Goal: Complete application form: Complete application form

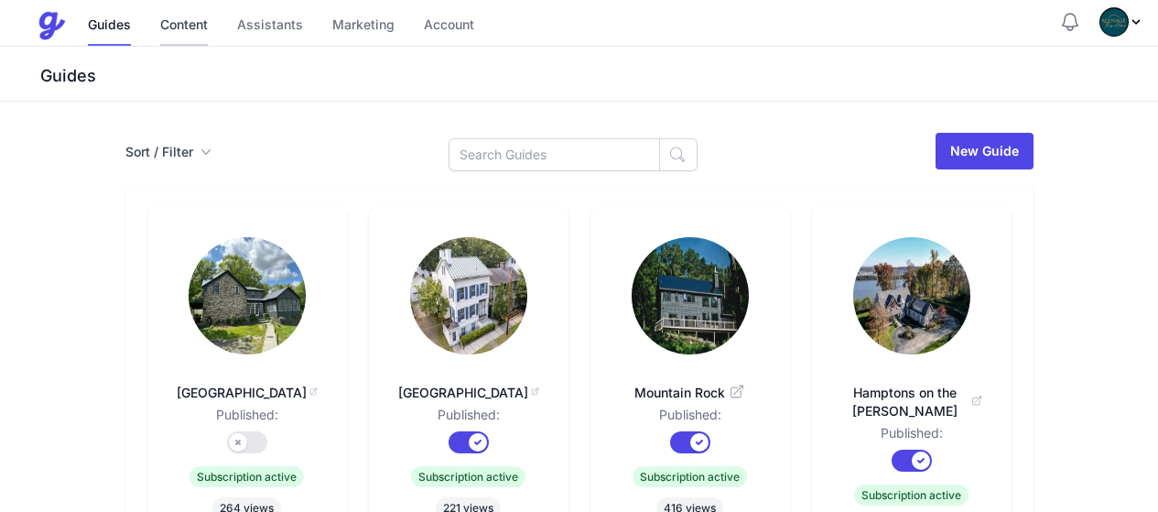
click at [189, 27] on link "Content" at bounding box center [184, 25] width 48 height 39
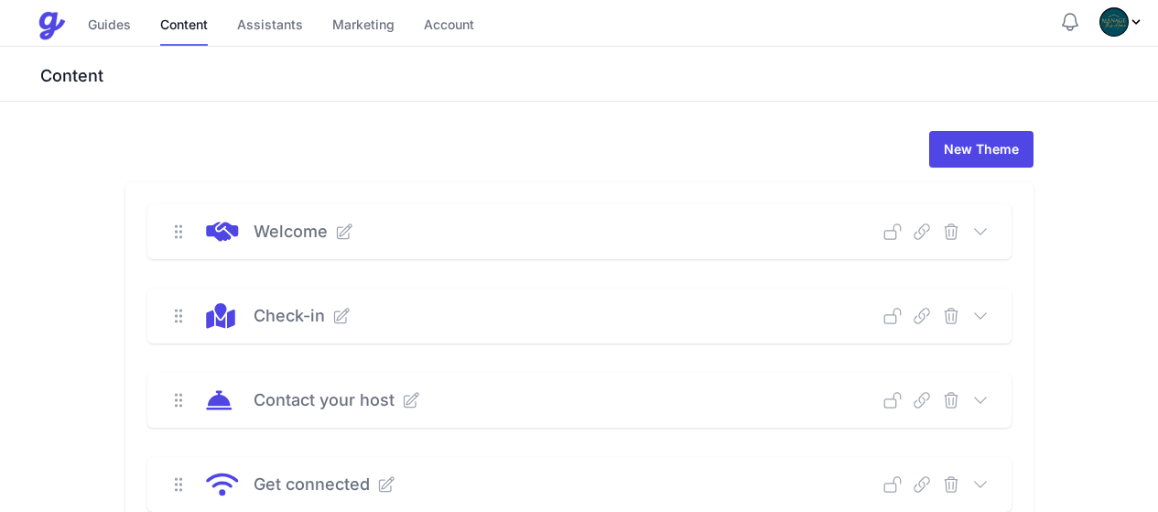
click at [989, 317] on icon at bounding box center [980, 316] width 18 height 18
click at [989, 315] on icon at bounding box center [980, 316] width 18 height 18
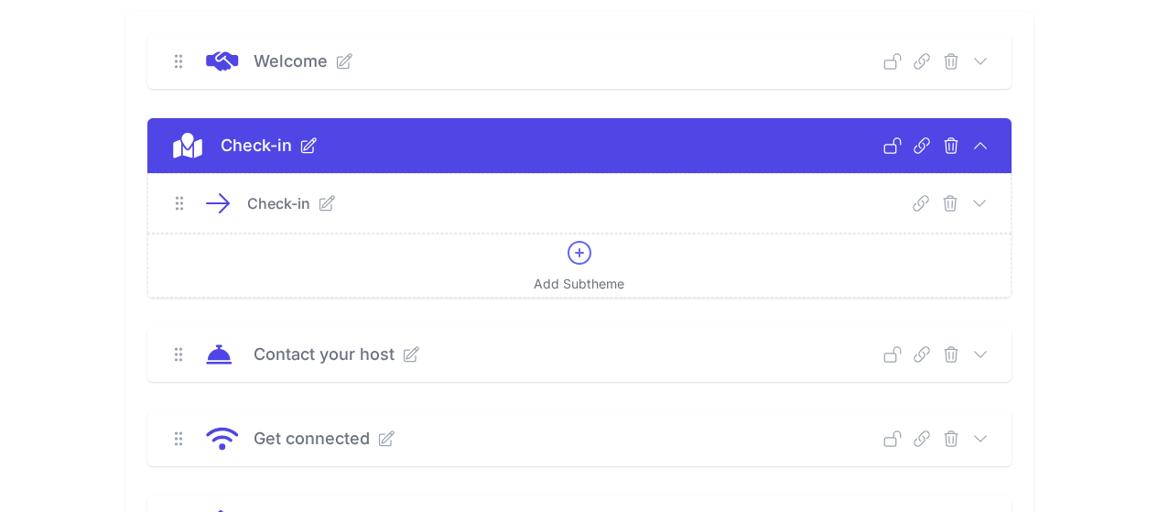
scroll to position [183, 0]
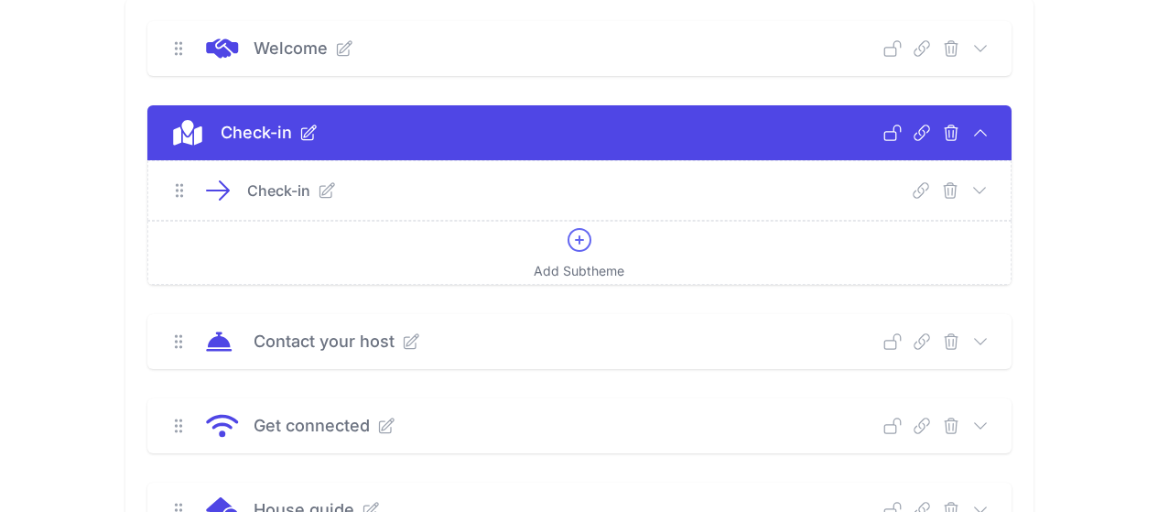
click at [985, 190] on icon at bounding box center [979, 189] width 12 height 5
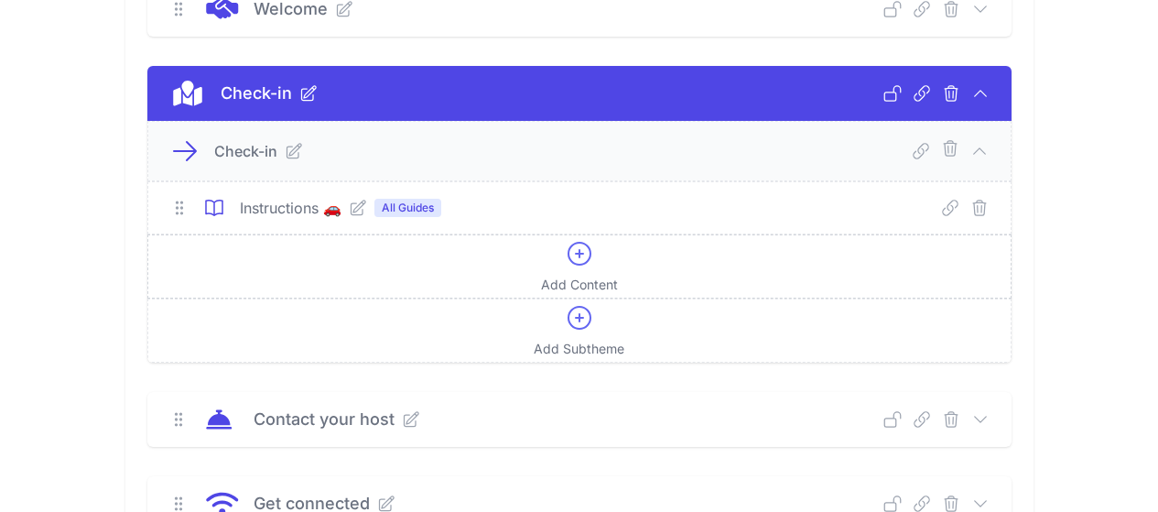
scroll to position [275, 0]
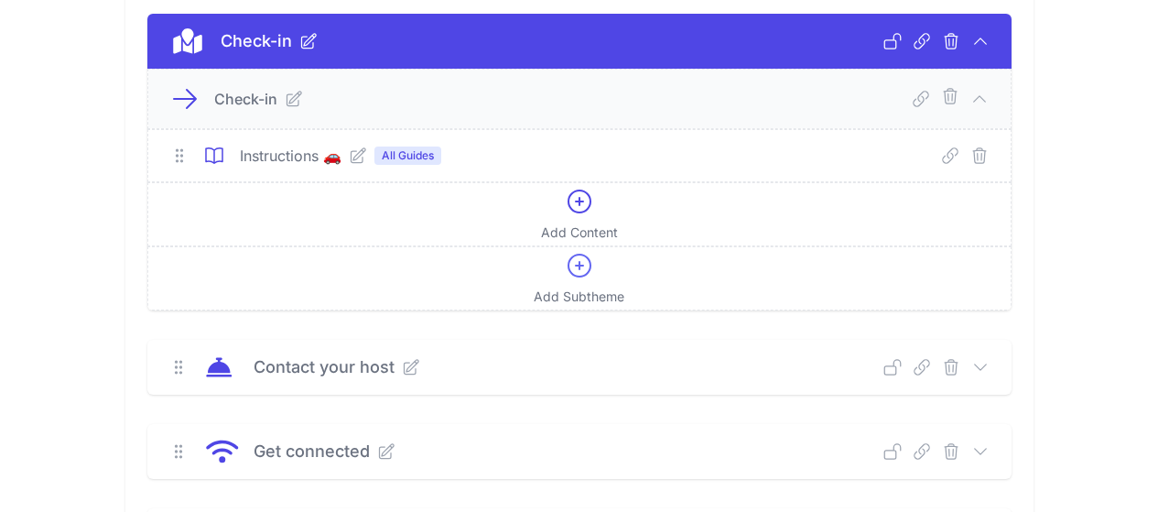
click at [349, 154] on icon at bounding box center [358, 155] width 18 height 18
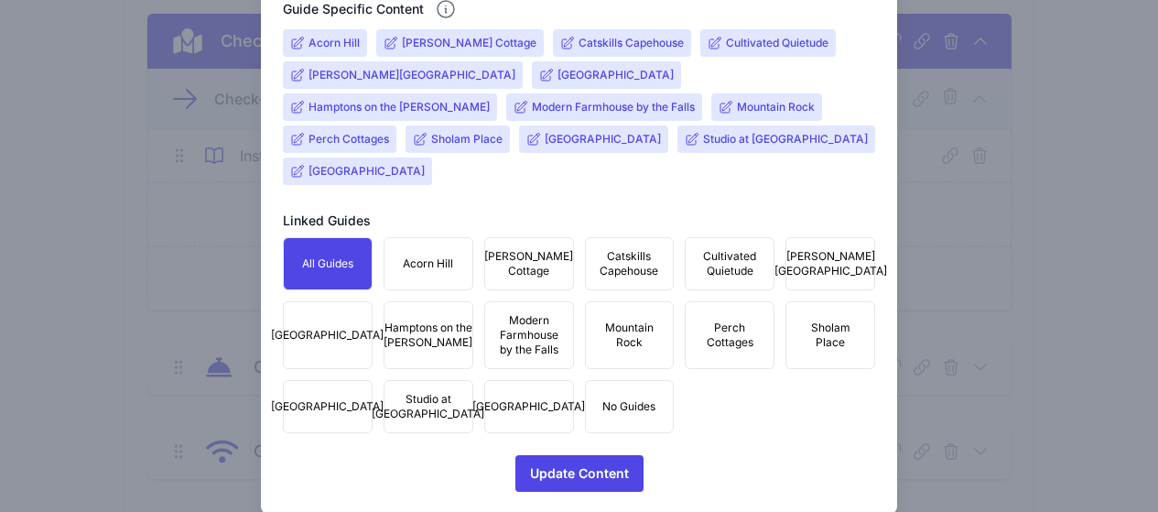
scroll to position [746, 0]
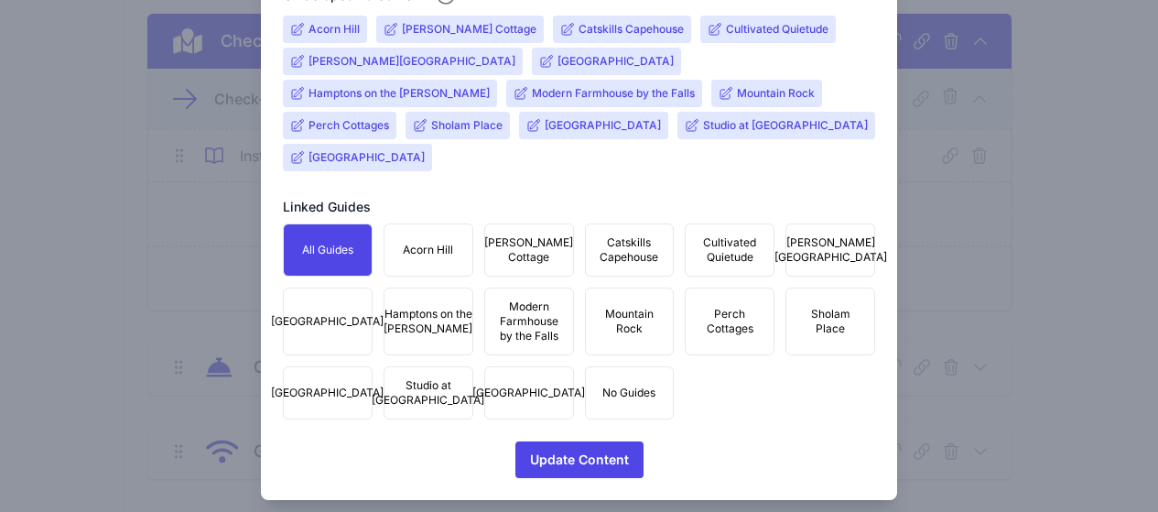
click at [328, 314] on span "Deerfield Stone House" at bounding box center [327, 321] width 113 height 15
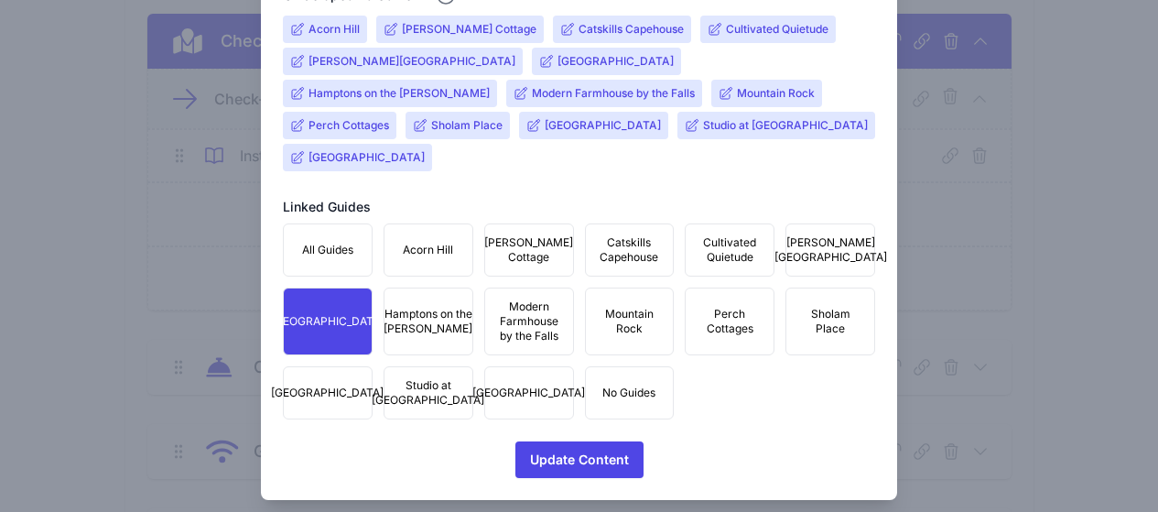
click at [350, 226] on button "All Guides" at bounding box center [328, 249] width 90 height 53
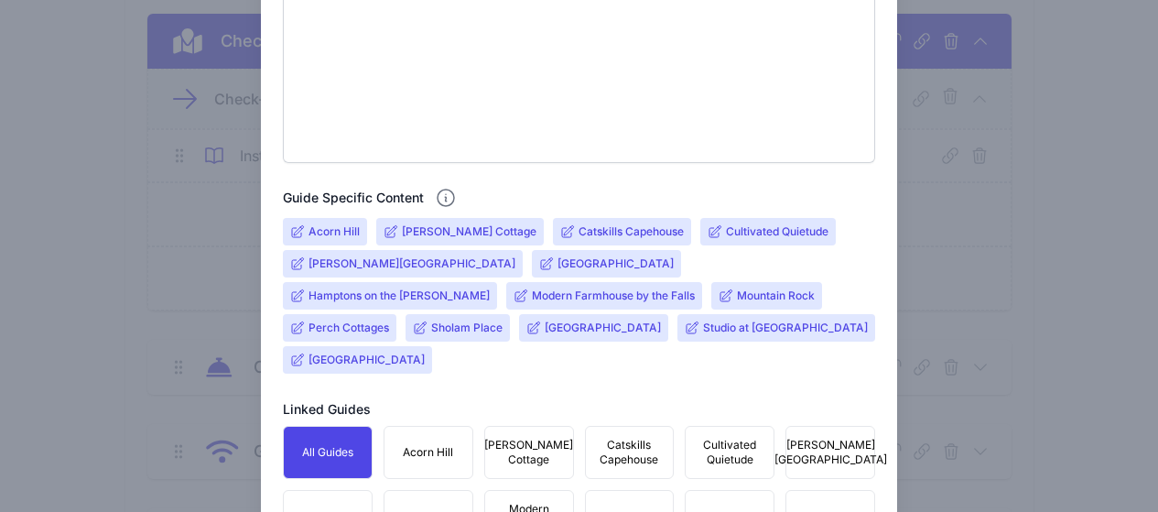
scroll to position [471, 0]
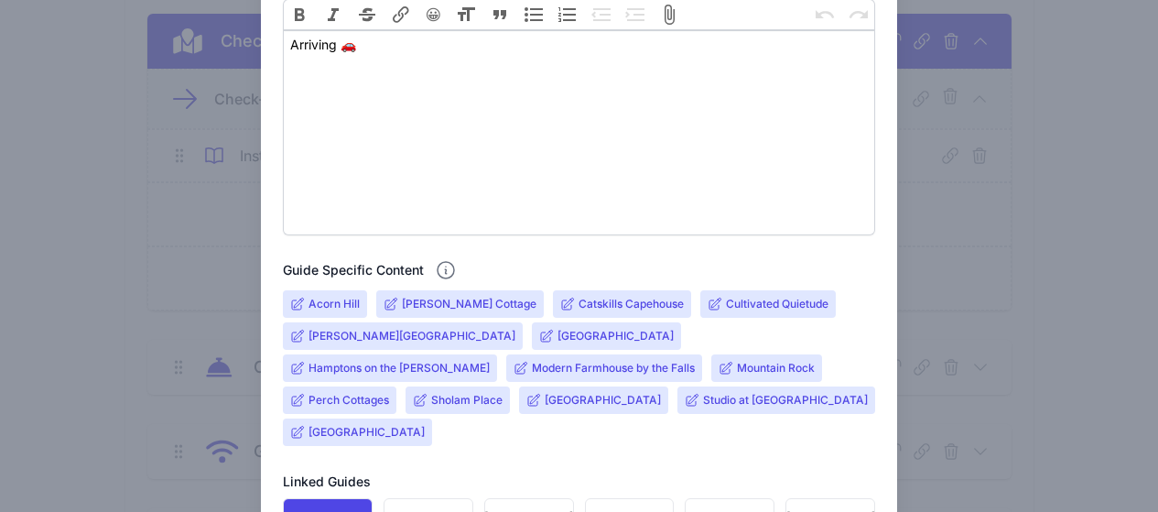
click at [557, 333] on input "Deerfield Stone House" at bounding box center [615, 336] width 116 height 15
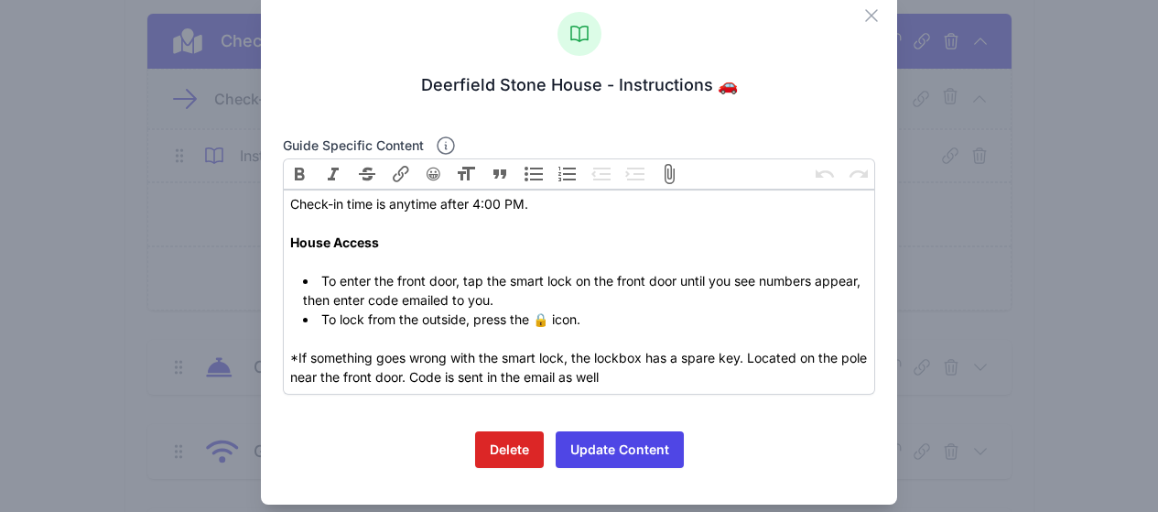
scroll to position [61, 0]
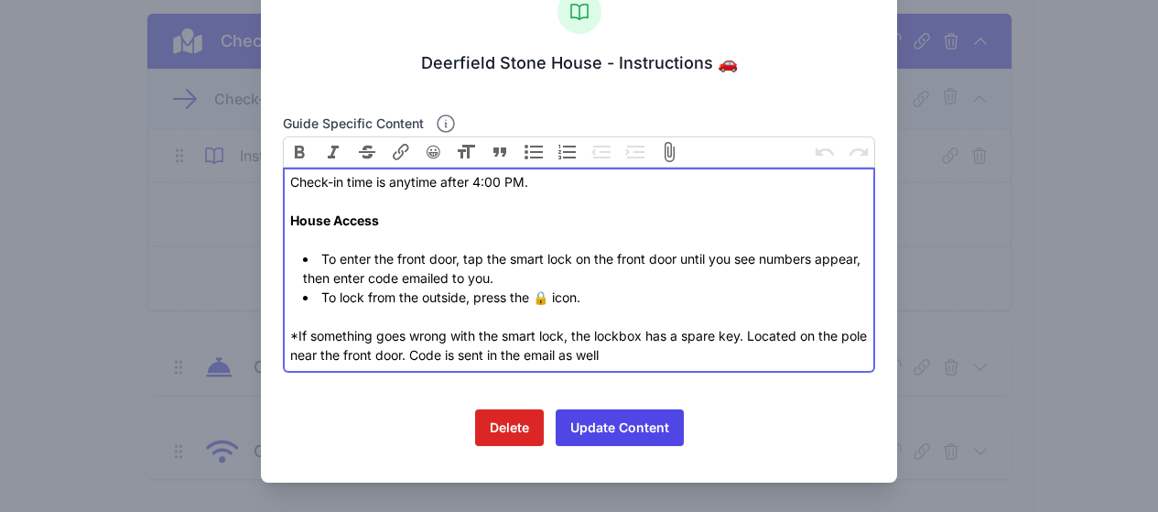
click at [564, 302] on li "To lock from the outside, press the 🔒 icon." at bounding box center [585, 296] width 565 height 19
click at [603, 302] on li "To lock from the outside, press the 🔒 icon." at bounding box center [585, 296] width 565 height 19
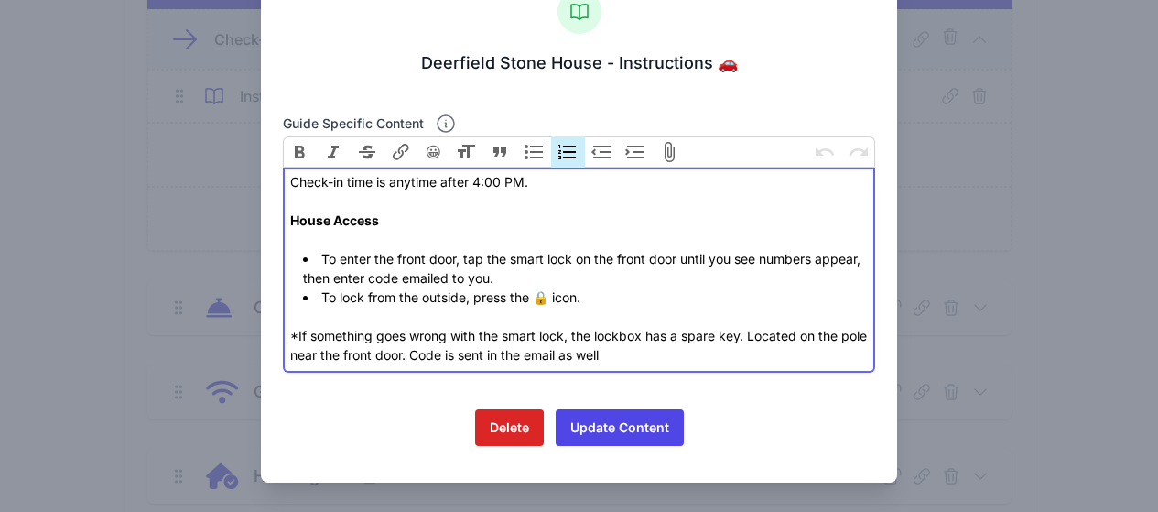
scroll to position [366, 0]
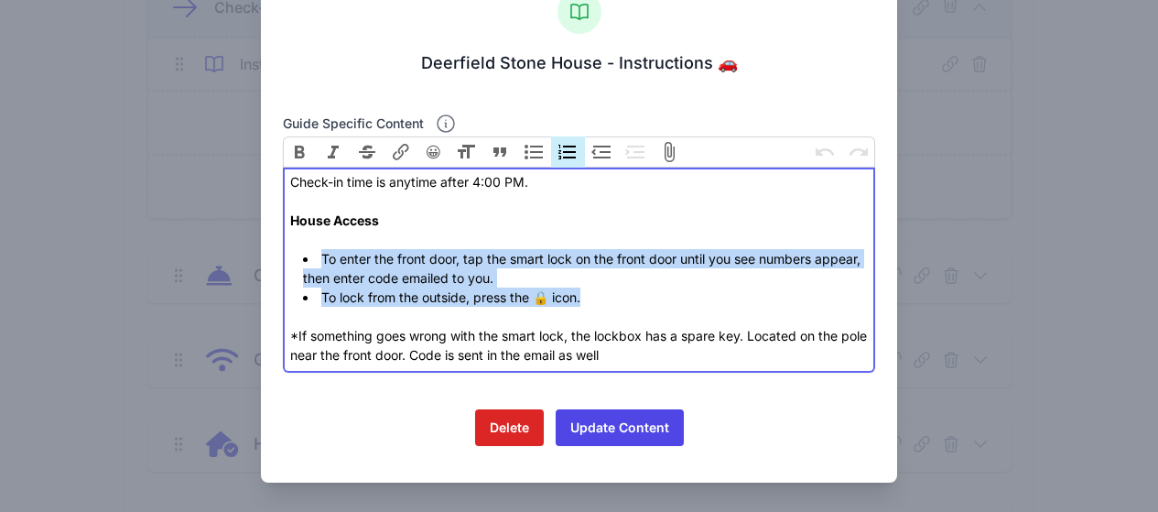
drag, startPoint x: 599, startPoint y: 307, endPoint x: 298, endPoint y: 259, distance: 304.1
click at [298, 259] on trix-editor "Check-in time is anytime after 4:00 PM. House Access To enter the front door, t…" at bounding box center [579, 269] width 593 height 205
click at [617, 291] on li "To lock from the outside, press the 🔒 icon." at bounding box center [585, 296] width 565 height 19
drag, startPoint x: 414, startPoint y: 295, endPoint x: 272, endPoint y: 250, distance: 148.8
click at [272, 250] on div "Close Deerfield Stone House - Instructions 🚗 Guide specific content Bold Italic…" at bounding box center [579, 225] width 637 height 514
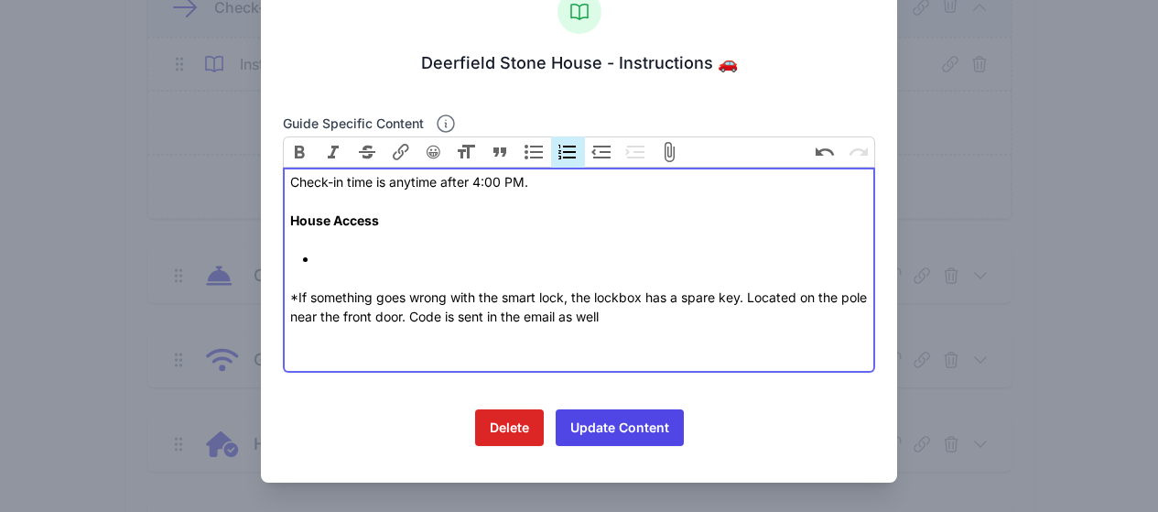
paste trix-editor "There are two available doors to access the property. Please use the side glass…"
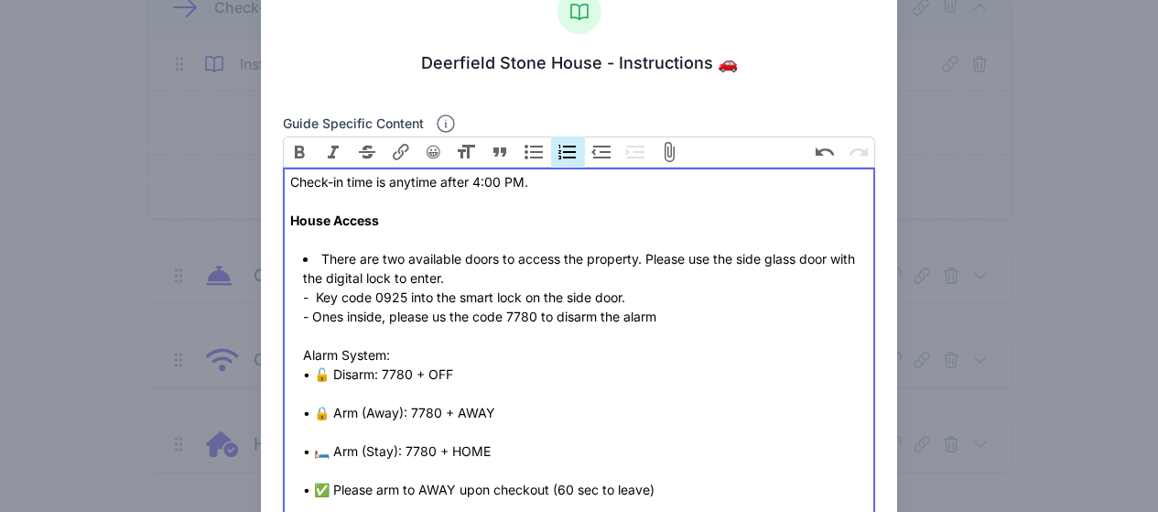
scroll to position [153, 0]
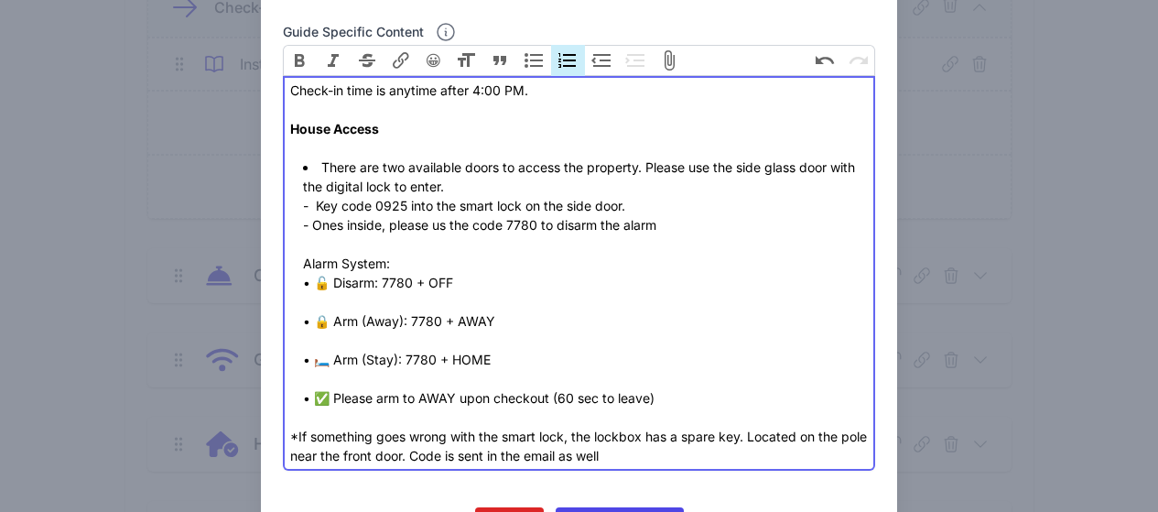
click at [378, 306] on li "There are two available doors to access the property. Please use the side glass…" at bounding box center [585, 282] width 565 height 250
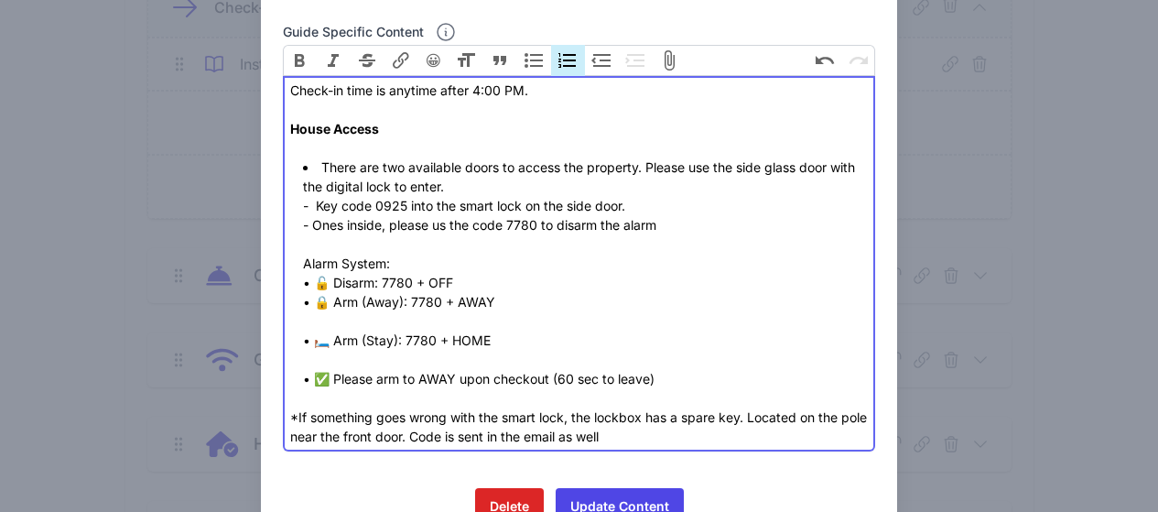
click at [341, 323] on li "There are two available doors to access the property. Please use the side glass…" at bounding box center [585, 272] width 565 height 231
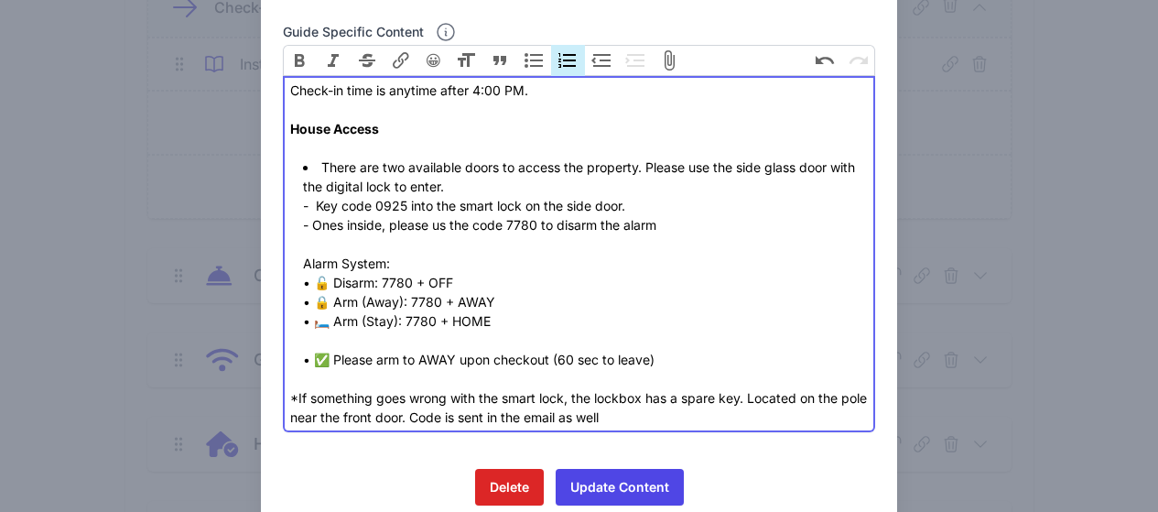
click at [348, 339] on li "There are two available doors to access the property. Please use the side glass…" at bounding box center [585, 262] width 565 height 211
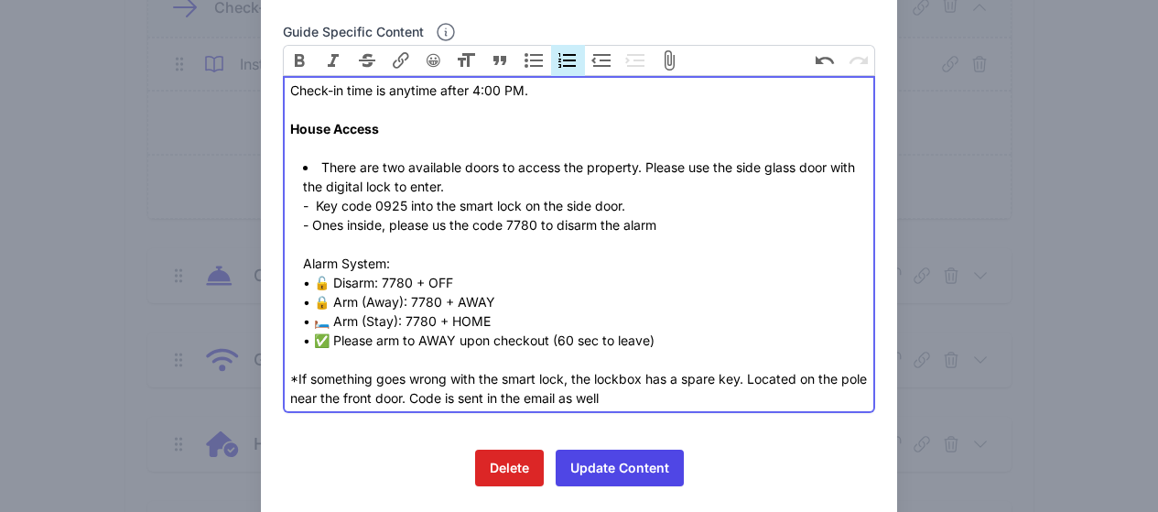
click at [526, 379] on div "*If something goes wrong with the smart lock, the lockbox has a spare key. Loca…" at bounding box center [578, 379] width 577 height 58
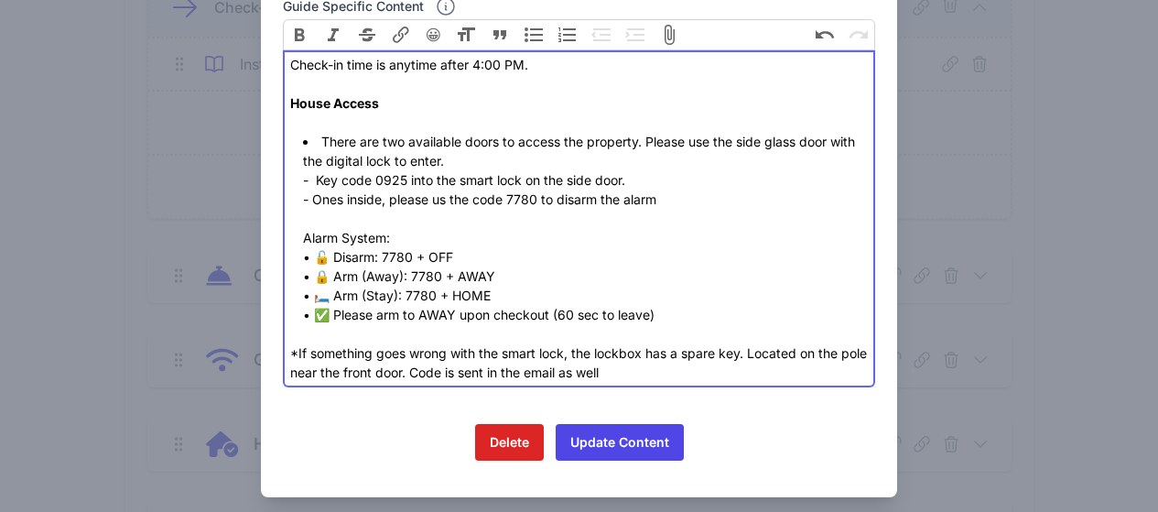
scroll to position [193, 0]
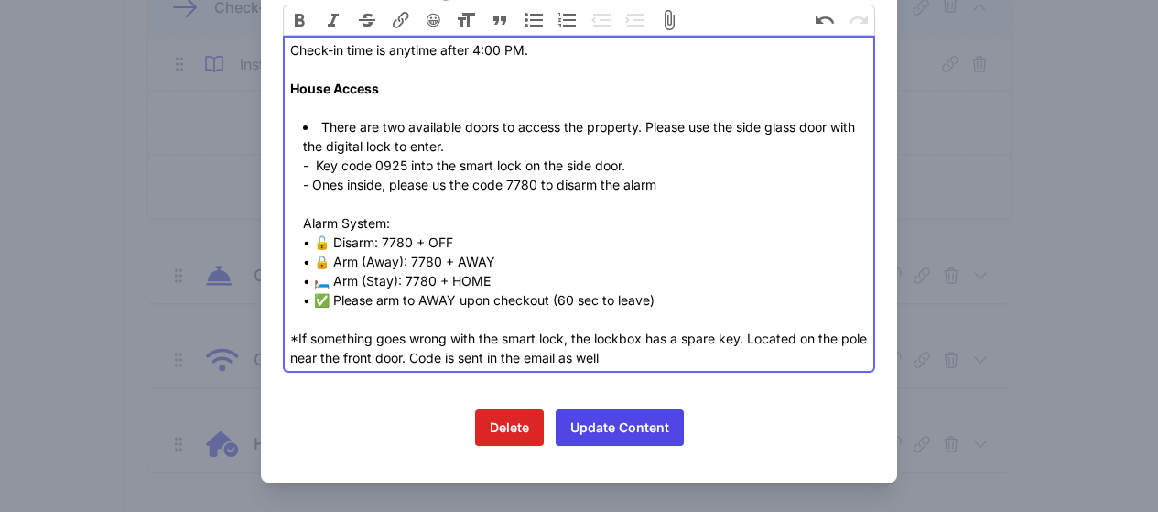
click at [644, 337] on div "*If something goes wrong with the smart lock, the lockbox has a spare key. Loca…" at bounding box center [578, 338] width 577 height 58
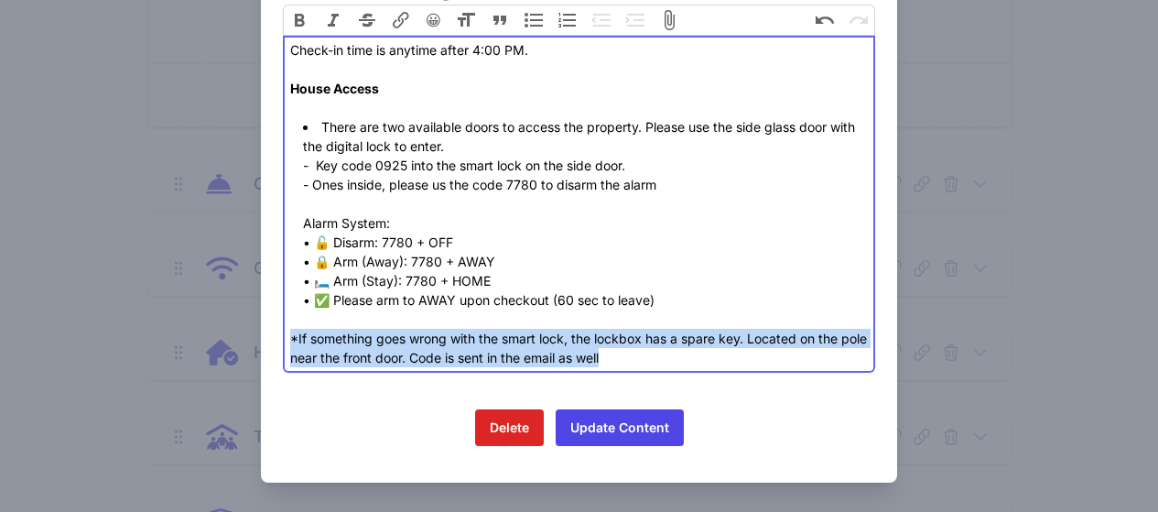
drag, startPoint x: 642, startPoint y: 359, endPoint x: 286, endPoint y: 346, distance: 356.2
click at [290, 346] on div "*If something goes wrong with the smart lock, the lockbox has a spare key. Loca…" at bounding box center [578, 338] width 577 height 58
paste trix-editor "<div>Check-in time is anytime after 4:00 PM.<br><br><strong>House Access</stron…"
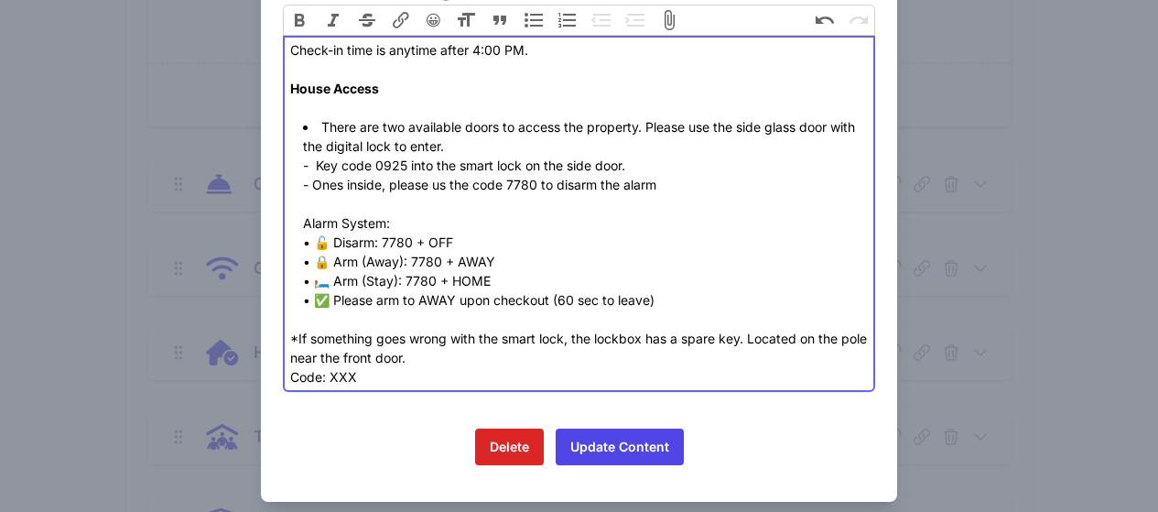
click at [374, 178] on li "There are two available doors to access the property. Please use the side glass…" at bounding box center [585, 213] width 565 height 192
drag, startPoint x: 372, startPoint y: 168, endPoint x: 404, endPoint y: 170, distance: 32.1
click at [404, 170] on li "There are two available doors to access the property. Please use the side glass…" at bounding box center [585, 213] width 565 height 192
paste trix-editor "<div>Check-in time is anytime after 4:00 PM.<br><br><strong>House Access</stron…"
click at [541, 187] on li "There are two available doors to access the property. Please use the side glass…" at bounding box center [585, 213] width 565 height 192
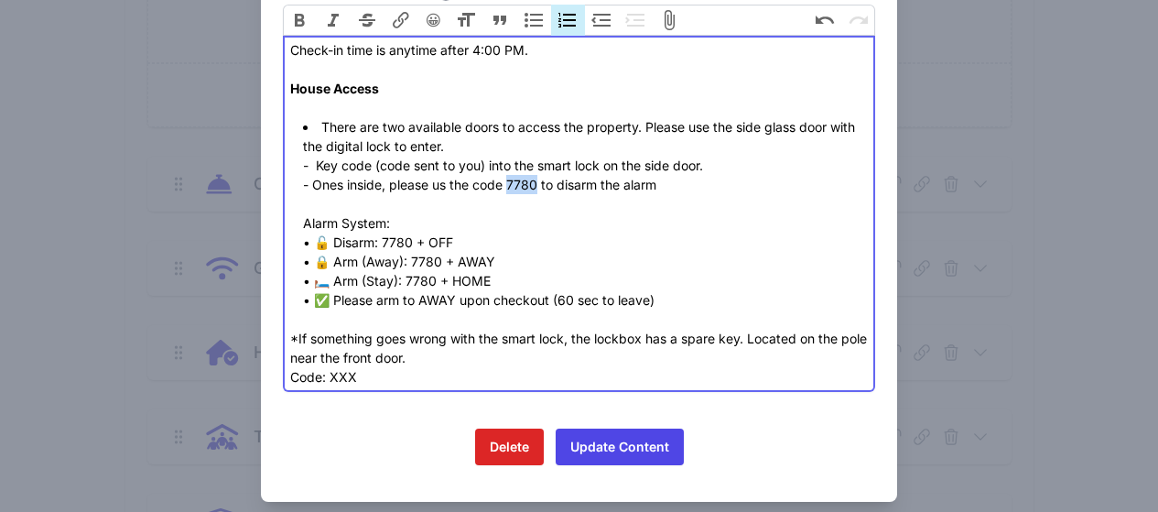
drag, startPoint x: 534, startPoint y: 186, endPoint x: 506, endPoint y: 184, distance: 27.5
click at [506, 184] on li "There are two available doors to access the property. Please use the side glass…" at bounding box center [585, 213] width 565 height 192
click at [589, 192] on li "There are two available doors to access the property. Please use the side glass…" at bounding box center [585, 213] width 565 height 192
click at [341, 170] on li "There are two available doors to access the property. Please use the side glass…" at bounding box center [585, 213] width 565 height 192
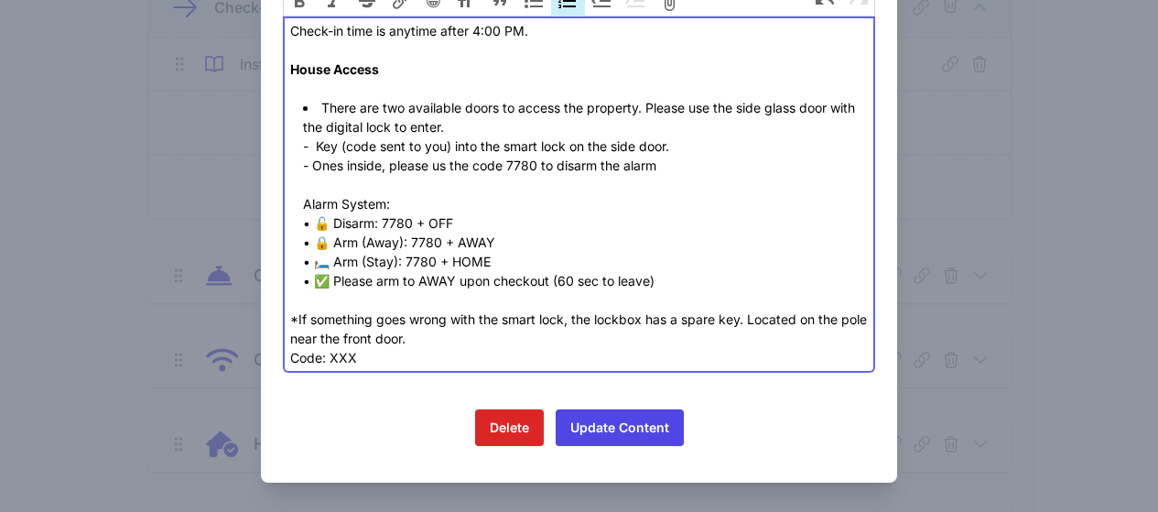
scroll to position [92, 0]
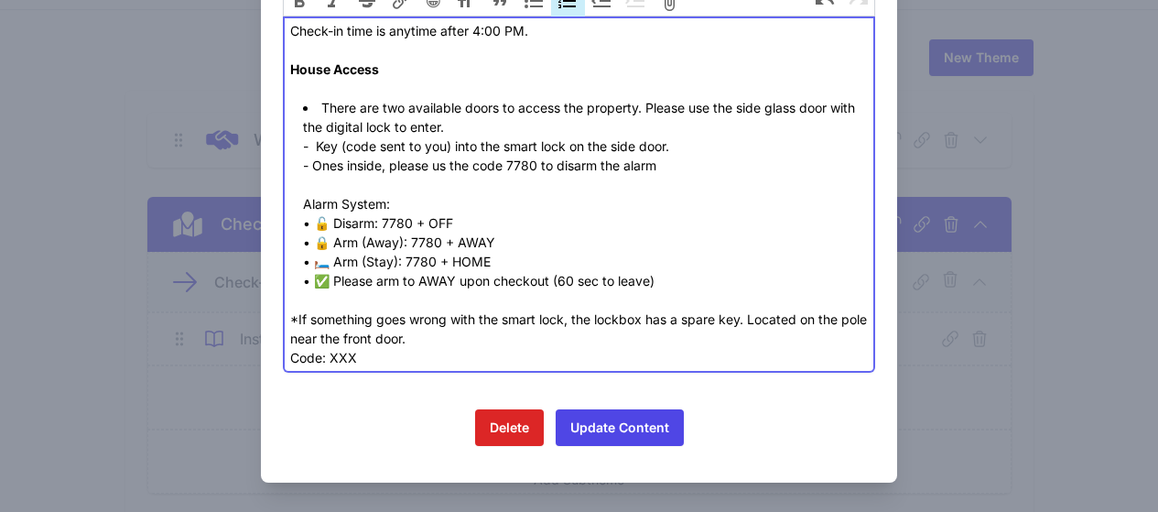
click at [581, 203] on li "There are two available doors to access the property. Please use the side glass…" at bounding box center [585, 194] width 565 height 192
click at [484, 283] on li "There are two available doors to access the property. Please use the side glass…" at bounding box center [585, 194] width 565 height 192
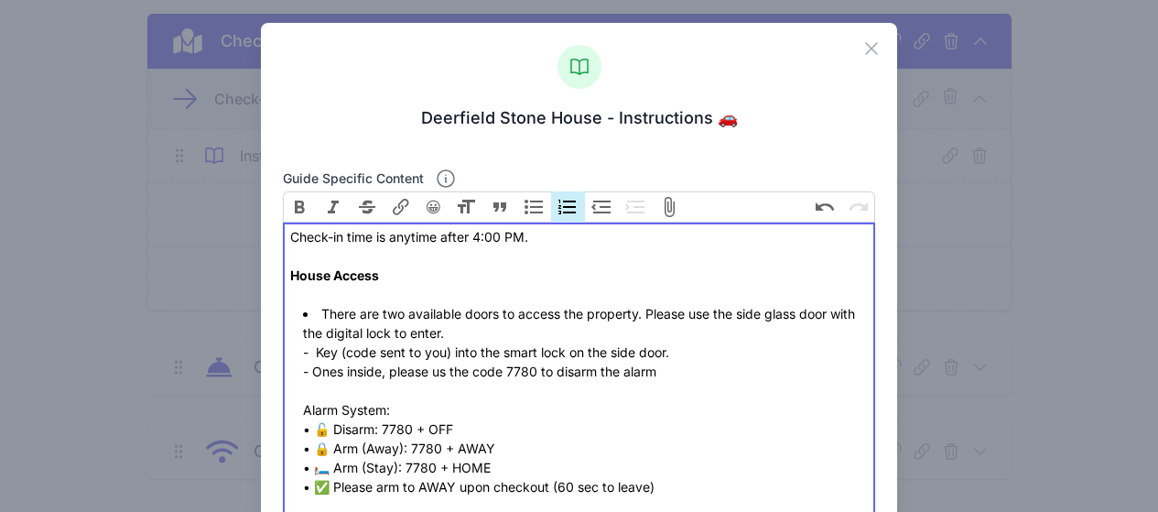
scroll to position [0, 0]
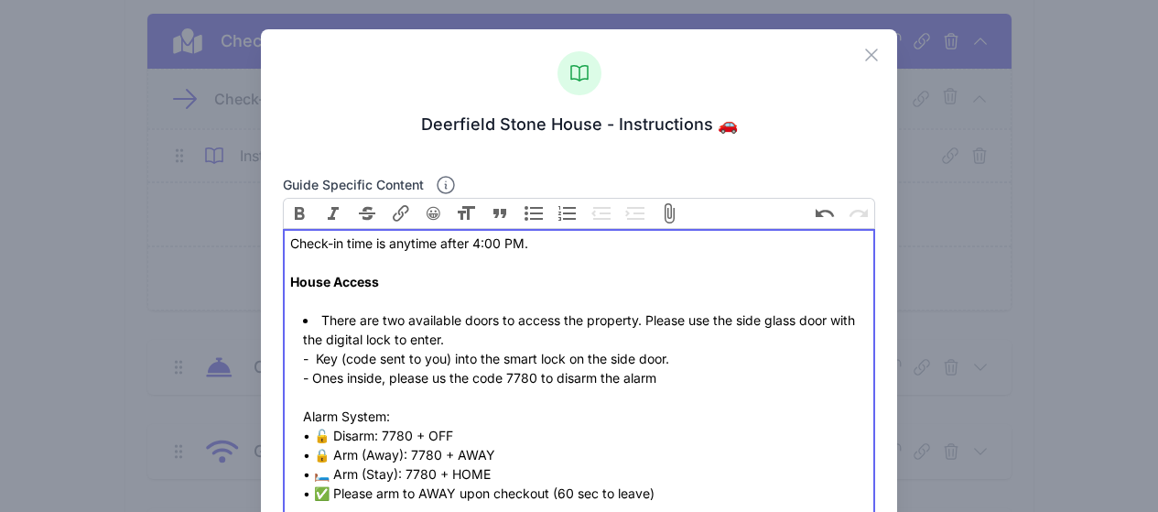
drag, startPoint x: 518, startPoint y: 294, endPoint x: 512, endPoint y: 337, distance: 43.4
click at [519, 294] on div "Check-in time is anytime after 4:00 PM. House Access" at bounding box center [578, 271] width 577 height 77
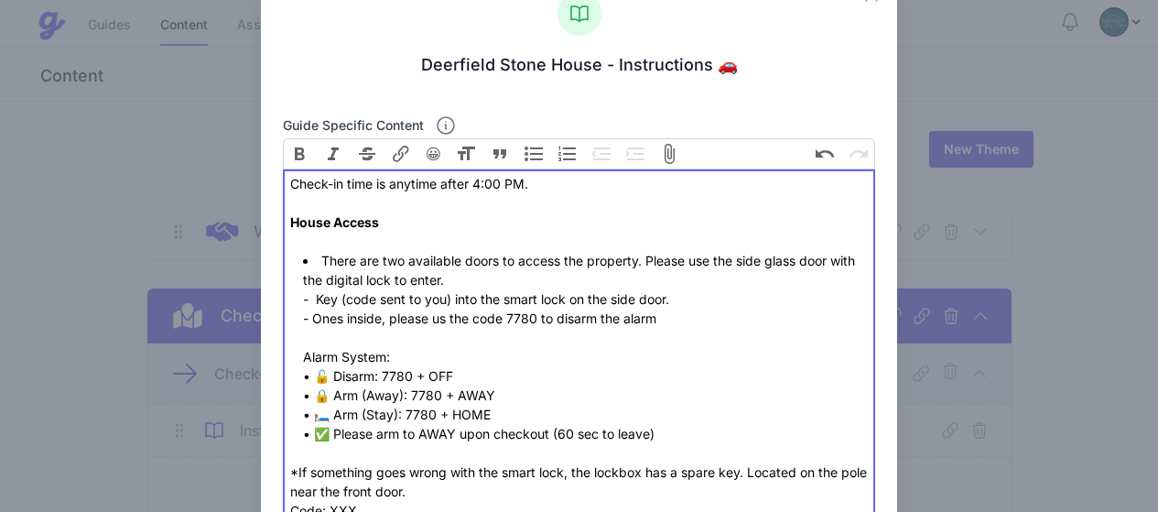
scroll to position [92, 0]
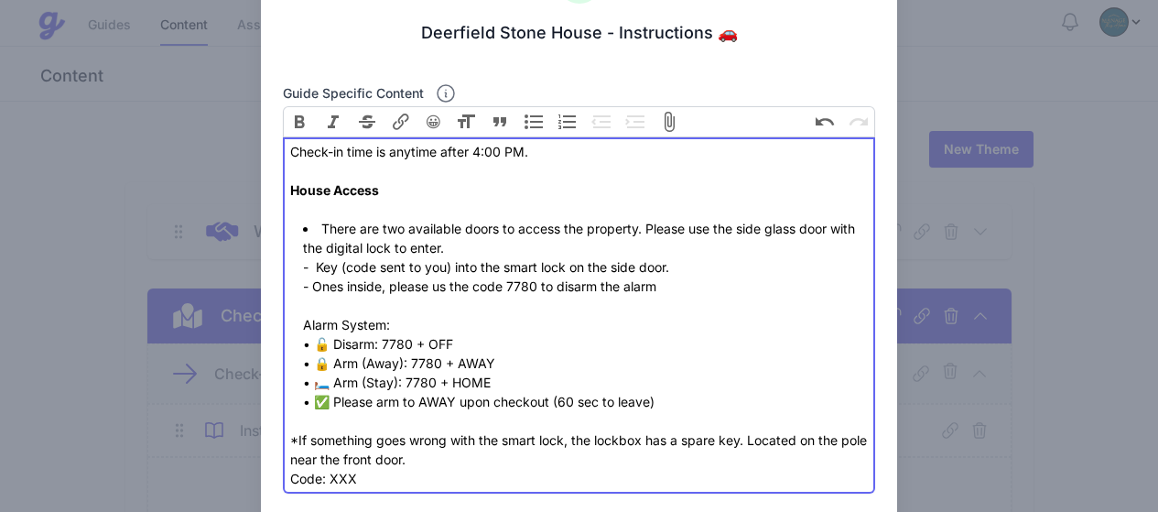
click at [290, 152] on div "Check-in time is anytime after 4:00 PM. House Access" at bounding box center [578, 180] width 577 height 77
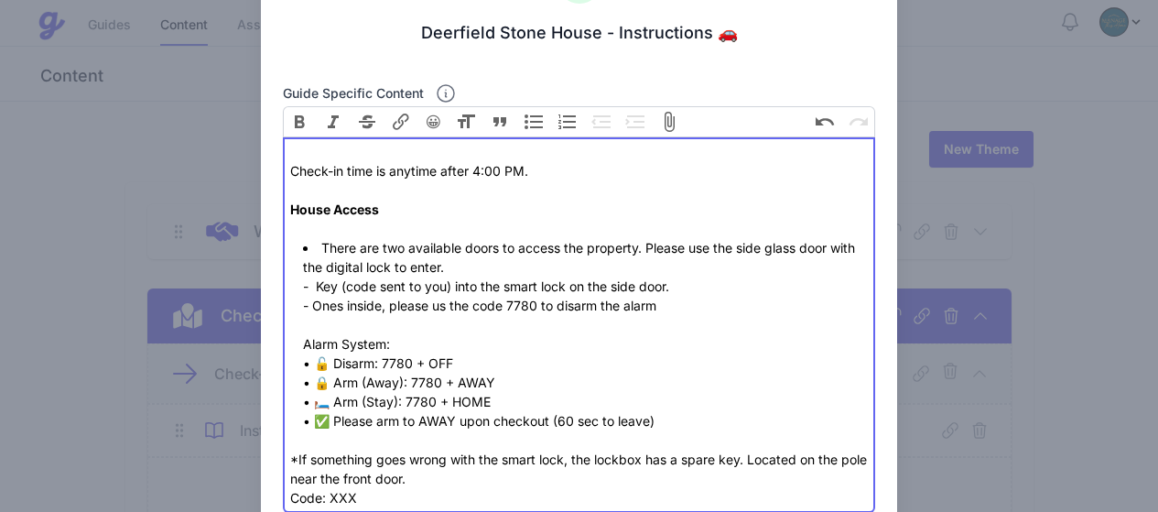
paste trix-editor "<div><br>Instructions 🚗<br><br></div><div>The house is located at</div>"
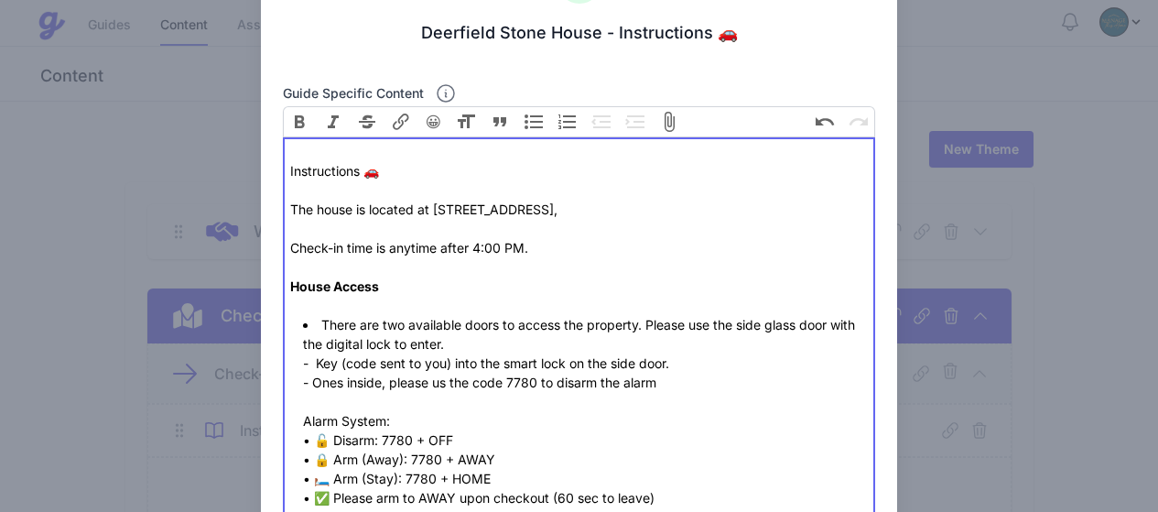
click at [506, 211] on div "The house is located at 800 Queenhighway," at bounding box center [578, 209] width 577 height 19
click at [620, 209] on div "The house is located at 800 Queens Highway," at bounding box center [578, 209] width 577 height 19
click at [552, 256] on div "Check-in time is anytime after 4:00 PM. House Access" at bounding box center [578, 267] width 577 height 96
drag, startPoint x: 435, startPoint y: 209, endPoint x: 587, endPoint y: 214, distance: 152.0
click at [587, 214] on div "The house is located at 800 Queens Highway," at bounding box center [578, 209] width 577 height 19
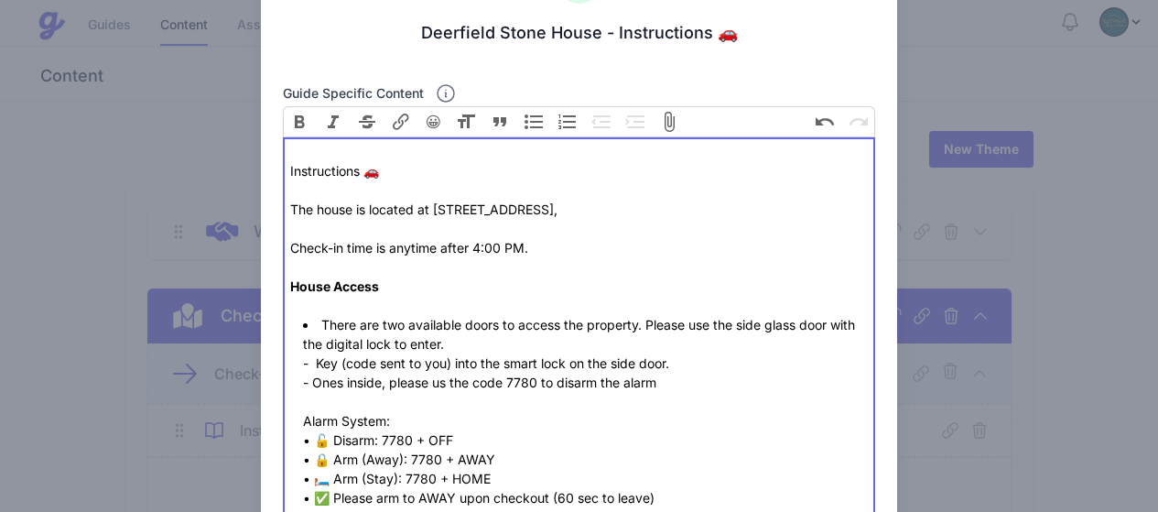
paste trix-editor "<div><br>Instructions 🚗<br><br></div><div>The house is located at 800 Queens Hi…"
type trix-editor "<div><br>Instructions 🚗<br><br></div><div>The house is located at 800 Queens Hi…"
click at [623, 381] on li "There are two available doors to access the property. Please use the side glass…" at bounding box center [585, 411] width 565 height 192
click at [592, 294] on div "Check-in time is anytime after 4:00 PM. House Access" at bounding box center [578, 267] width 577 height 96
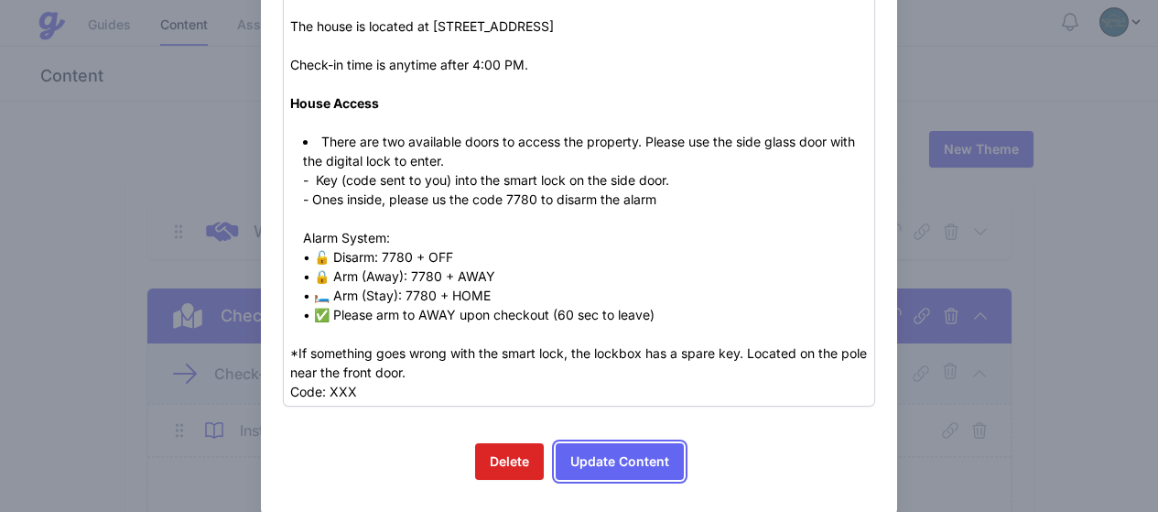
click at [611, 458] on button "Update Content" at bounding box center [619, 461] width 128 height 37
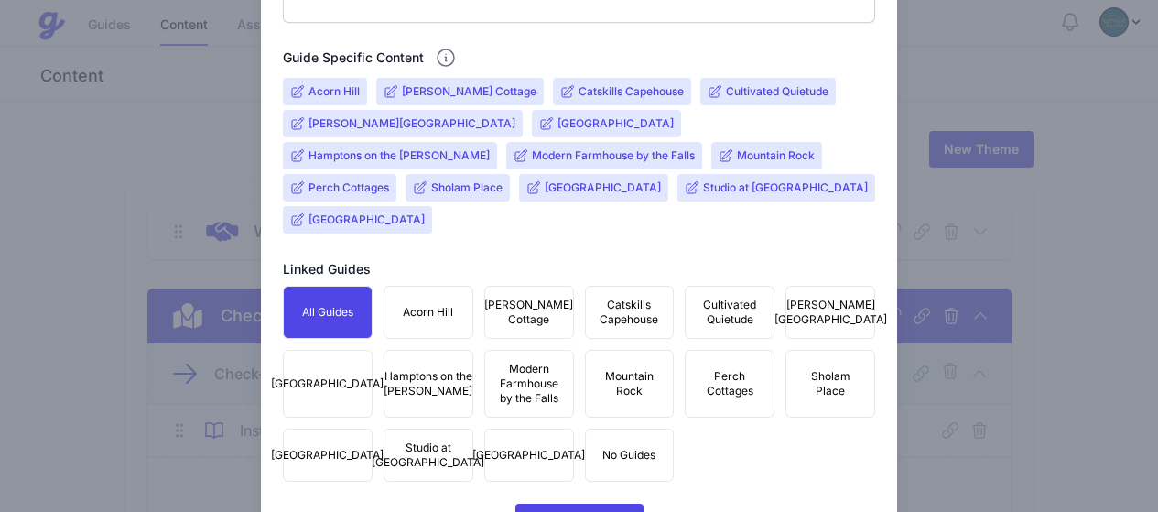
scroll to position [746, 0]
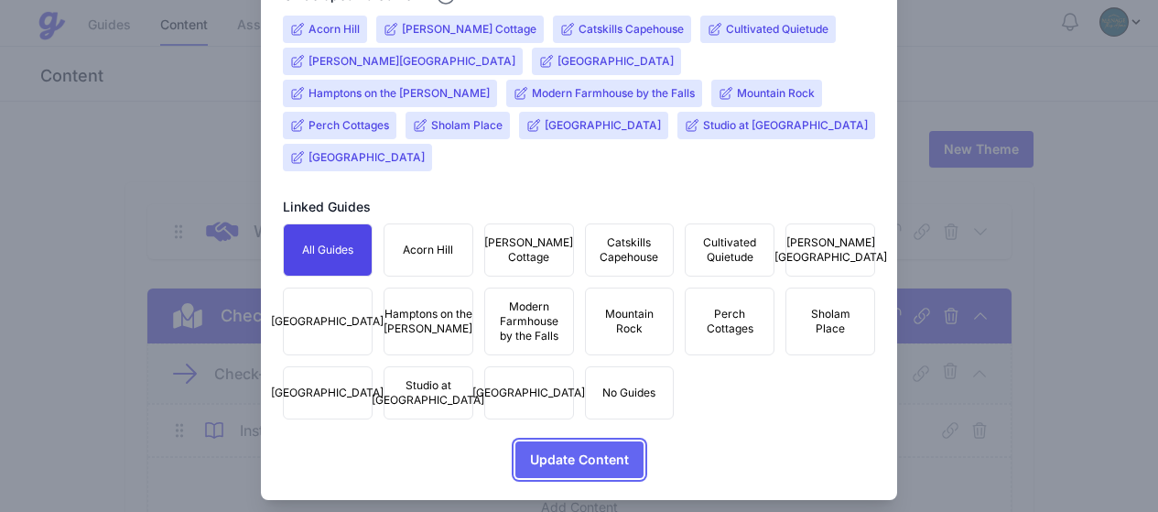
click at [584, 441] on span "Update Content" at bounding box center [579, 459] width 99 height 37
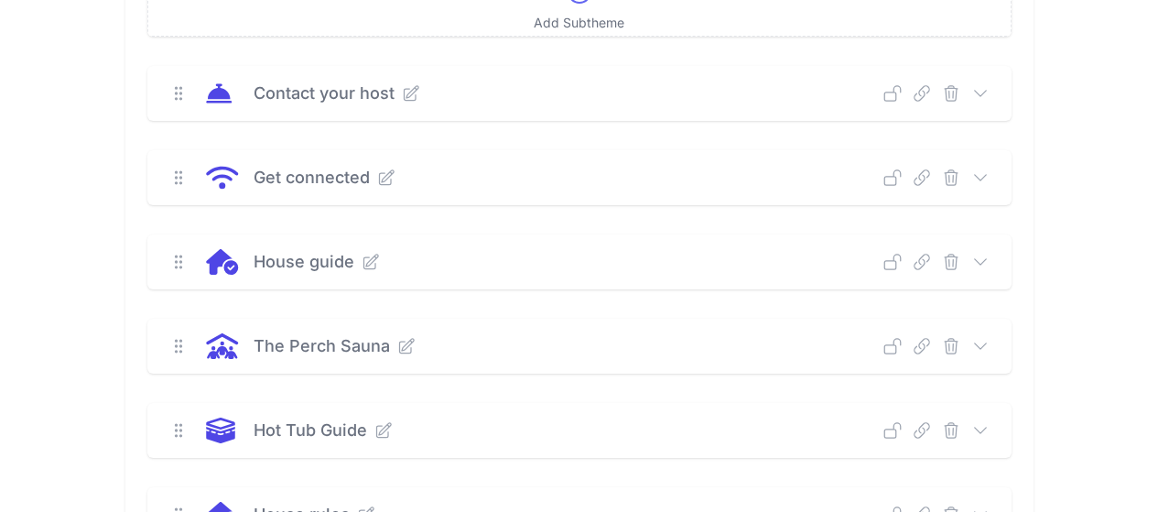
scroll to position [458, 0]
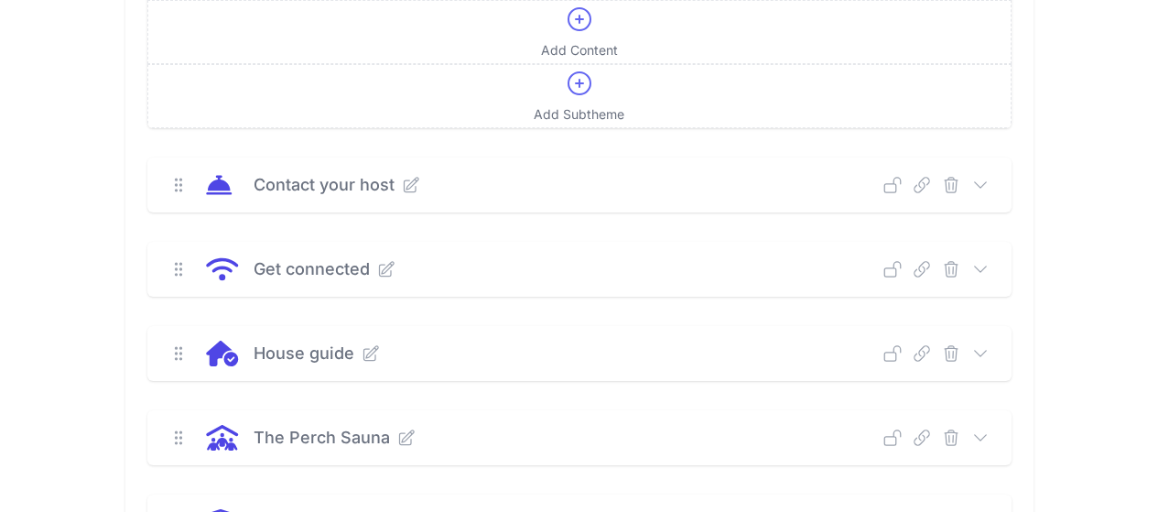
click at [377, 273] on icon at bounding box center [386, 269] width 18 height 18
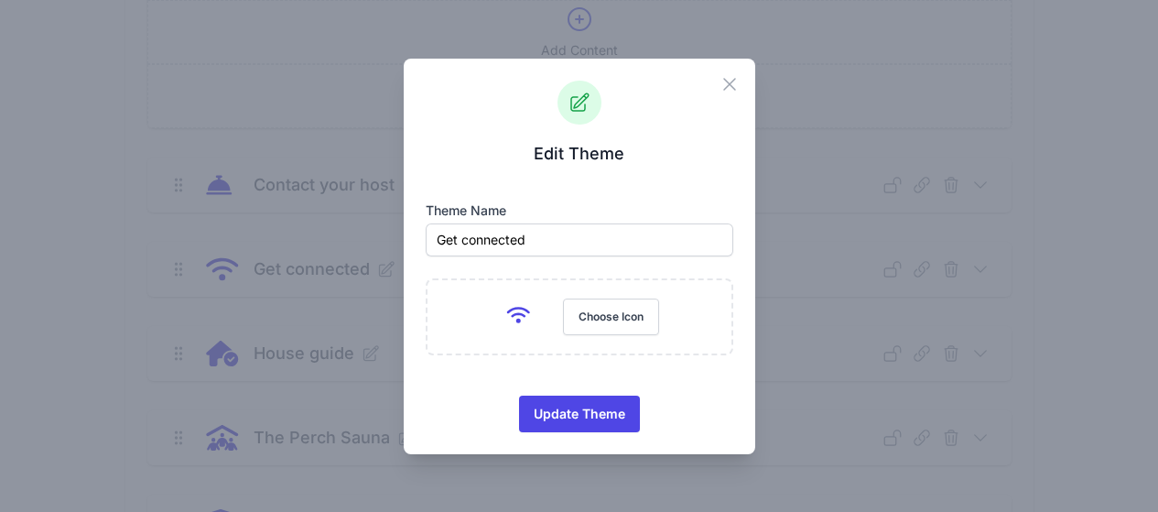
scroll to position [732, 0]
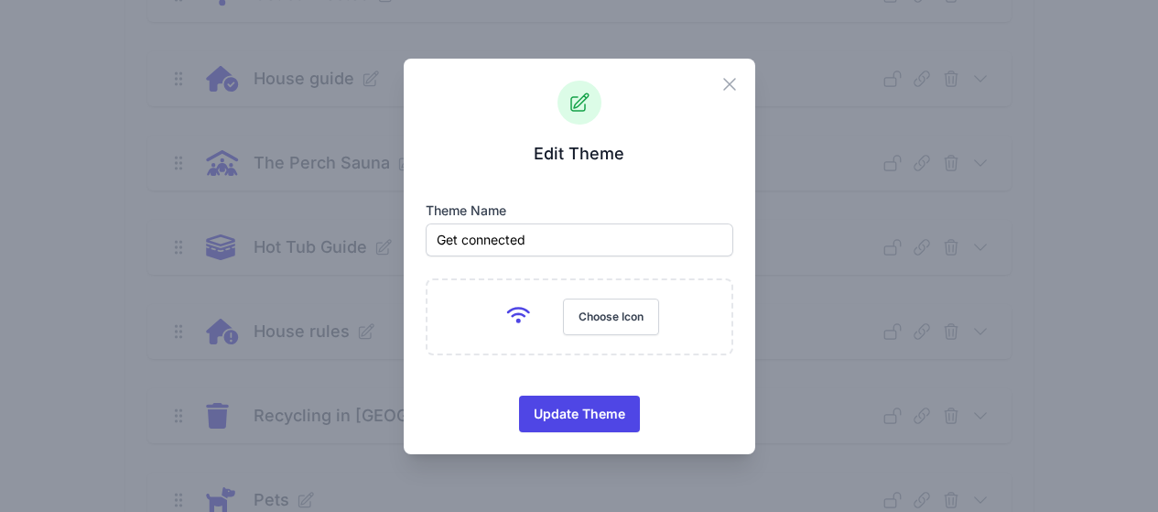
drag, startPoint x: 730, startPoint y: 85, endPoint x: 772, endPoint y: 107, distance: 47.5
click at [730, 86] on icon "button" at bounding box center [729, 84] width 11 height 11
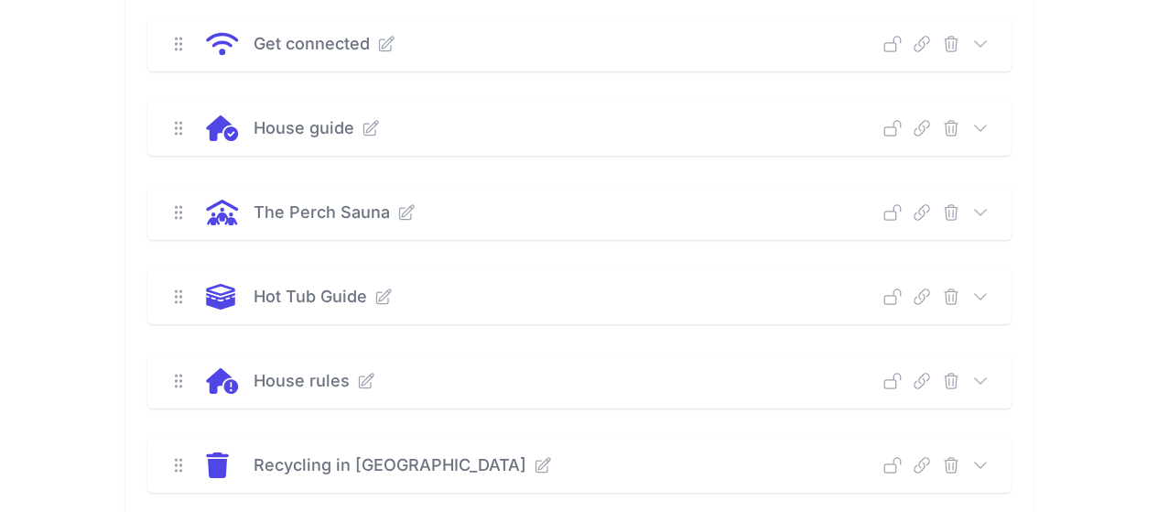
scroll to position [641, 0]
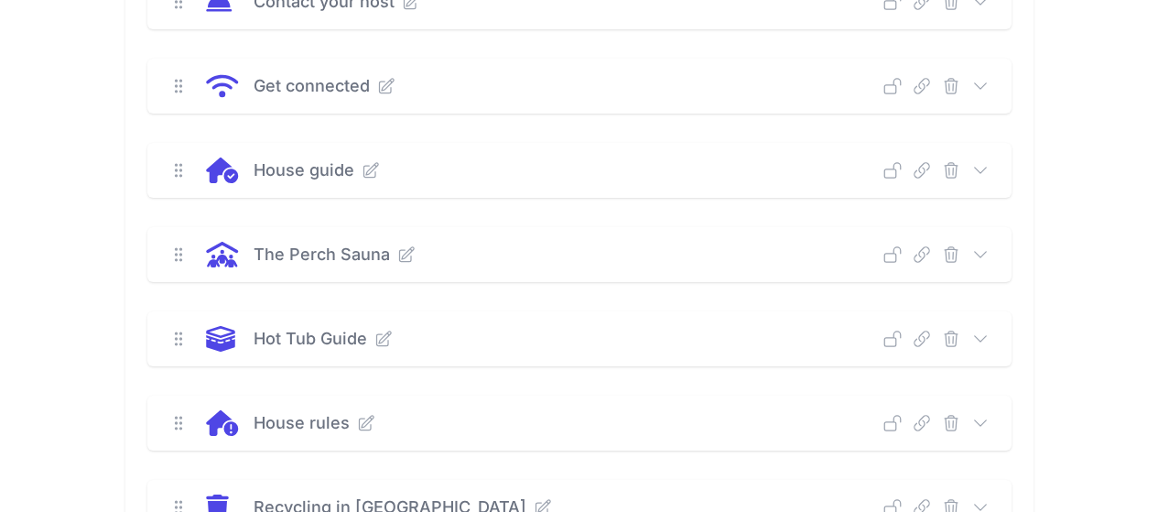
click at [989, 81] on icon at bounding box center [980, 86] width 18 height 18
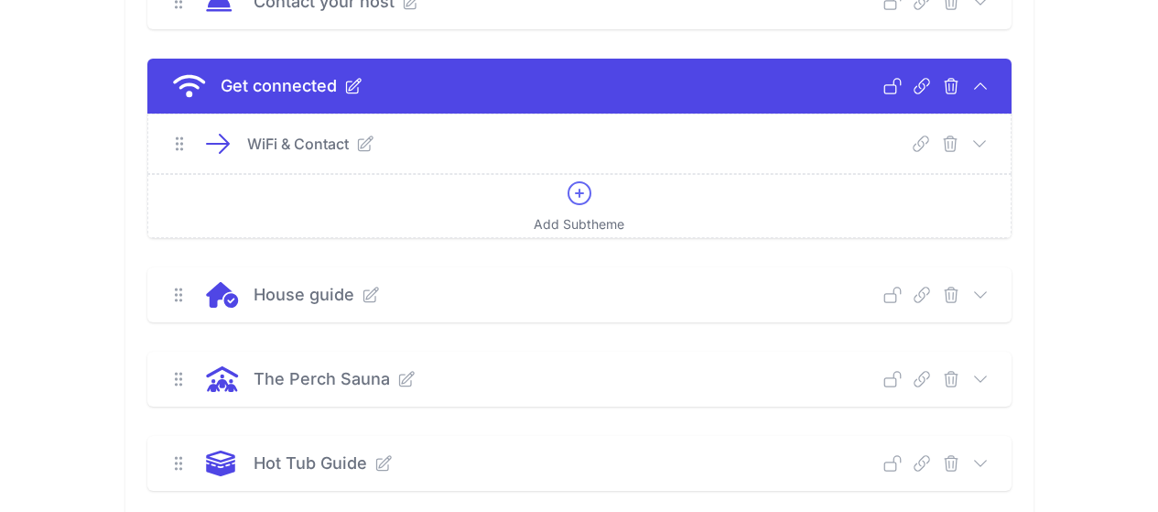
click at [356, 142] on icon at bounding box center [365, 144] width 18 height 18
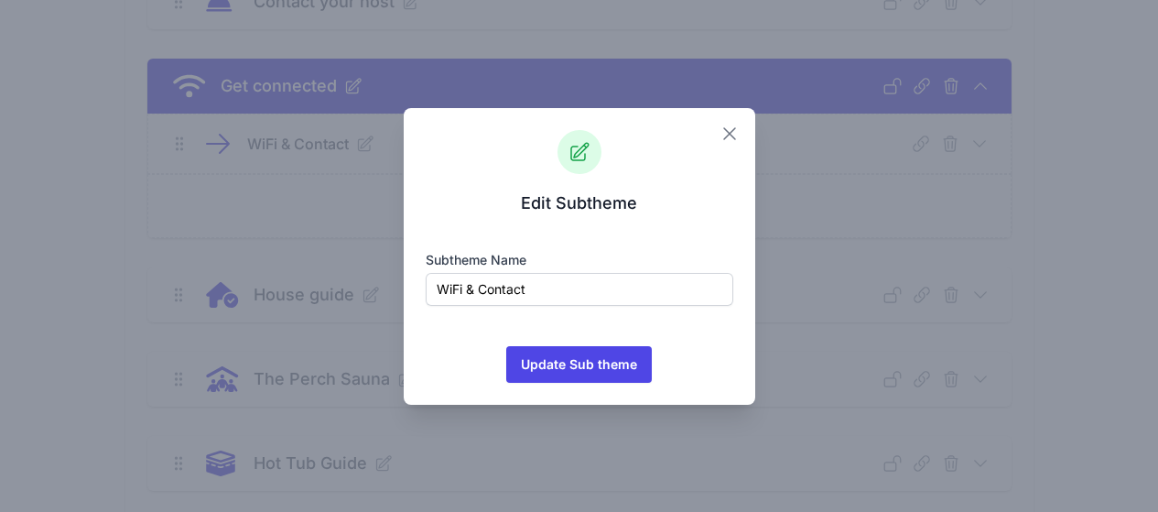
click at [729, 138] on icon "button" at bounding box center [729, 134] width 22 height 22
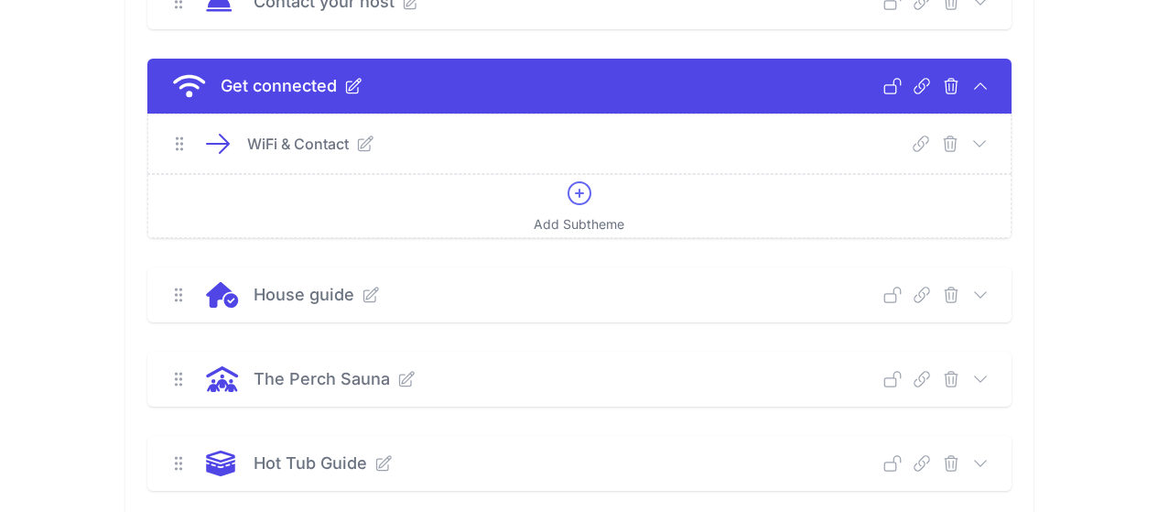
click at [988, 145] on icon at bounding box center [979, 144] width 18 height 18
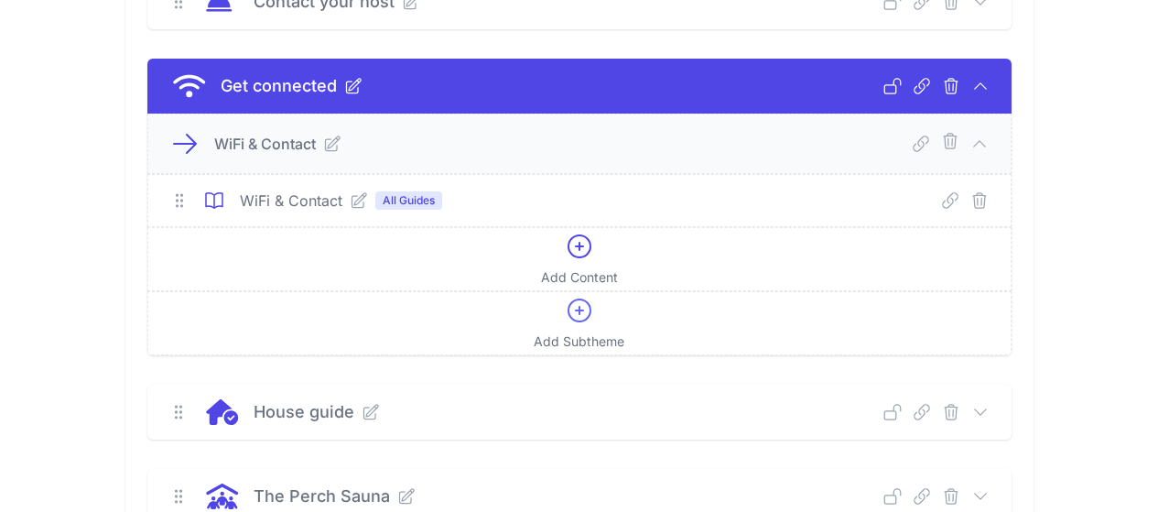
click at [351, 200] on icon at bounding box center [358, 200] width 15 height 15
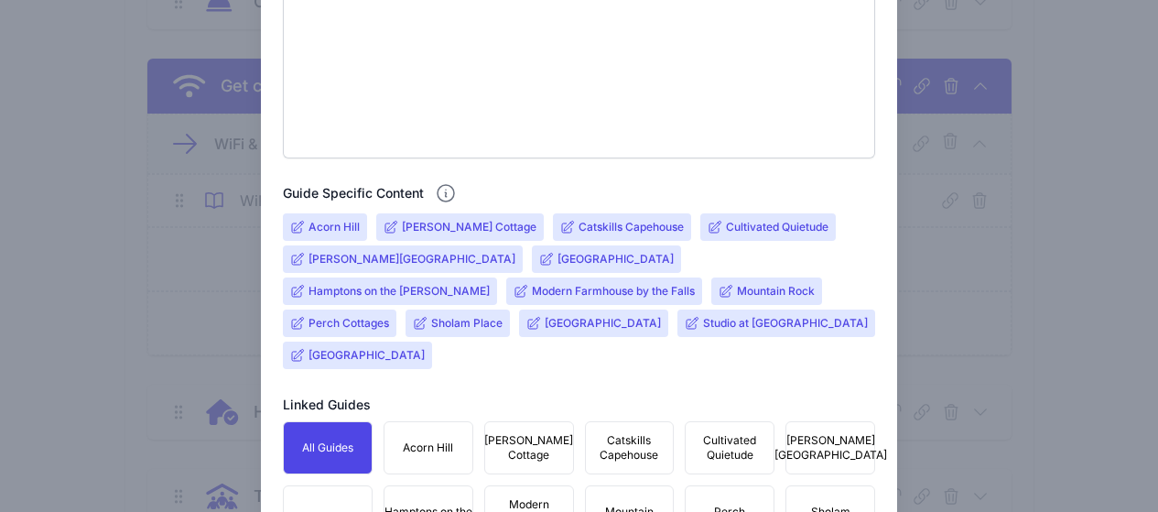
scroll to position [549, 0]
click at [557, 260] on input "Deerfield Stone House" at bounding box center [615, 258] width 116 height 15
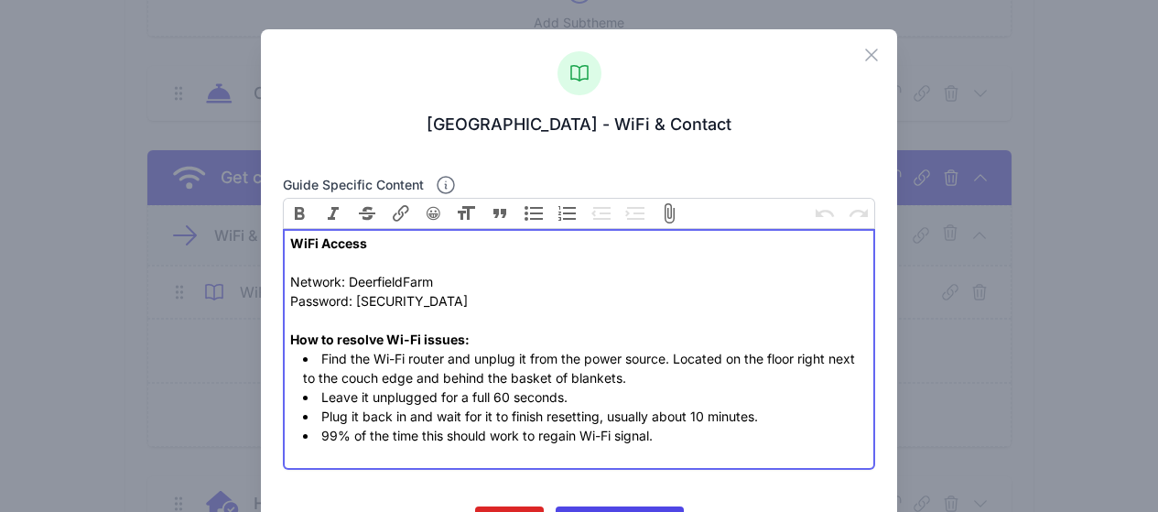
click at [476, 297] on div "WiFi Access Network: DeerfieldFarm Password: 800Queens How to resolve Wi-Fi iss…" at bounding box center [578, 290] width 577 height 115
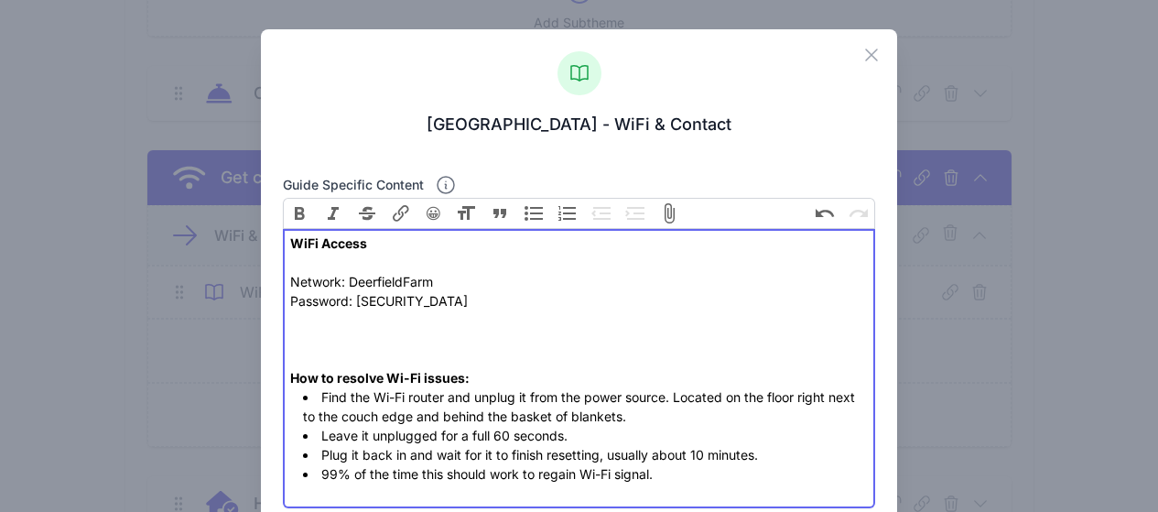
paste trix-editor "Use the details above and enjoy high-speed internet! 🙌"
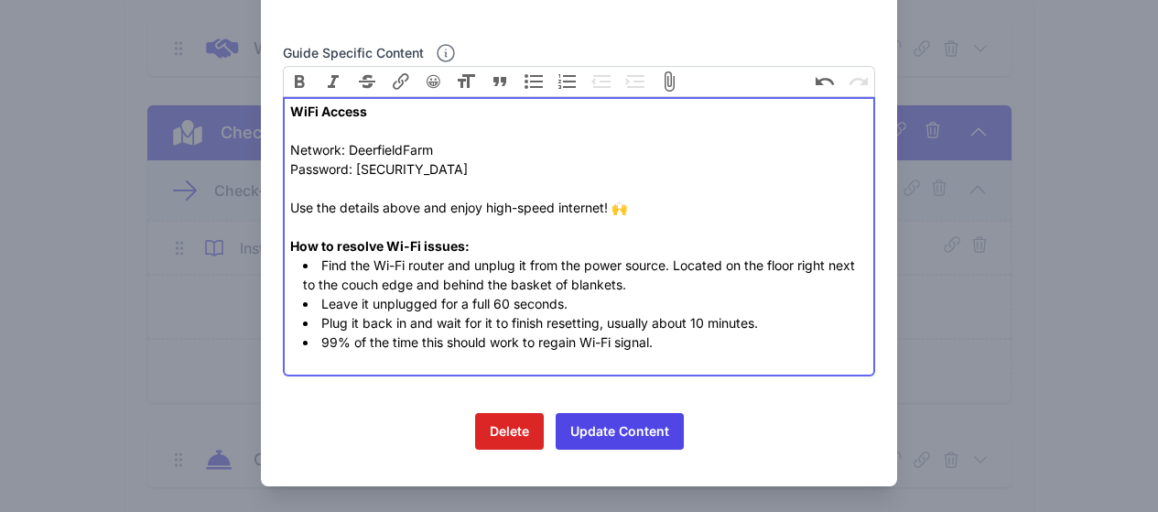
scroll to position [135, 0]
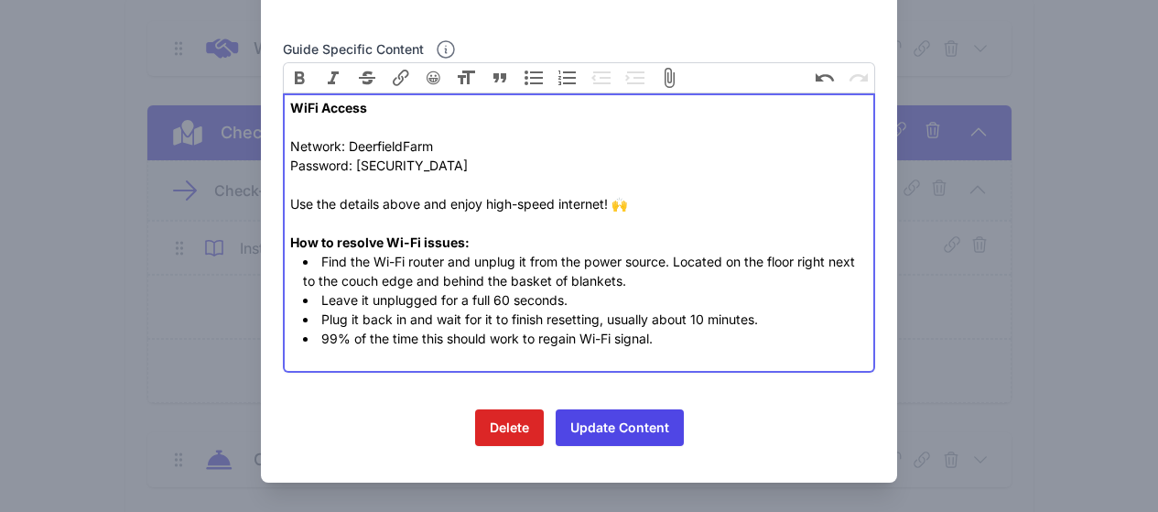
click at [532, 297] on li "Leave it unplugged for a full 60 seconds." at bounding box center [585, 299] width 565 height 19
click at [695, 253] on li "Find the Wi-Fi router and unplug it from the power source. Located on the floor…" at bounding box center [585, 271] width 565 height 38
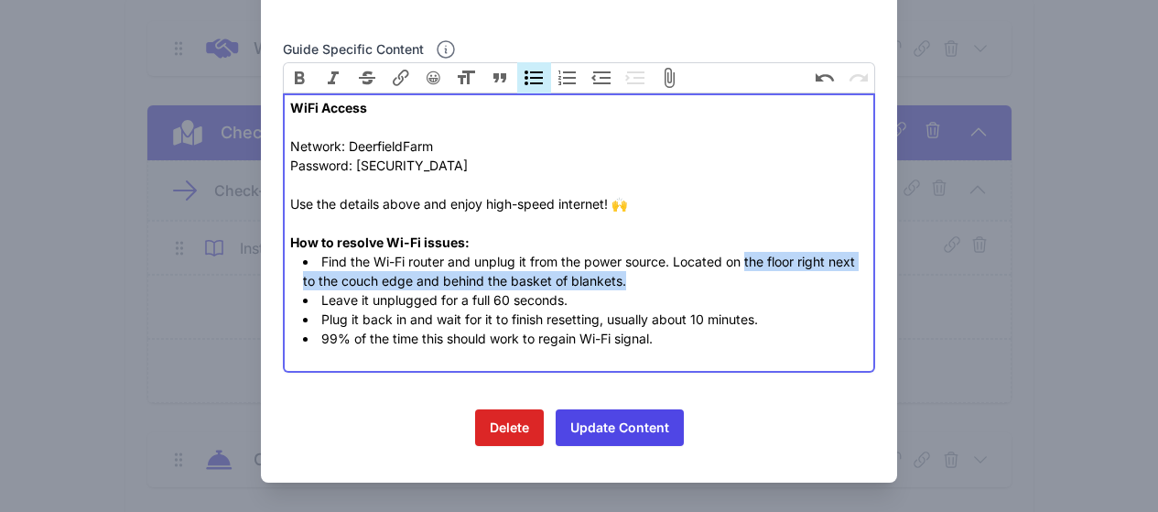
drag, startPoint x: 745, startPoint y: 262, endPoint x: 748, endPoint y: 277, distance: 15.8
click at [748, 277] on li "Find the Wi-Fi router and unplug it from the power source. Located on the floor…" at bounding box center [585, 271] width 565 height 38
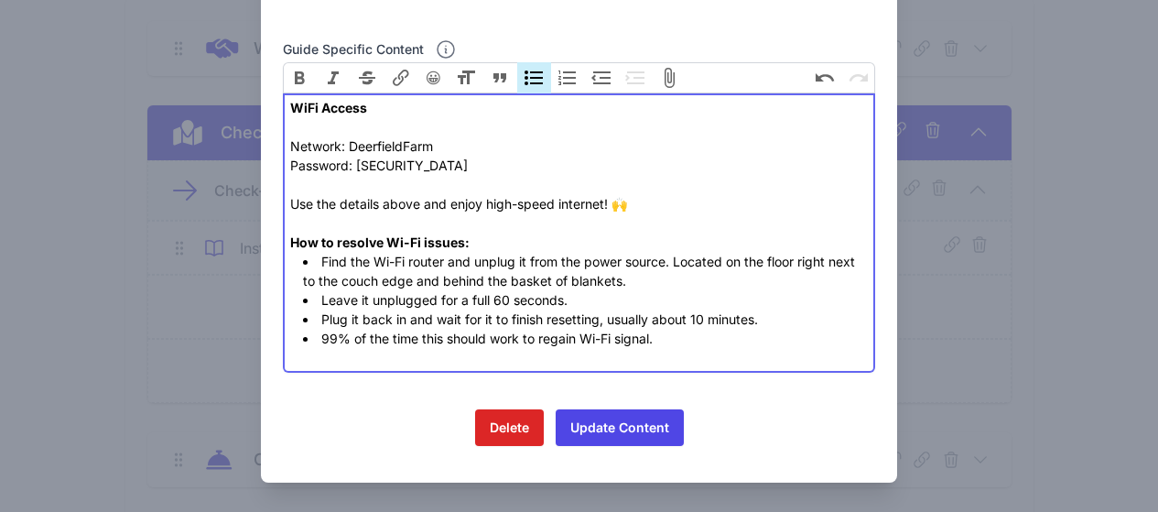
scroll to position [116, 0]
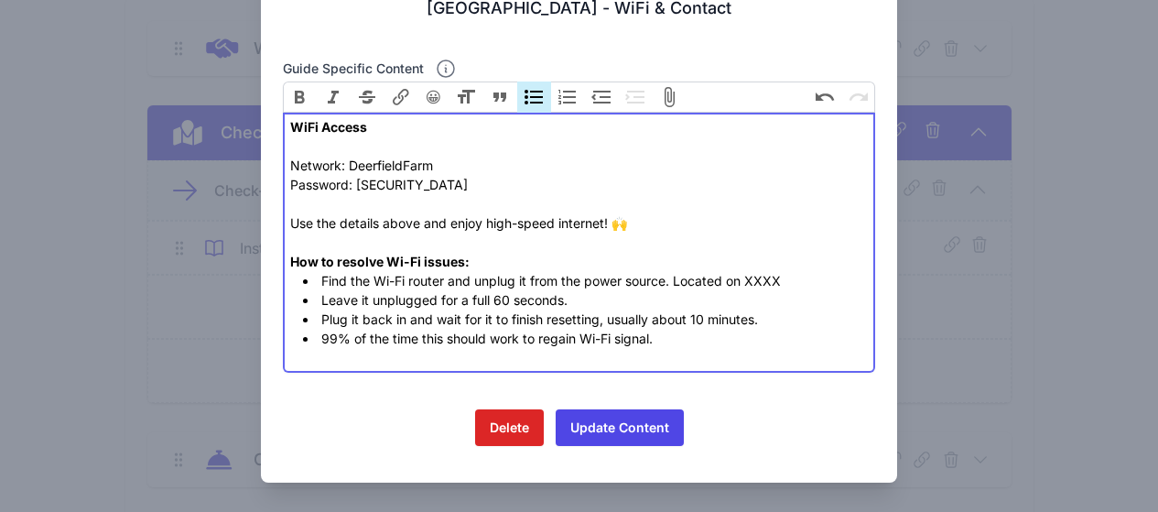
type trix-editor "<div><strong>WiFi Access</strong><br><br>Network: DeerfieldFarm <br>Password: 8…"
click at [660, 300] on li "Leave it unplugged for a full 60 seconds." at bounding box center [585, 299] width 565 height 19
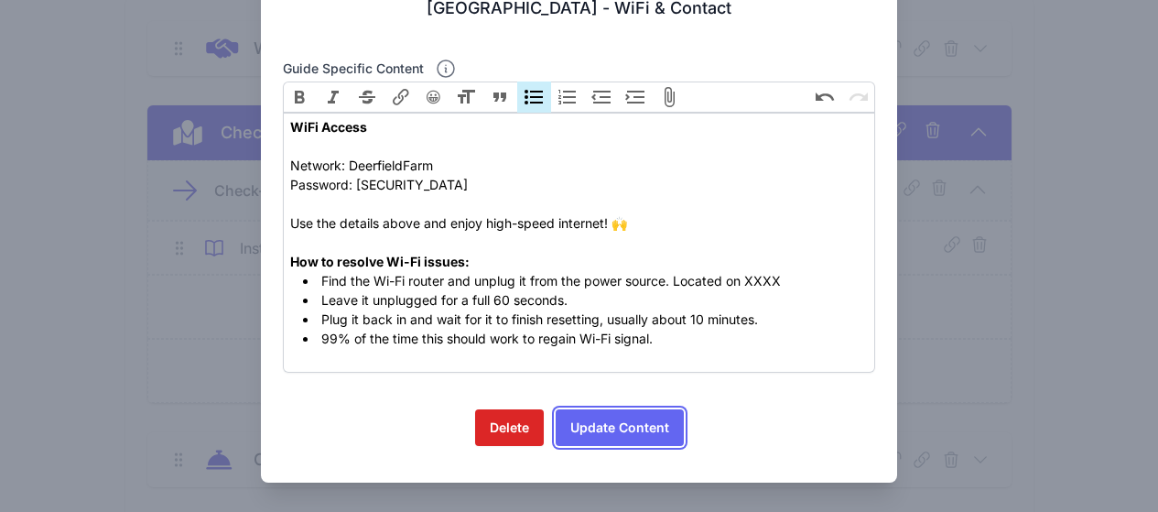
click at [649, 431] on button "Update Content" at bounding box center [619, 427] width 128 height 37
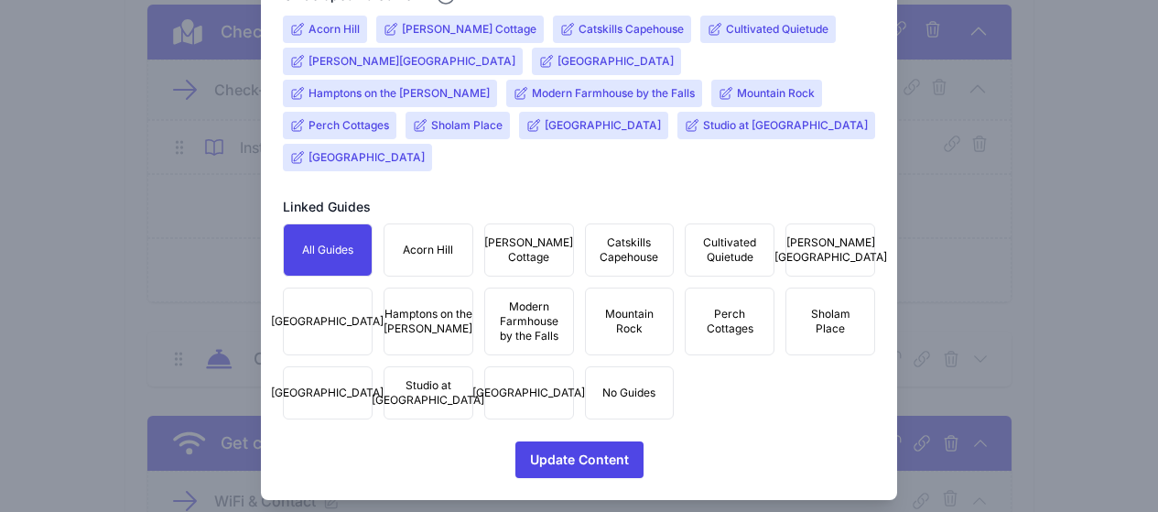
scroll to position [458, 0]
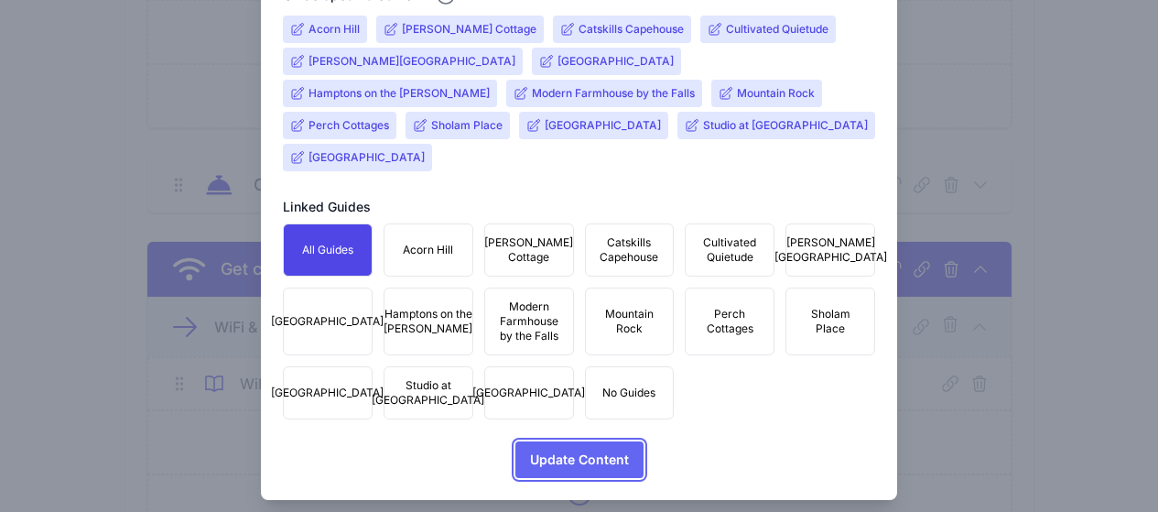
click at [597, 441] on span "Update Content" at bounding box center [579, 459] width 99 height 37
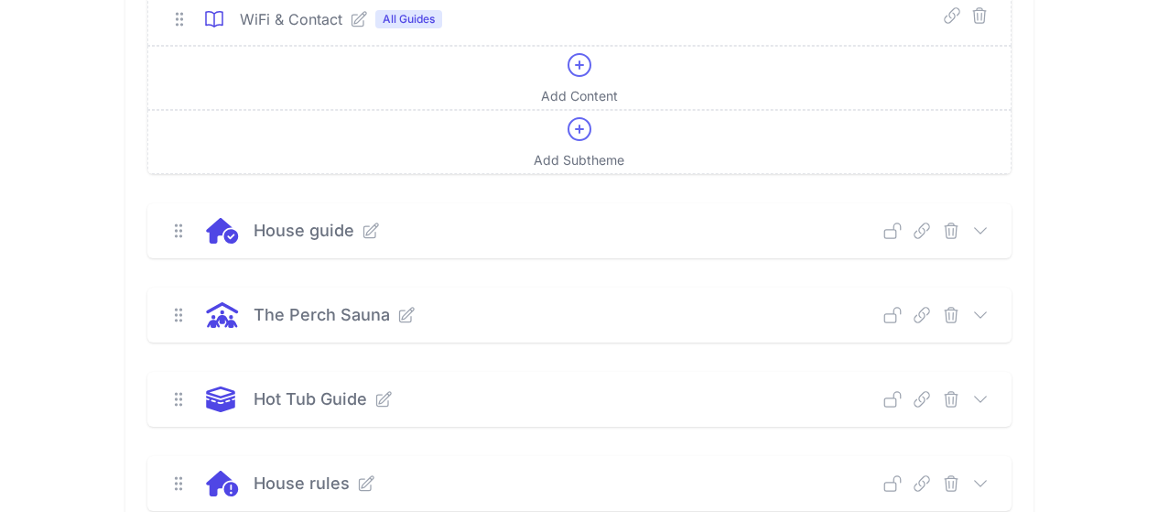
scroll to position [824, 0]
click at [989, 228] on icon at bounding box center [980, 230] width 18 height 18
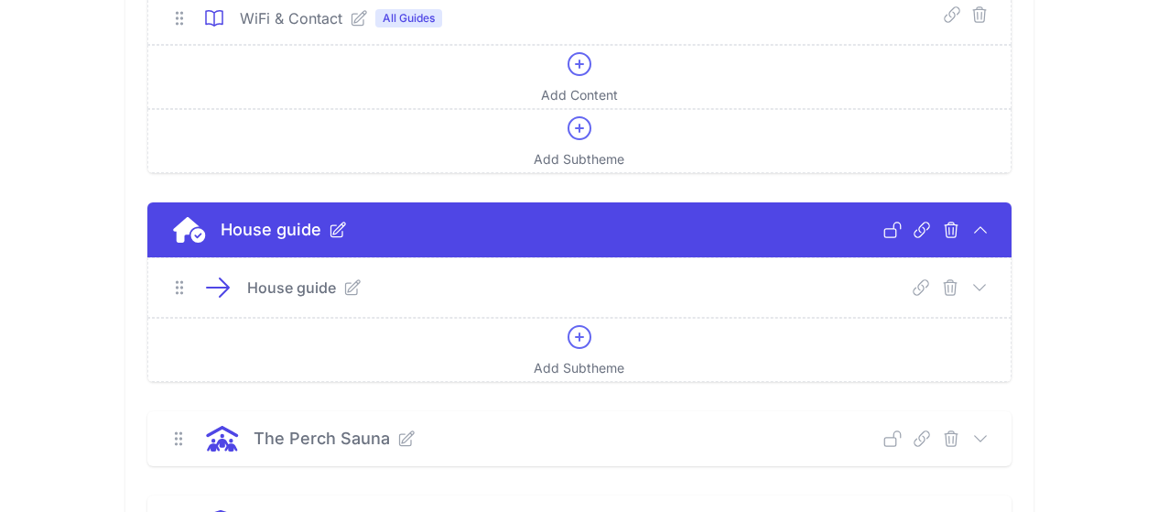
click at [988, 290] on icon at bounding box center [979, 287] width 18 height 18
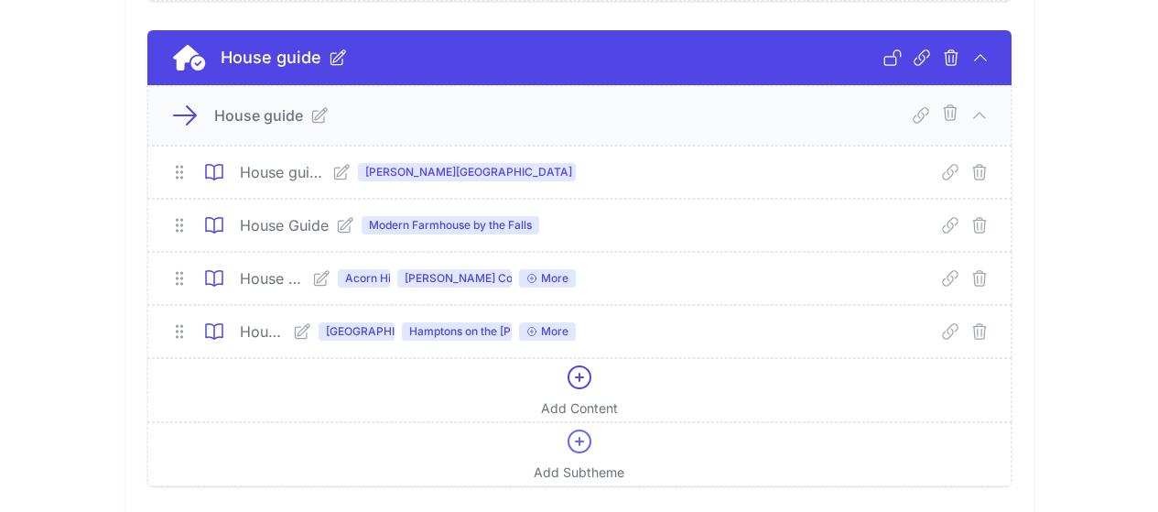
scroll to position [1007, 0]
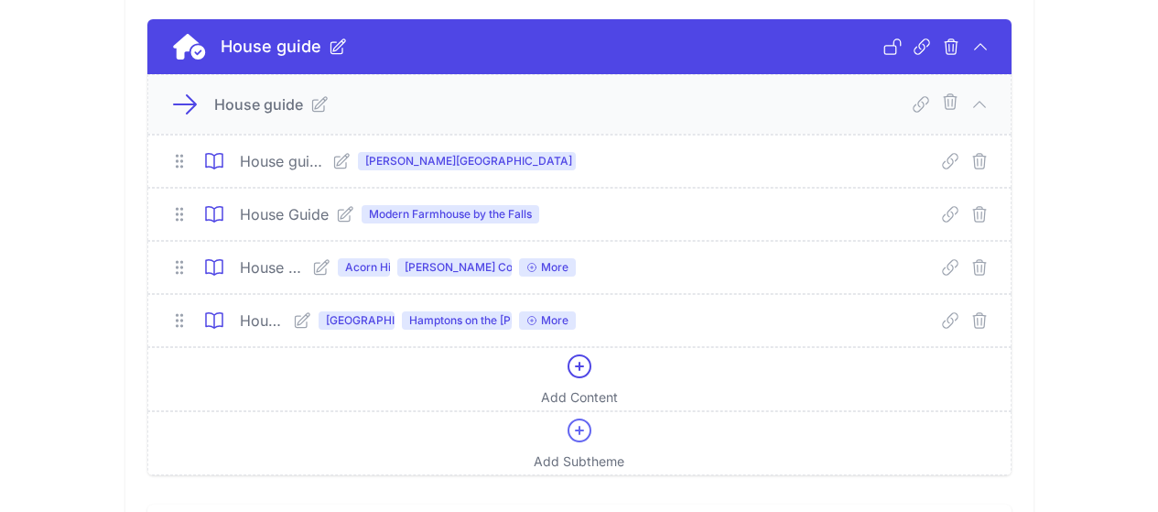
click at [310, 102] on icon at bounding box center [319, 104] width 18 height 18
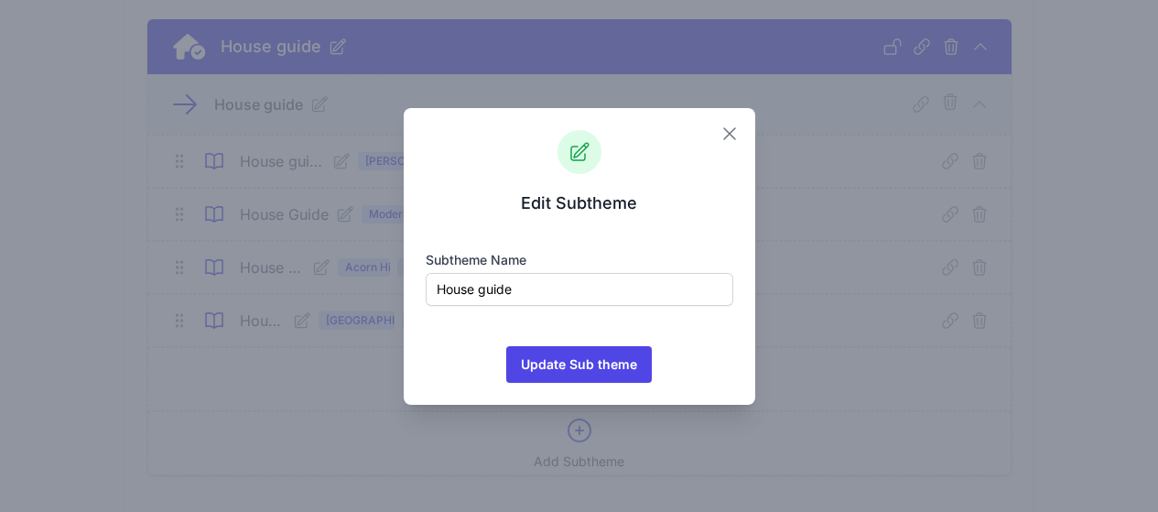
click at [729, 134] on icon "button" at bounding box center [729, 133] width 11 height 11
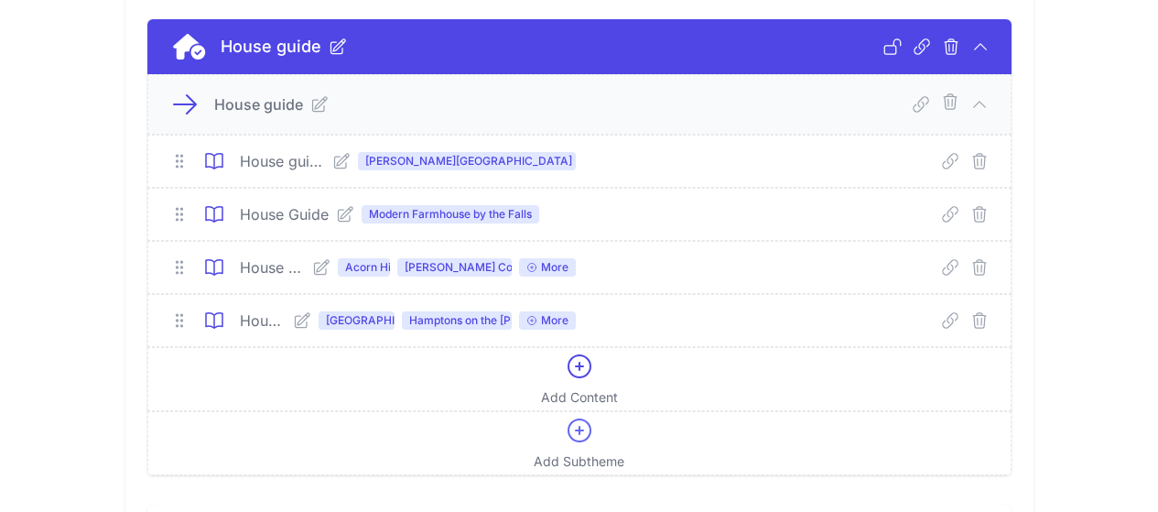
click at [318, 321] on span "Deerfield Stone House" at bounding box center [356, 320] width 76 height 18
click at [293, 322] on icon at bounding box center [302, 320] width 18 height 18
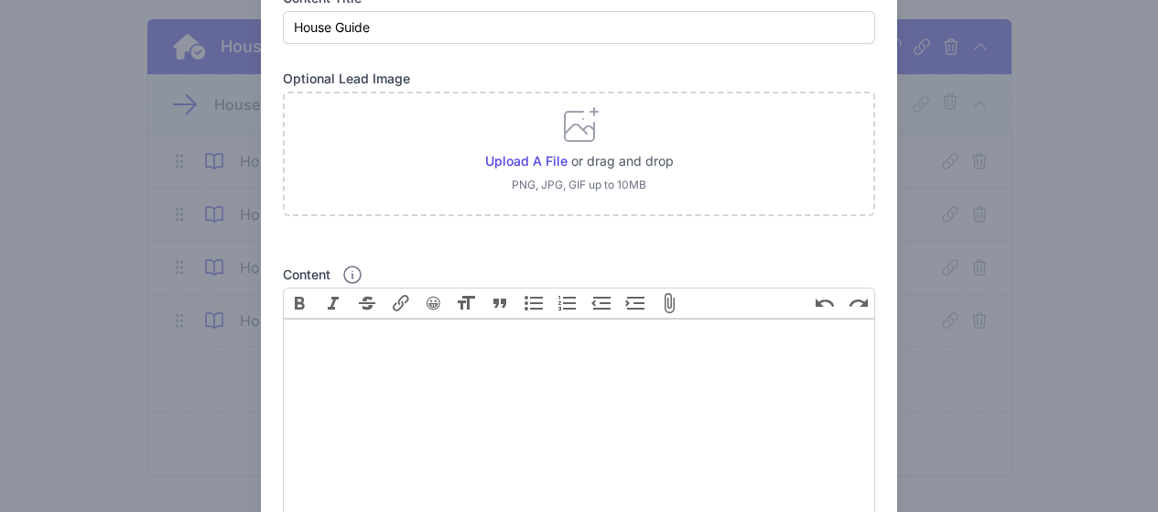
scroll to position [458, 0]
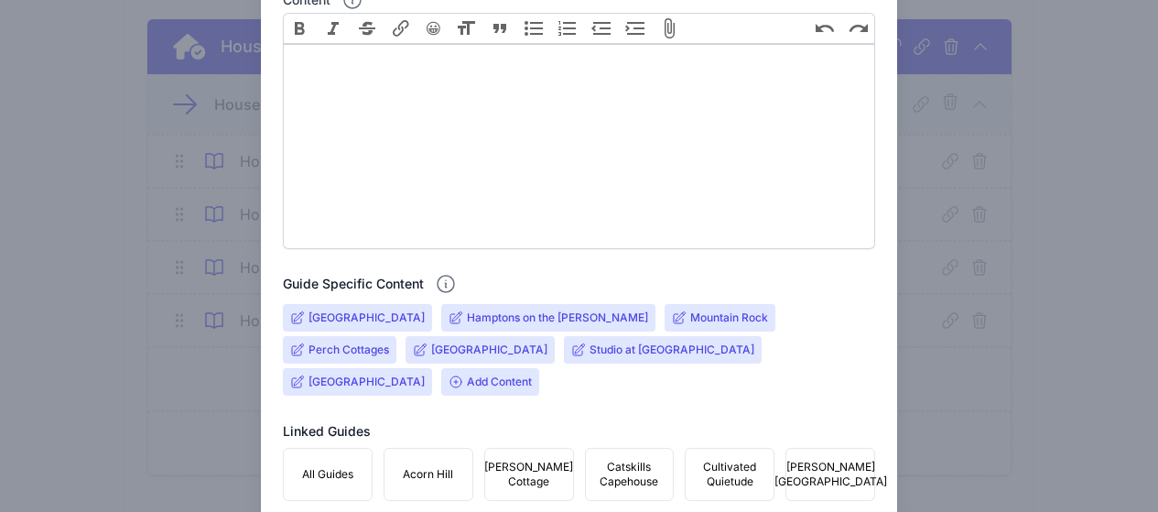
click at [350, 317] on input "Deerfield Stone House" at bounding box center [366, 317] width 116 height 15
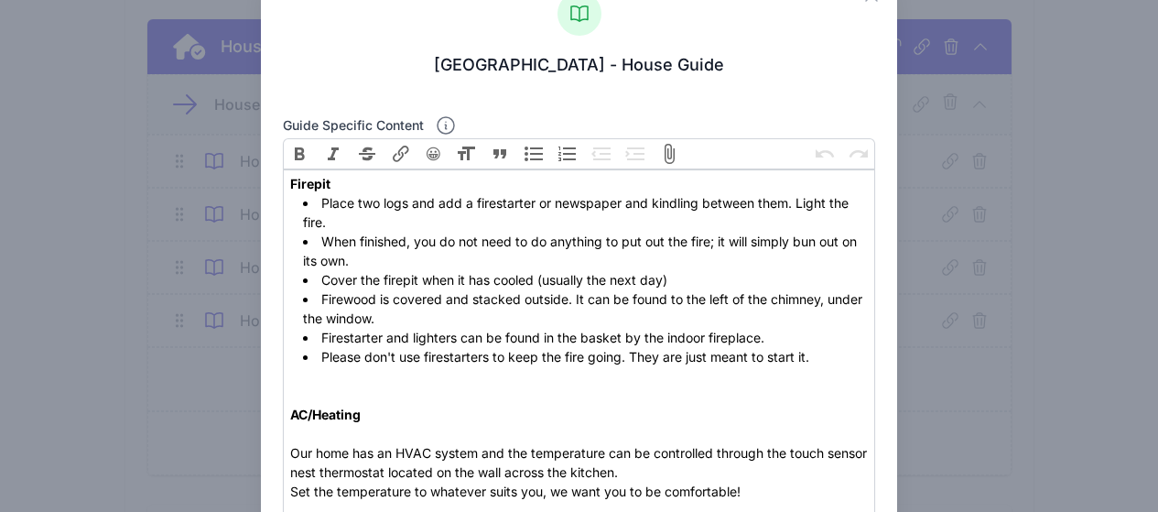
scroll to position [92, 0]
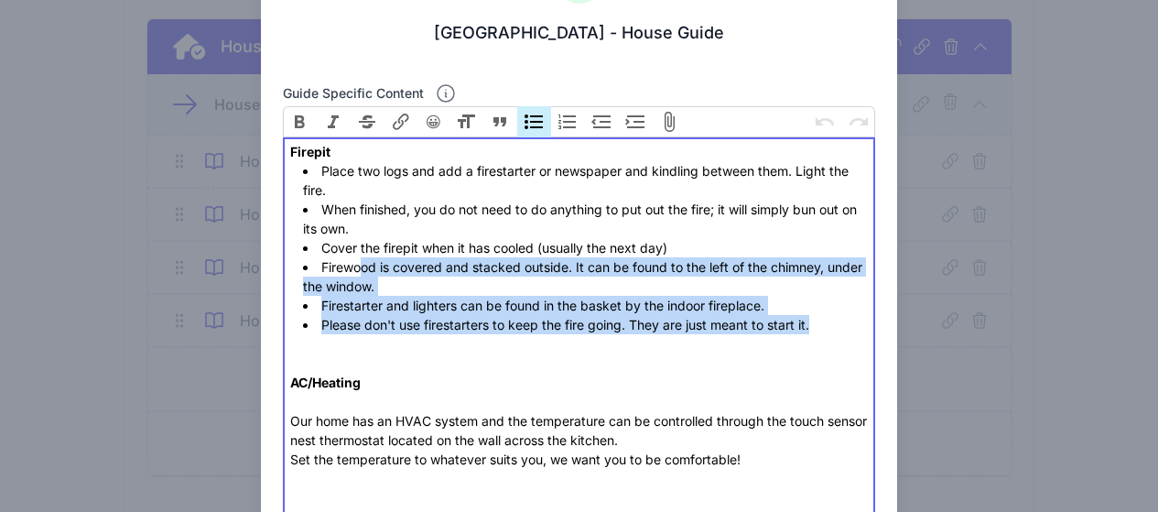
drag, startPoint x: 815, startPoint y: 324, endPoint x: 361, endPoint y: 260, distance: 459.3
click at [361, 260] on ul "Place two logs and add a firestarter or newspaper and kindling between them. Li…" at bounding box center [578, 247] width 577 height 173
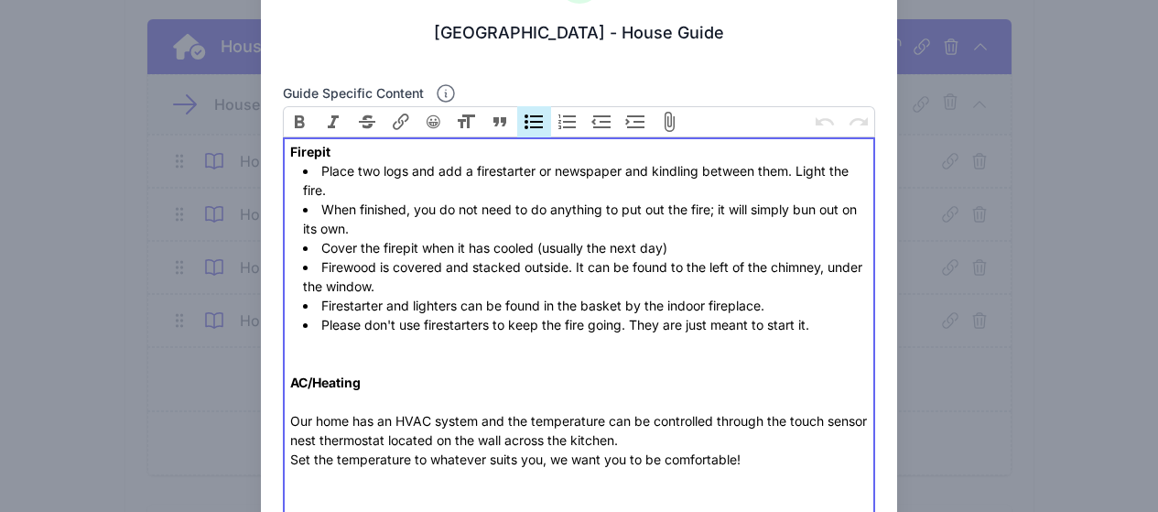
click at [412, 192] on li "Place two logs and add a firestarter or newspaper and kindling between them. Li…" at bounding box center [585, 180] width 565 height 38
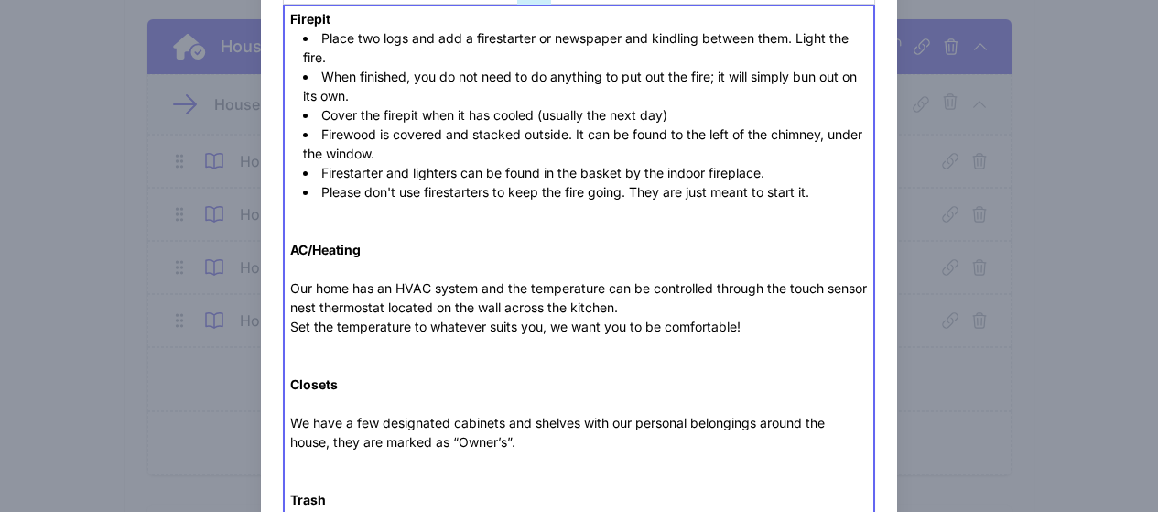
scroll to position [275, 0]
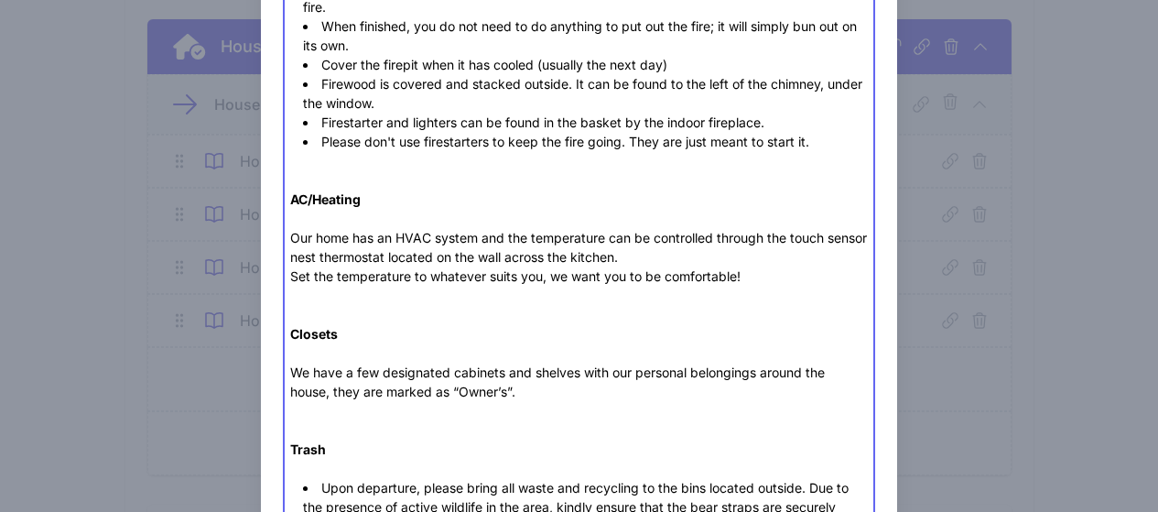
click at [621, 267] on div "AC/Heating Our home has an HVAC system and the temperature can be controlled th…" at bounding box center [578, 314] width 577 height 327
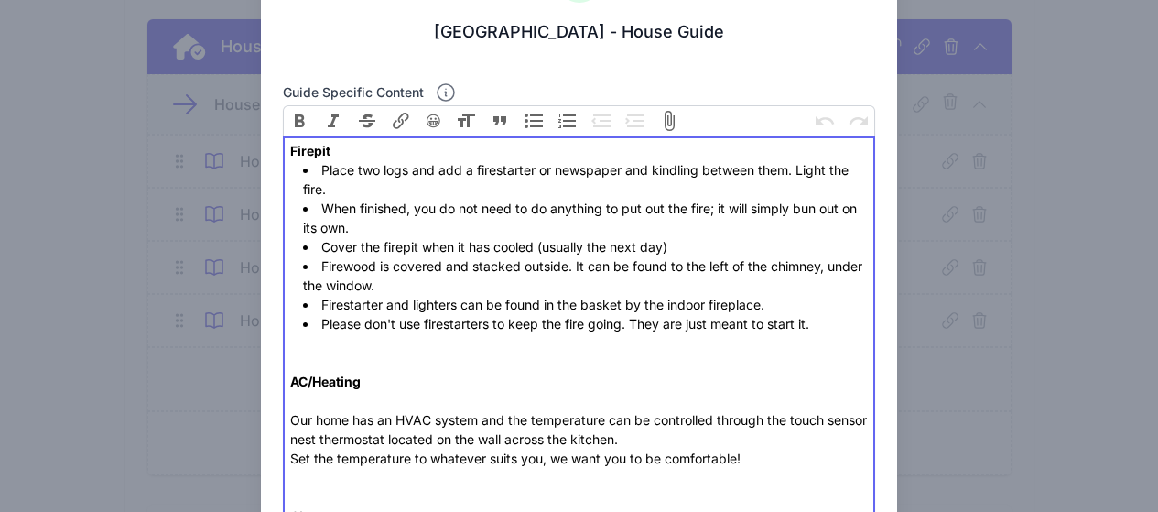
scroll to position [92, 0]
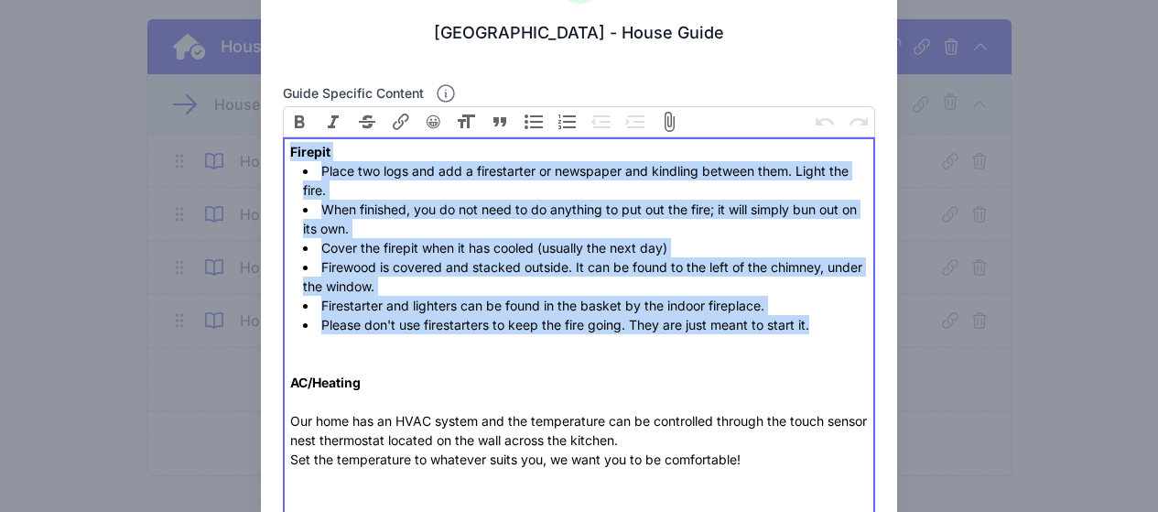
drag, startPoint x: 828, startPoint y: 325, endPoint x: 277, endPoint y: 158, distance: 575.5
click at [478, 243] on li "Cover the firepit when it has cooled (usually the next day)" at bounding box center [585, 247] width 565 height 19
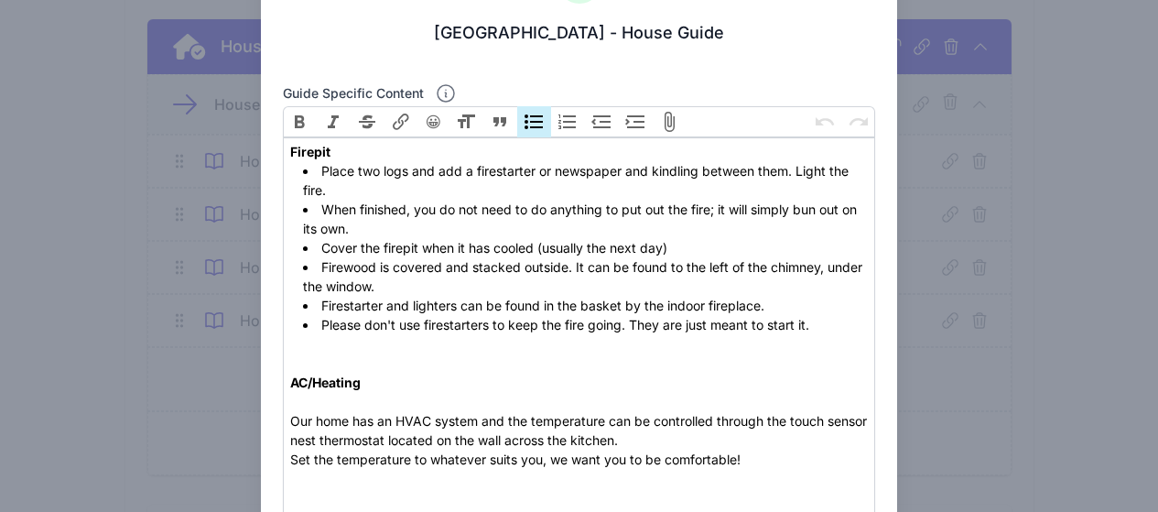
scroll to position [183, 0]
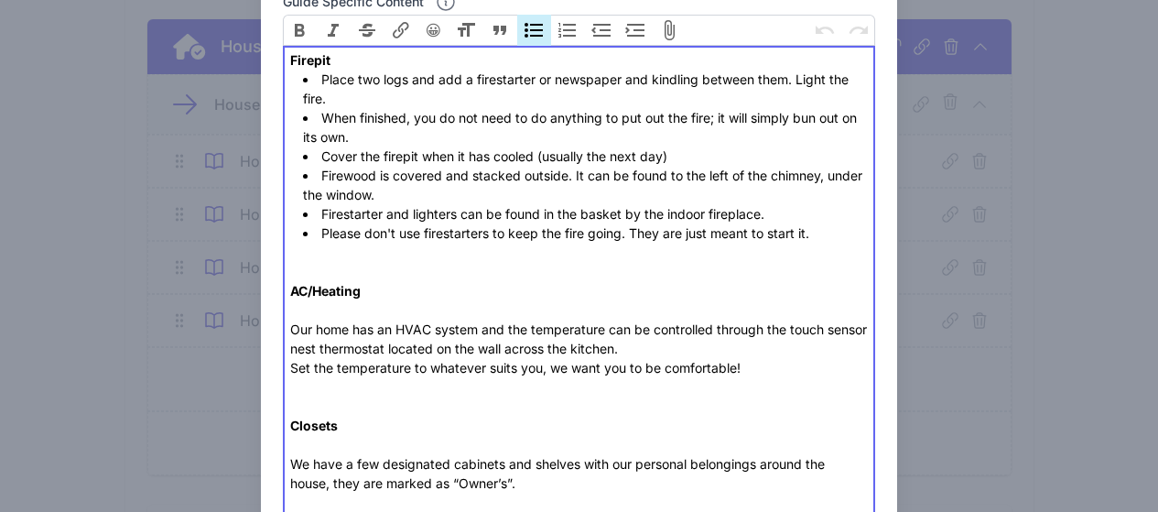
click at [563, 353] on div "AC/Heating Our home has an HVAC system and the temperature can be controlled th…" at bounding box center [578, 406] width 577 height 327
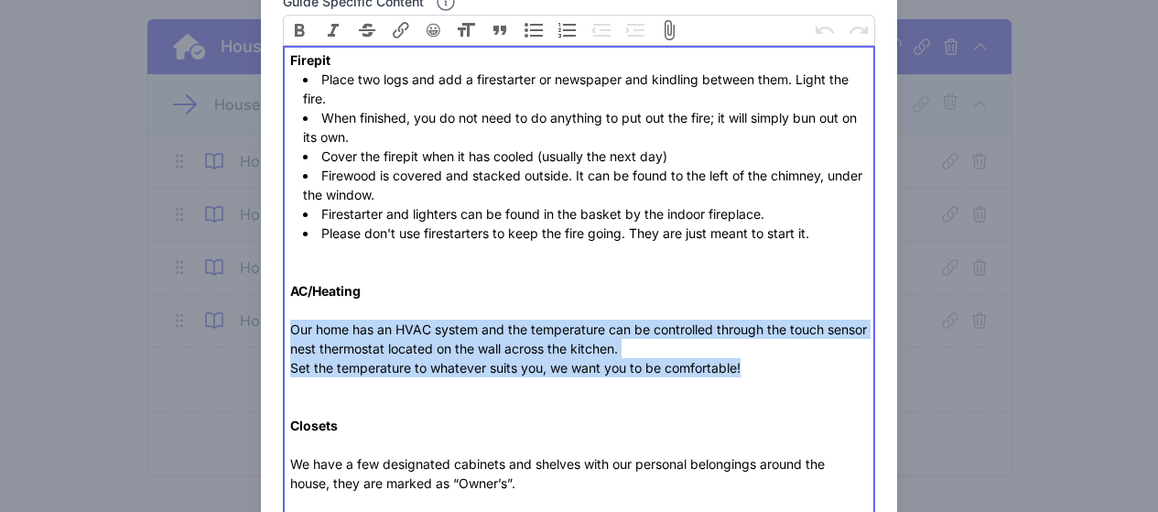
drag, startPoint x: 673, startPoint y: 366, endPoint x: 245, endPoint y: 335, distance: 428.5
paste trix-editor "• Zoned: Upstairs, downstairs, sunroom • Keep all windows/doors shut when A/C o…"
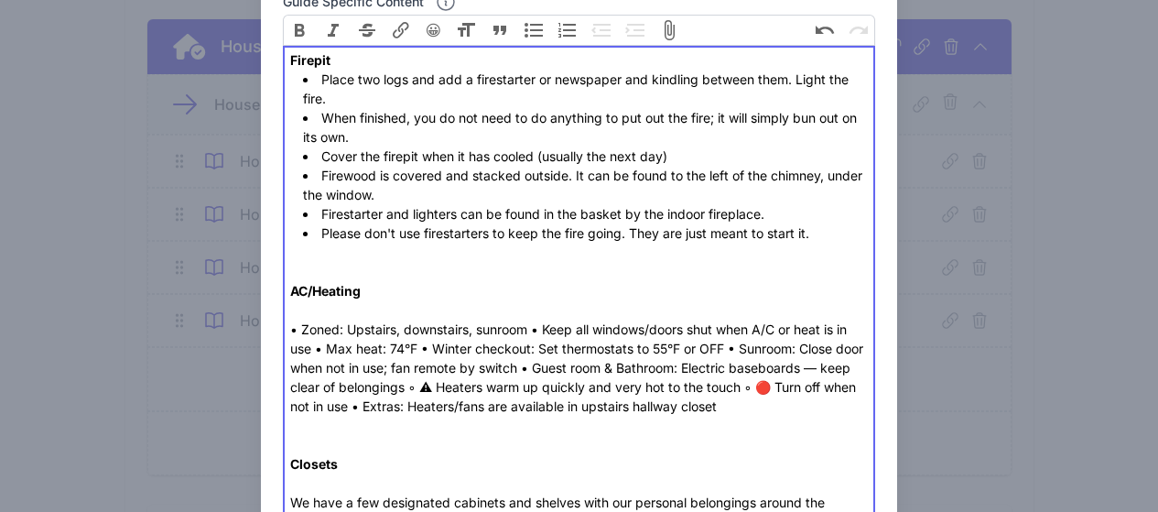
drag, startPoint x: 531, startPoint y: 330, endPoint x: 598, endPoint y: 338, distance: 67.2
click at [530, 330] on div "AC/Heating • Zoned: Upstairs, downstairs, sunroom • Keep all windows/doors shut…" at bounding box center [578, 425] width 577 height 365
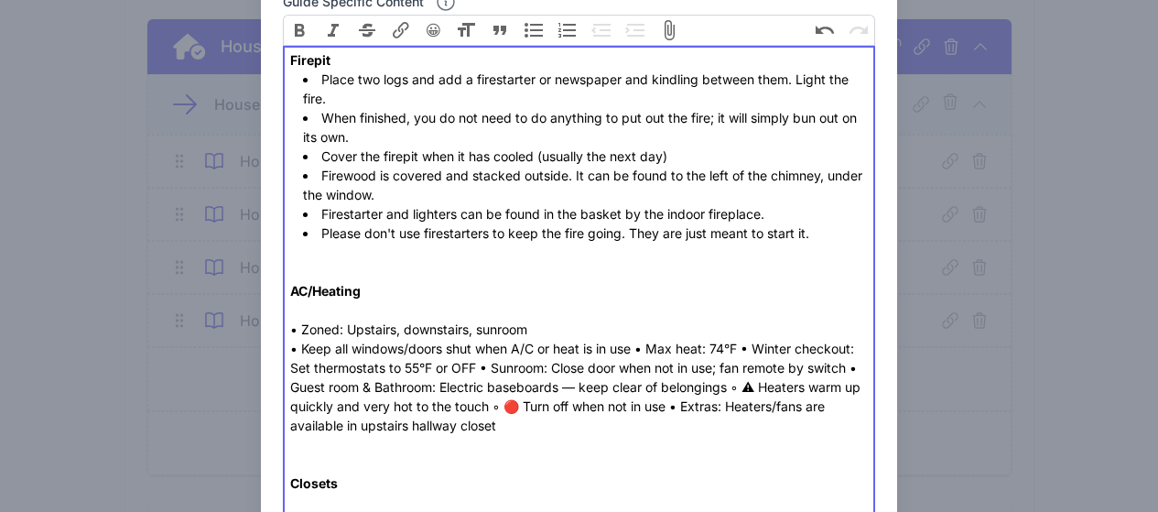
click at [639, 349] on div "AC/Heating • Zoned: Upstairs, downstairs, sunroom • Keep all windows/doors shut…" at bounding box center [578, 435] width 577 height 384
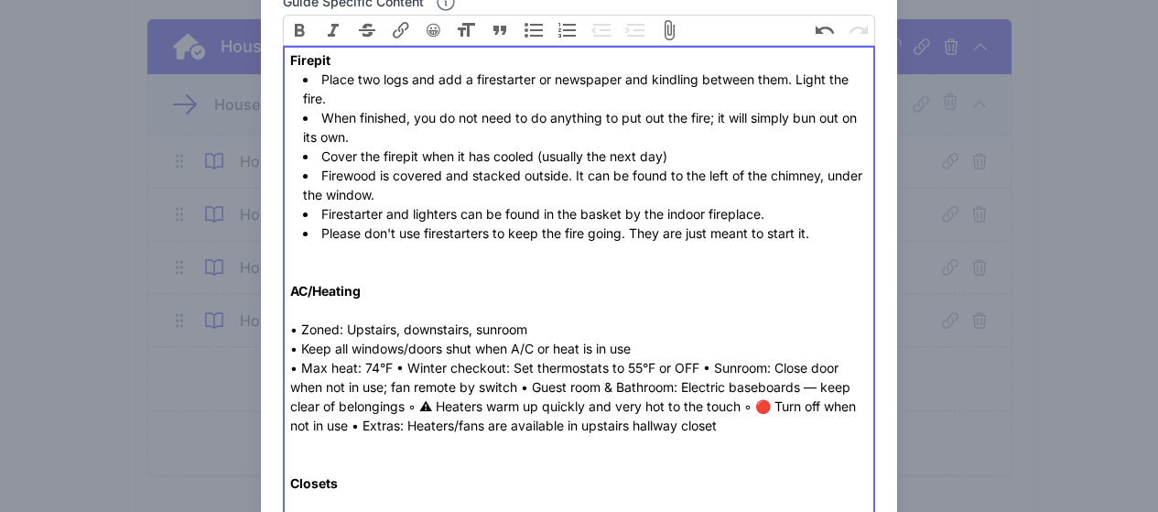
click at [391, 369] on div "AC/Heating • Zoned: Upstairs, downstairs, sunroom • Keep all windows/doors shut…" at bounding box center [578, 435] width 577 height 384
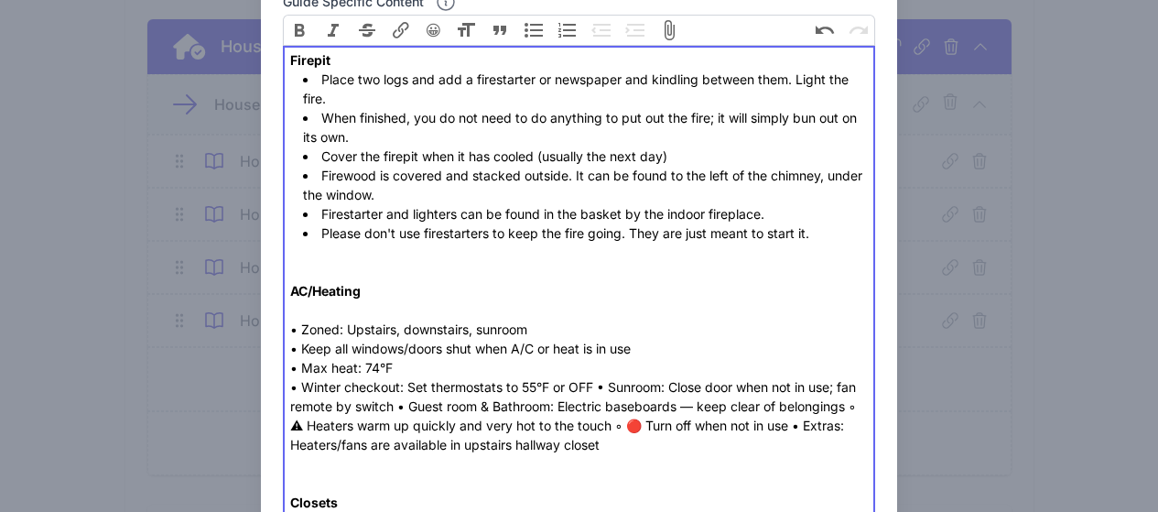
click at [594, 390] on div "AC/Heating • Zoned: Upstairs, downstairs, sunroom • Keep all windows/doors shut…" at bounding box center [578, 445] width 577 height 404
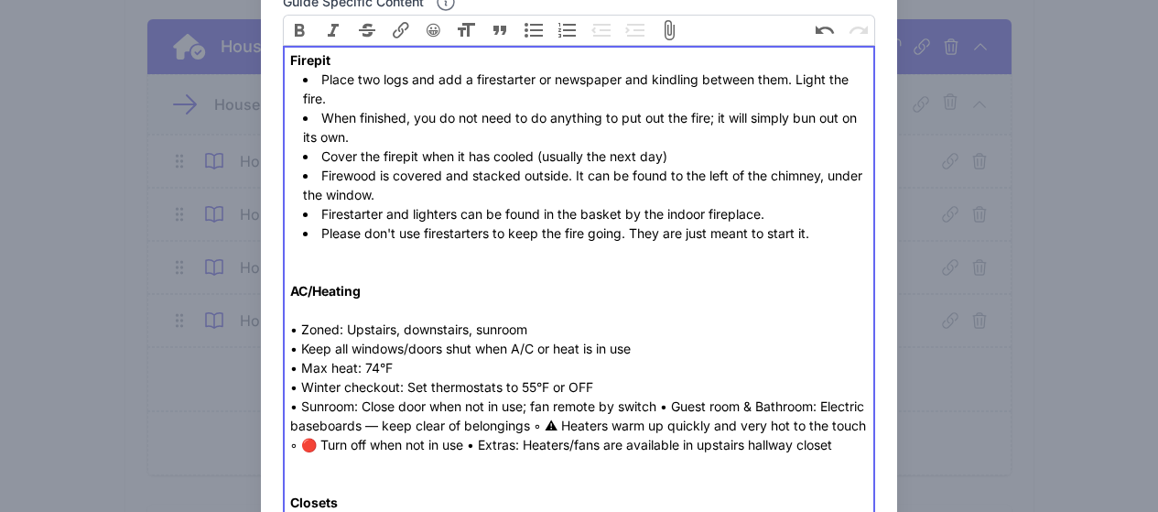
click at [663, 407] on div "AC/Heating • Zoned: Upstairs, downstairs, sunroom • Keep all windows/doors shut…" at bounding box center [578, 445] width 577 height 404
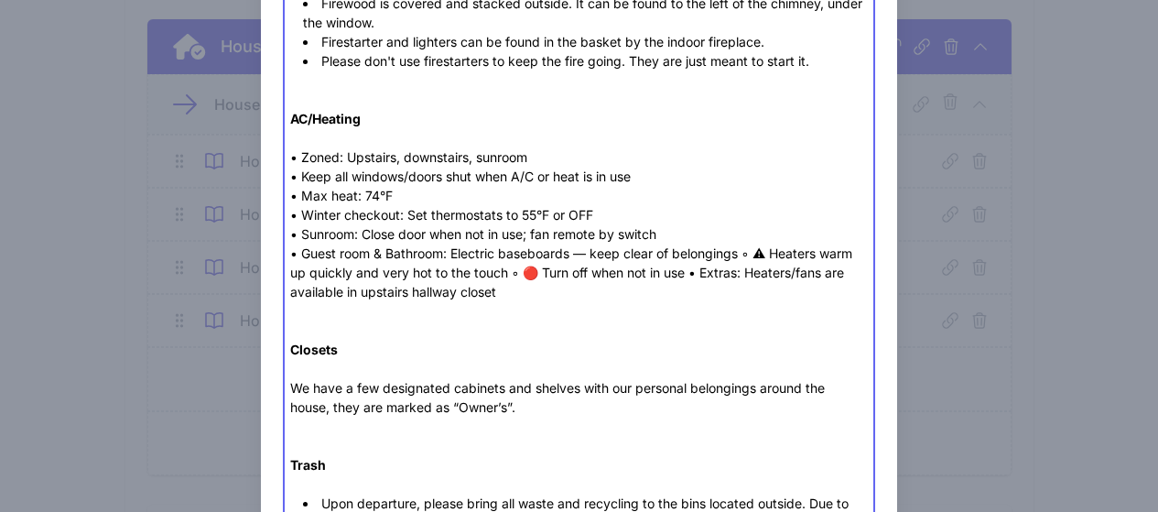
scroll to position [366, 0]
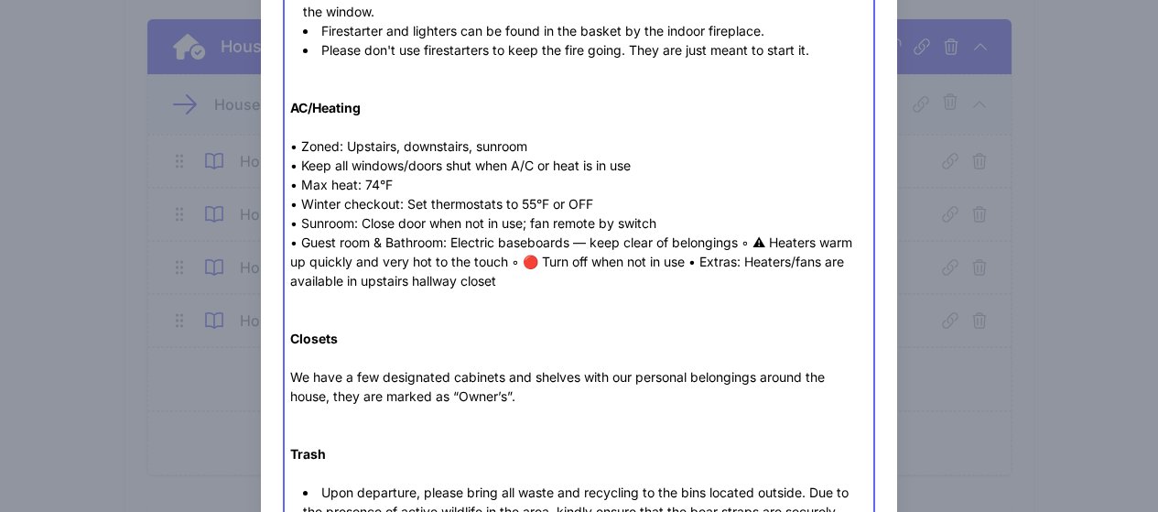
click at [742, 243] on div "AC/Heating • Zoned: Upstairs, downstairs, sunroom • Keep all windows/doors shut…" at bounding box center [578, 270] width 577 height 423
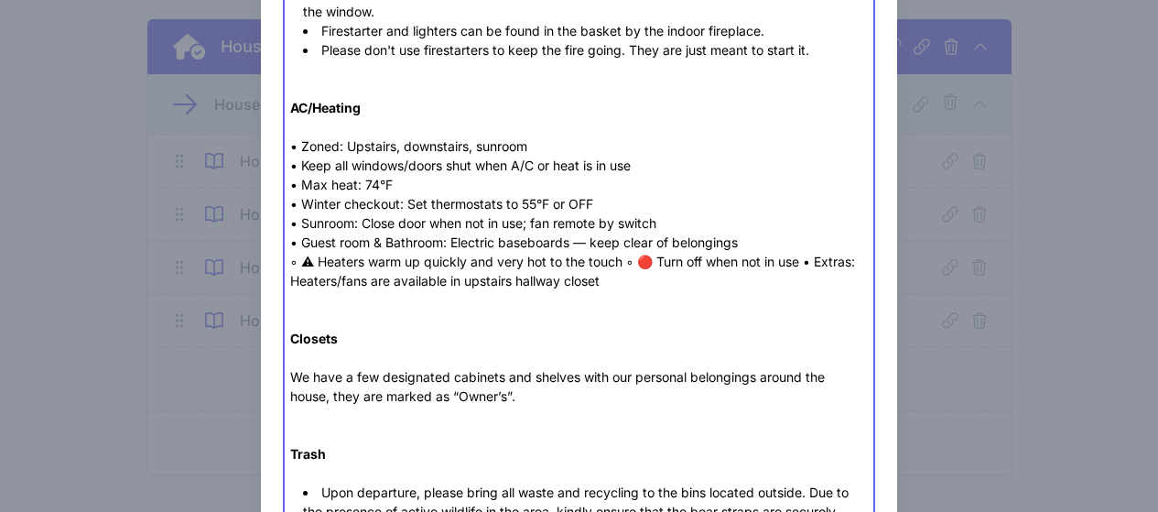
click at [626, 263] on div "AC/Heating • Zoned: Upstairs, downstairs, sunroom • Keep all windows/doors shut…" at bounding box center [578, 270] width 577 height 423
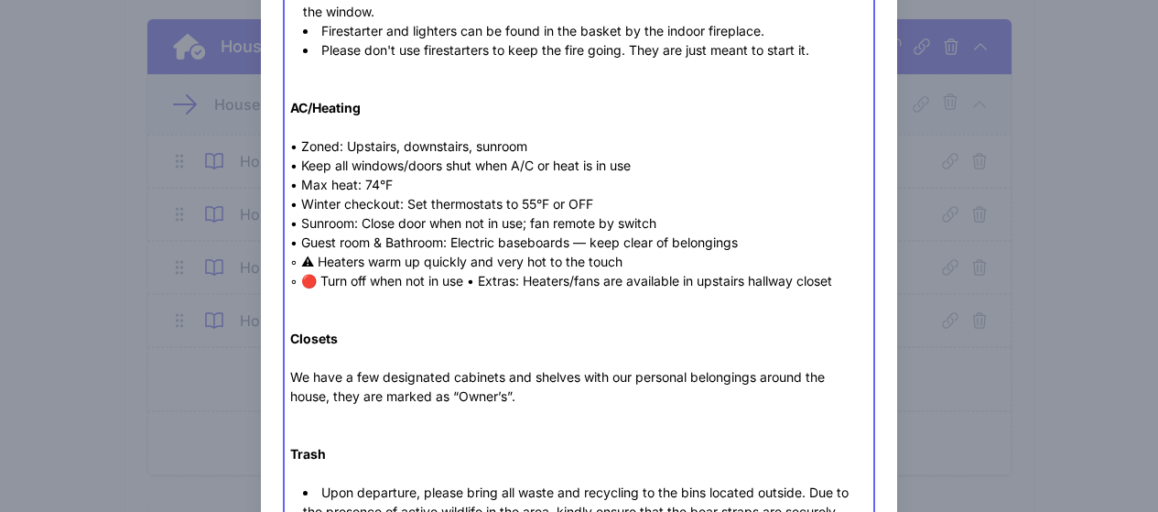
click at [468, 281] on div "AC/Heating • Zoned: Upstairs, downstairs, sunroom • Keep all windows/doors shut…" at bounding box center [578, 270] width 577 height 423
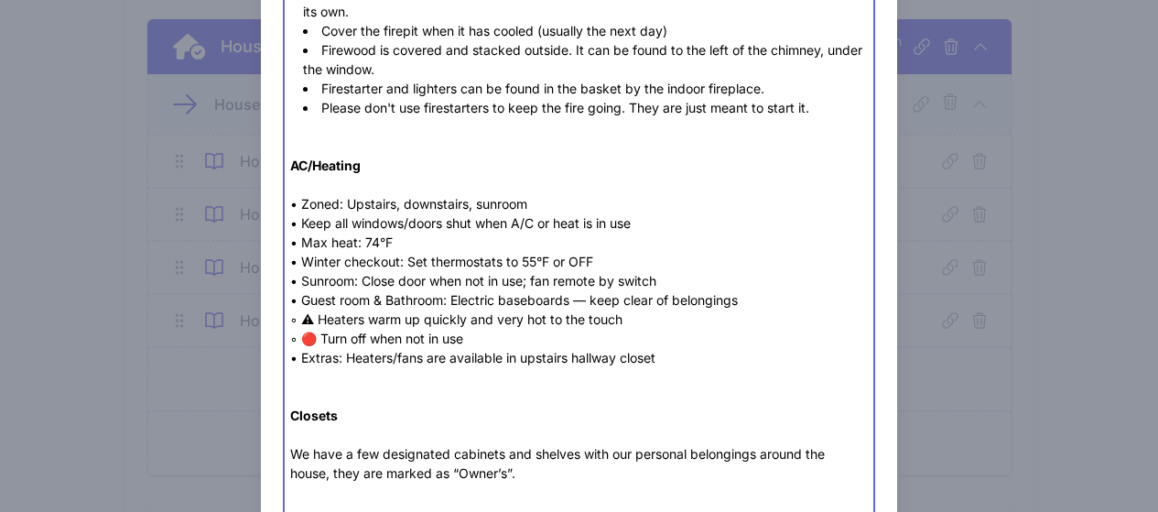
scroll to position [183, 0]
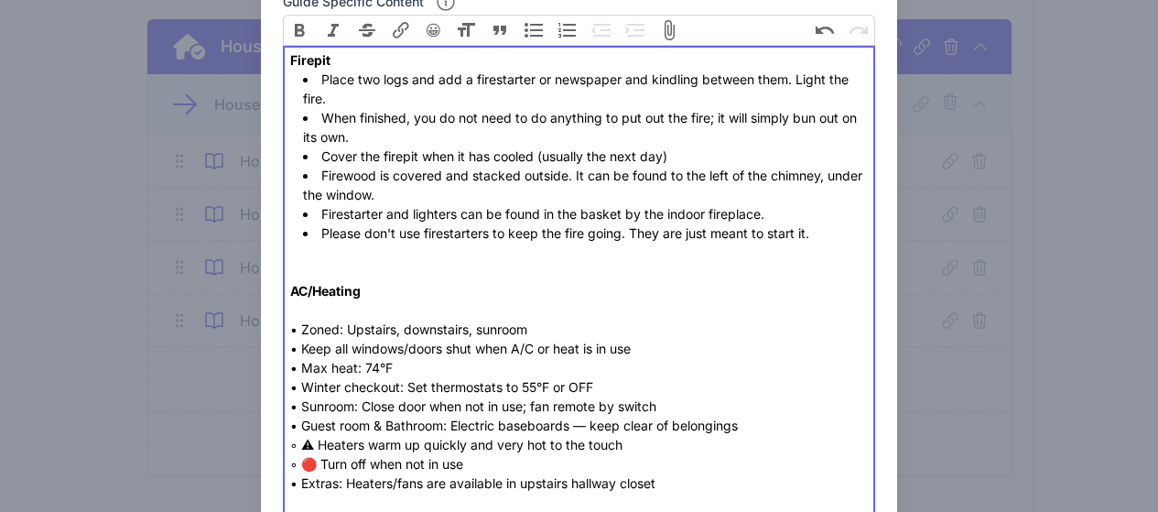
click at [410, 185] on li "Firewood is covered and stacked outside. It can be found to the left of the chi…" at bounding box center [585, 185] width 565 height 38
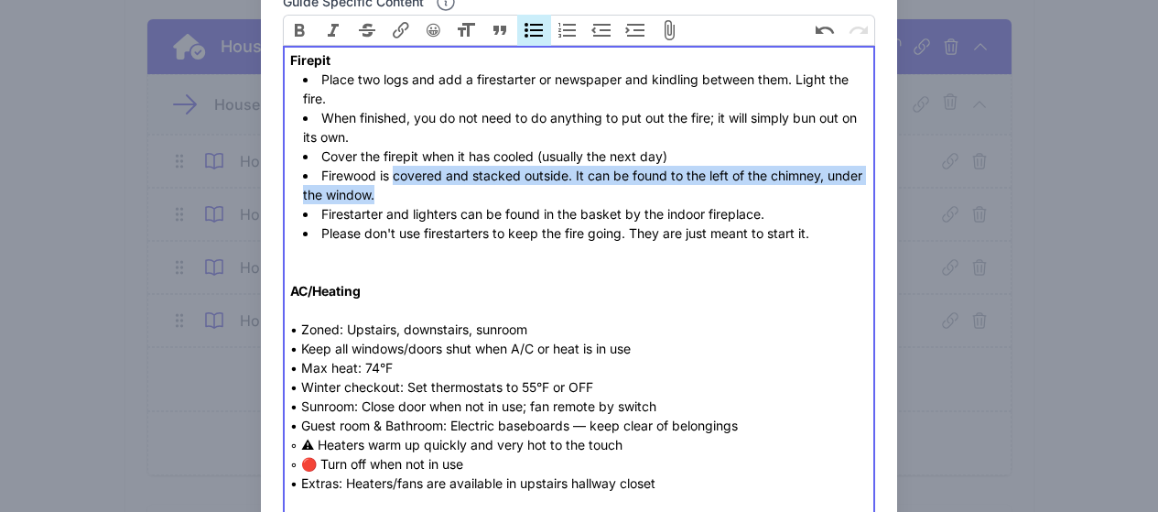
drag, startPoint x: 393, startPoint y: 178, endPoint x: 566, endPoint y: 188, distance: 173.3
click at [566, 188] on li "Firewood is covered and stacked outside. It can be found to the left of the chi…" at bounding box center [585, 185] width 565 height 38
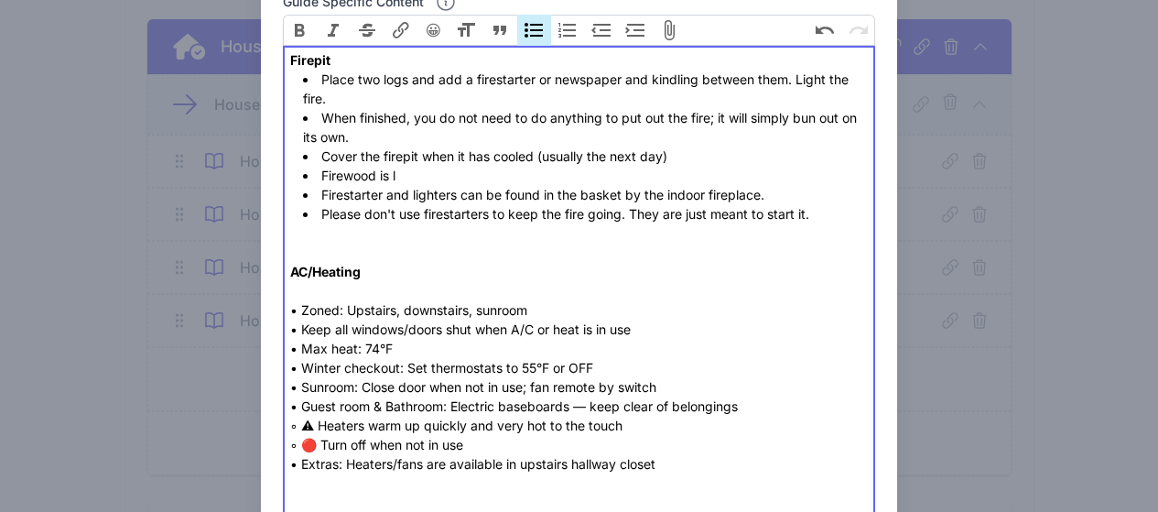
paste trix-editor "ocated behind carriage house or front porch&nbsp;"
click at [399, 178] on li "Firewood is l ocated behind carriage house or front porch" at bounding box center [585, 175] width 565 height 19
click at [588, 195] on li "Firestarter and lighters can be found in the basket by the indoor fireplace." at bounding box center [585, 194] width 565 height 19
click at [686, 191] on li "Firestarter and lighters can be found in the basket by the indoor fireplace." at bounding box center [585, 194] width 565 height 19
drag, startPoint x: 580, startPoint y: 196, endPoint x: 787, endPoint y: 195, distance: 206.8
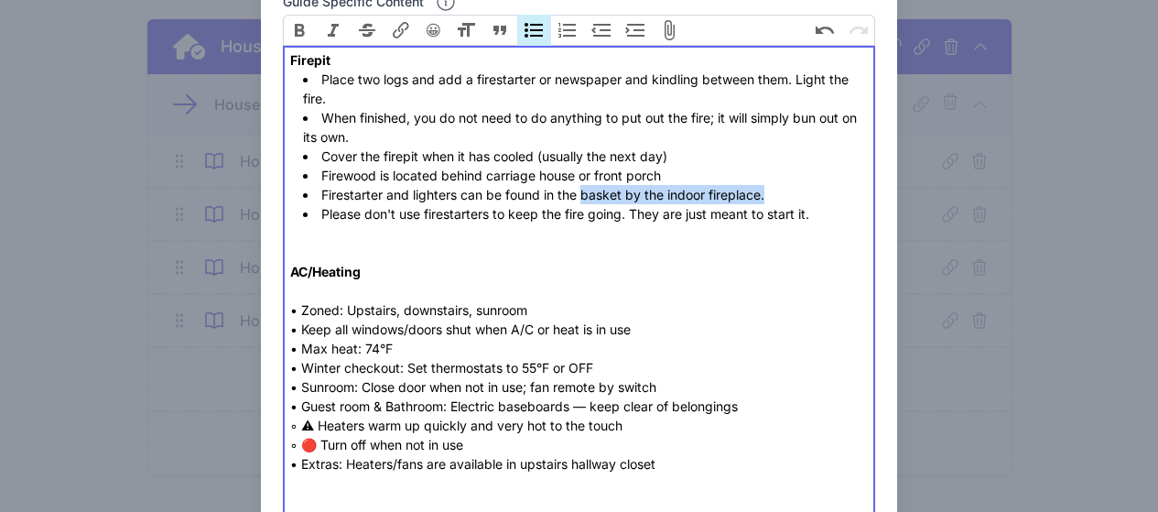
click at [787, 195] on li "Firestarter and lighters can be found in the basket by the indoor fireplace." at bounding box center [585, 194] width 565 height 19
click at [684, 175] on li "Firewood is located behind carriage house or front porch" at bounding box center [585, 175] width 565 height 19
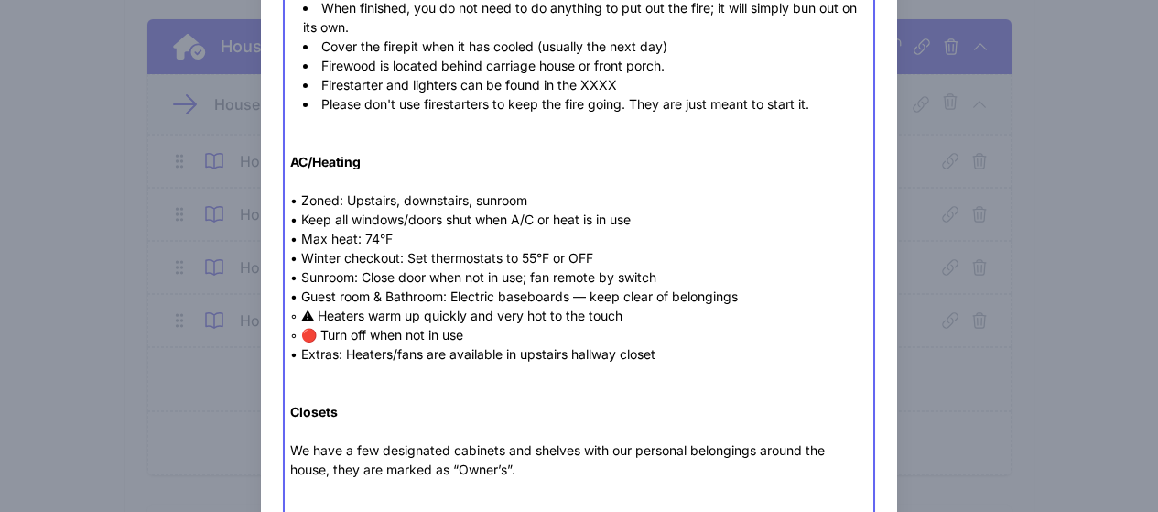
scroll to position [458, 0]
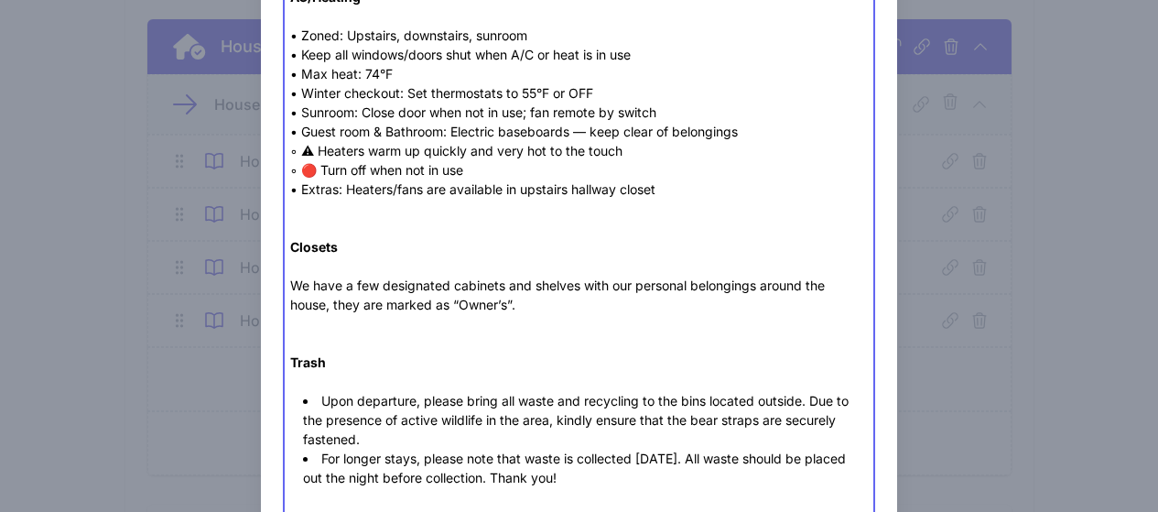
click at [537, 298] on div "AC/Heating • Zoned: Upstairs, downstairs, sunroom • Keep all windows/doors shut…" at bounding box center [578, 170] width 577 height 442
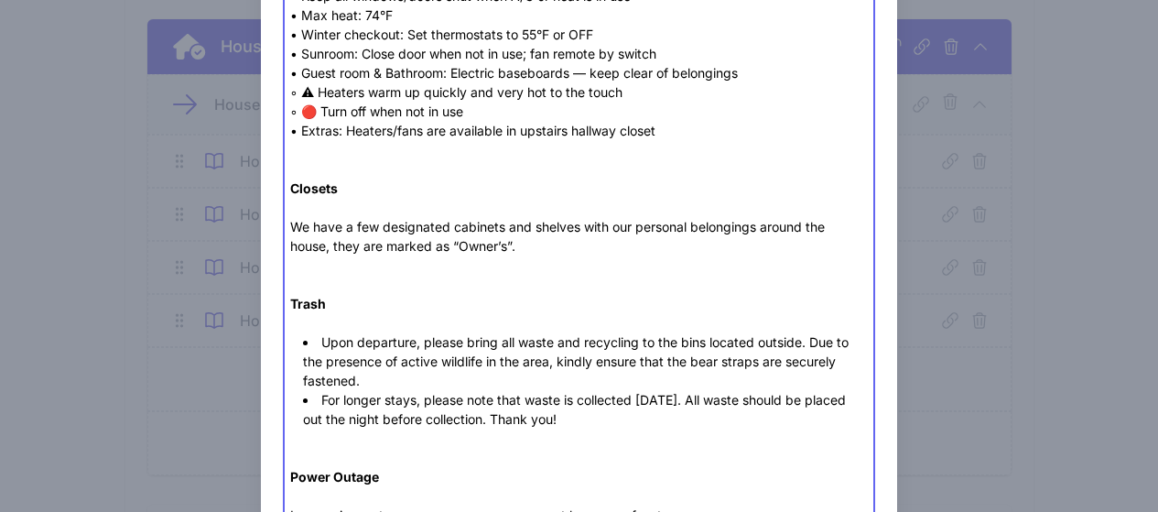
scroll to position [549, 0]
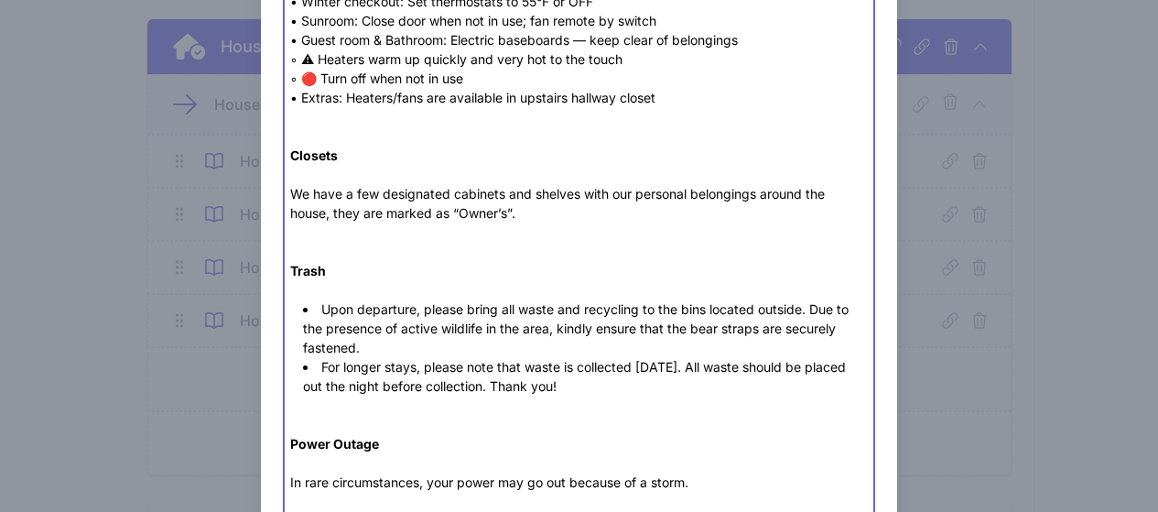
click at [594, 336] on li "Upon departure, please bring all waste and recycling to the bins located outsid…" at bounding box center [585, 328] width 565 height 58
drag, startPoint x: 757, startPoint y: 311, endPoint x: 800, endPoint y: 312, distance: 43.0
click at [800, 312] on li "Upon departure, please bring all waste and recycling to the bins located outsid…" at bounding box center [585, 328] width 565 height 58
paste trix-editor "<div><strong>Firepit</strong></div><ul><li>Place two logs and add a firestarter…"
click at [674, 366] on li "For longer stays, please note that waste is collected on Monday. All waste shou…" at bounding box center [585, 376] width 565 height 38
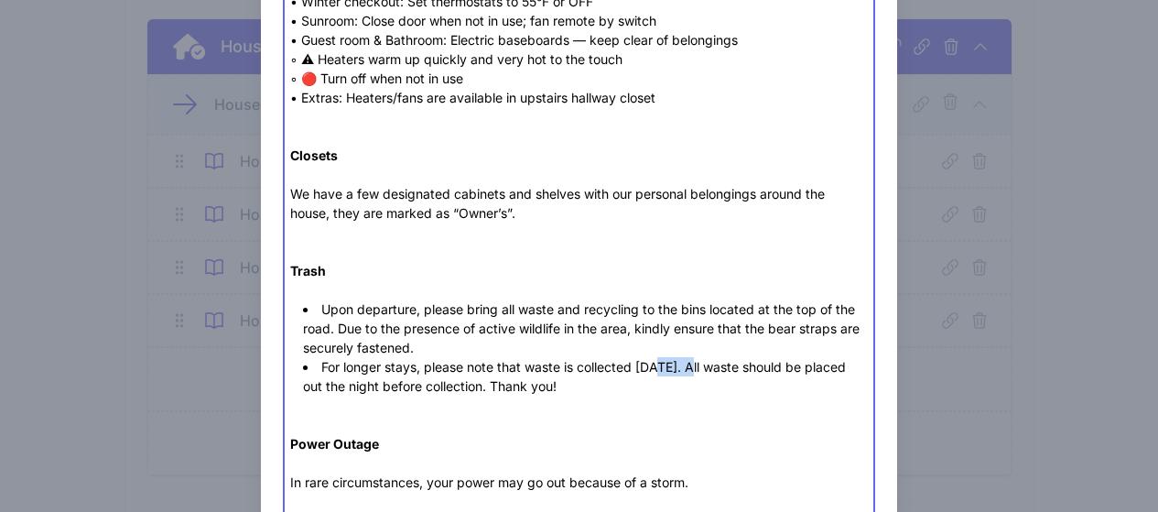
drag, startPoint x: 674, startPoint y: 366, endPoint x: 717, endPoint y: 363, distance: 43.1
click at [674, 366] on li "For longer stays, please note that waste is collected on Monday. All waste shou…" at bounding box center [585, 376] width 565 height 38
type trix-editor "<div><strong>Firepit</strong></div><ul><li>Place two logs and add a firestarter…"
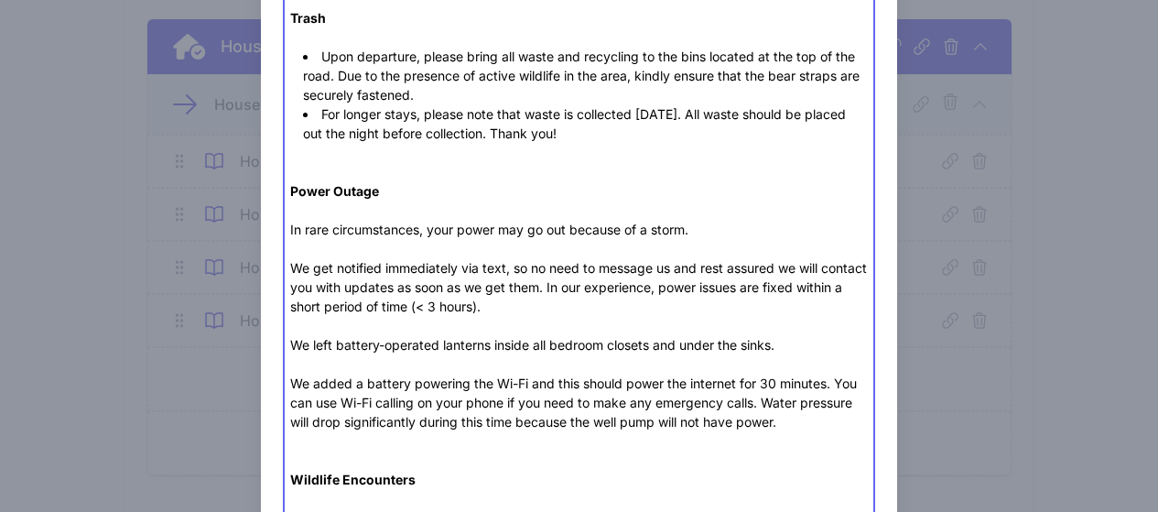
scroll to position [915, 0]
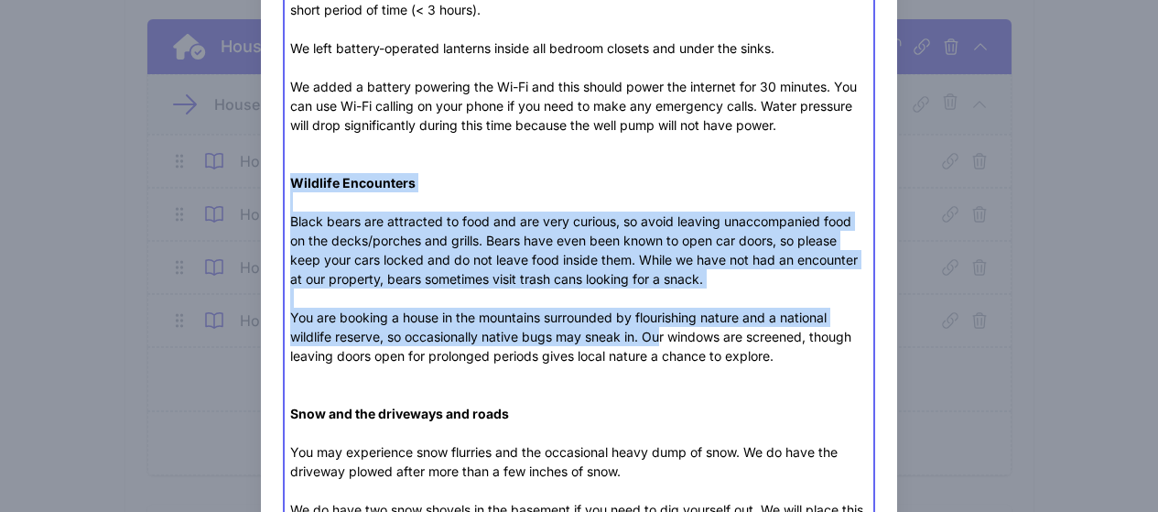
drag, startPoint x: 290, startPoint y: 187, endPoint x: 660, endPoint y: 344, distance: 401.8
click at [660, 344] on div "Power Outage In rare circumstances, your power may go out because of a storm. W…" at bounding box center [578, 365] width 577 height 961
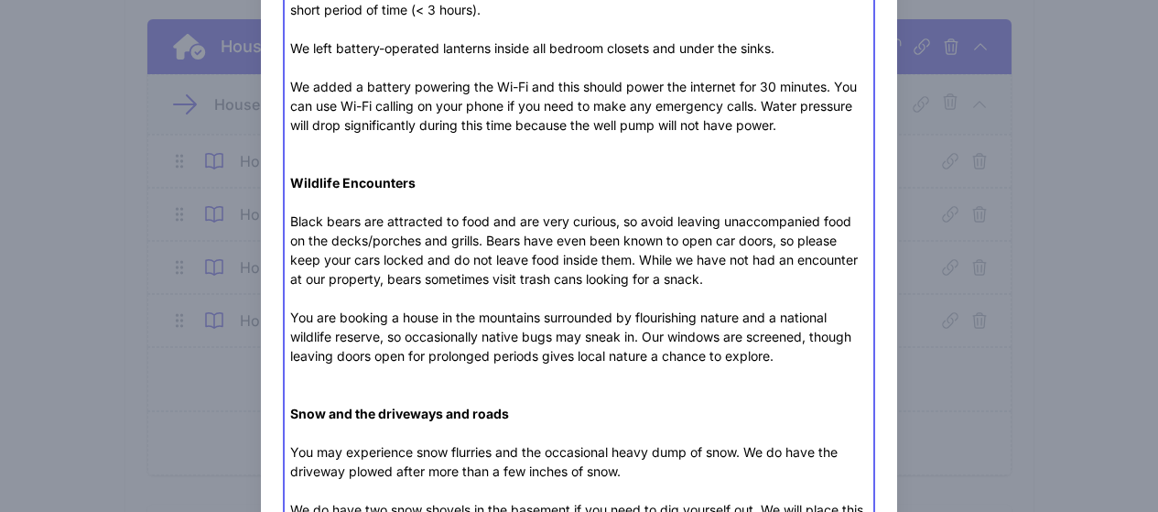
click at [681, 344] on div "Power Outage In rare circumstances, your power may go out because of a storm. W…" at bounding box center [578, 365] width 577 height 961
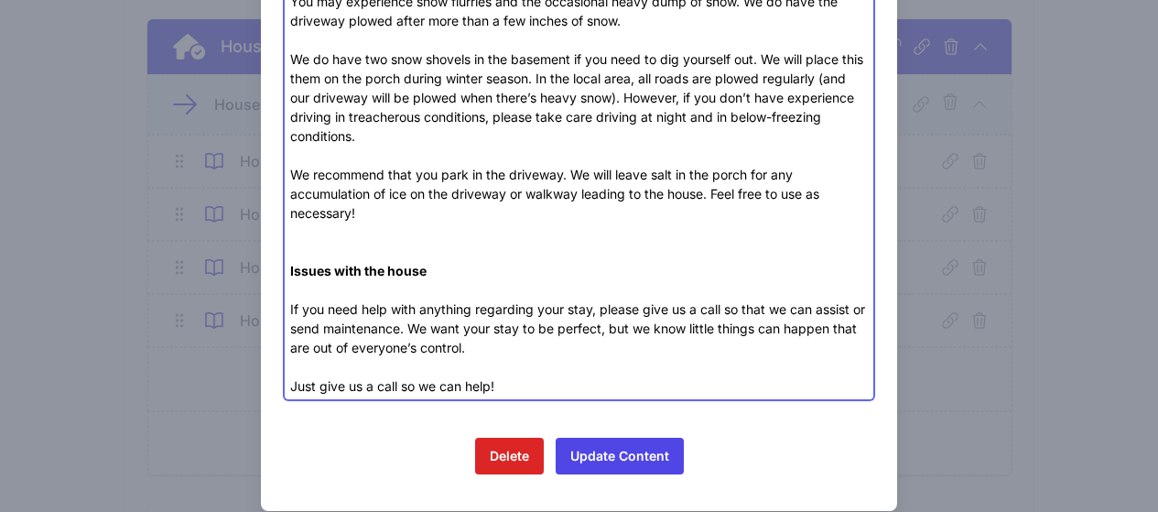
scroll to position [1577, 0]
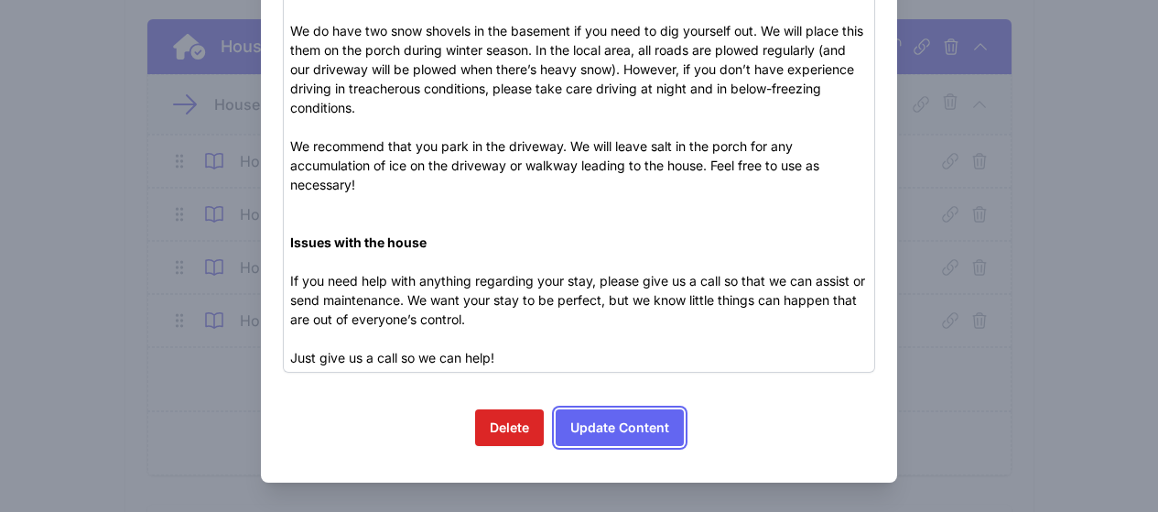
click at [611, 432] on button "Update Content" at bounding box center [619, 427] width 128 height 37
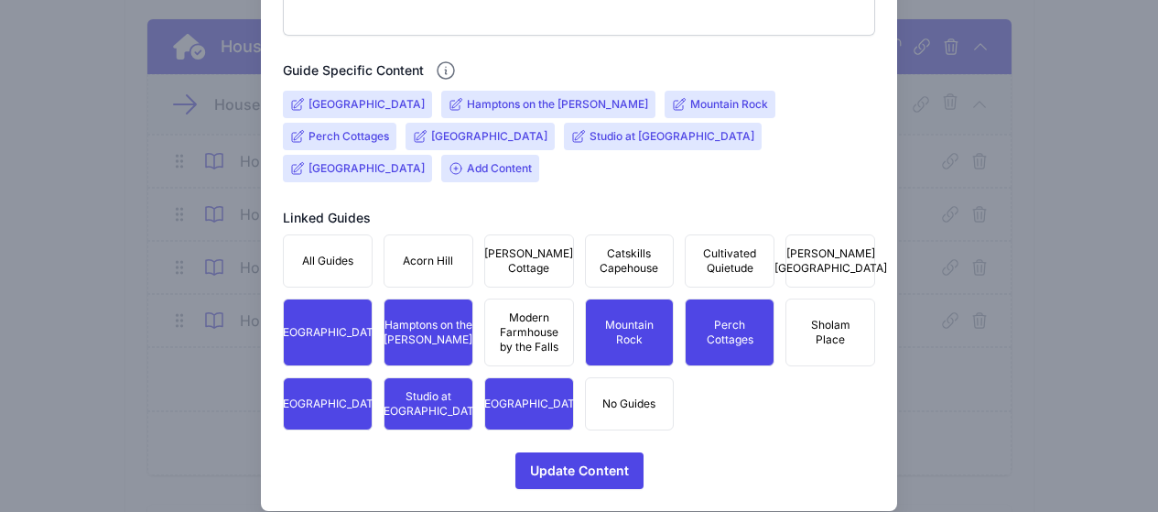
scroll to position [682, 0]
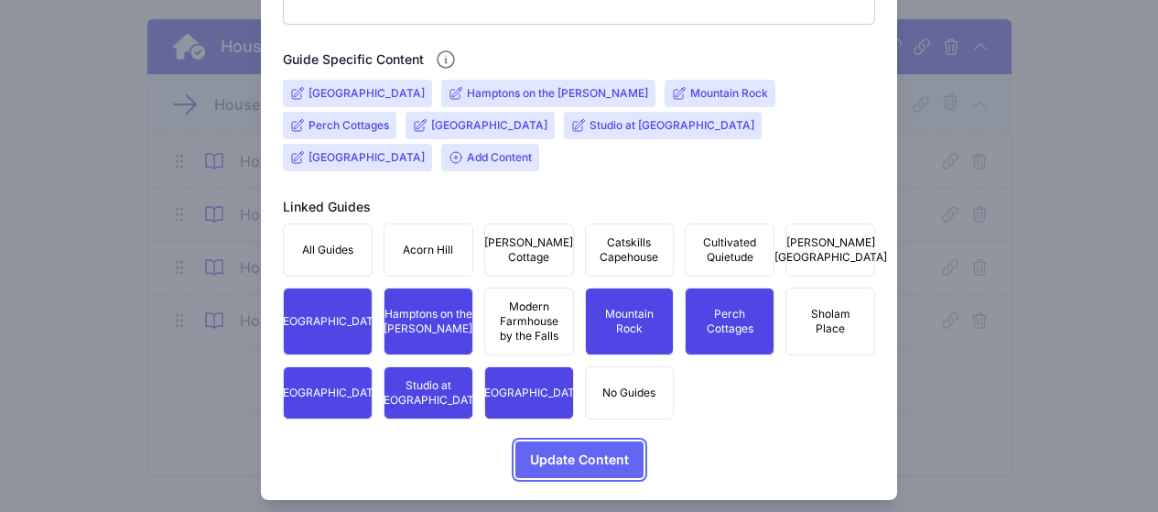
click at [608, 444] on span "Update Content" at bounding box center [579, 459] width 99 height 37
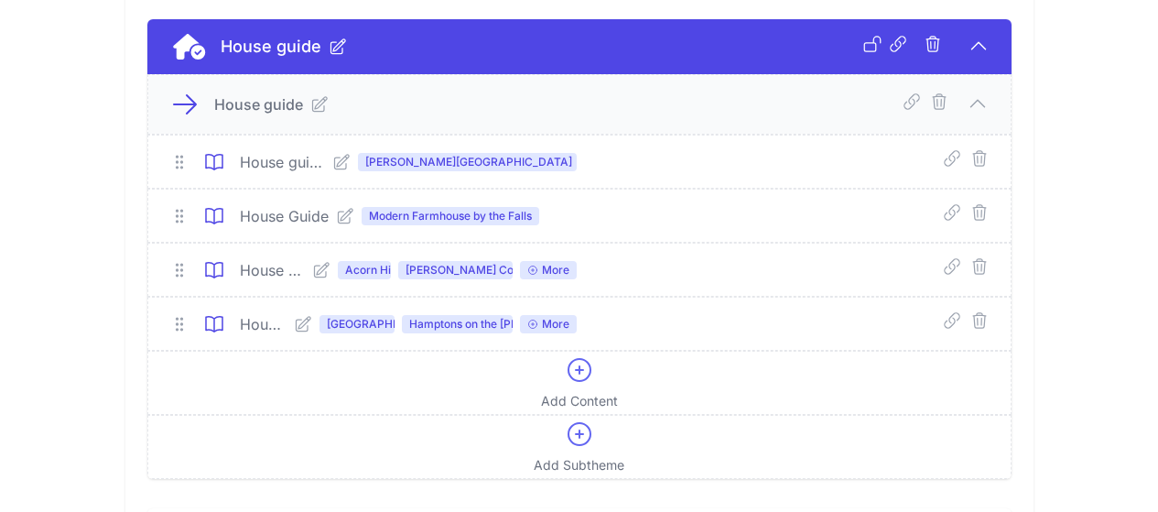
click at [988, 108] on icon at bounding box center [977, 103] width 22 height 22
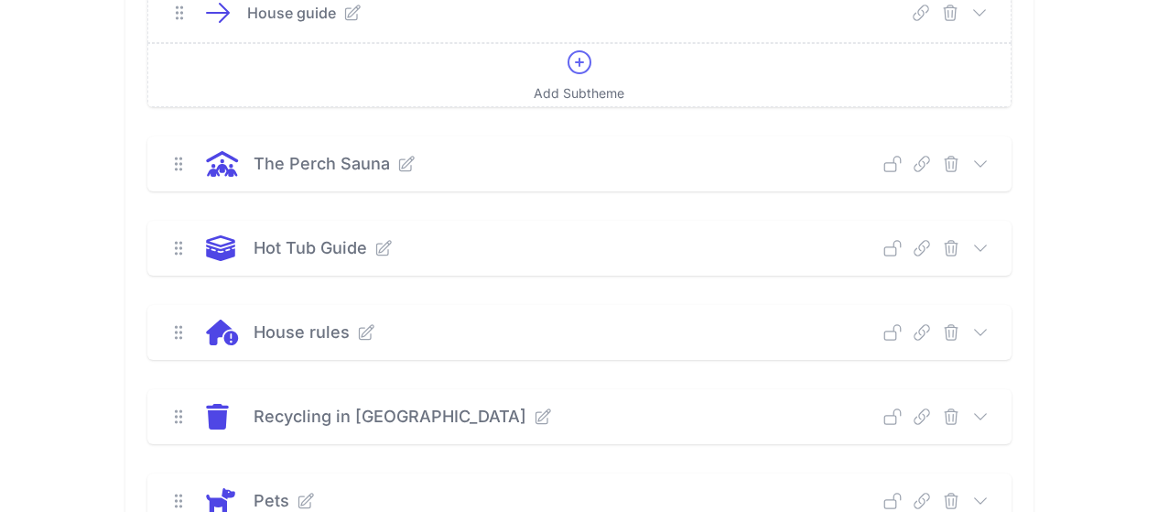
scroll to position [1007, 0]
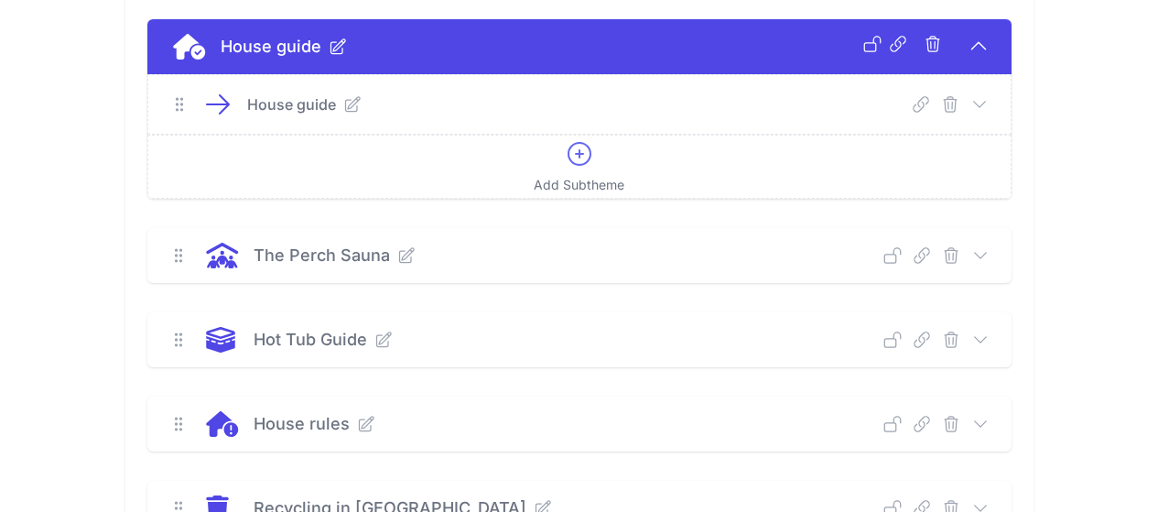
click at [988, 105] on icon at bounding box center [979, 104] width 18 height 18
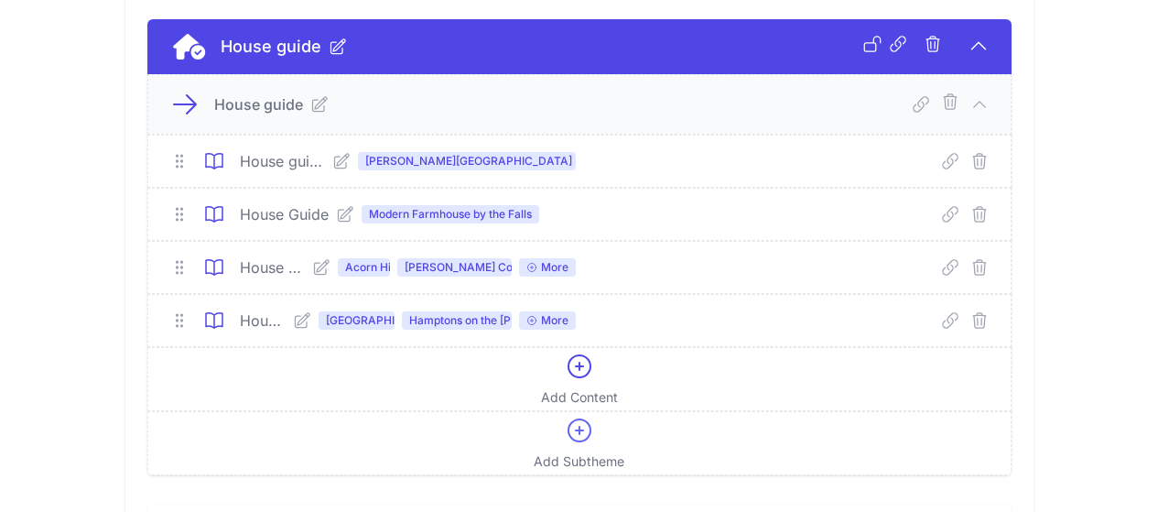
click at [312, 105] on icon at bounding box center [319, 104] width 15 height 15
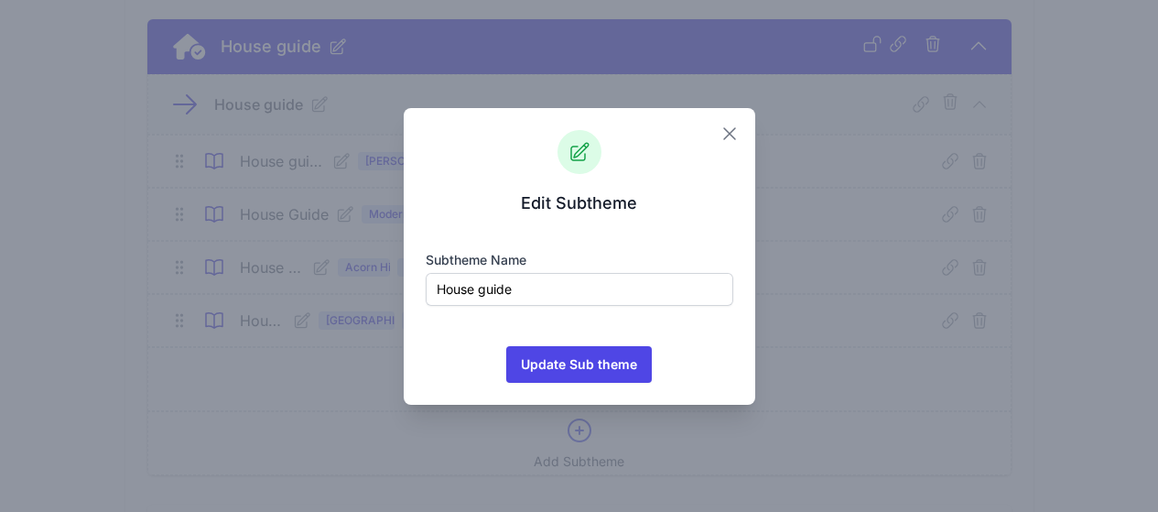
click at [732, 129] on icon "button" at bounding box center [729, 134] width 22 height 22
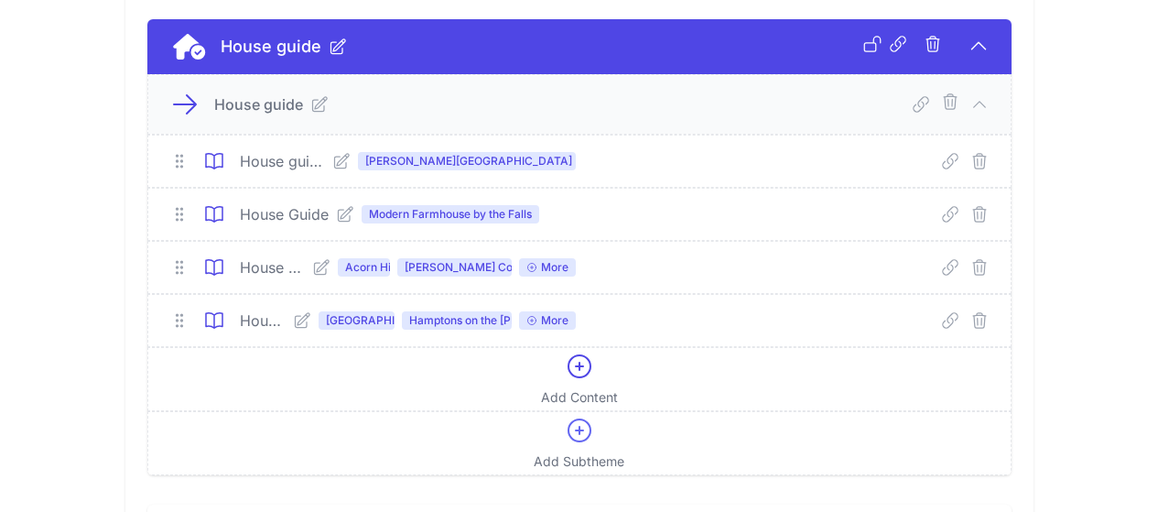
click at [318, 329] on span "Deerfield Stone House" at bounding box center [356, 320] width 76 height 18
click at [318, 318] on span "Deerfield Stone House" at bounding box center [356, 320] width 76 height 18
click at [293, 322] on icon at bounding box center [302, 320] width 18 height 18
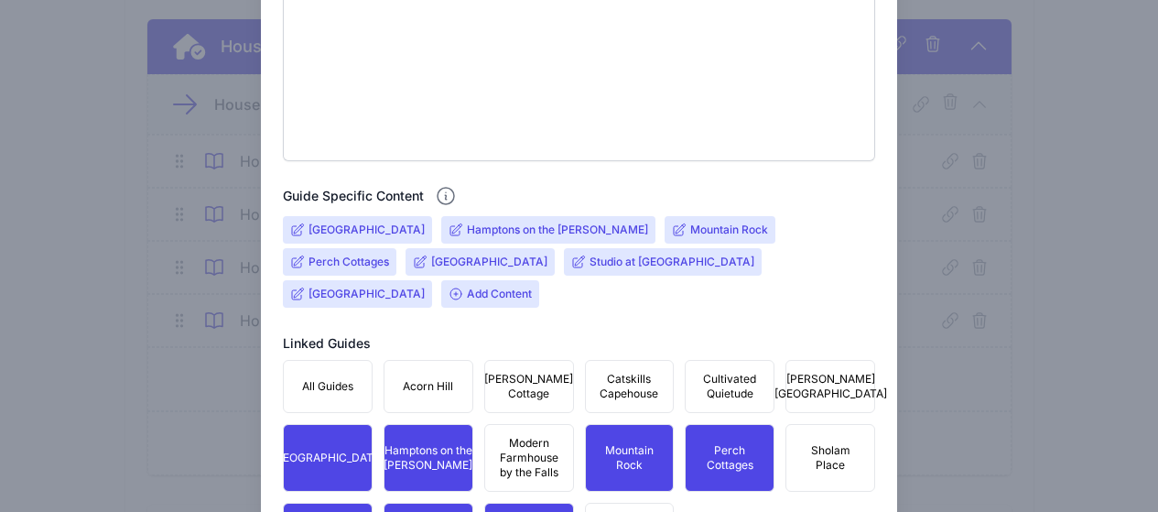
scroll to position [549, 0]
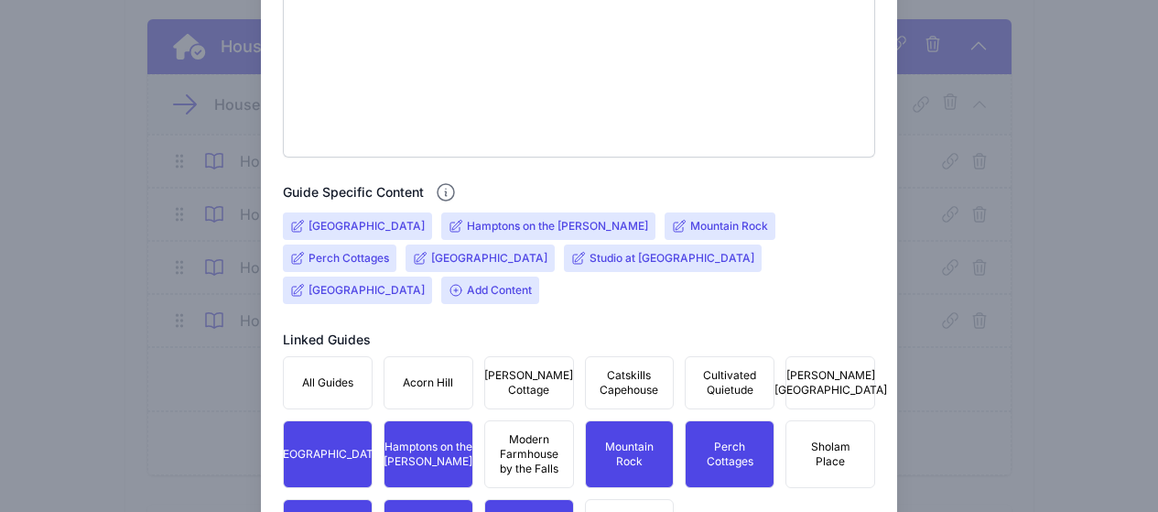
click at [372, 227] on input "Deerfield Stone House" at bounding box center [366, 226] width 116 height 15
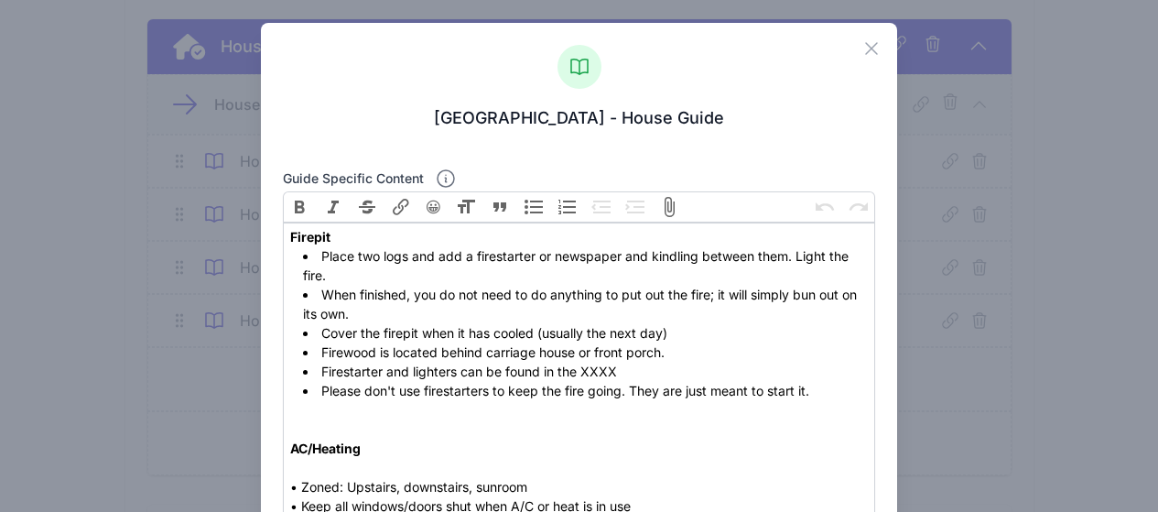
scroll to position [0, 0]
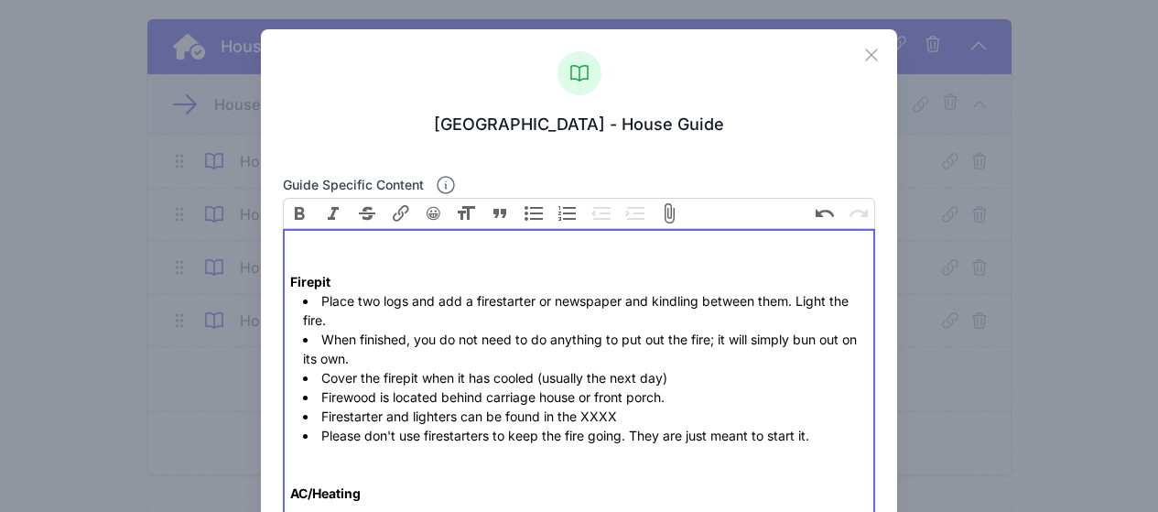
click at [327, 246] on div "Firepit" at bounding box center [578, 262] width 577 height 58
drag, startPoint x: 363, startPoint y: 243, endPoint x: 282, endPoint y: 243, distance: 81.4
click at [296, 211] on button "Bold" at bounding box center [300, 213] width 34 height 31
click at [380, 235] on div "Fireplace Firepit" at bounding box center [578, 262] width 577 height 58
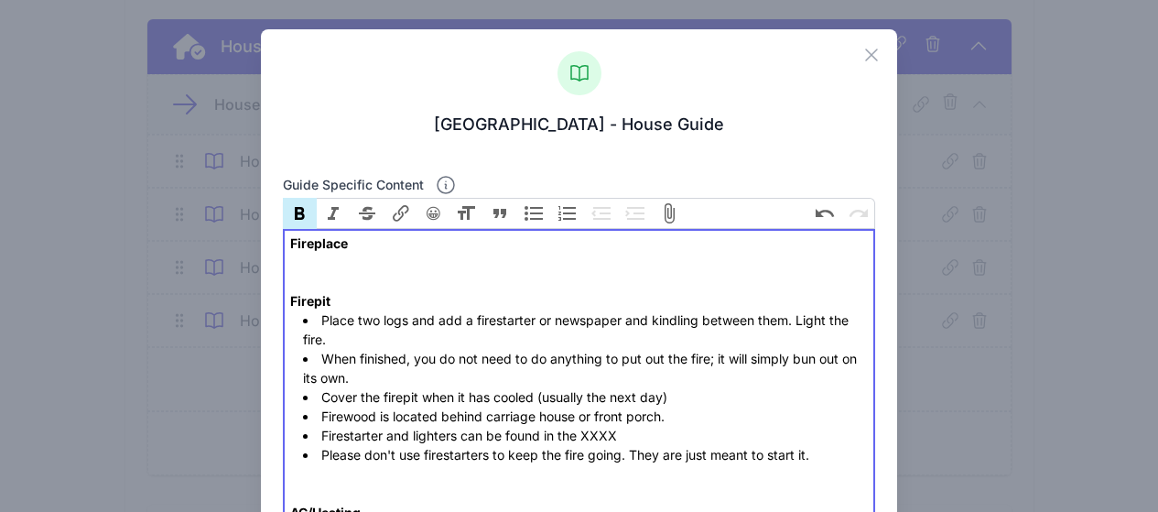
paste trix-editor "&nbsp;Living Room (wood-burning) • Open flue: Chain inside right of firebox • M…"
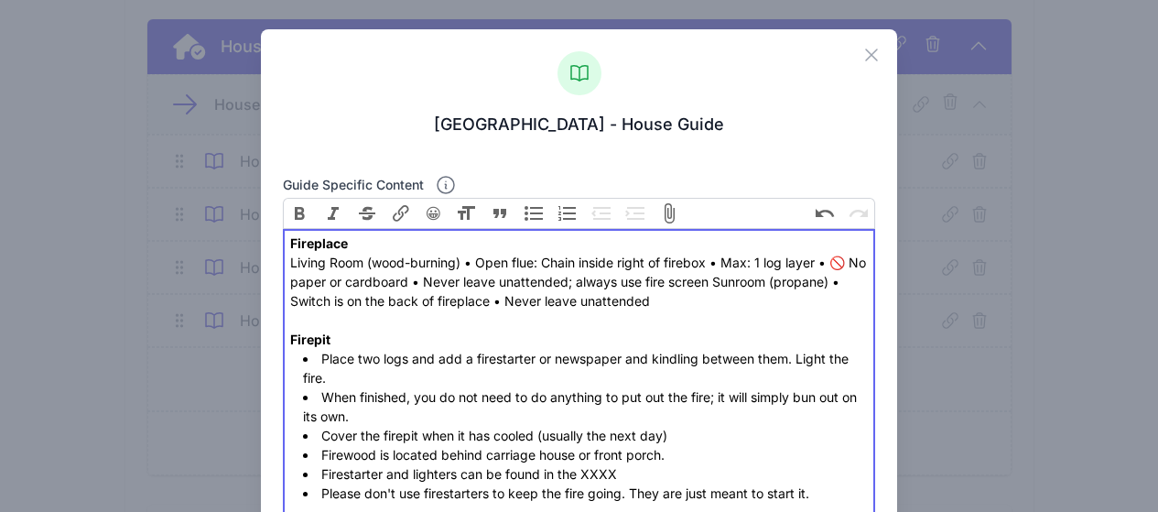
click at [469, 264] on div "Fireplace Living Room (wood-burning) • Open flue: Chain inside right of firebox…" at bounding box center [578, 290] width 577 height 115
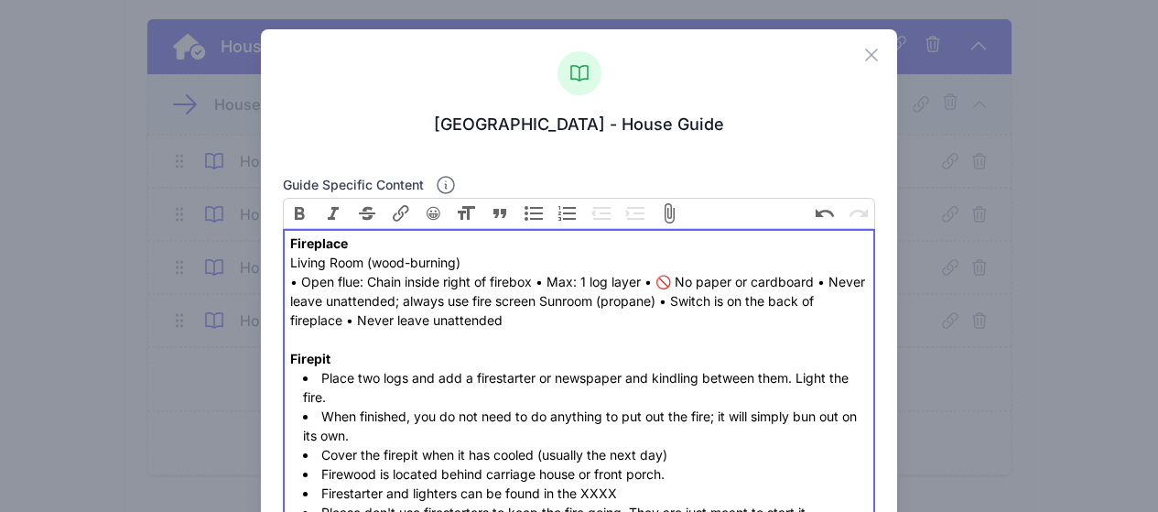
click at [643, 286] on div "Fireplace Living Room (wood-burning) • Open flue: Chain inside right of firebox…" at bounding box center [578, 300] width 577 height 135
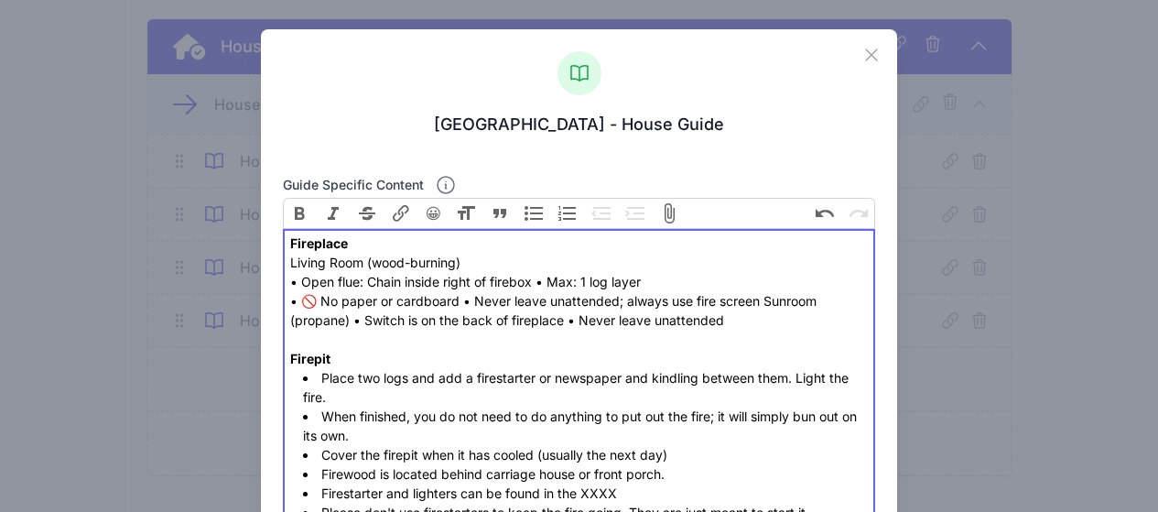
click at [534, 284] on div "Fireplace Living Room (wood-burning) • Open flue: Chain inside right of firebox…" at bounding box center [578, 300] width 577 height 135
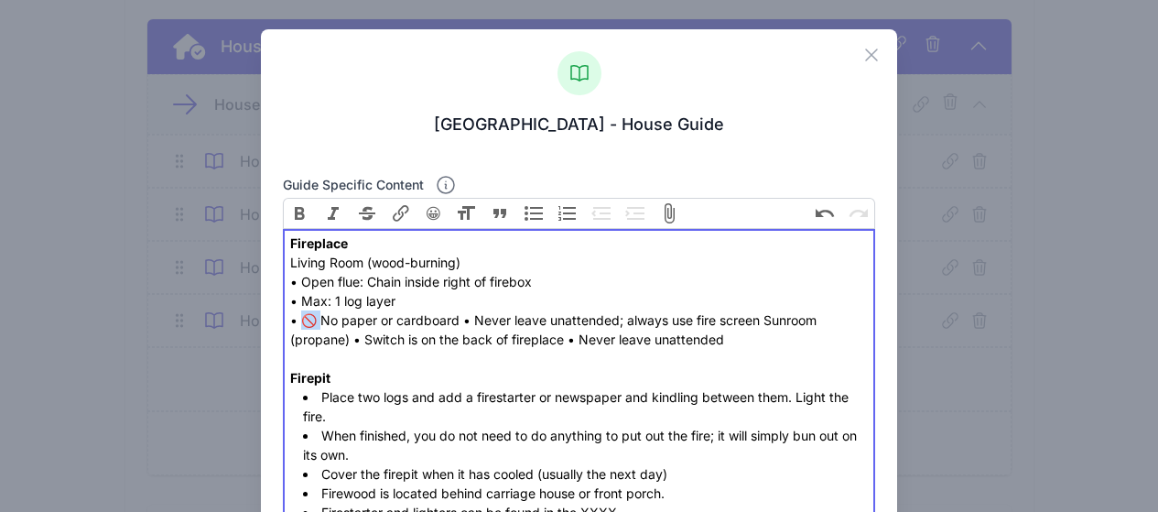
drag, startPoint x: 318, startPoint y: 325, endPoint x: 304, endPoint y: 323, distance: 13.8
click at [304, 323] on div "Fireplace Living Room (wood-burning) • Open flue: Chain inside right of firebox…" at bounding box center [578, 310] width 577 height 154
click at [440, 321] on div "Fireplace Living Room (wood-burning) • Open flue: Chain inside right of firebox…" at bounding box center [578, 310] width 577 height 154
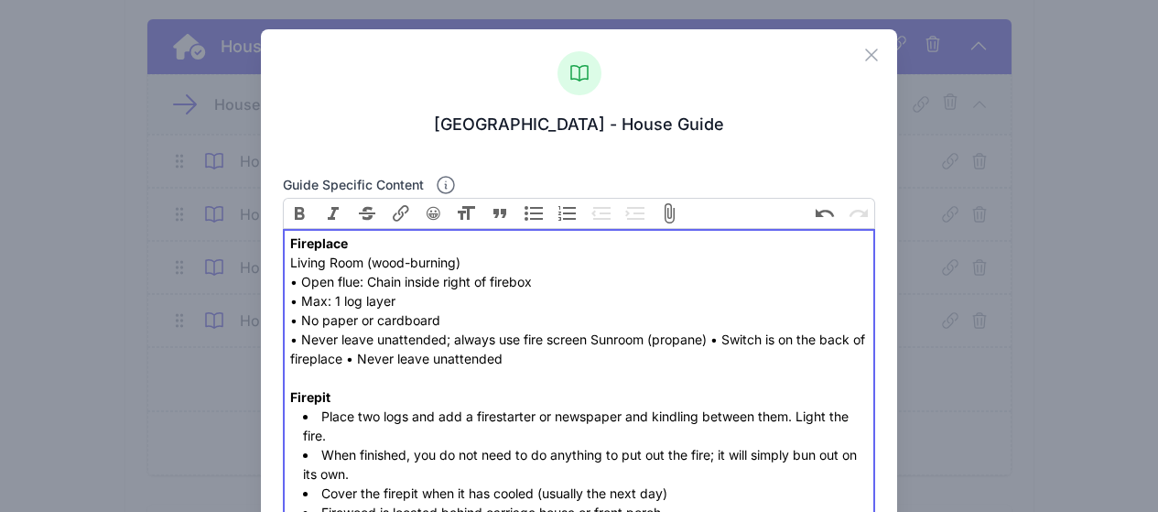
click at [709, 342] on div "Fireplace Living Room (wood-burning) • Open flue: Chain inside right of firebox…" at bounding box center [578, 319] width 577 height 173
drag, startPoint x: 501, startPoint y: 360, endPoint x: 576, endPoint y: 369, distance: 75.6
click at [502, 360] on div "Fireplace Living Room (wood-burning) • Open flue: Chain inside right of firebox…" at bounding box center [578, 319] width 577 height 173
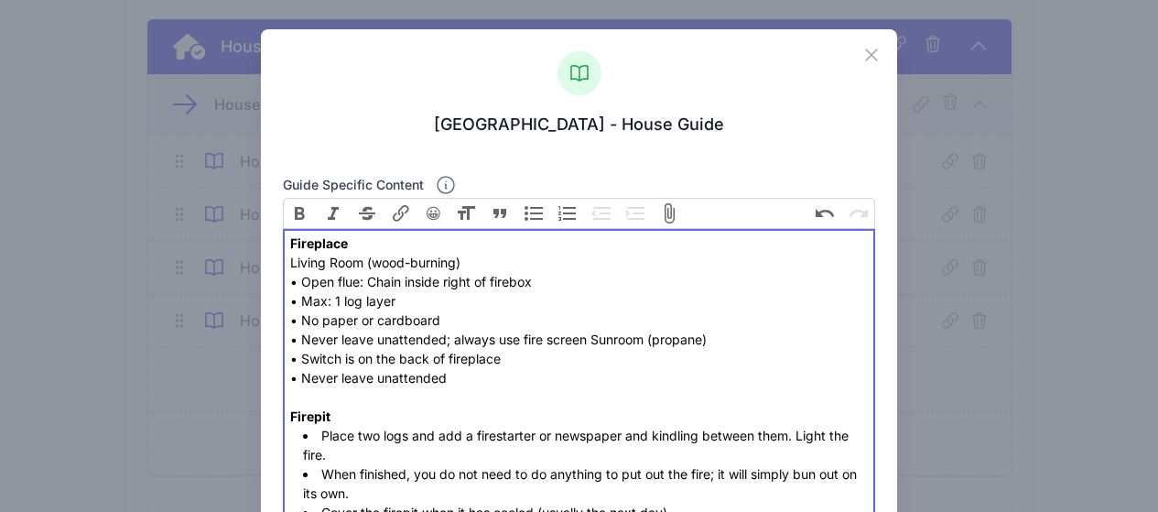
type trix-editor "<div><strong>Fireplace<br></strong>&nbsp;Living Room (wood-burning) <br>• Open …"
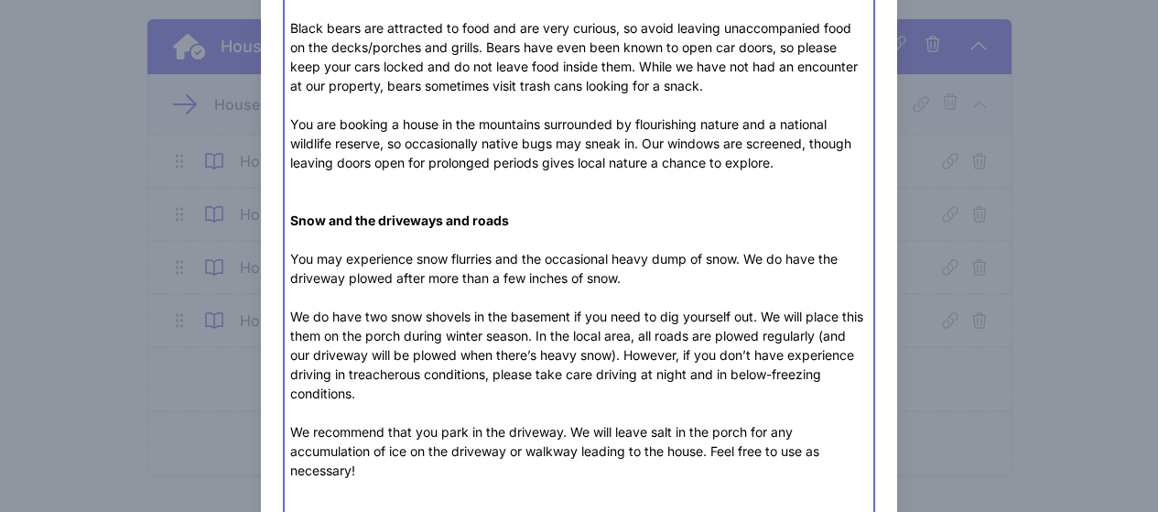
scroll to position [1750, 0]
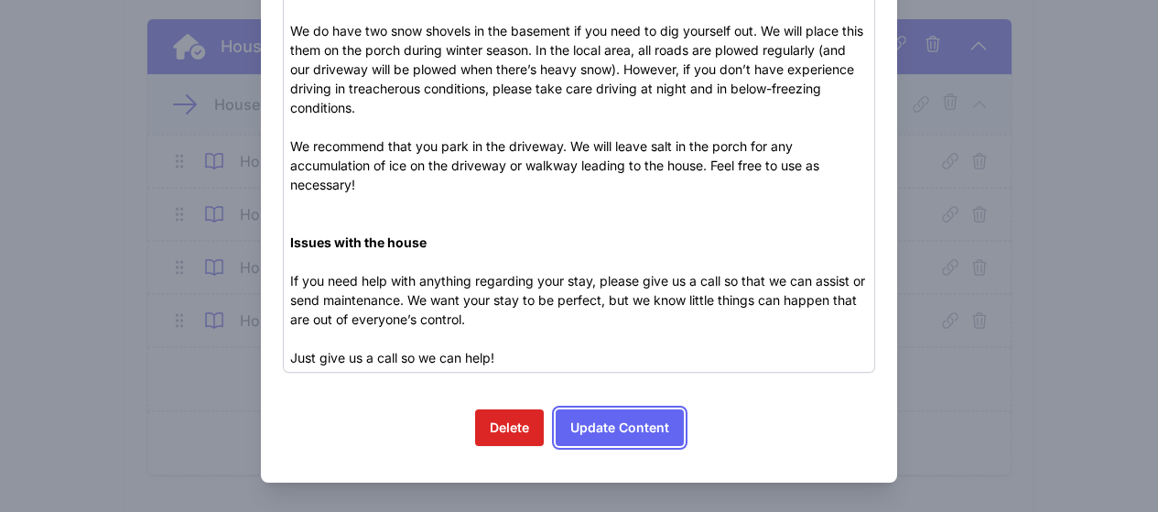
click at [616, 426] on button "Update Content" at bounding box center [619, 427] width 128 height 37
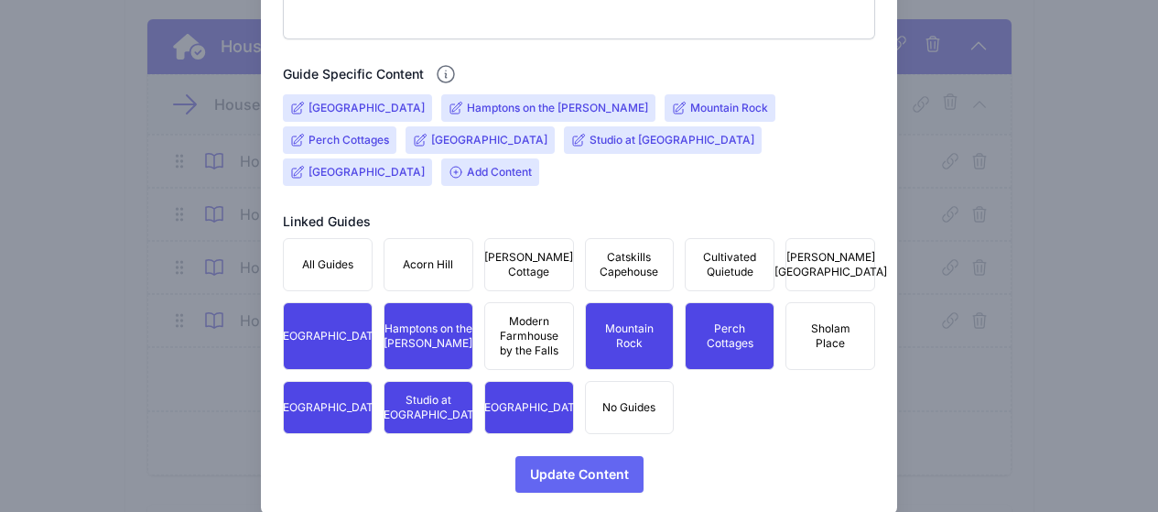
scroll to position [682, 0]
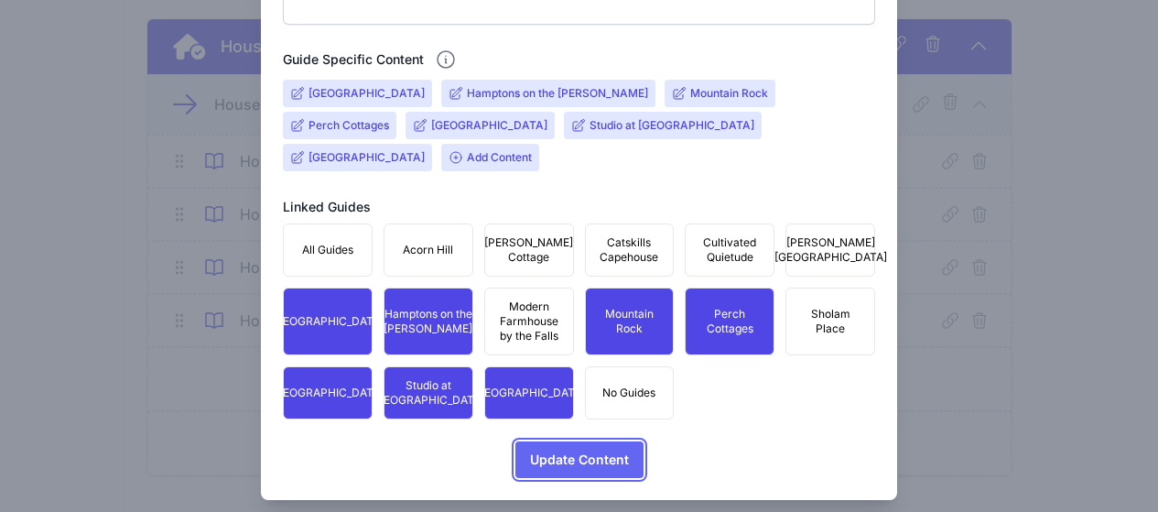
click at [598, 445] on span "Update Content" at bounding box center [579, 459] width 99 height 37
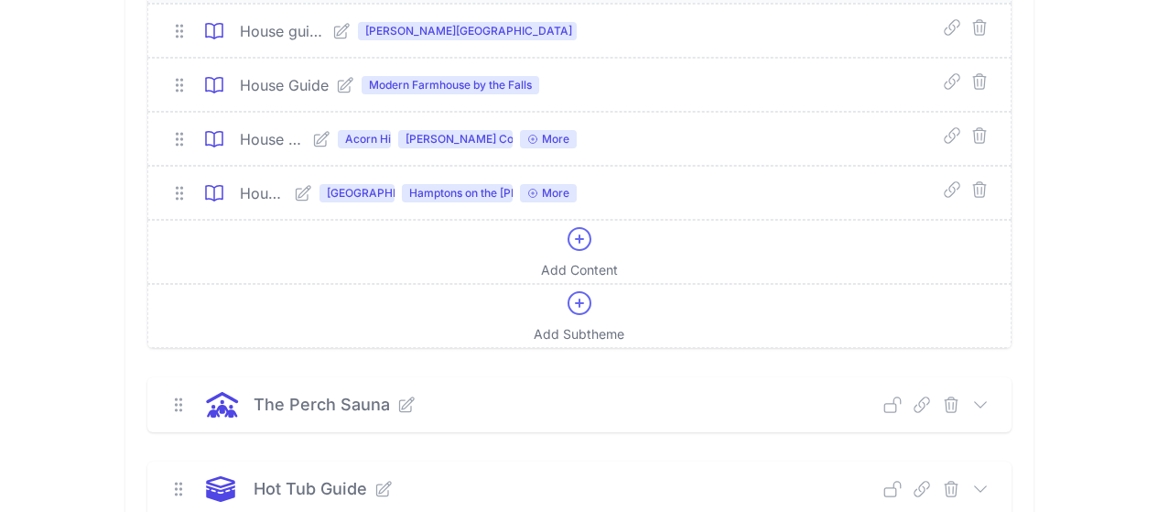
scroll to position [1373, 0]
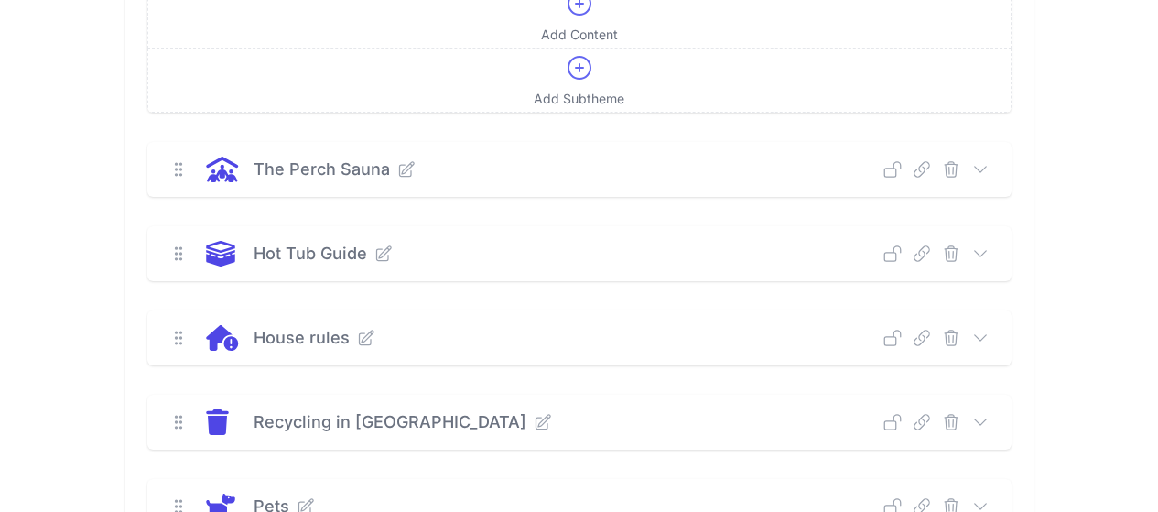
click at [989, 334] on icon at bounding box center [980, 338] width 18 height 18
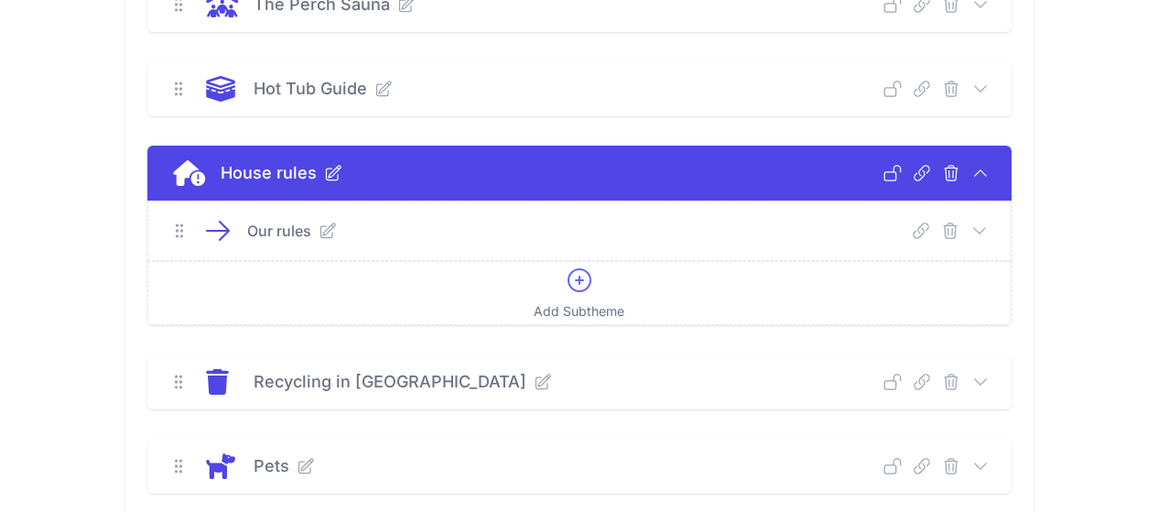
scroll to position [1556, 0]
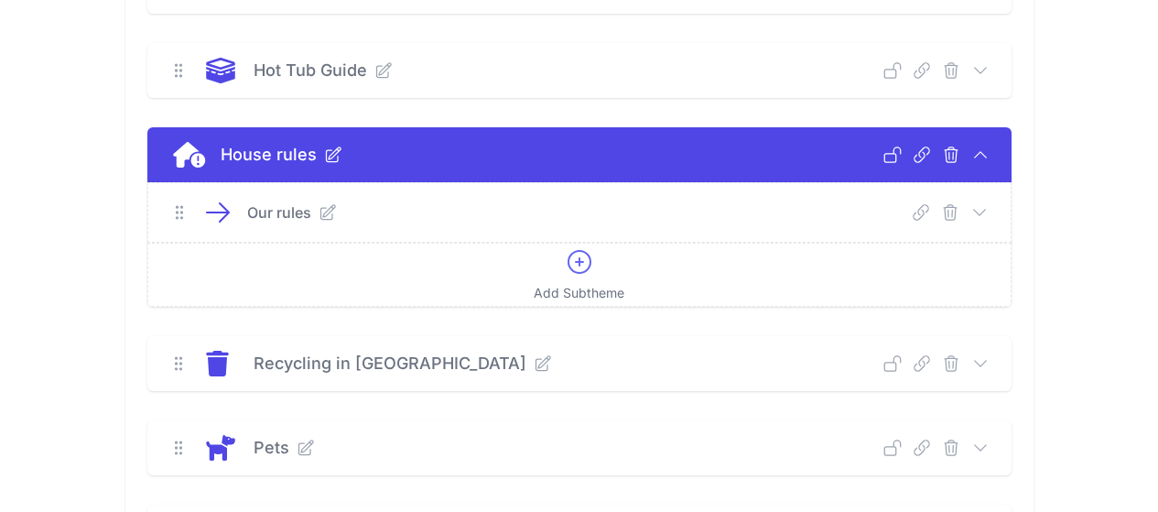
click at [988, 214] on icon at bounding box center [979, 212] width 18 height 18
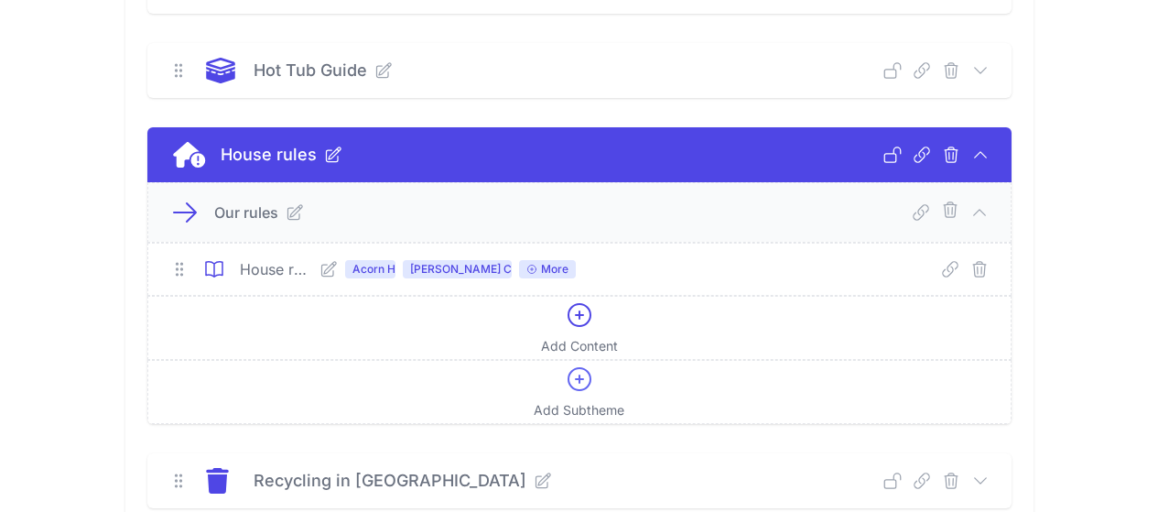
click at [321, 264] on icon at bounding box center [328, 269] width 15 height 15
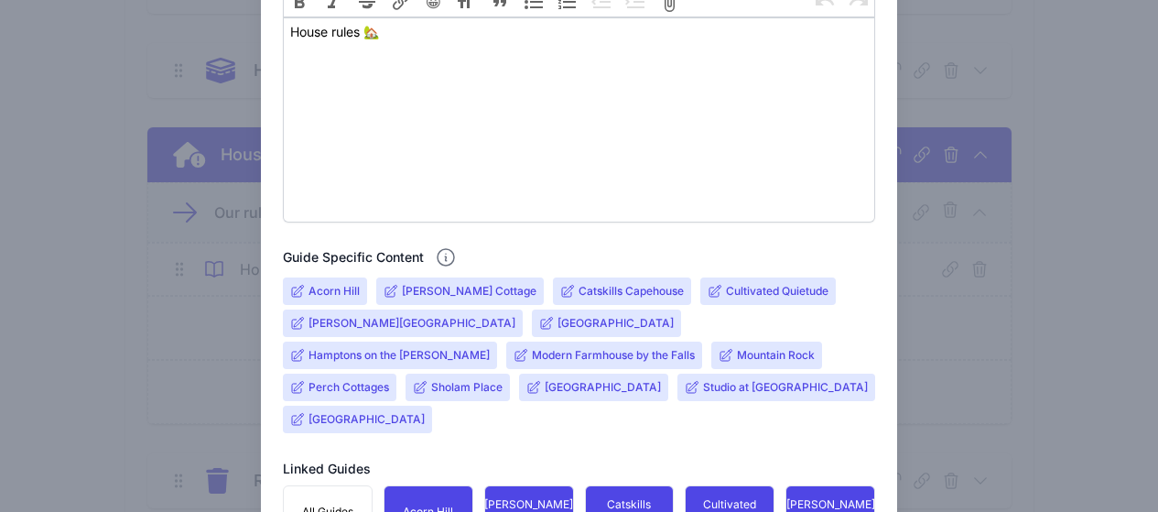
scroll to position [549, 0]
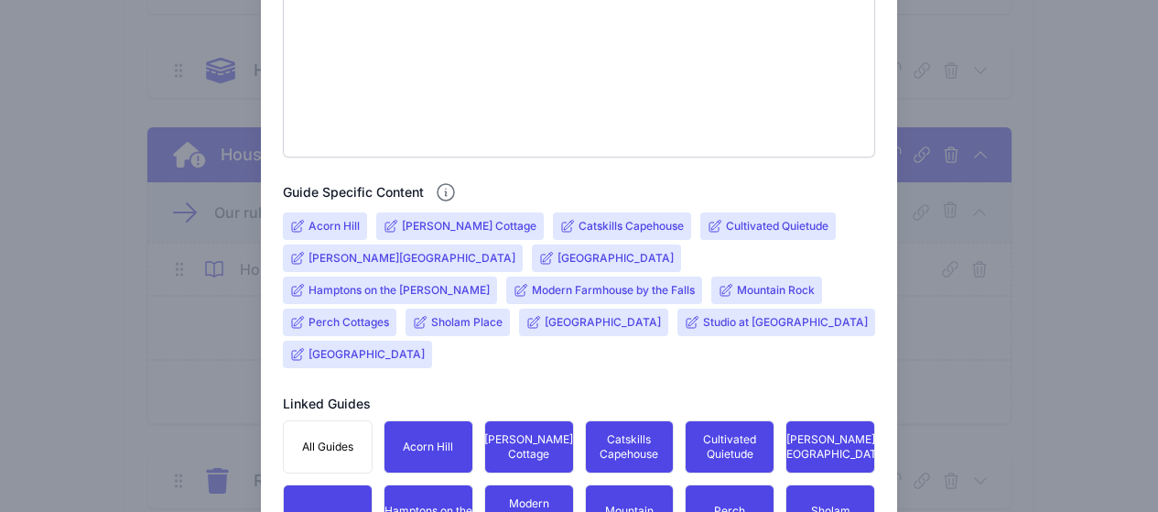
click at [557, 259] on input "Deerfield Stone House" at bounding box center [615, 258] width 116 height 15
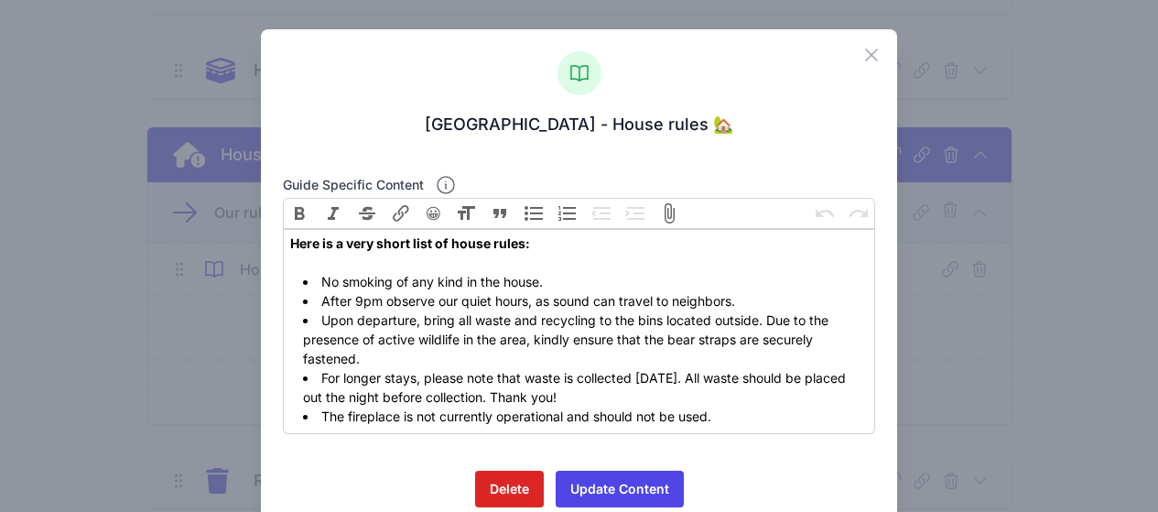
scroll to position [61, 0]
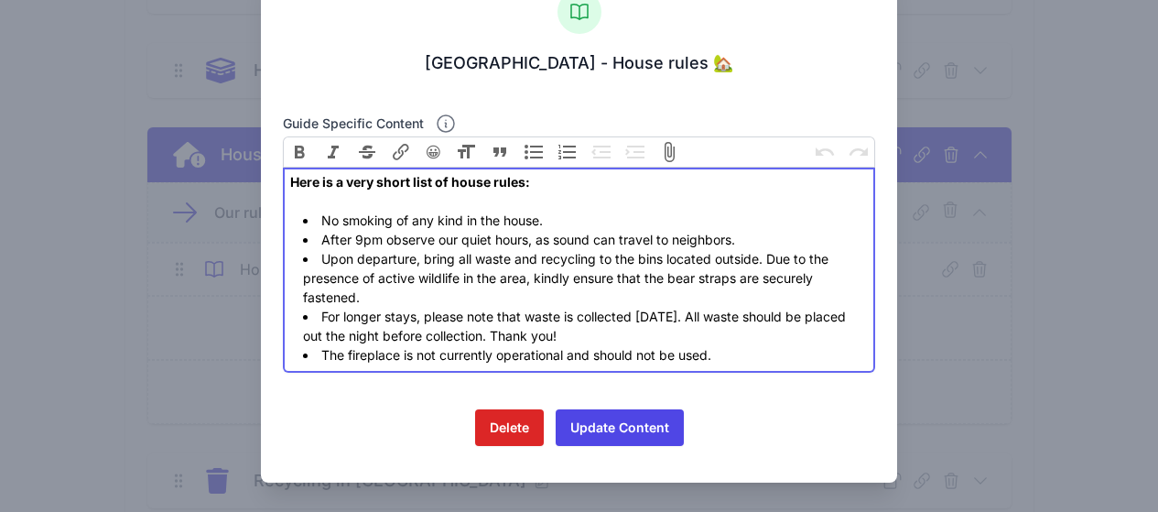
click at [441, 307] on li "For longer stays, please note that waste is collected on Monday. All waste shou…" at bounding box center [585, 326] width 565 height 38
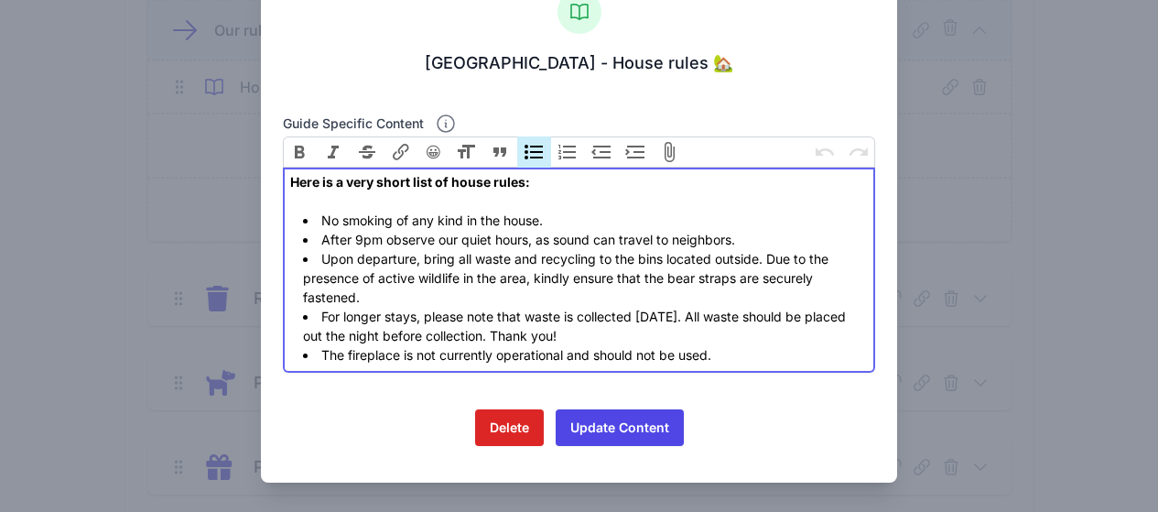
scroll to position [1739, 0]
drag, startPoint x: 705, startPoint y: 357, endPoint x: 290, endPoint y: 216, distance: 437.9
click at [290, 216] on ul "No smoking of any kind in the house. After 9pm observe our quiet hours, as soun…" at bounding box center [578, 287] width 577 height 154
paste trix-editor "1 - As this is a shoe-free home, we’ve XXXprovided slippers XXX for all guests.…"
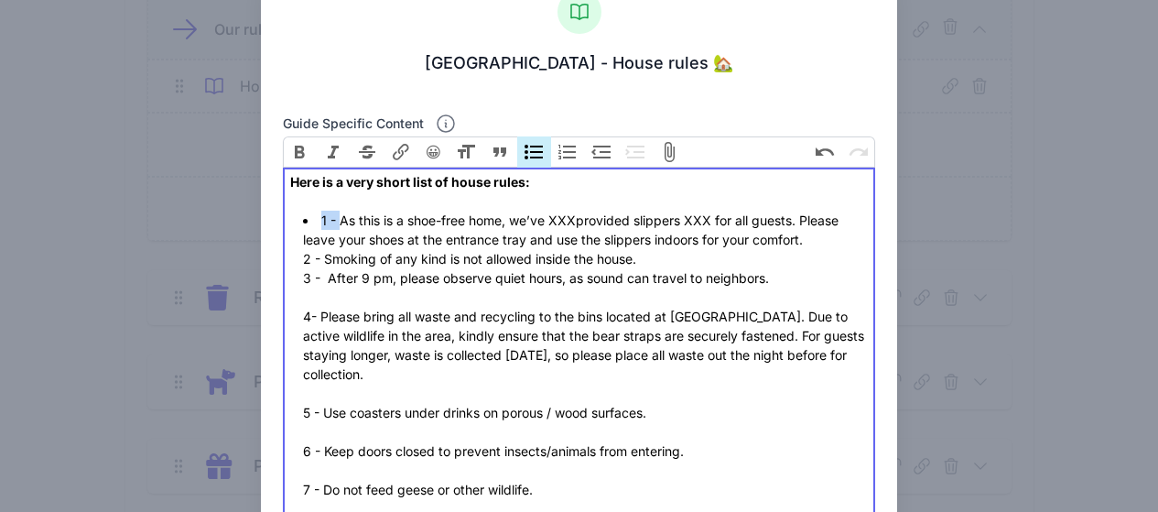
drag, startPoint x: 335, startPoint y: 217, endPoint x: 318, endPoint y: 214, distance: 17.6
click at [318, 214] on li "1 - As this is a shoe-free home, we’ve XXXprovided slippers XXX for all guests.…" at bounding box center [585, 373] width 565 height 327
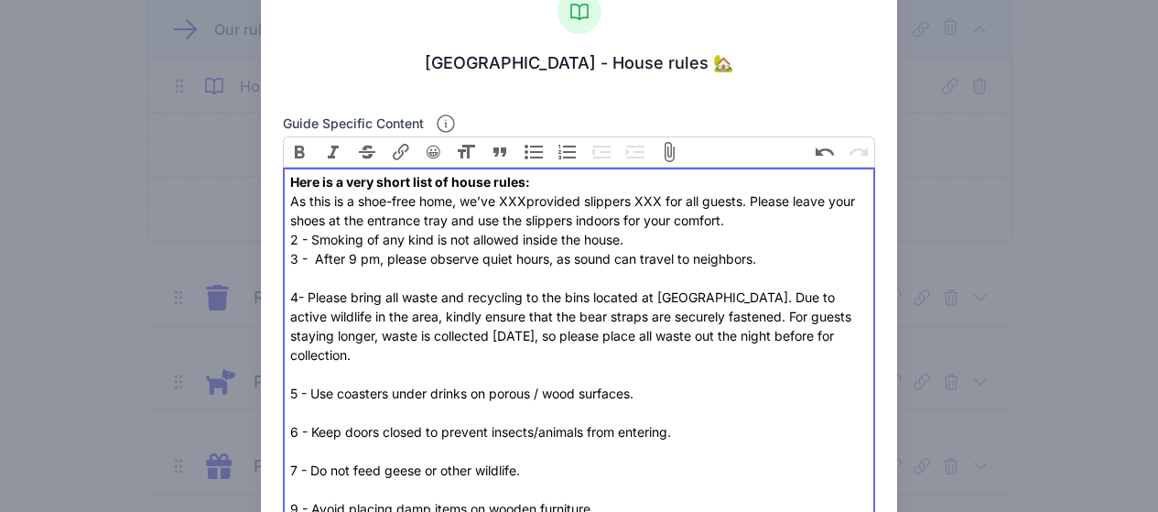
click at [534, 151] on button "Bullets" at bounding box center [534, 151] width 34 height 31
click at [307, 240] on div "2 - Smoking of any kind is not allowed inside the house. 3 - After 9 pm, please…" at bounding box center [578, 374] width 577 height 288
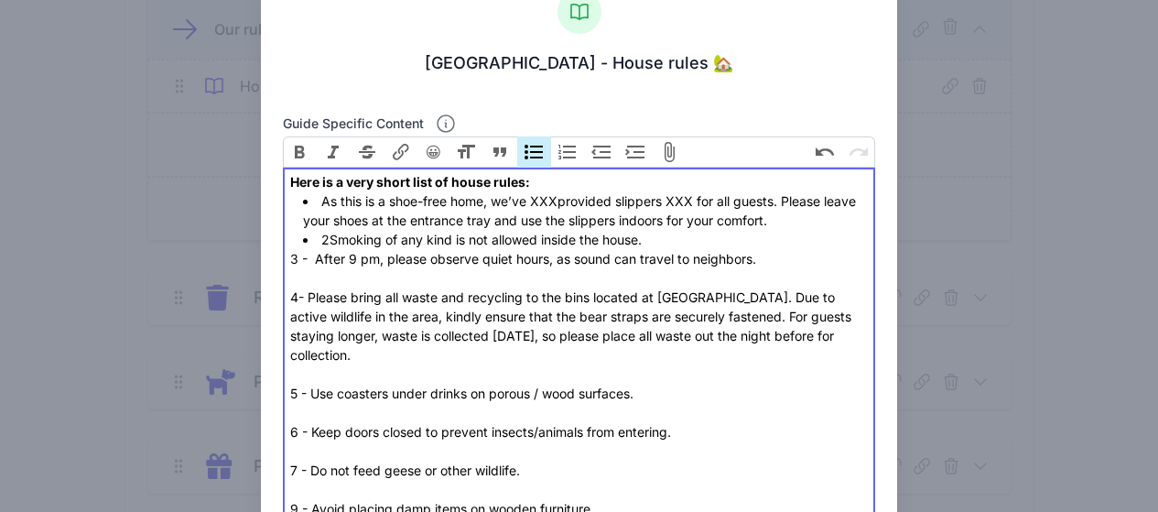
click at [536, 155] on button "Bullets" at bounding box center [534, 151] width 34 height 31
click at [307, 257] on div "3 - After 9 pm, please observe quiet hours, as sound can travel to neighbors. 4…" at bounding box center [578, 383] width 577 height 269
drag, startPoint x: 313, startPoint y: 260, endPoint x: 453, endPoint y: 190, distance: 156.3
click at [296, 258] on div "3 - After 9 pm, please observe quiet hours, as sound can travel to neighbors. 4…" at bounding box center [578, 383] width 577 height 269
click at [534, 151] on button "Bullets" at bounding box center [534, 151] width 34 height 31
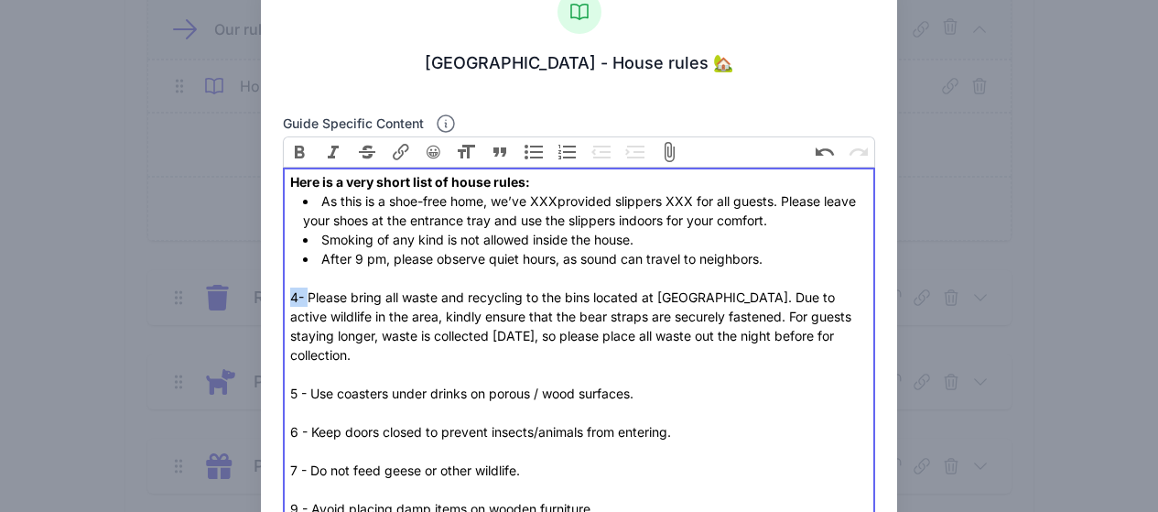
drag, startPoint x: 305, startPoint y: 295, endPoint x: 289, endPoint y: 296, distance: 15.6
click at [290, 296] on div "4- Please bring all waste and recycling to the bins located at driveway top. Du…" at bounding box center [578, 393] width 577 height 250
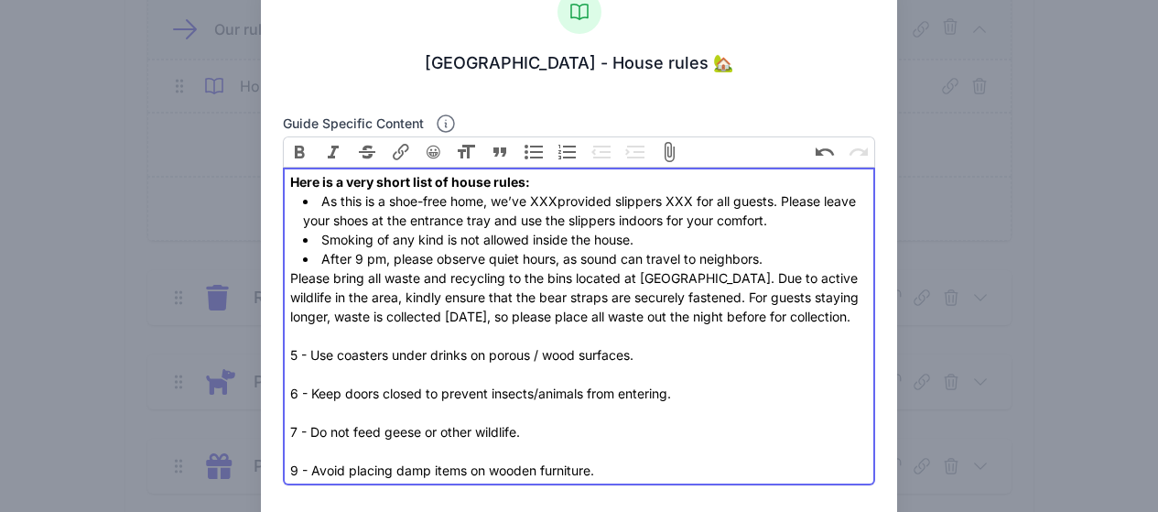
click at [531, 155] on button "Bullets" at bounding box center [534, 151] width 34 height 31
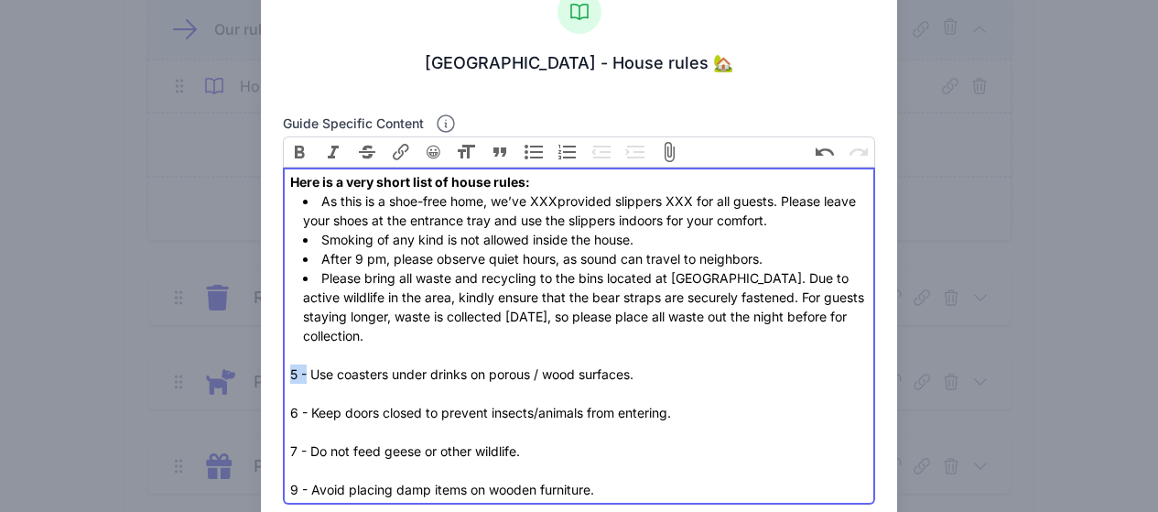
drag, startPoint x: 306, startPoint y: 374, endPoint x: 275, endPoint y: 374, distance: 31.1
click at [275, 374] on div "Close Deerfield Stone House - House rules 🏡 Guide specific content Bold Italic …" at bounding box center [579, 291] width 637 height 646
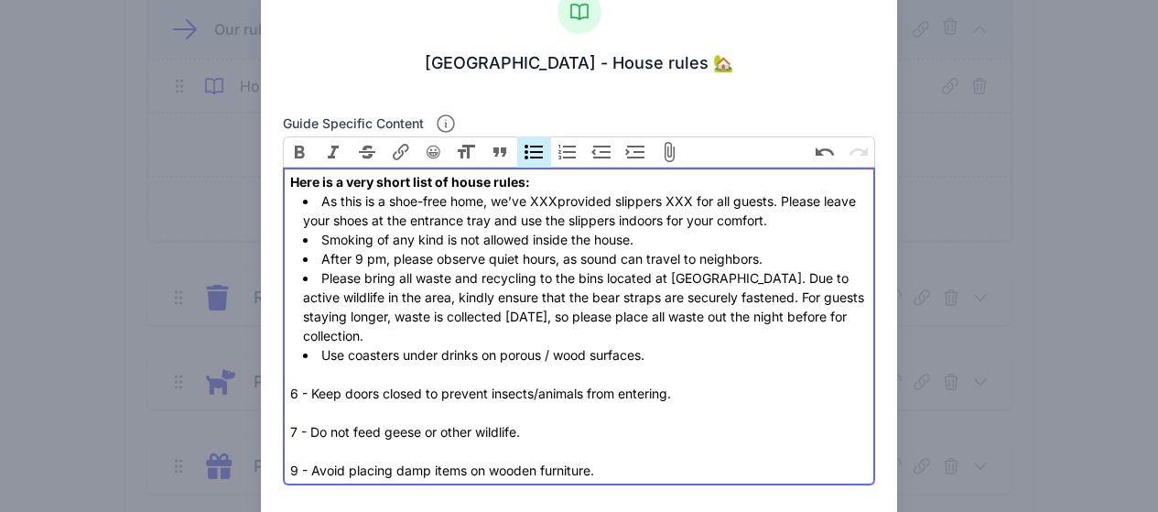
click at [539, 155] on button "Bullets" at bounding box center [534, 151] width 34 height 31
drag, startPoint x: 308, startPoint y: 397, endPoint x: 293, endPoint y: 396, distance: 15.6
click at [293, 396] on div "6 - Keep doors closed to prevent insects/animals from entering. 7 - Do not feed…" at bounding box center [578, 421] width 577 height 115
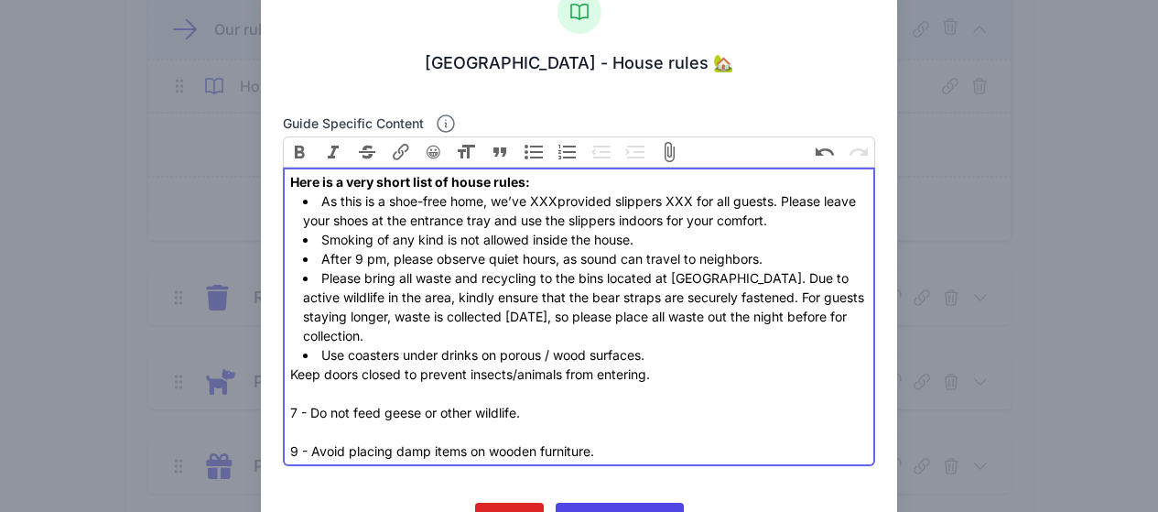
click at [535, 155] on button "Bullets" at bounding box center [534, 151] width 34 height 31
drag, startPoint x: 305, startPoint y: 412, endPoint x: 285, endPoint y: 414, distance: 20.2
click at [285, 414] on trix-editor "Here is a very short list of house rules: As this is a shoe-free home, we’ve XX…" at bounding box center [579, 316] width 593 height 298
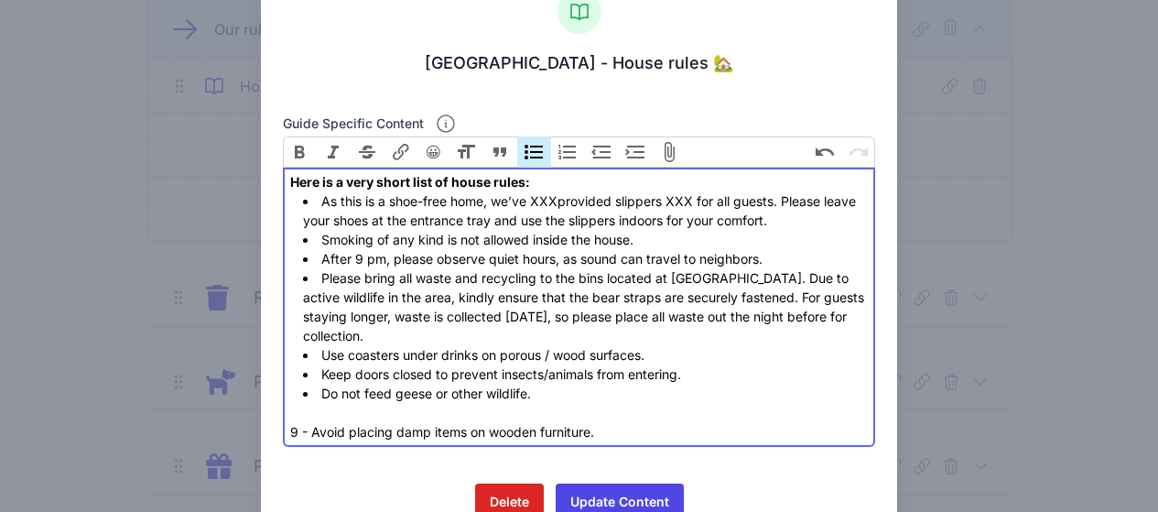
click at [527, 154] on button "Bullets" at bounding box center [534, 151] width 34 height 31
drag, startPoint x: 308, startPoint y: 434, endPoint x: 283, endPoint y: 433, distance: 25.6
click at [283, 433] on trix-editor "Here is a very short list of house rules: As this is a shoe-free home, we’ve XX…" at bounding box center [579, 306] width 593 height 279
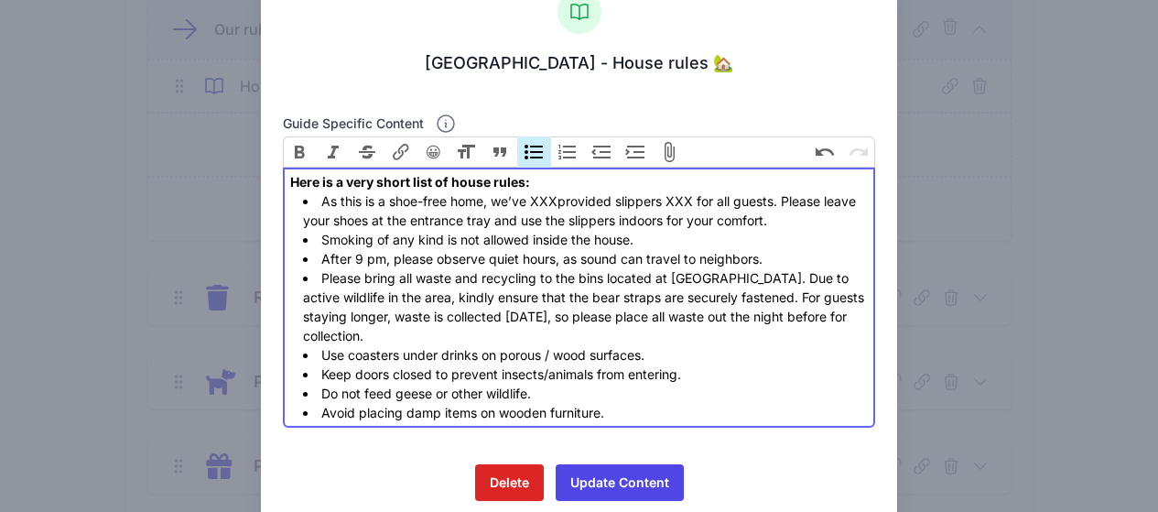
click at [530, 156] on button "Bullets" at bounding box center [534, 151] width 34 height 31
click at [519, 322] on li "Please bring all waste and recycling to the bins located at driveway top. Due t…" at bounding box center [585, 306] width 565 height 77
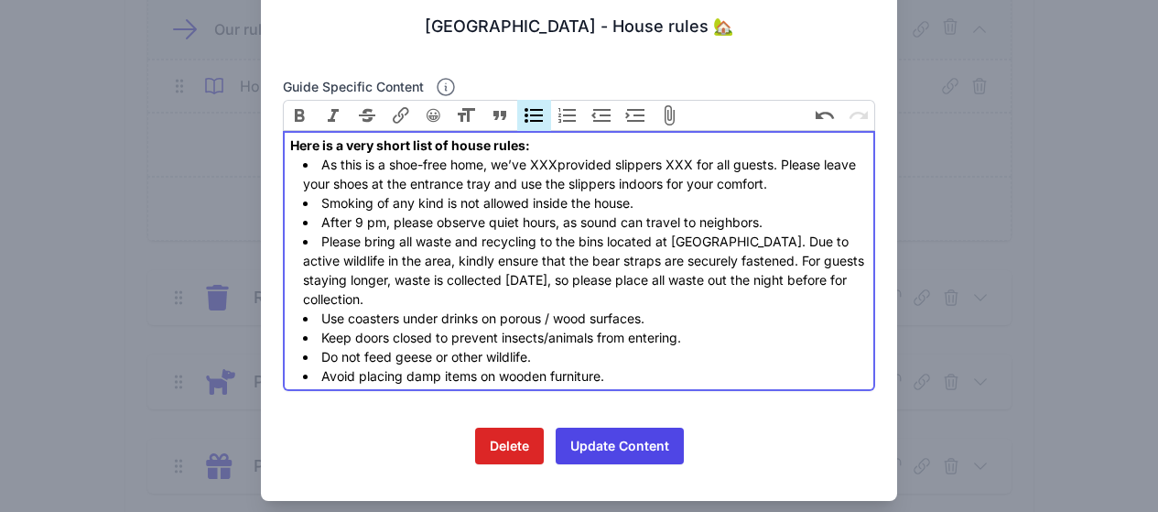
scroll to position [116, 0]
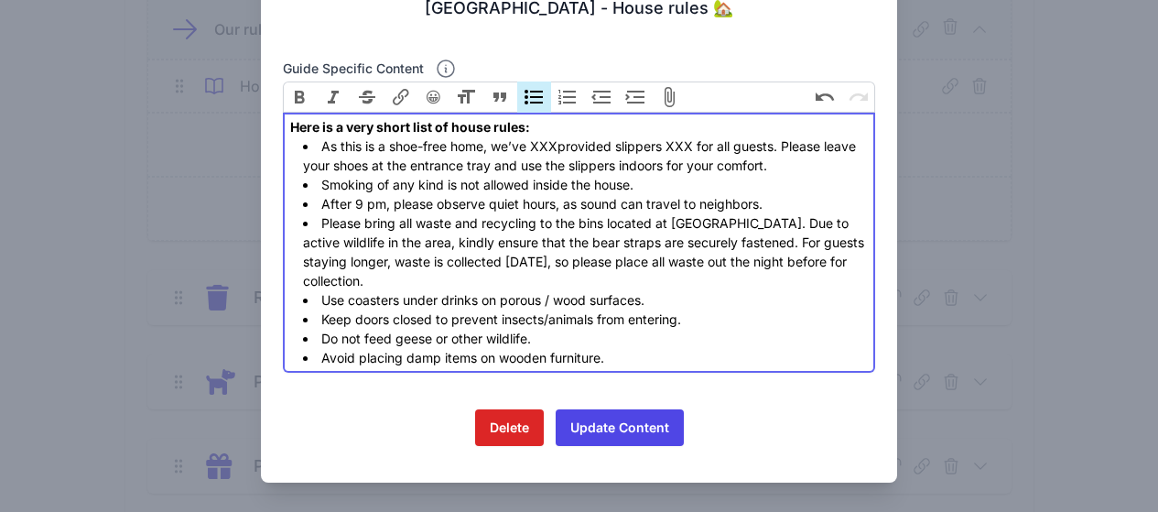
click at [320, 201] on li "After 9 pm, please observe quiet hours, as sound can travel to neighbors." at bounding box center [585, 203] width 565 height 19
type trix-editor "<div><strong>Here is a very short list of house rules:</strong></div><ul><li>As…"
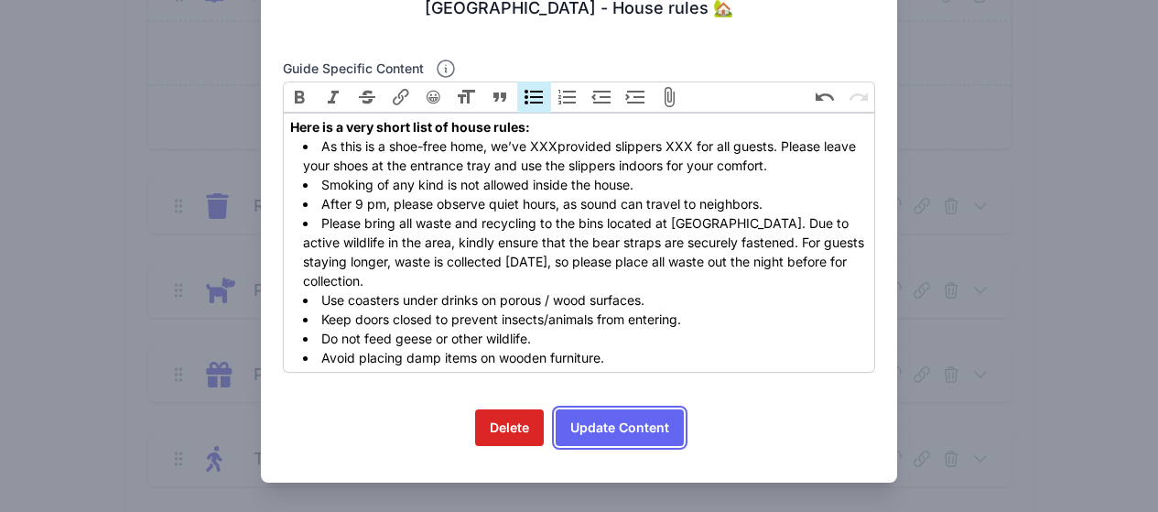
click at [643, 433] on button "Update Content" at bounding box center [619, 427] width 128 height 37
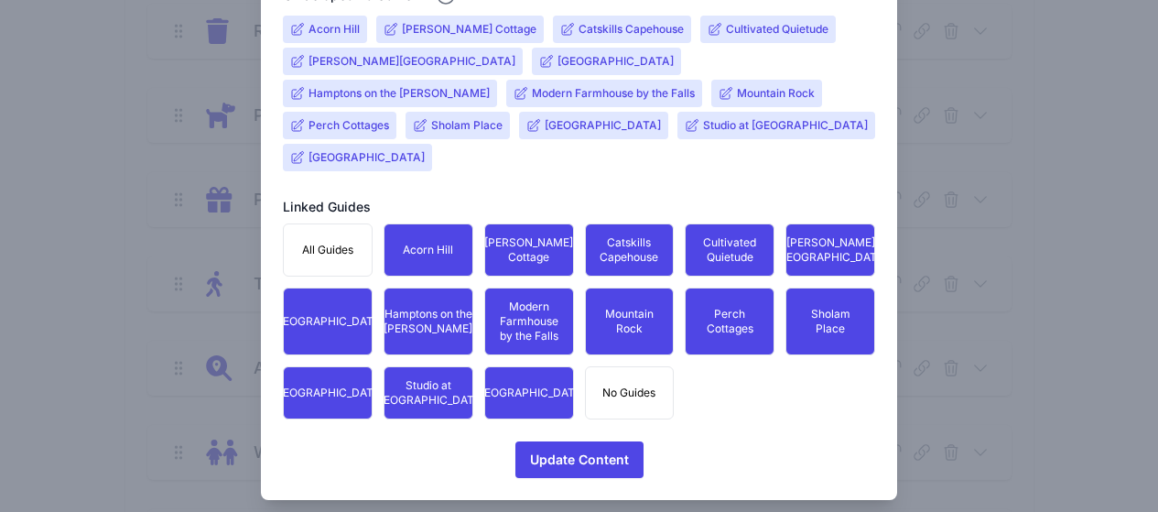
scroll to position [2013, 0]
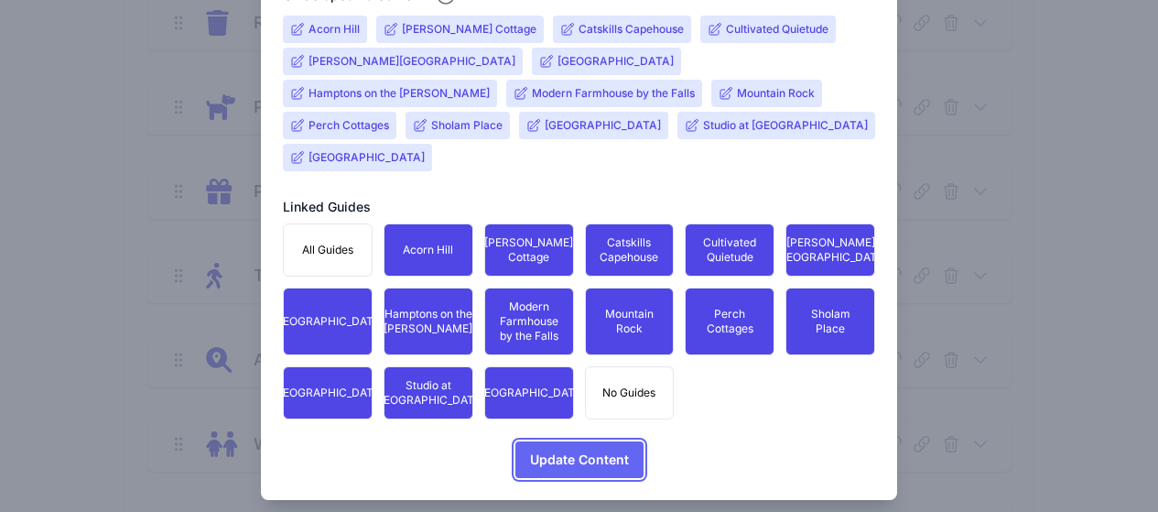
click at [595, 441] on span "Update Content" at bounding box center [579, 459] width 99 height 37
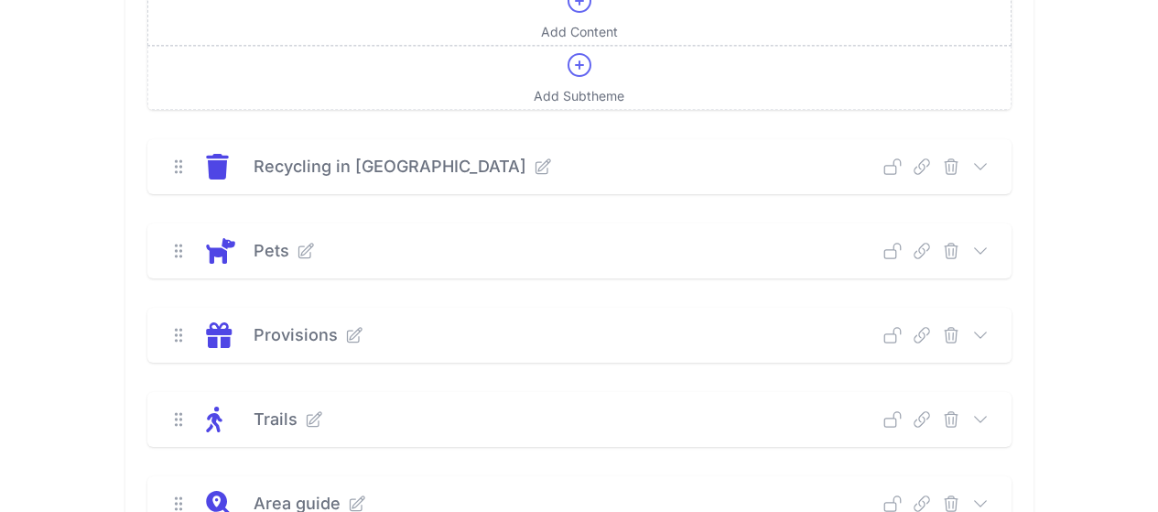
scroll to position [1923, 0]
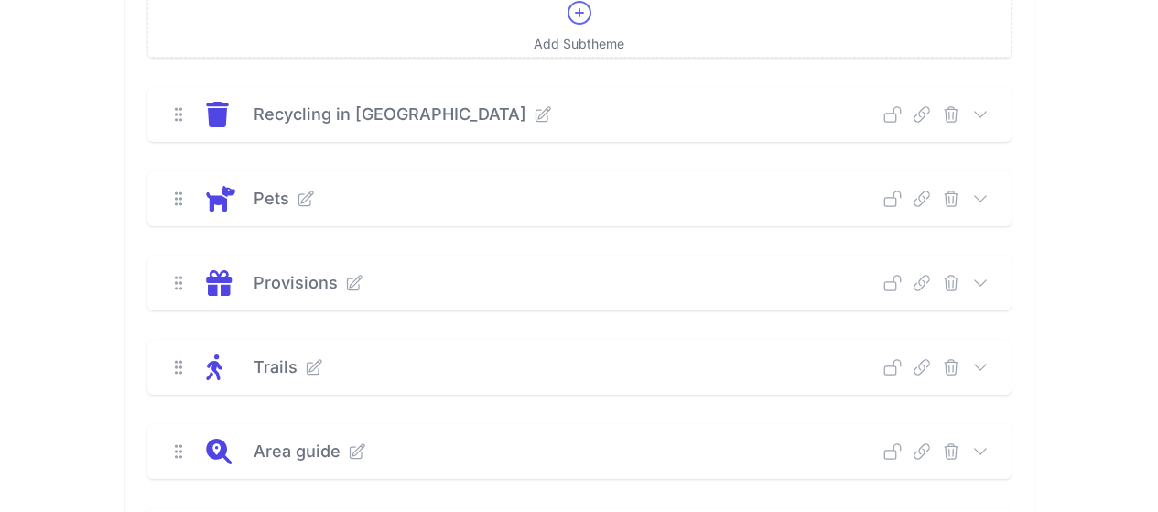
click at [989, 283] on icon at bounding box center [980, 283] width 18 height 18
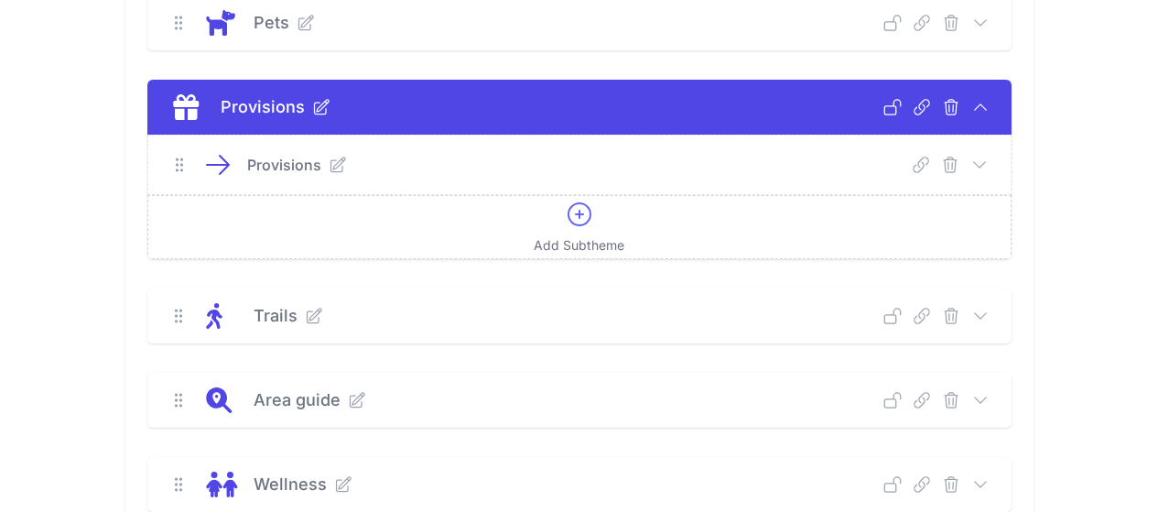
scroll to position [2106, 0]
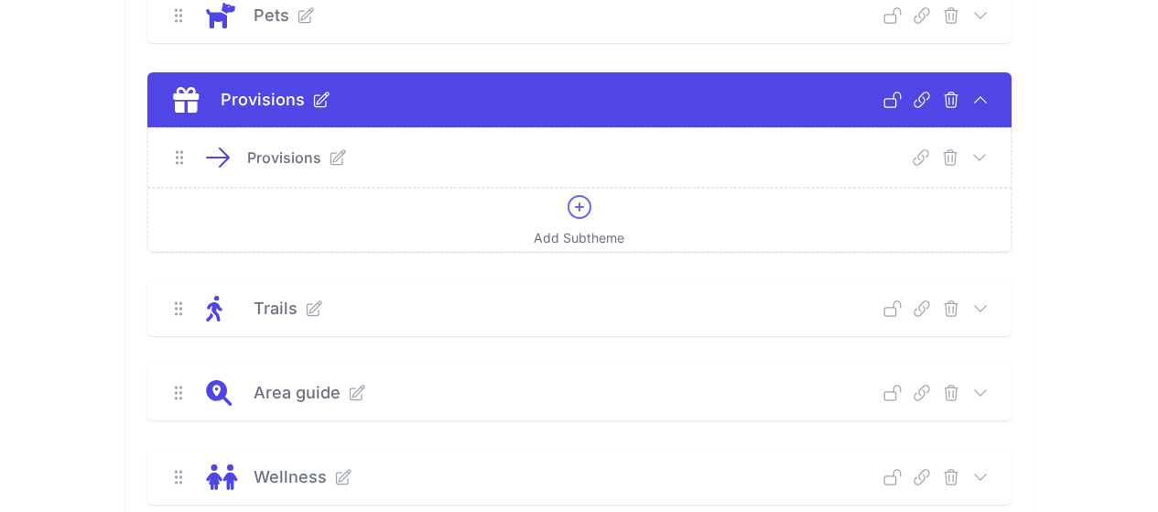
click at [985, 154] on icon at bounding box center [979, 156] width 12 height 5
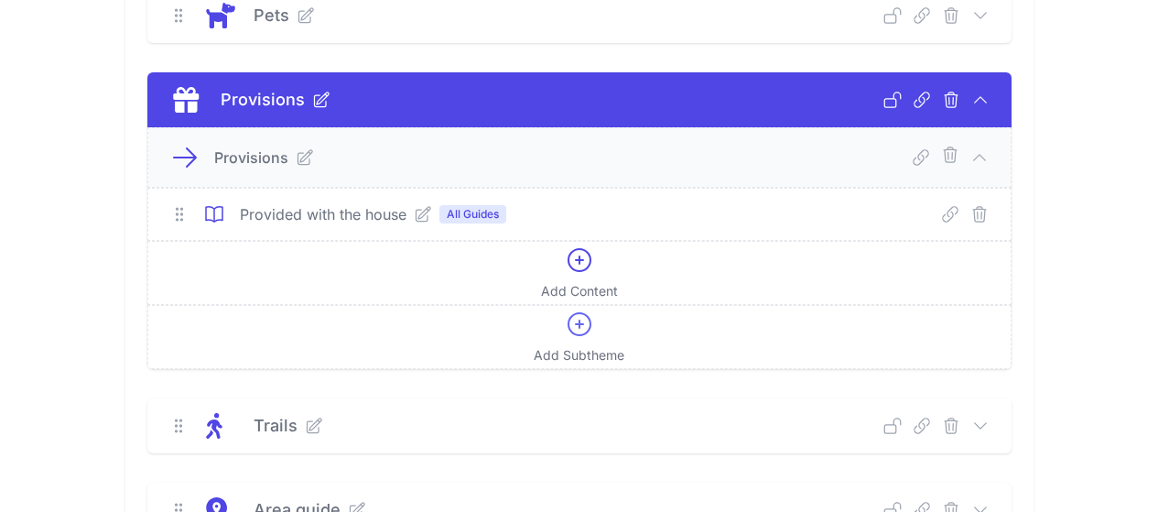
click at [415, 215] on icon at bounding box center [422, 214] width 15 height 15
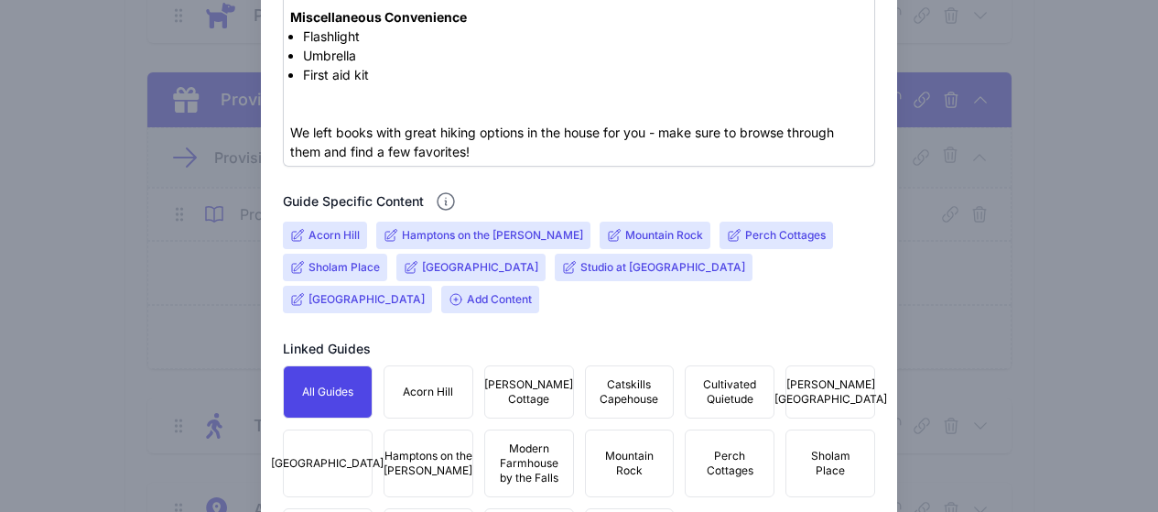
scroll to position [1281, 0]
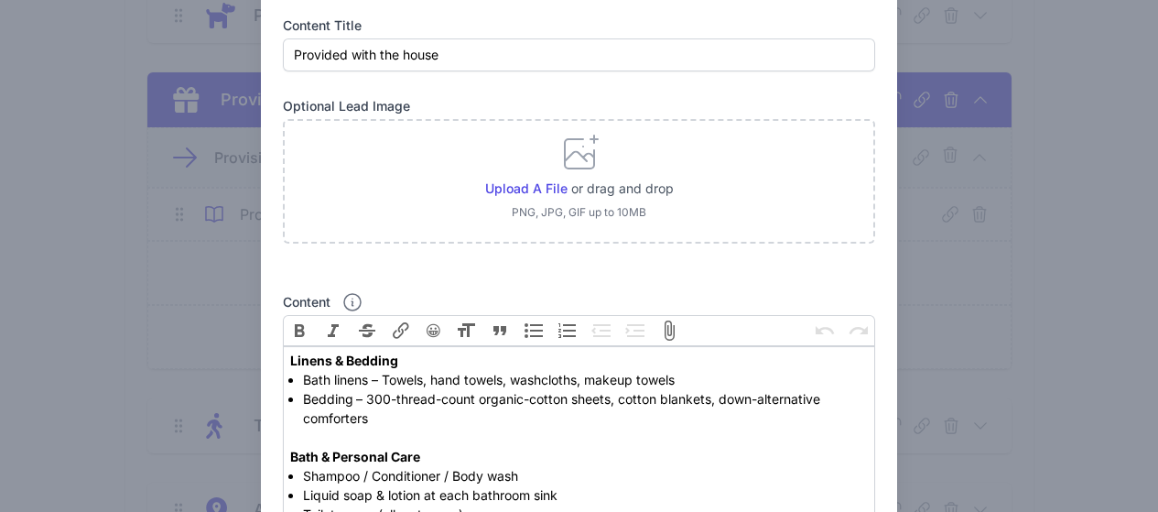
scroll to position [0, 0]
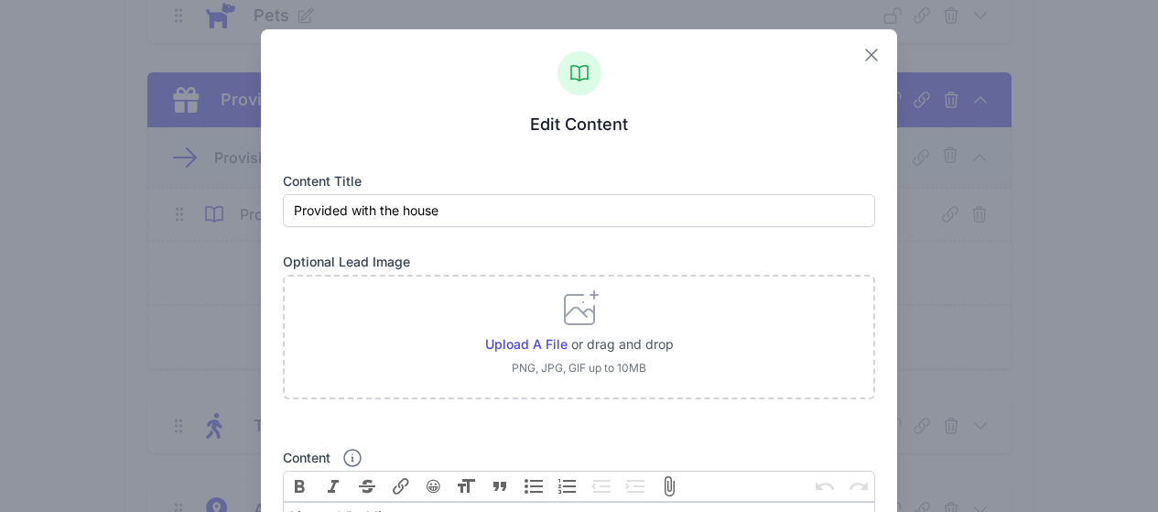
click at [860, 48] on icon "button" at bounding box center [871, 55] width 22 height 22
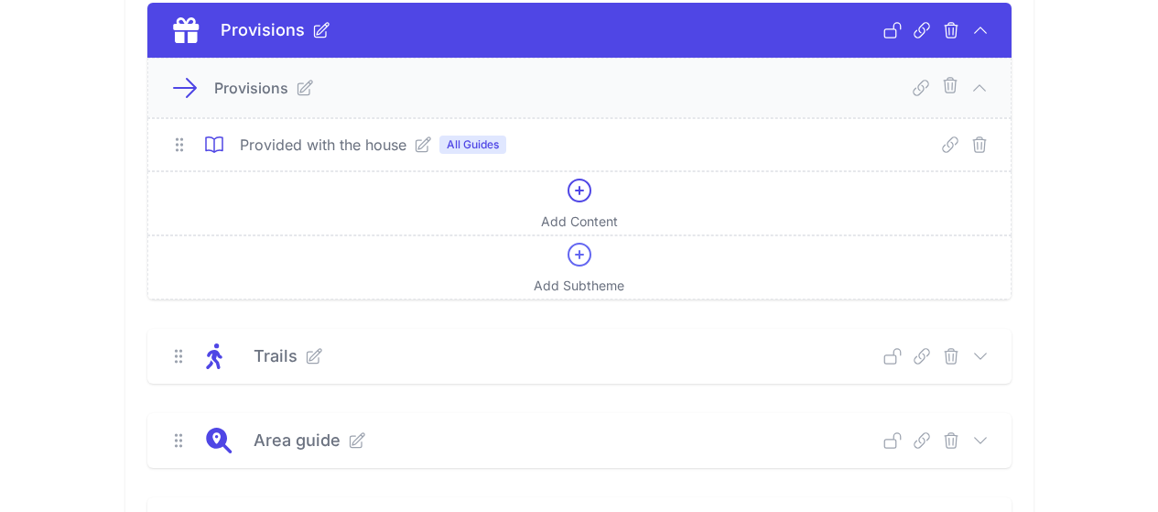
scroll to position [2289, 0]
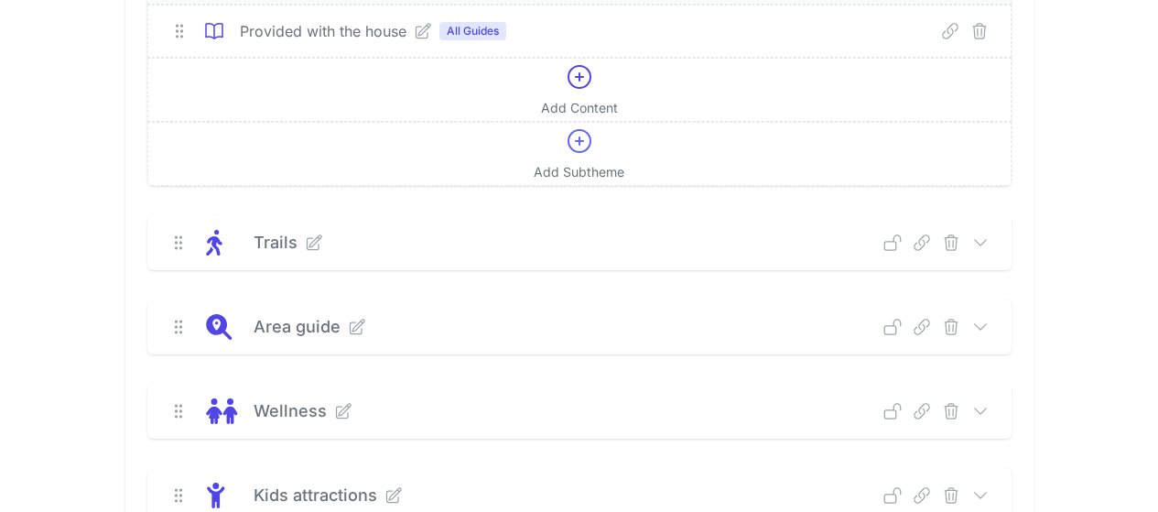
click at [986, 326] on icon at bounding box center [980, 325] width 12 height 5
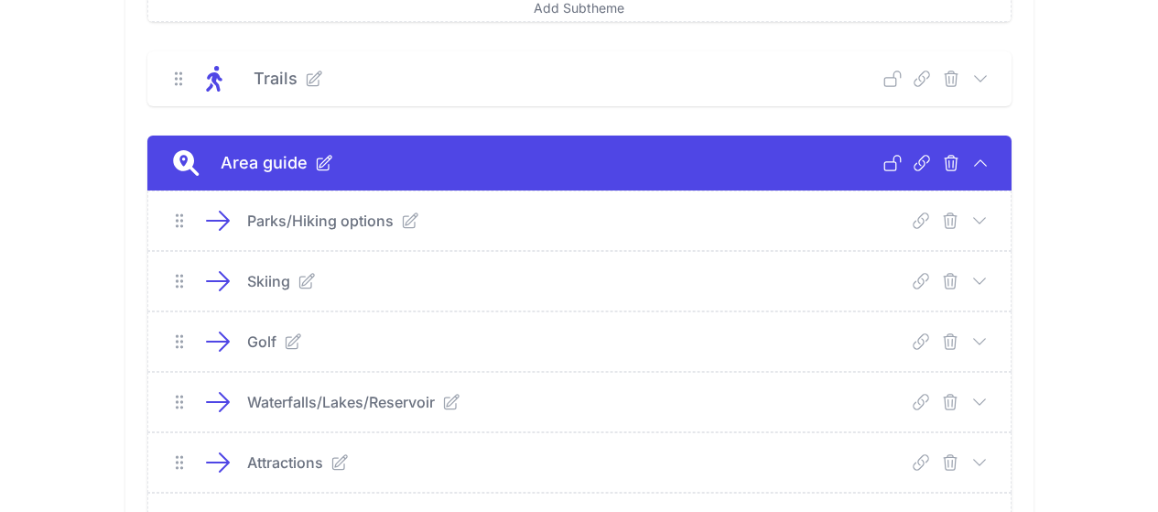
scroll to position [2472, 0]
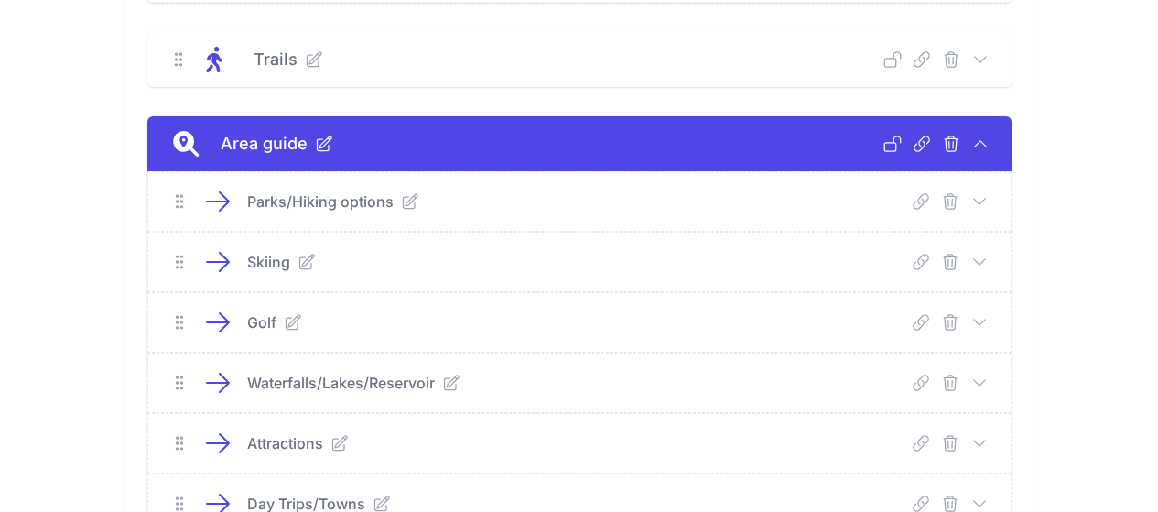
click at [985, 201] on icon at bounding box center [979, 200] width 12 height 5
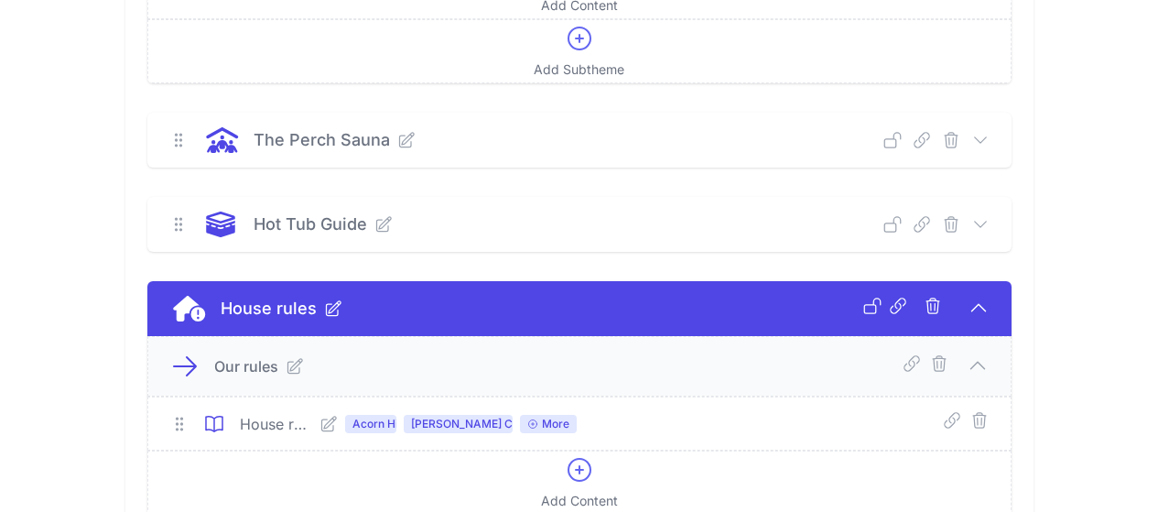
scroll to position [1374, 0]
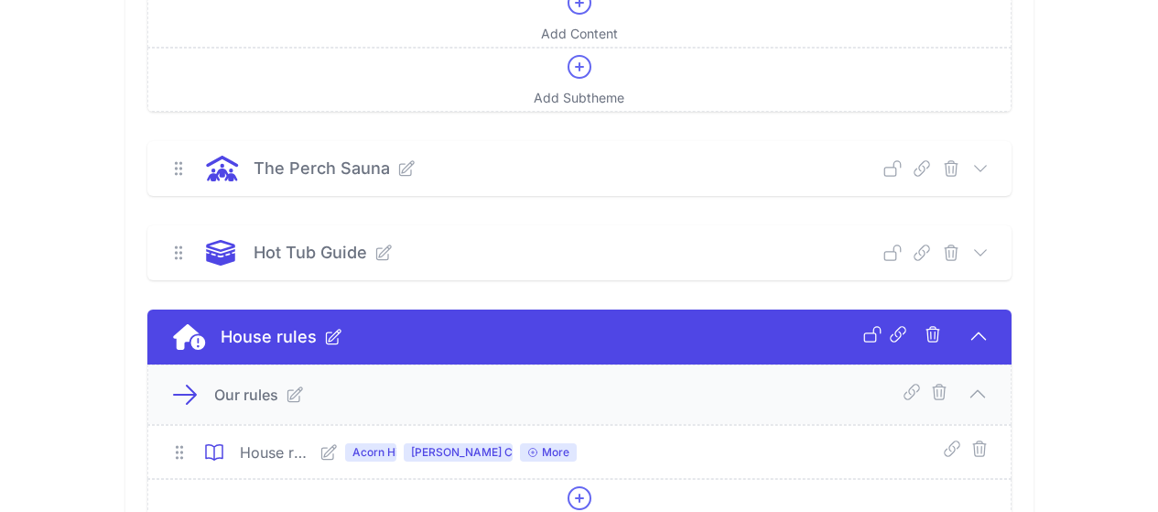
click at [989, 252] on icon at bounding box center [980, 252] width 18 height 18
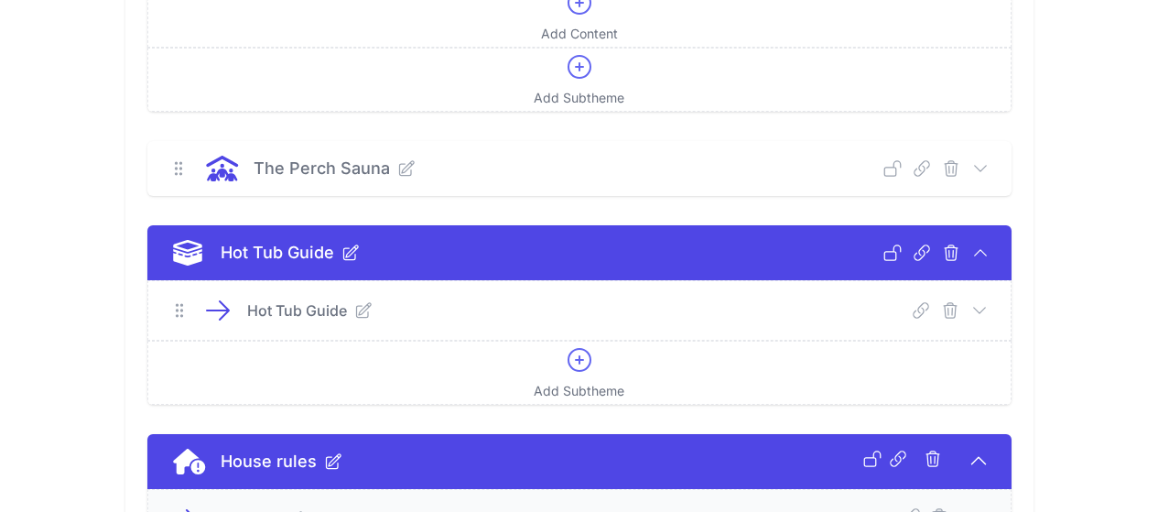
click at [988, 315] on icon at bounding box center [979, 310] width 18 height 18
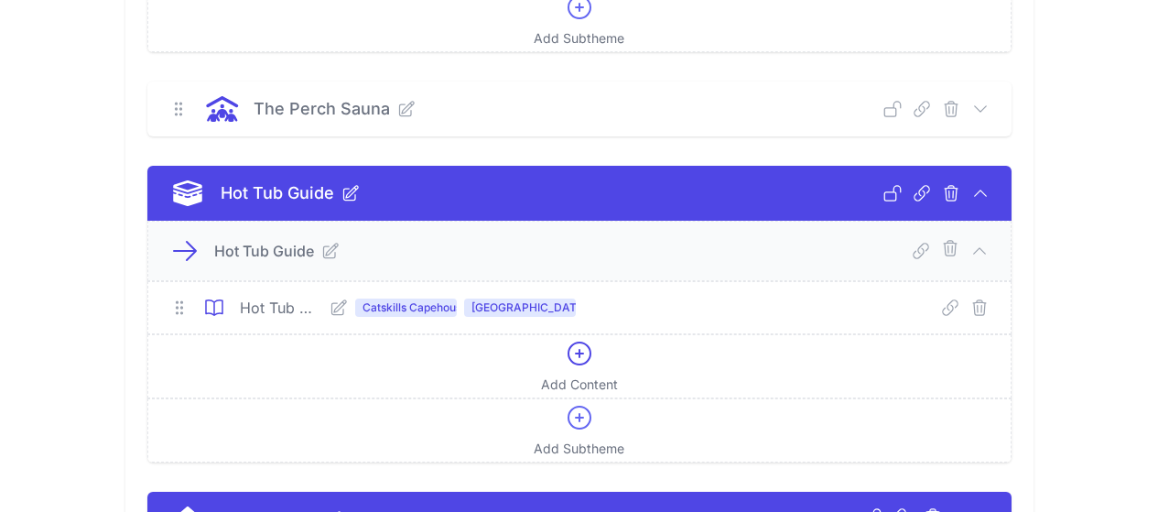
scroll to position [1465, 0]
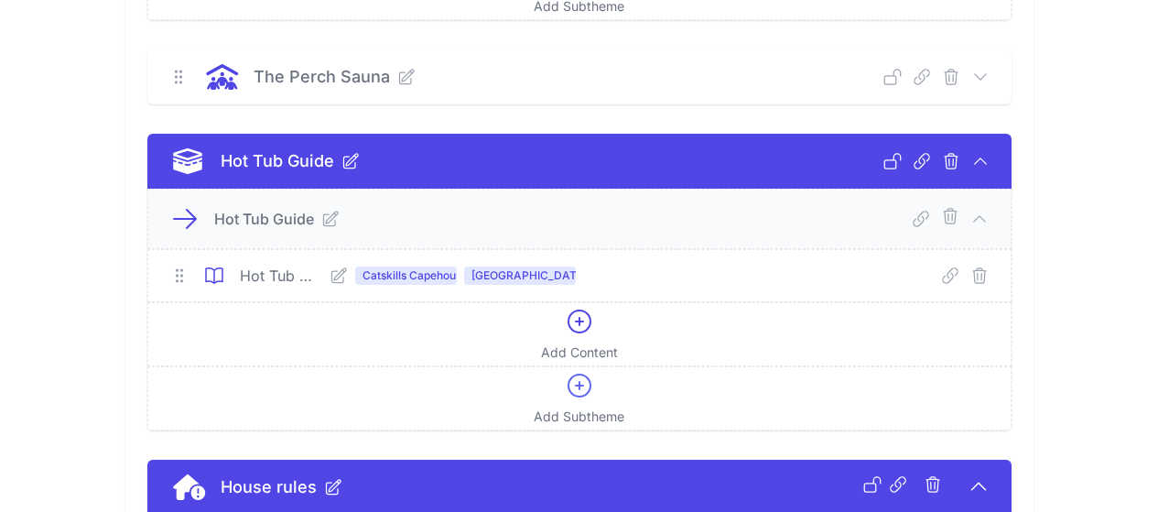
click at [331, 282] on icon at bounding box center [338, 275] width 15 height 15
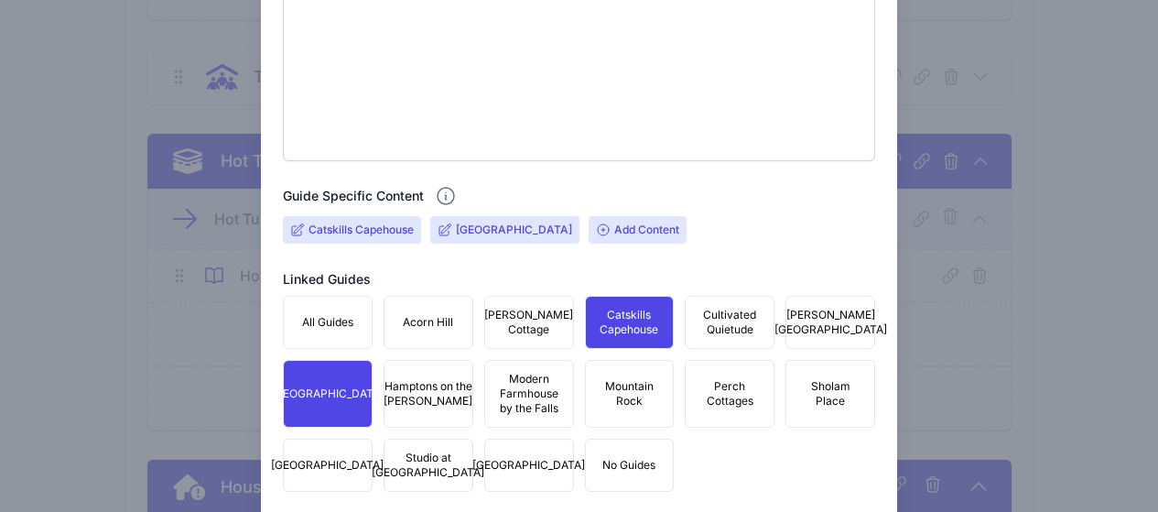
scroll to position [549, 0]
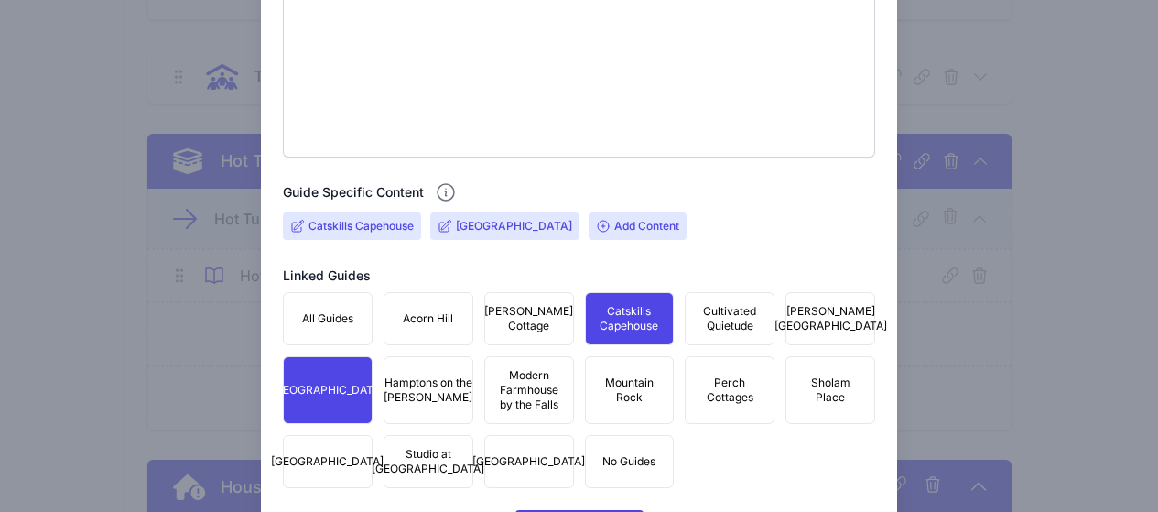
click at [315, 397] on span "Deerfield Stone House" at bounding box center [327, 390] width 113 height 15
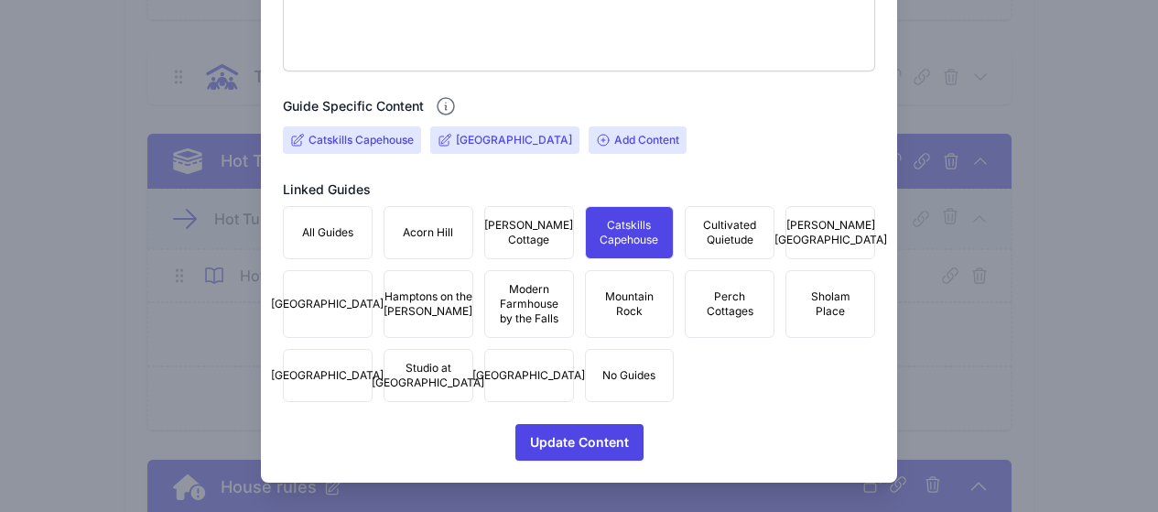
scroll to position [650, 0]
click at [628, 443] on button "Update Content Icons/spinner Processing..." at bounding box center [579, 442] width 128 height 37
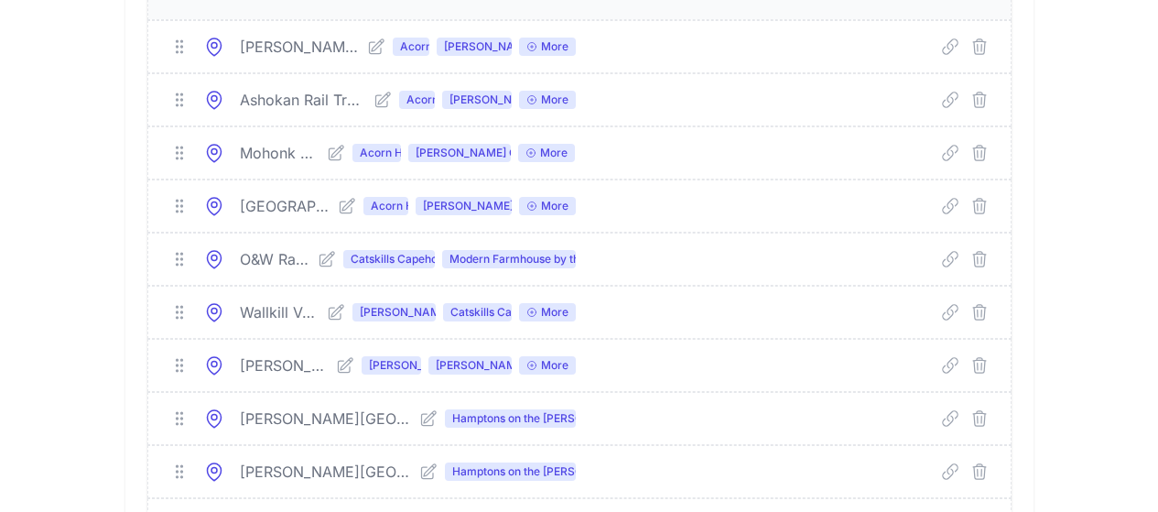
scroll to position [2838, 0]
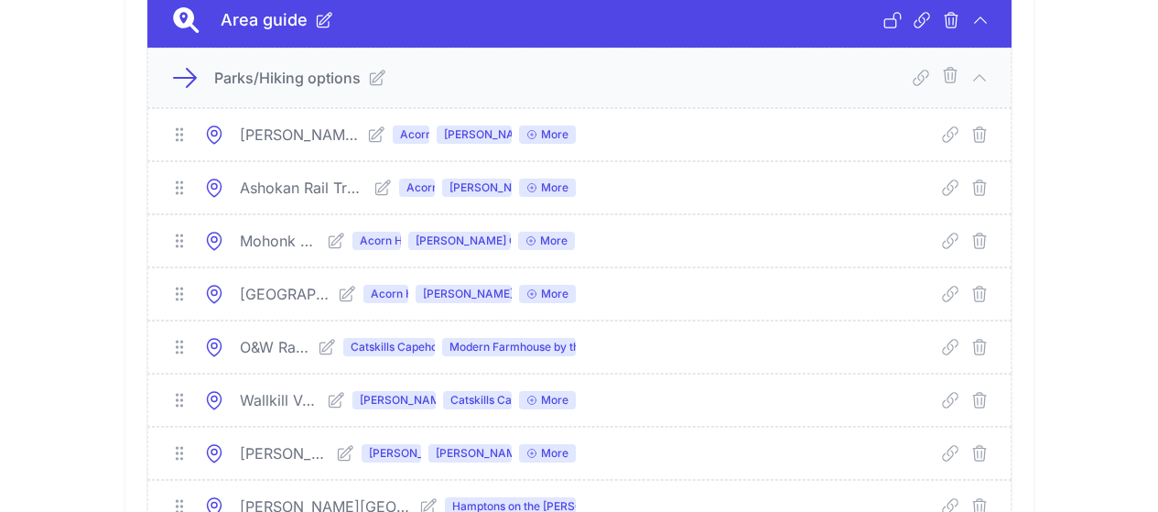
click at [988, 81] on icon at bounding box center [979, 78] width 18 height 18
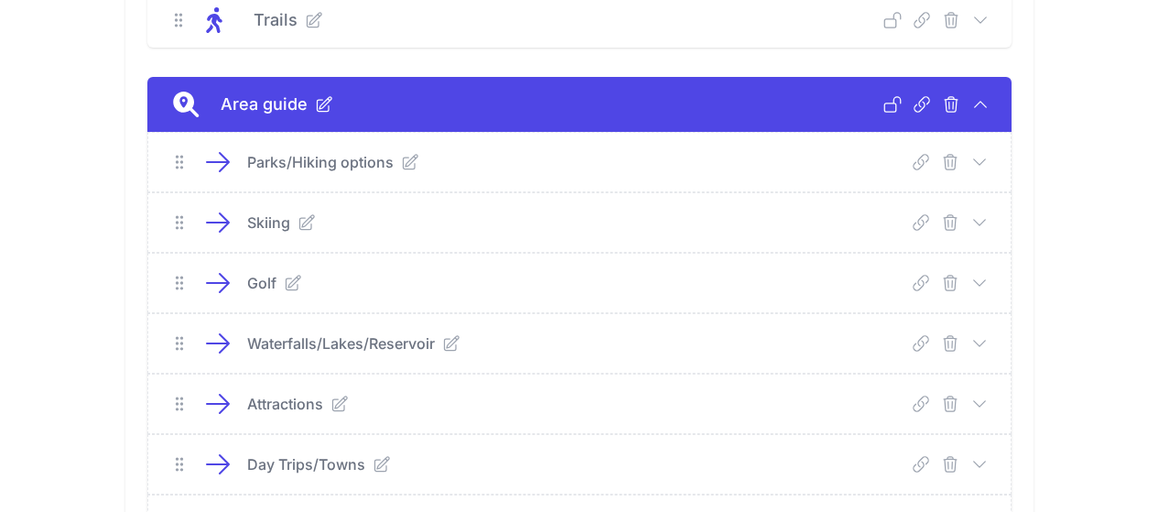
scroll to position [2746, 0]
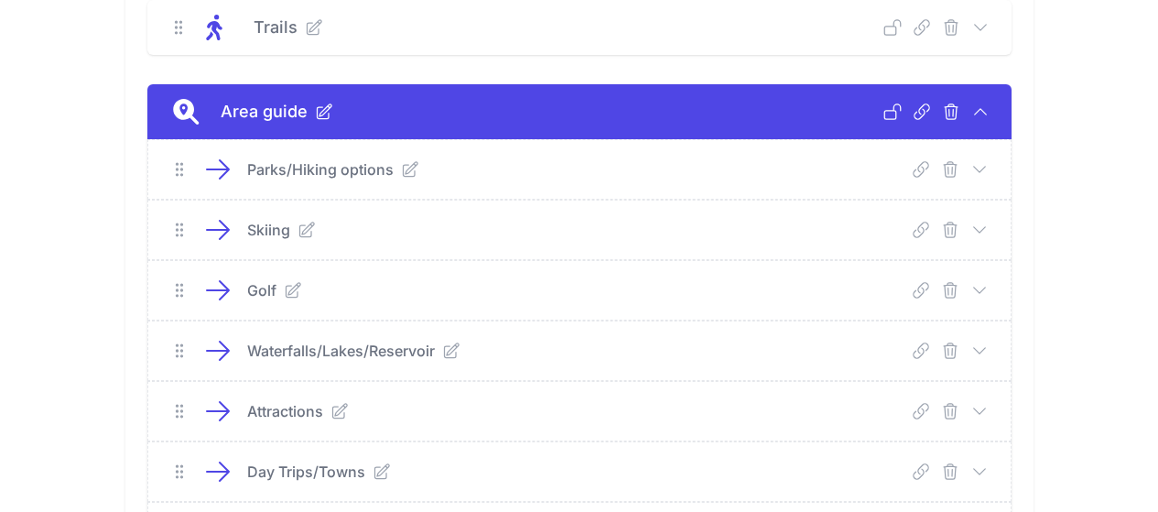
click at [989, 110] on icon at bounding box center [980, 111] width 18 height 18
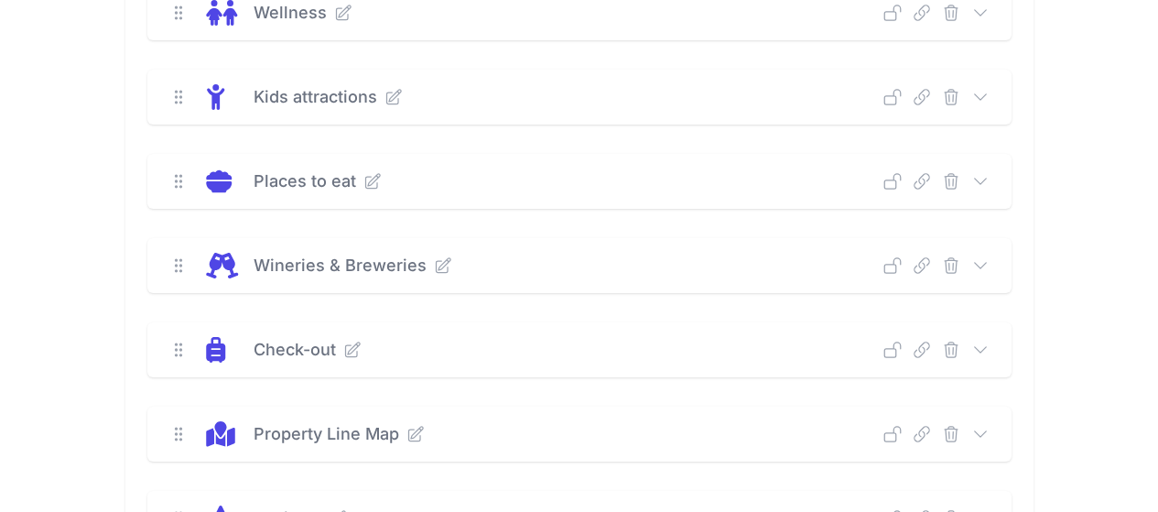
scroll to position [3021, 0]
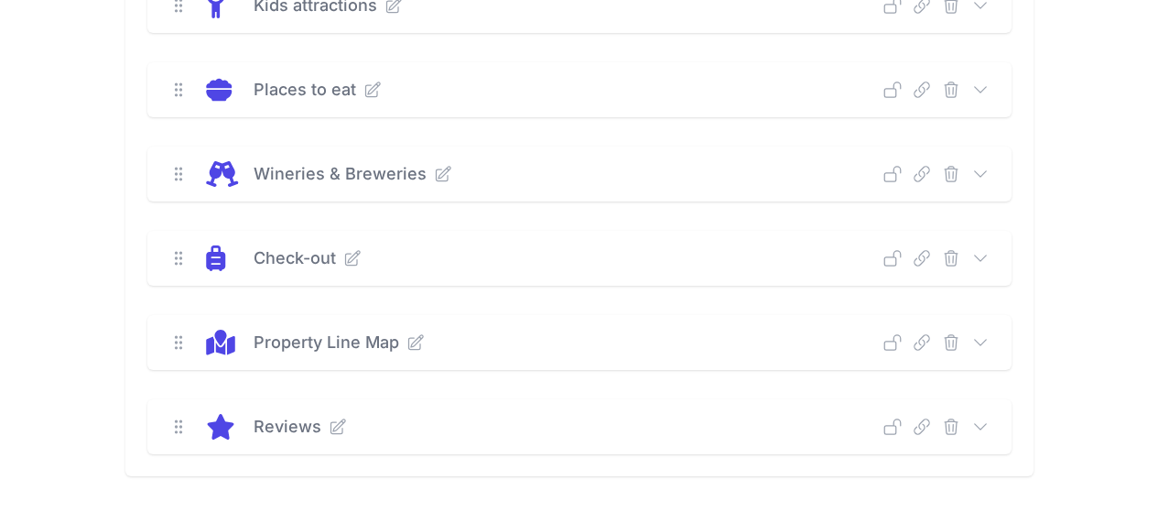
click at [989, 256] on icon at bounding box center [980, 258] width 18 height 18
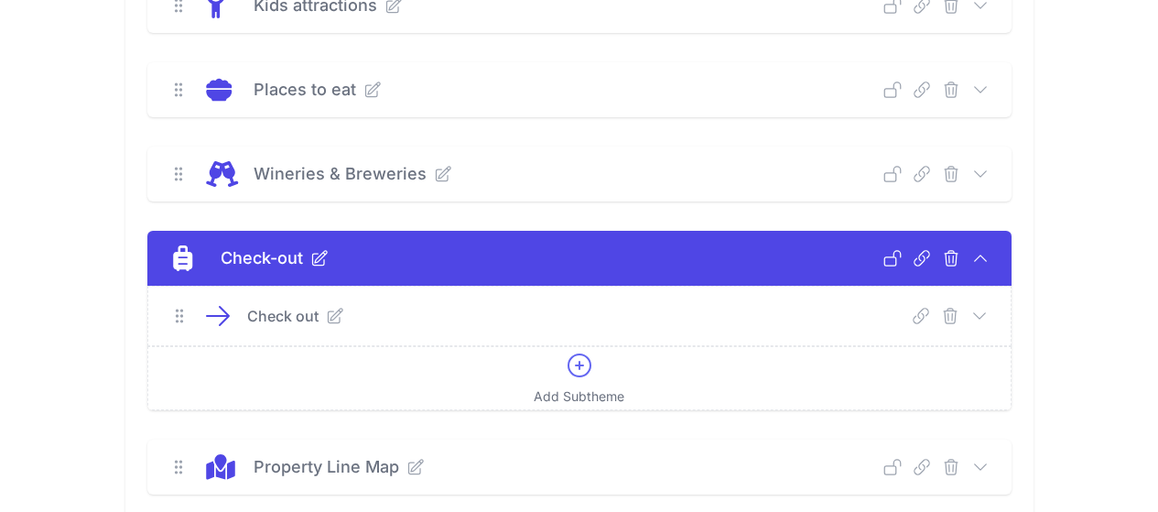
click at [988, 315] on icon at bounding box center [979, 316] width 18 height 18
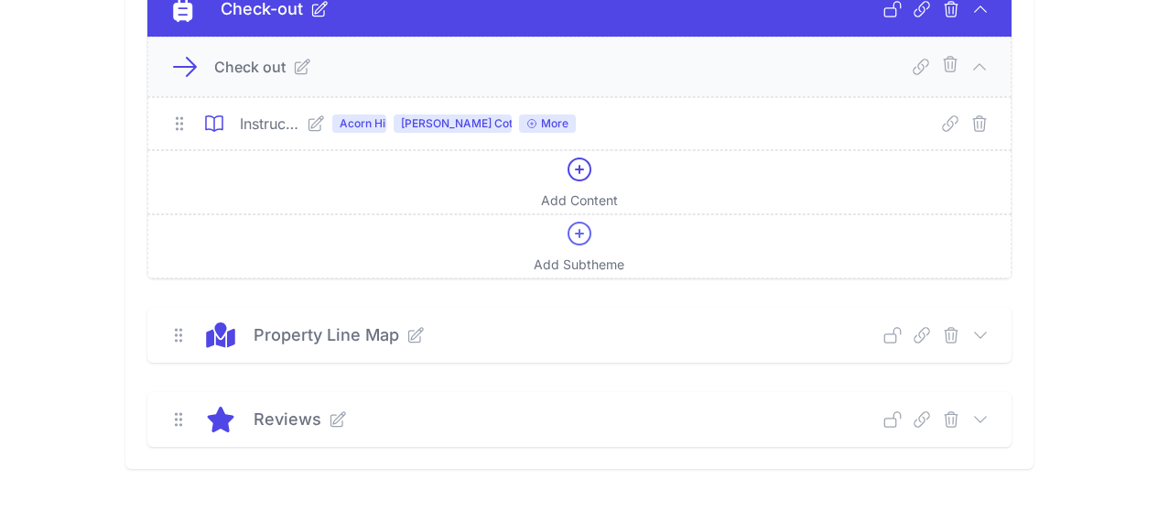
scroll to position [3295, 0]
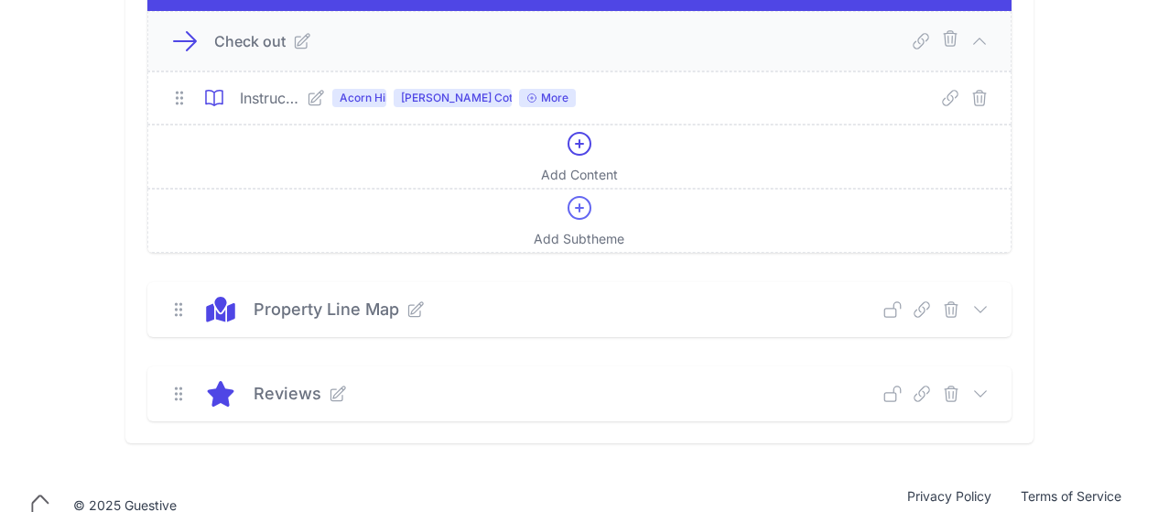
click at [307, 101] on icon at bounding box center [316, 98] width 18 height 18
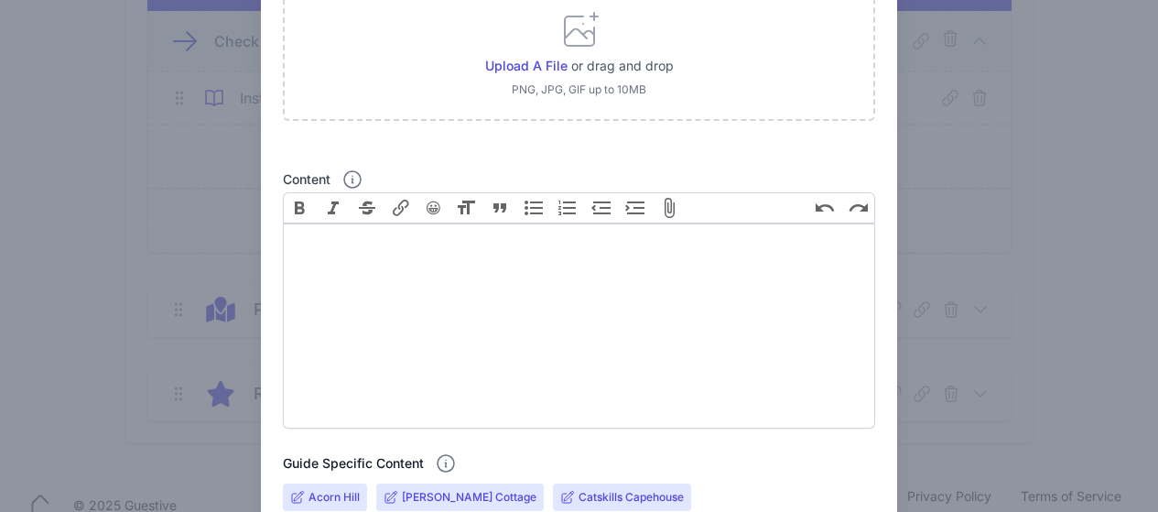
scroll to position [458, 0]
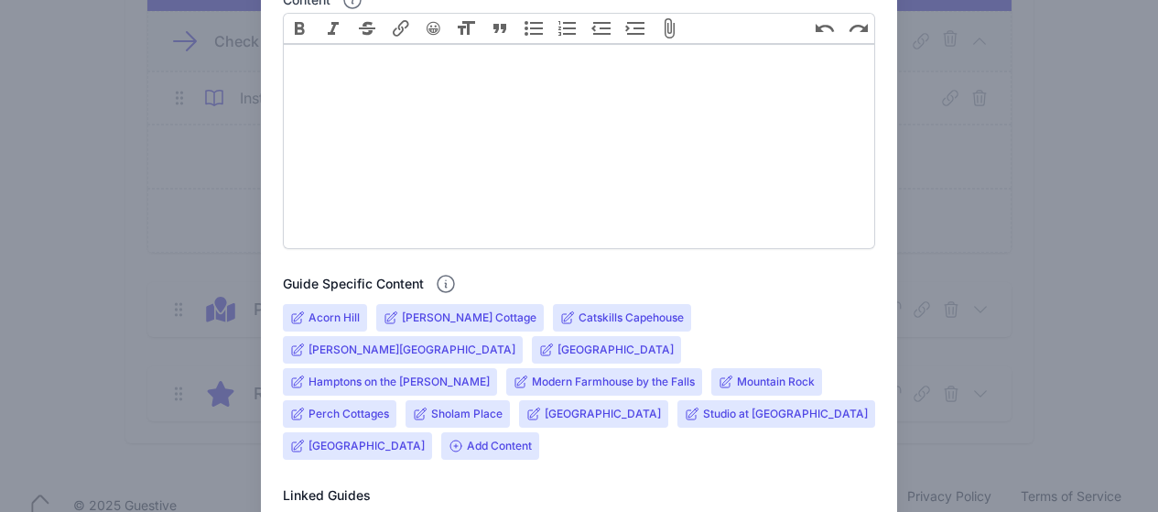
click at [557, 350] on input "Deerfield Stone House" at bounding box center [615, 349] width 116 height 15
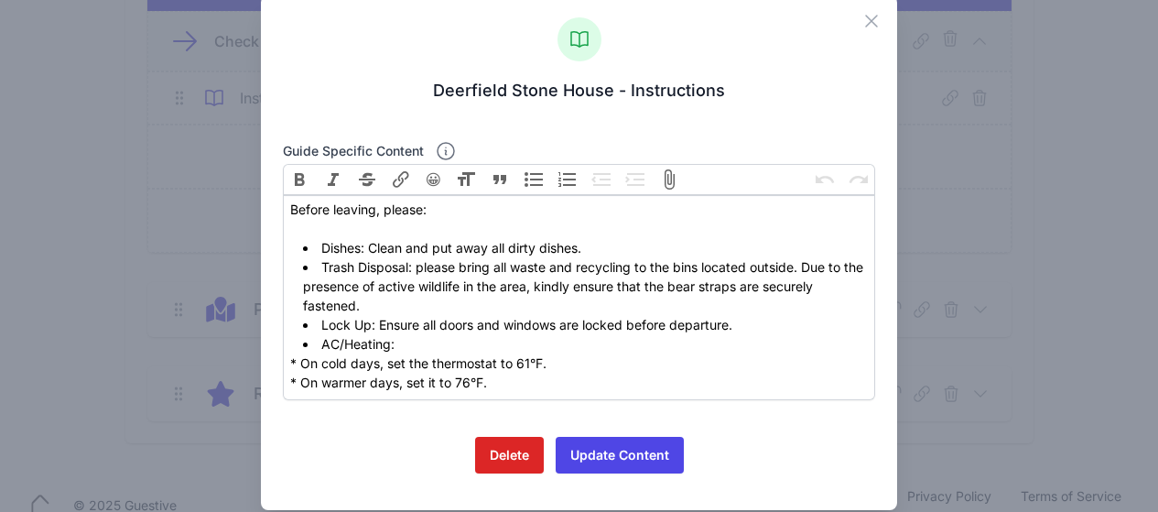
scroll to position [61, 0]
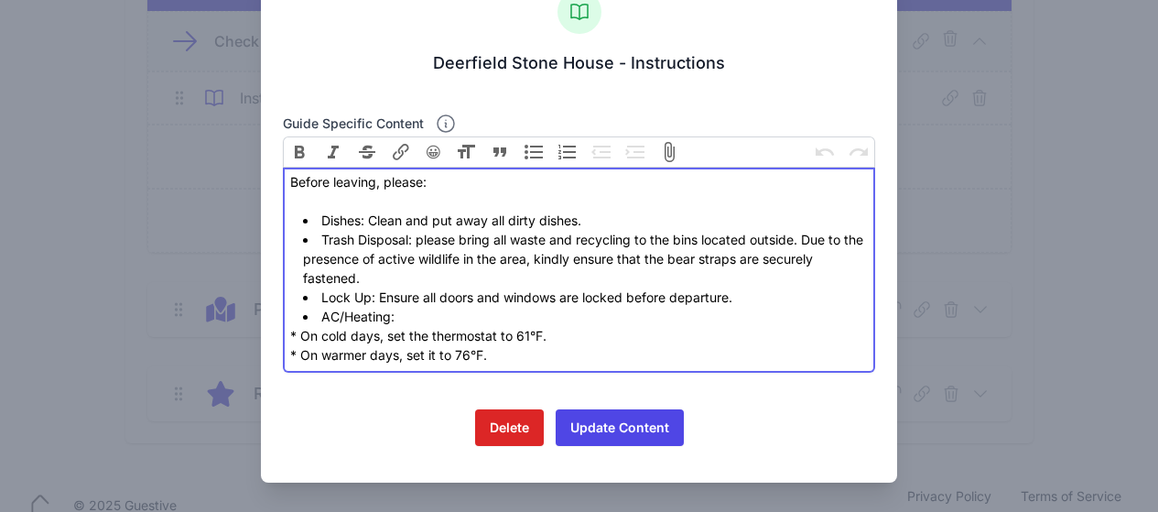
click at [514, 347] on div "* On warmer days, set it to 76°F." at bounding box center [578, 354] width 577 height 19
drag, startPoint x: 469, startPoint y: 334, endPoint x: 296, endPoint y: 224, distance: 205.7
click at [296, 224] on trix-editor "Before leaving, please: Dishes: Clean and put away all dirty dishes. Trash Disp…" at bounding box center [579, 269] width 593 height 205
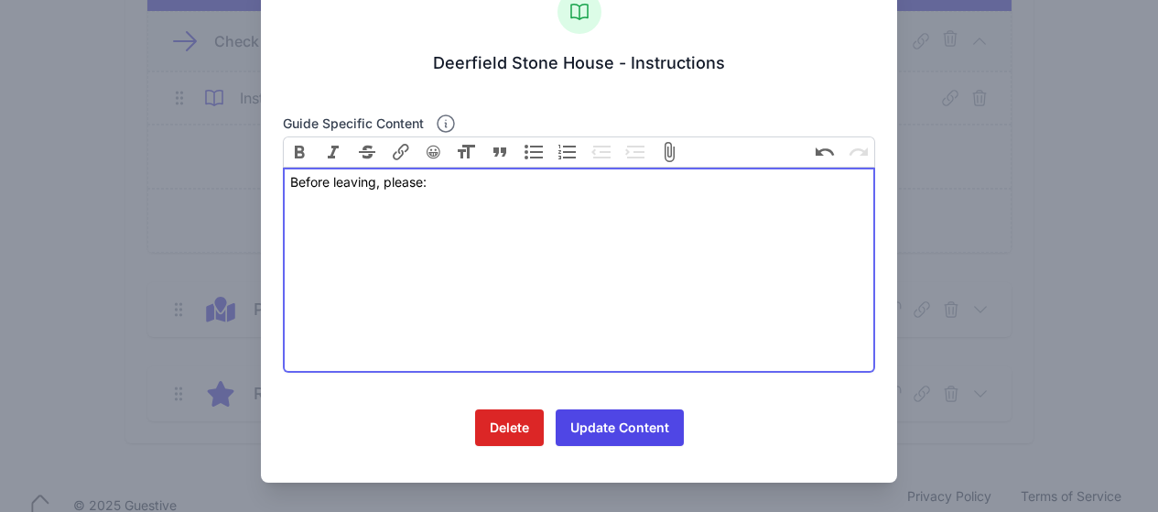
paste trix-editor "- Dishes: Clean and put away all dirty dishes.</div><div>- Trash Disposal: plea…"
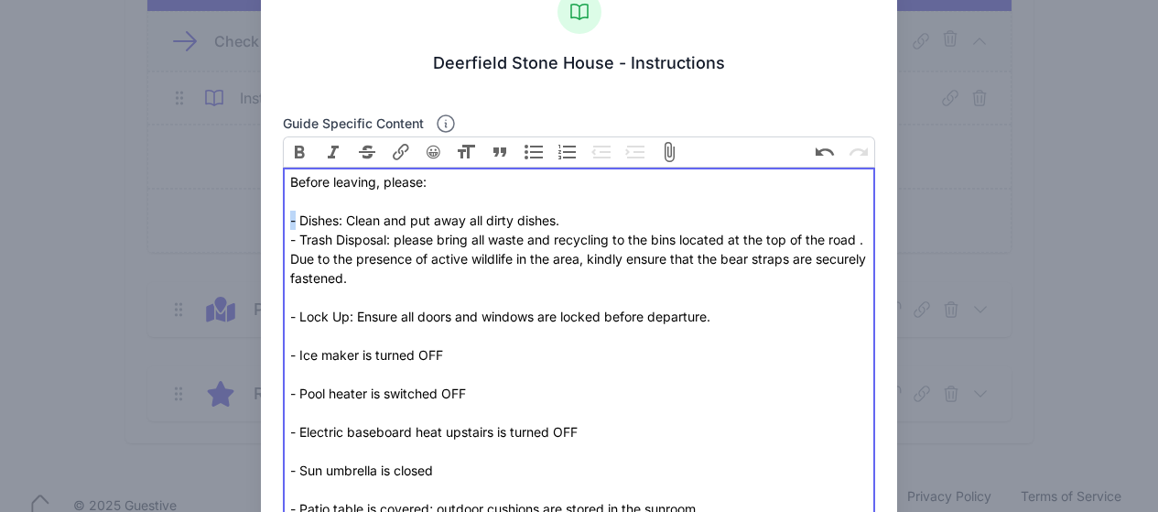
drag, startPoint x: 293, startPoint y: 222, endPoint x: 282, endPoint y: 221, distance: 11.0
click at [283, 221] on trix-editor "Before leaving, please: - Dishes: Clean and put away all dirty dishes. - Trash …" at bounding box center [579, 393] width 593 height 452
click at [528, 146] on button "Bullets" at bounding box center [534, 151] width 34 height 31
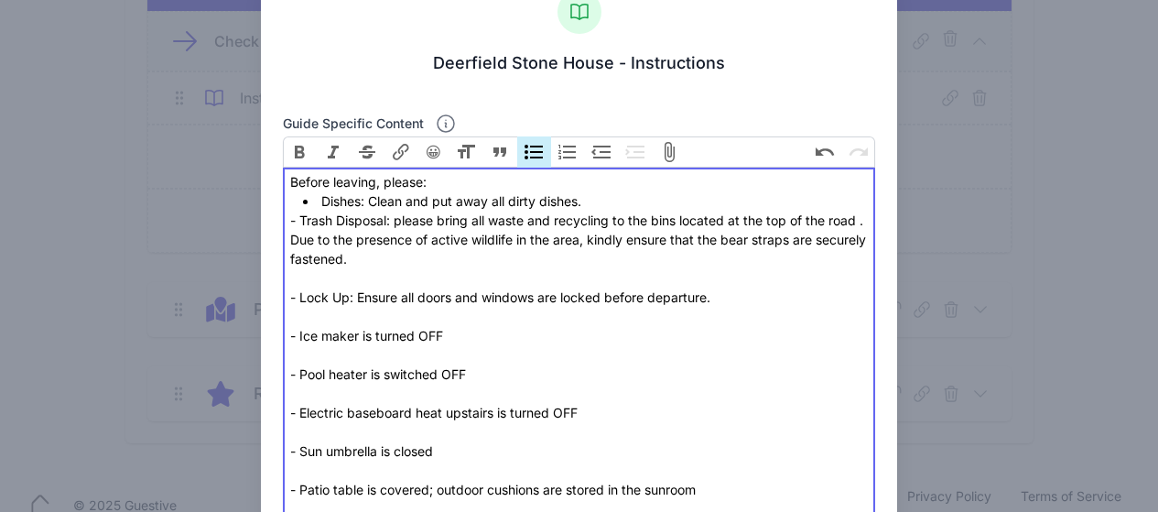
click at [532, 153] on button "Bullets" at bounding box center [534, 151] width 34 height 31
click at [441, 184] on div "Before leaving, please:" at bounding box center [578, 181] width 577 height 19
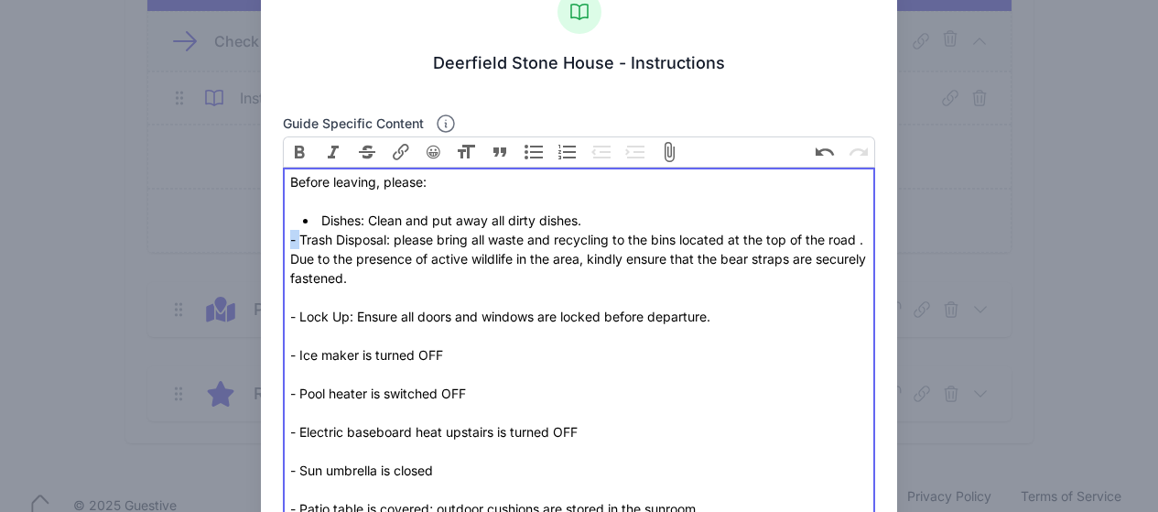
drag, startPoint x: 297, startPoint y: 241, endPoint x: 286, endPoint y: 242, distance: 11.0
click at [290, 242] on div "- Trash Disposal: please bring all waste and recycling to the bins located at t…" at bounding box center [578, 268] width 577 height 77
click at [529, 152] on button "Bullets" at bounding box center [534, 151] width 34 height 31
click at [284, 319] on trix-editor "Before leaving, please: Dishes: Clean and put away all dirty dishes. Trash Disp…" at bounding box center [579, 393] width 593 height 452
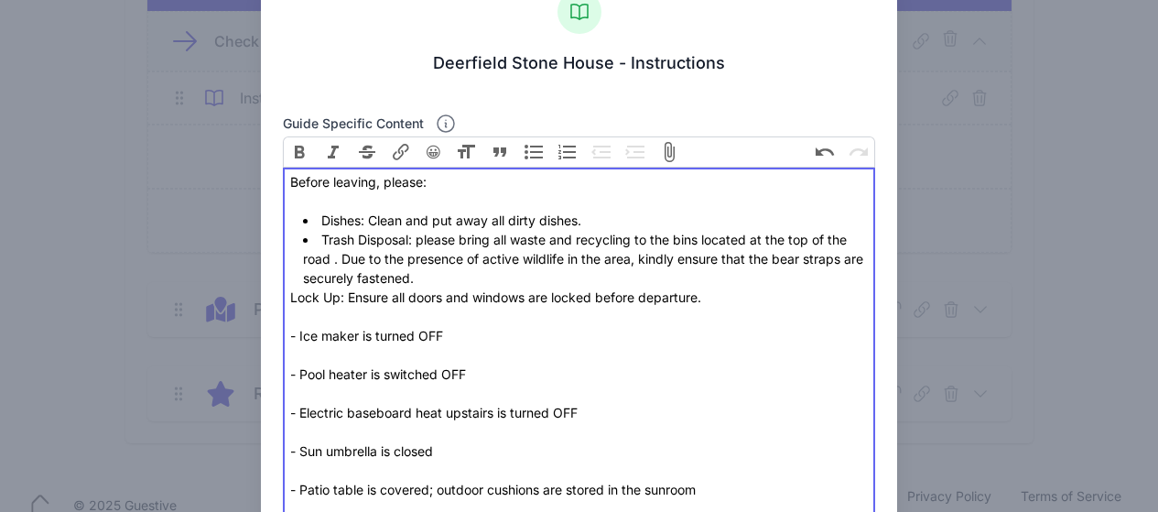
click at [532, 159] on button "Bullets" at bounding box center [534, 151] width 34 height 31
click at [284, 339] on trix-editor "Before leaving, please: Dishes: Clean and put away all dirty dishes. Trash Disp…" at bounding box center [579, 383] width 593 height 433
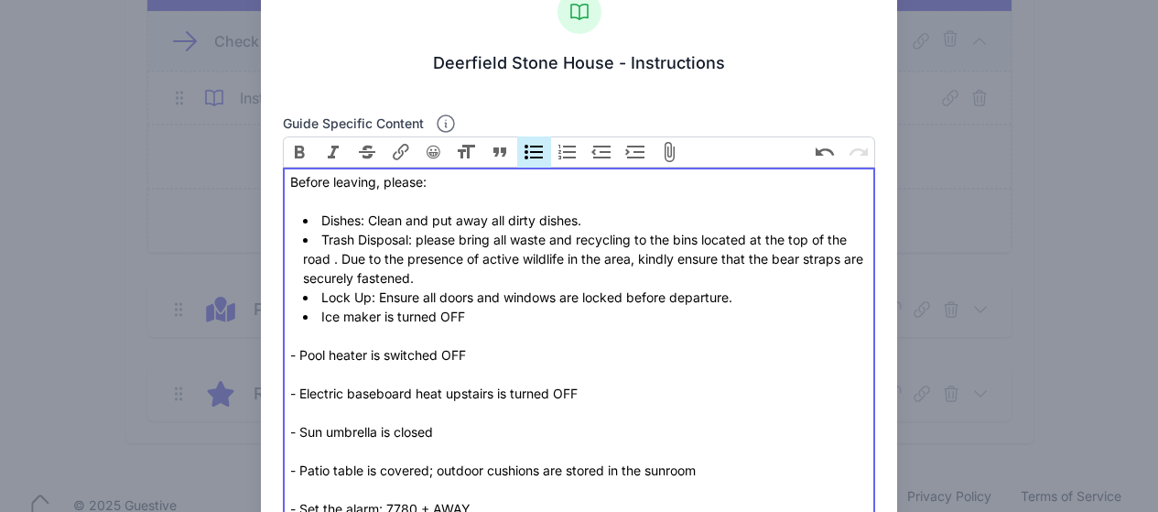
click at [534, 157] on button "Bullets" at bounding box center [534, 151] width 34 height 31
drag, startPoint x: 296, startPoint y: 354, endPoint x: 281, endPoint y: 356, distance: 14.8
click at [283, 356] on trix-editor "Before leaving, please: Dishes: Clean and put away all dirty dishes. Trash Disp…" at bounding box center [579, 374] width 593 height 414
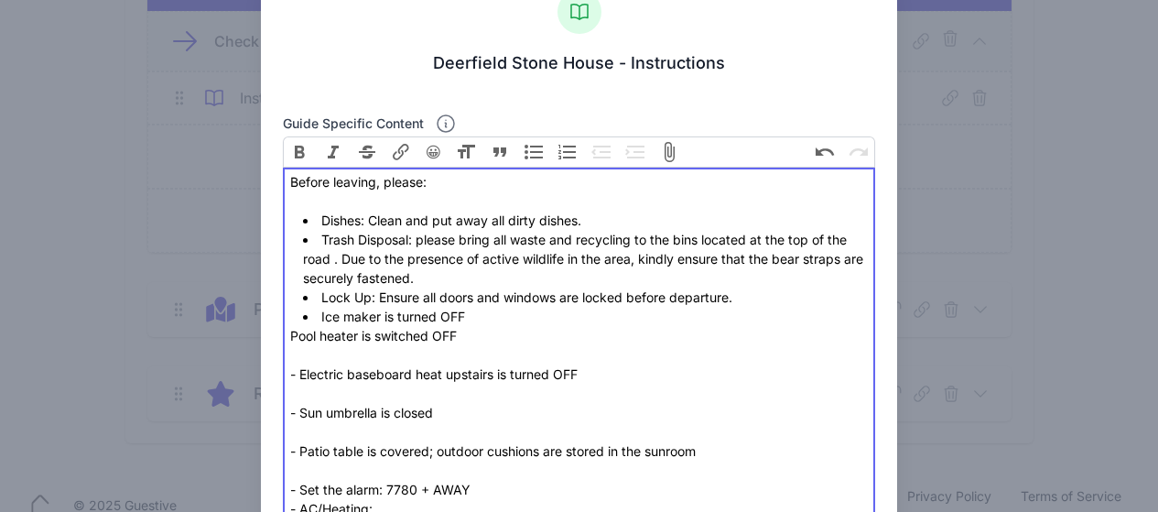
click at [538, 152] on button "Bullets" at bounding box center [534, 151] width 34 height 31
drag, startPoint x: 296, startPoint y: 372, endPoint x: 319, endPoint y: 371, distance: 23.9
click at [283, 372] on trix-editor "Before leaving, please: Dishes: Clean and put away all dirty dishes. Trash Disp…" at bounding box center [579, 364] width 593 height 394
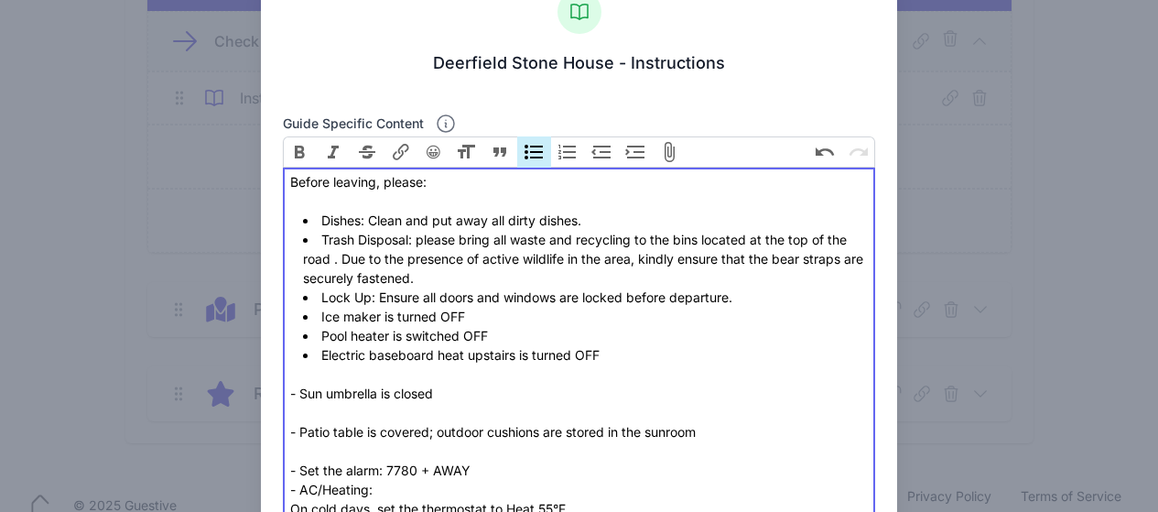
click at [536, 155] on button "Bullets" at bounding box center [534, 151] width 34 height 31
click at [284, 394] on trix-editor "Before leaving, please: Dishes: Clean and put away all dirty dishes. Trash Disp…" at bounding box center [579, 354] width 593 height 375
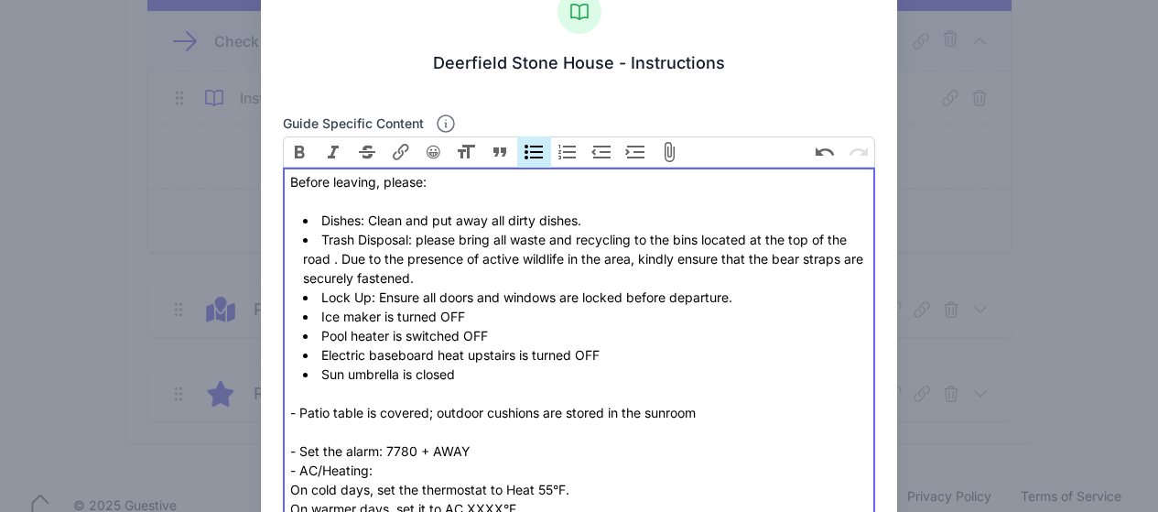
click at [529, 152] on button "Bullets" at bounding box center [534, 151] width 34 height 31
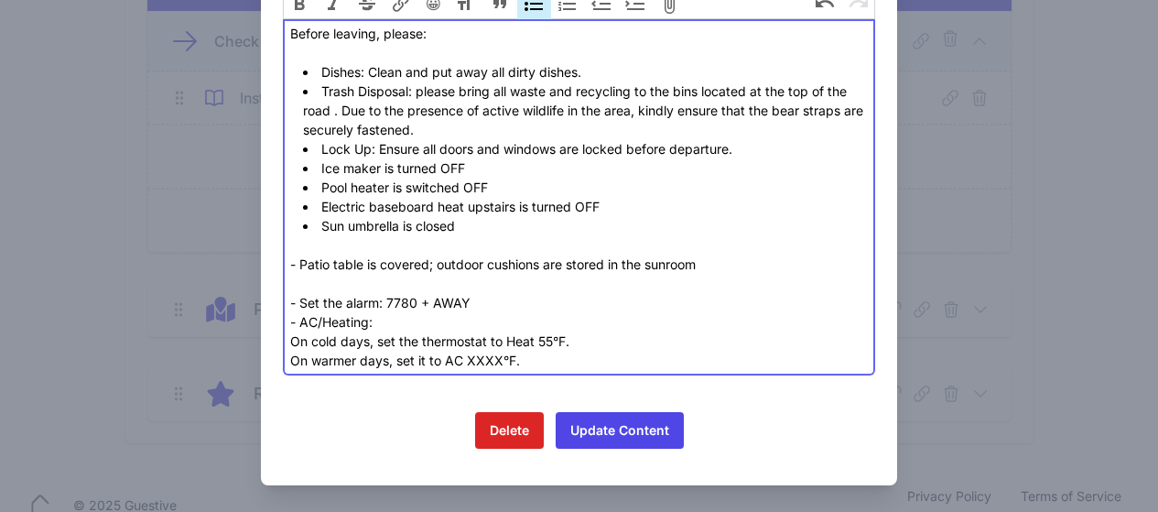
scroll to position [212, 0]
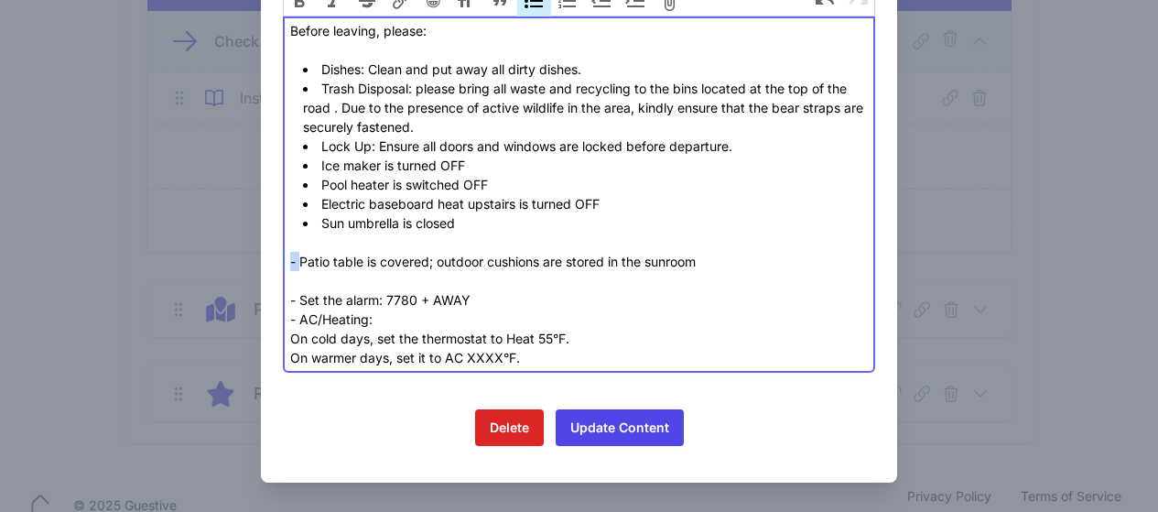
drag, startPoint x: 297, startPoint y: 263, endPoint x: 280, endPoint y: 263, distance: 17.4
click at [283, 263] on trix-editor "Before leaving, please: Dishes: Clean and put away all dirty dishes. Trash Disp…" at bounding box center [579, 194] width 593 height 356
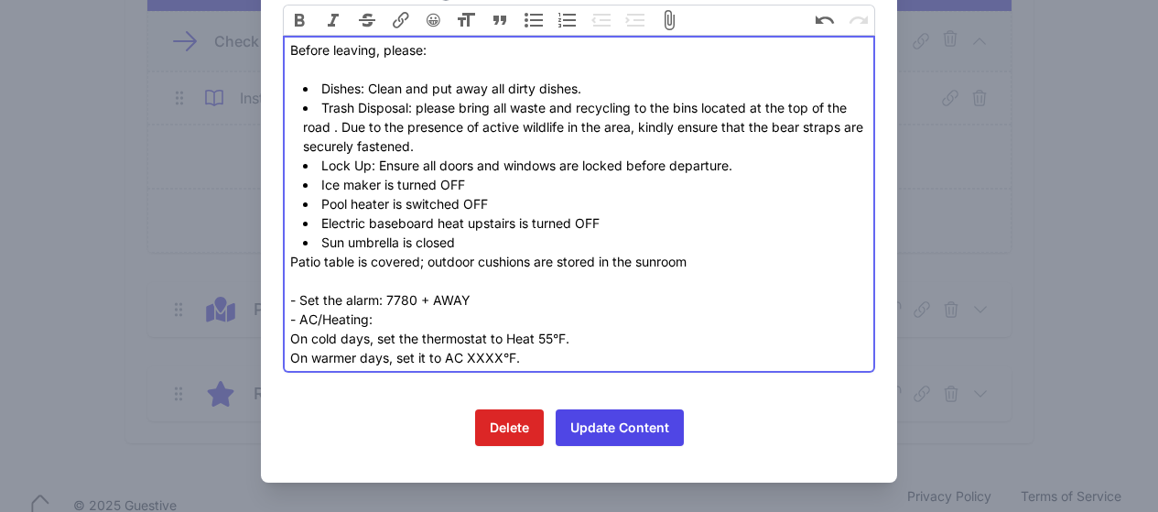
click at [534, 29] on button "Bullets" at bounding box center [534, 20] width 34 height 31
drag, startPoint x: 297, startPoint y: 303, endPoint x: 286, endPoint y: 300, distance: 11.3
click at [290, 300] on div "- Set the alarm: 7780 + AWAY" at bounding box center [578, 299] width 577 height 19
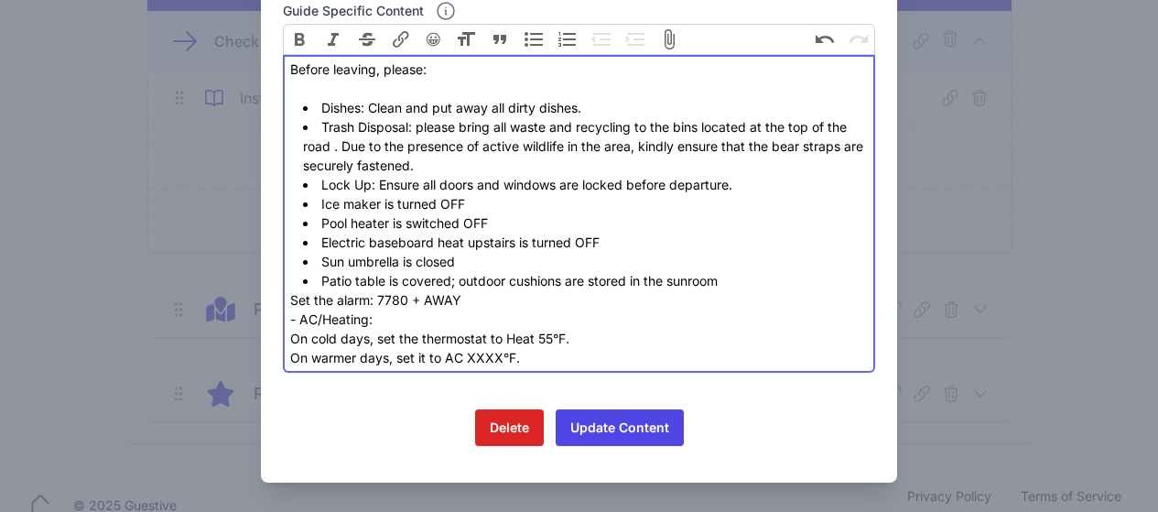
scroll to position [174, 0]
click at [525, 48] on button "Bullets" at bounding box center [534, 39] width 34 height 31
drag, startPoint x: 293, startPoint y: 320, endPoint x: 279, endPoint y: 319, distance: 13.8
click at [283, 319] on trix-editor "Before leaving, please: Dishes: Clean and put away all dirty dishes. Trash Disp…" at bounding box center [579, 214] width 593 height 318
type trix-editor "<div>Before leaving, please:<br><br></div><ul><li>&nbsp;Dishes: Clean and put a…"
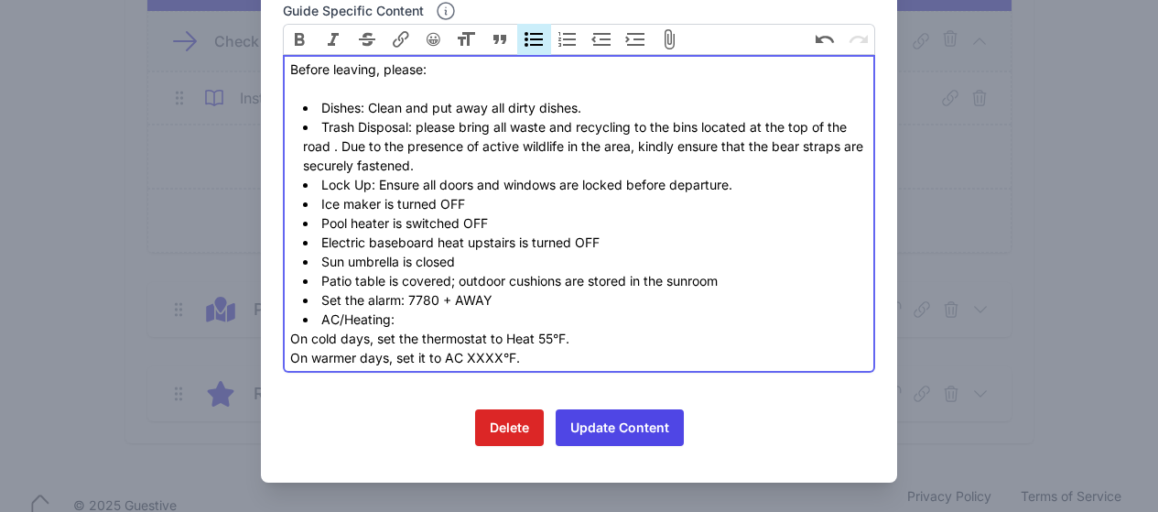
click at [534, 42] on button "Bullets" at bounding box center [534, 39] width 34 height 31
click at [546, 232] on li "Pool heater is switched OFF" at bounding box center [585, 222] width 565 height 19
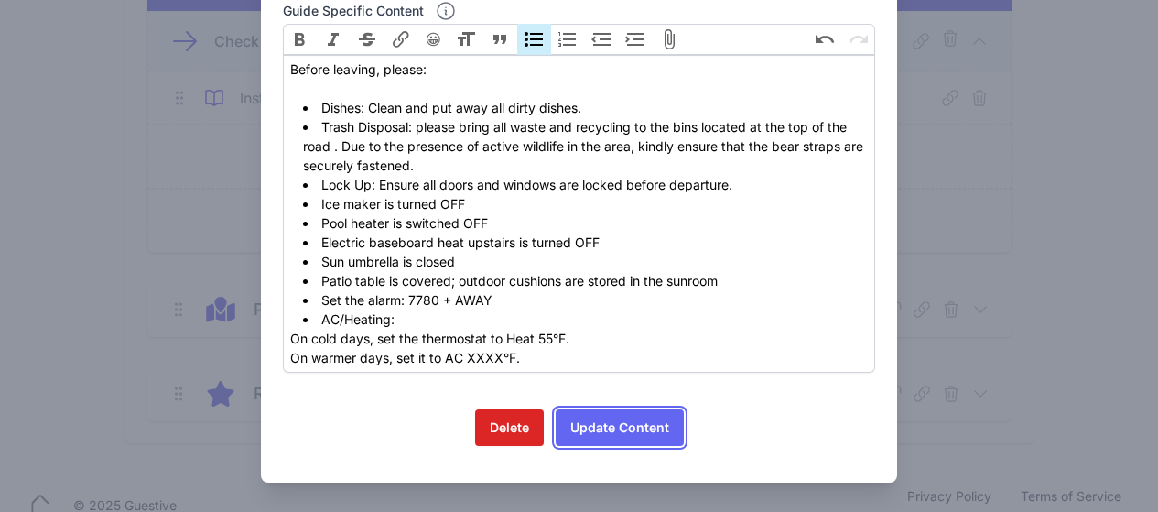
click at [634, 426] on button "Update Content" at bounding box center [619, 427] width 128 height 37
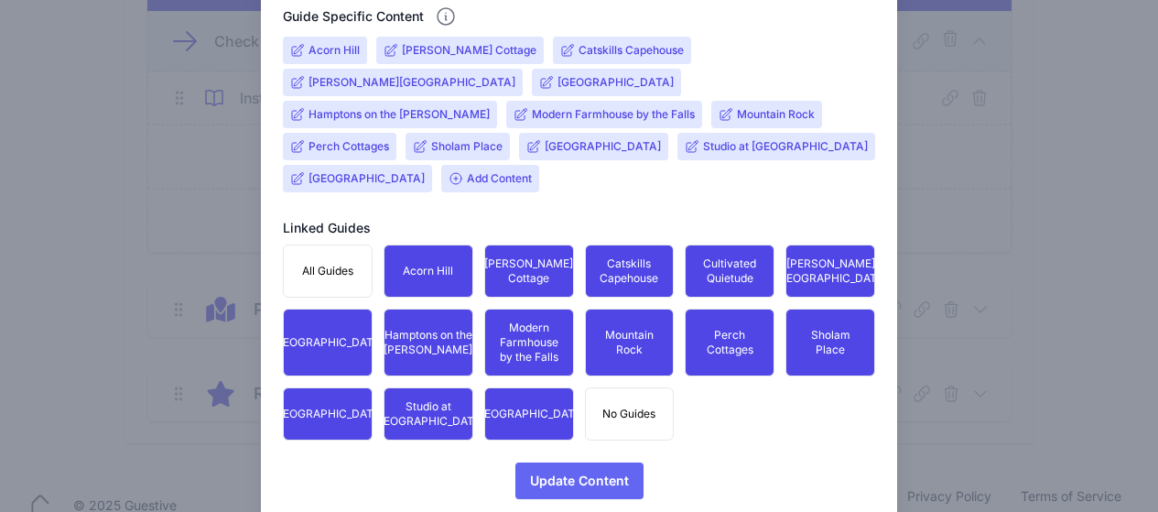
scroll to position [746, 0]
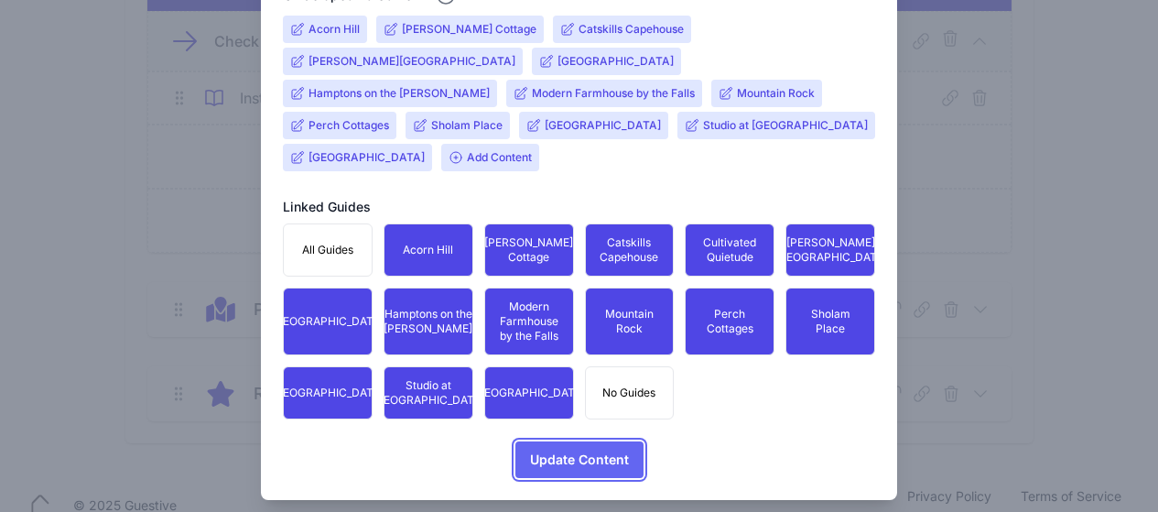
click at [589, 441] on span "Update Content" at bounding box center [579, 459] width 99 height 37
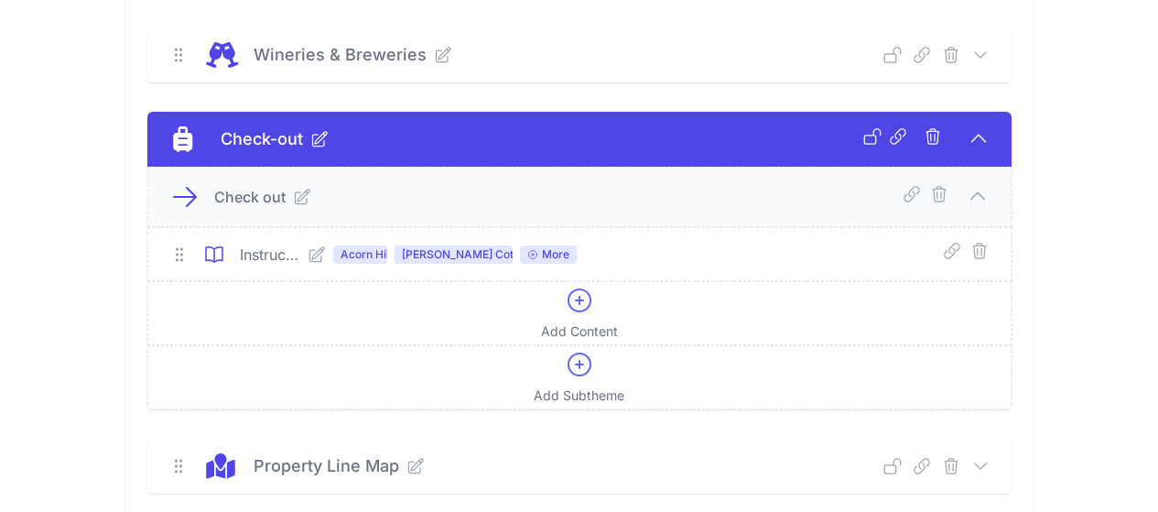
scroll to position [3323, 0]
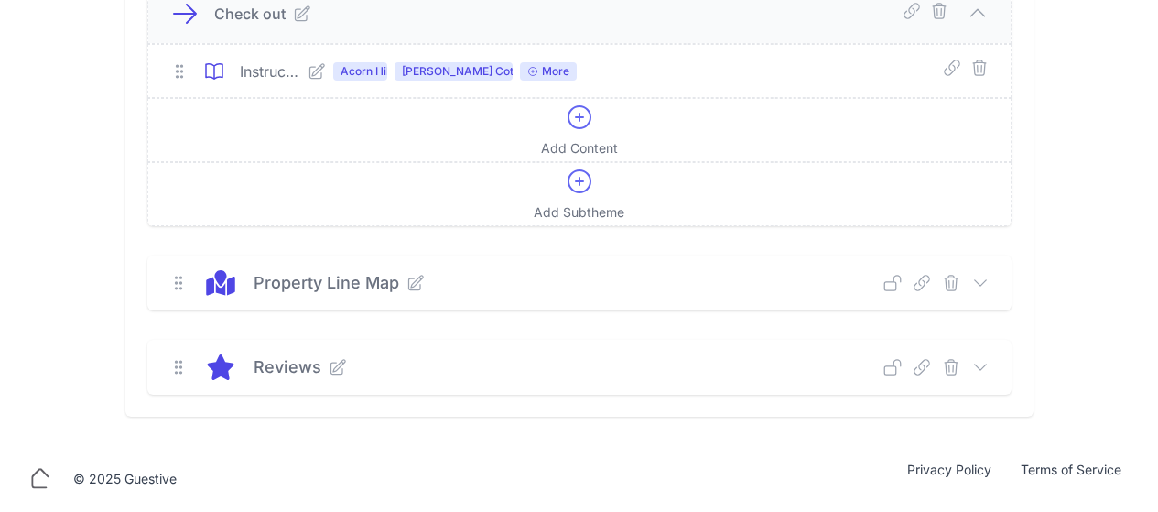
click at [986, 285] on icon at bounding box center [980, 281] width 12 height 5
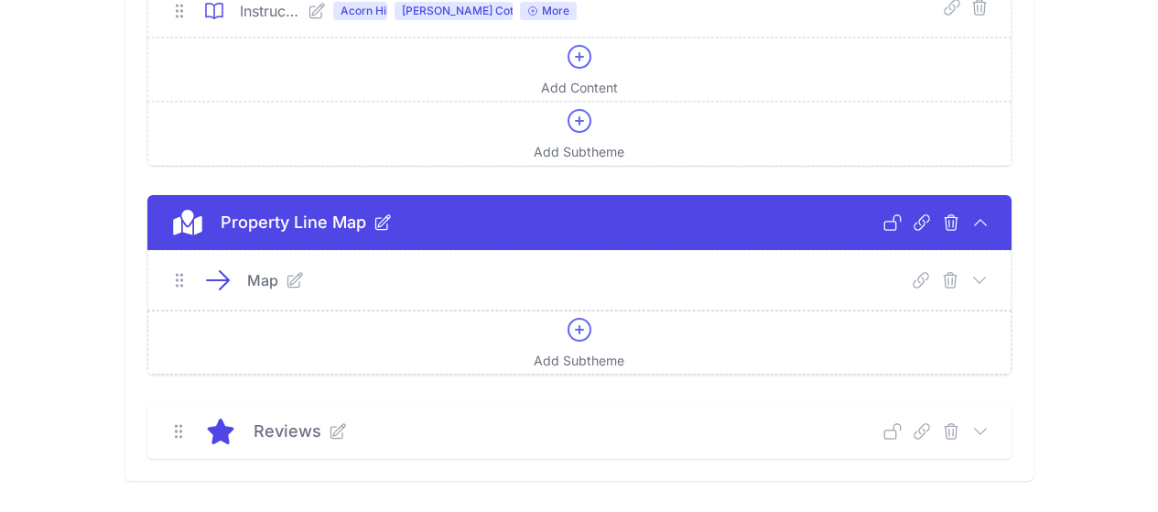
scroll to position [3447, 0]
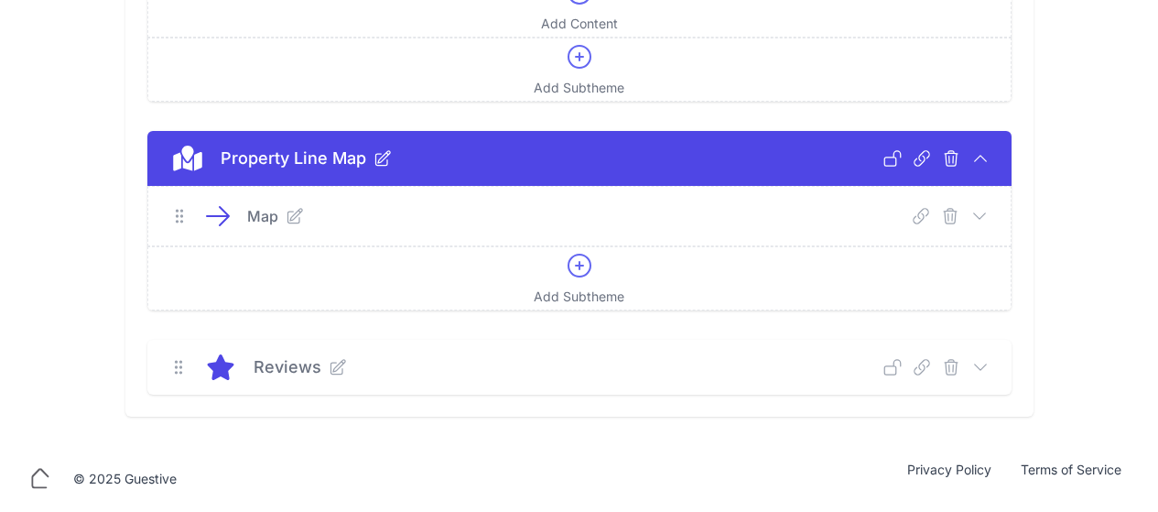
click at [989, 372] on icon at bounding box center [980, 367] width 18 height 18
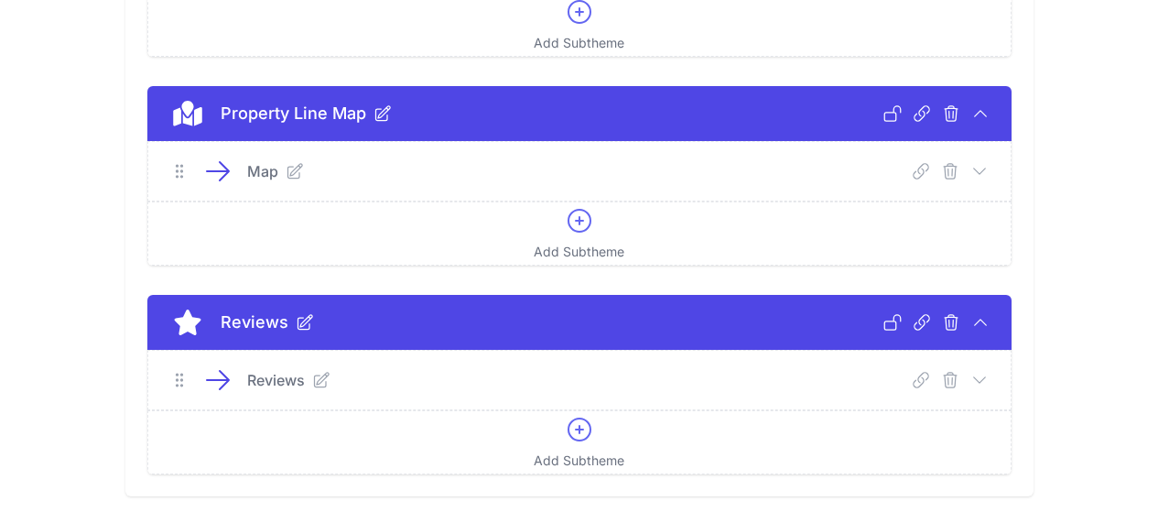
scroll to position [3572, 0]
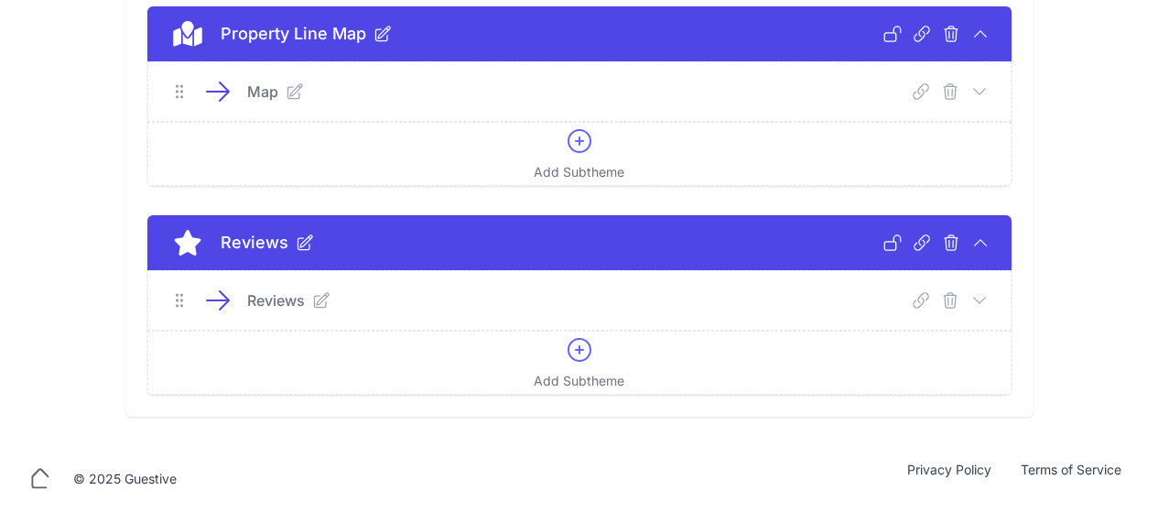
click at [988, 304] on icon at bounding box center [979, 300] width 18 height 18
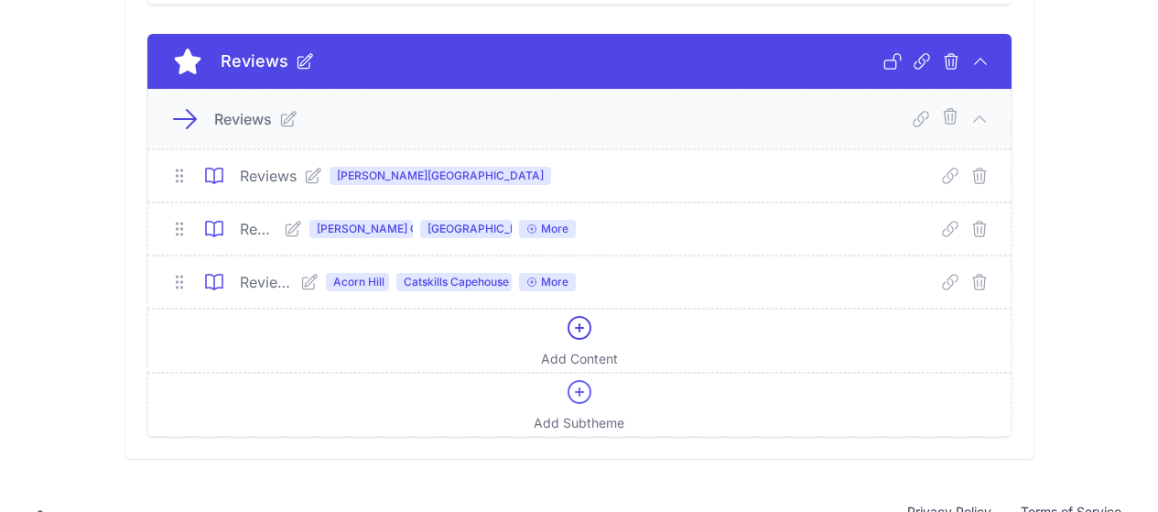
scroll to position [3755, 0]
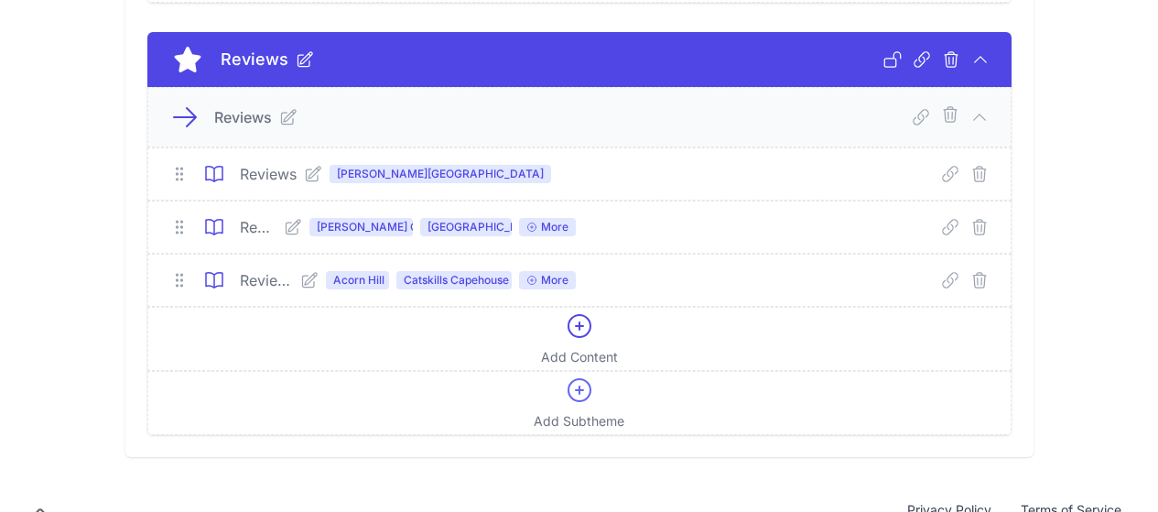
click at [434, 228] on span "Deerfield Stone House" at bounding box center [466, 227] width 92 height 18
click at [279, 117] on icon at bounding box center [288, 117] width 18 height 18
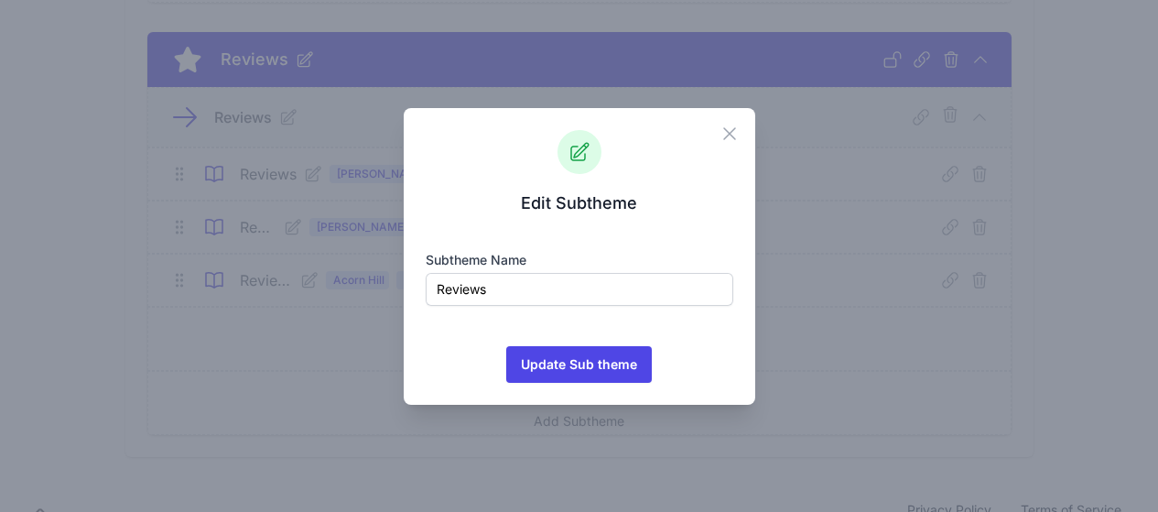
click at [732, 131] on icon "button" at bounding box center [729, 133] width 11 height 11
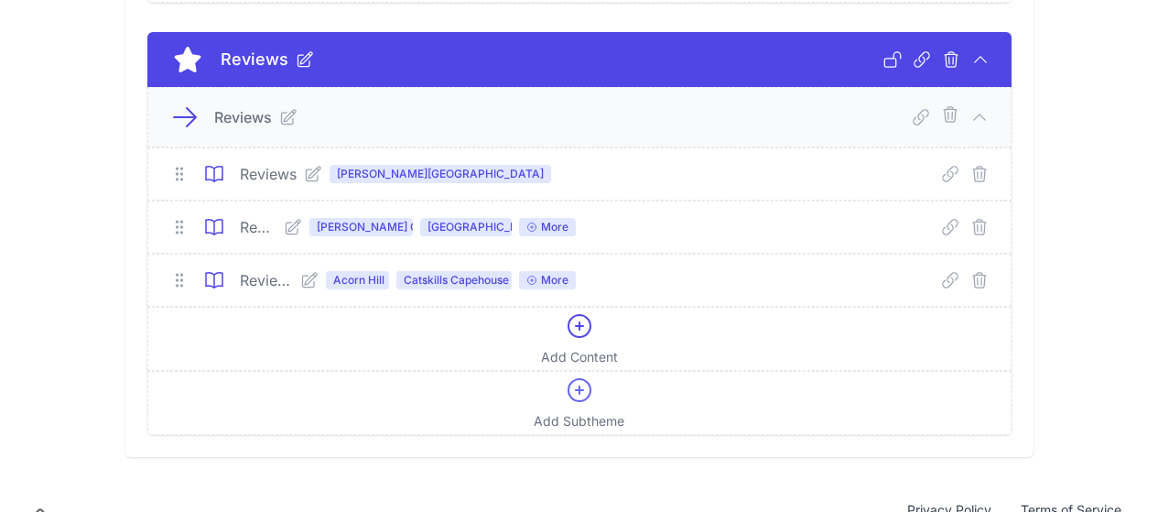
click at [286, 230] on icon at bounding box center [293, 227] width 15 height 15
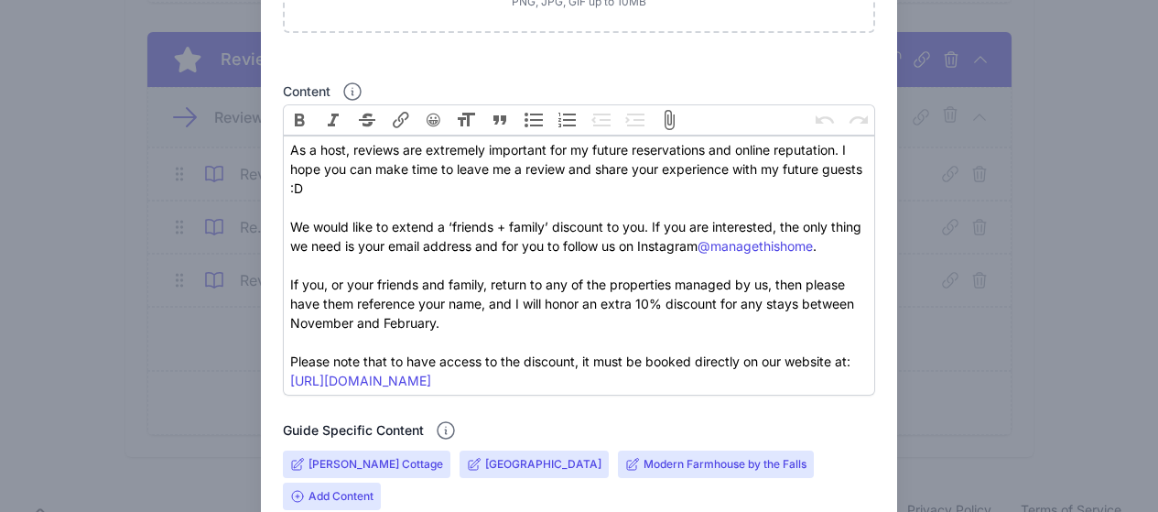
scroll to position [549, 0]
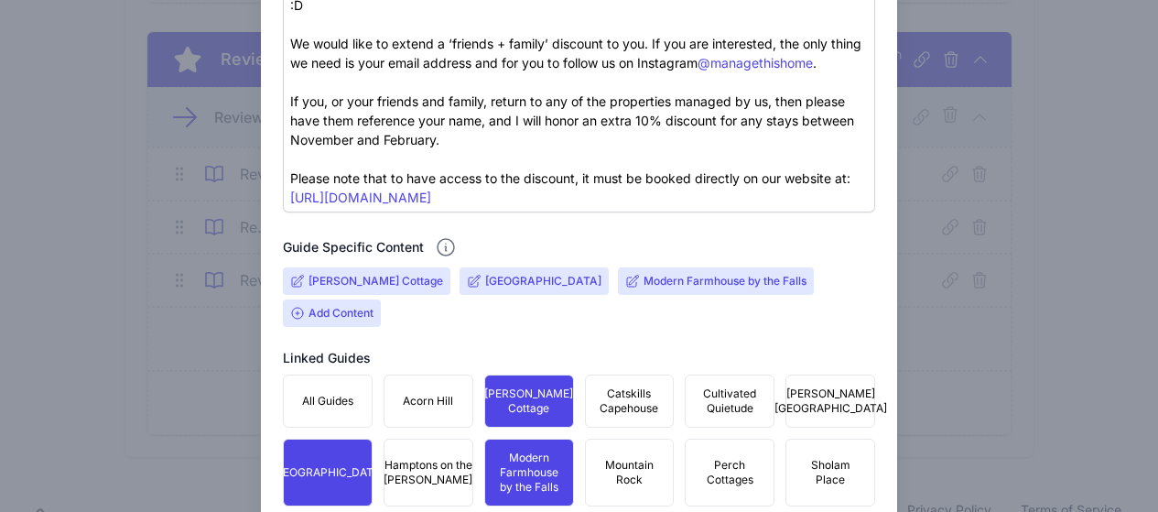
click at [529, 280] on input "Deerfield Stone House" at bounding box center [543, 281] width 116 height 15
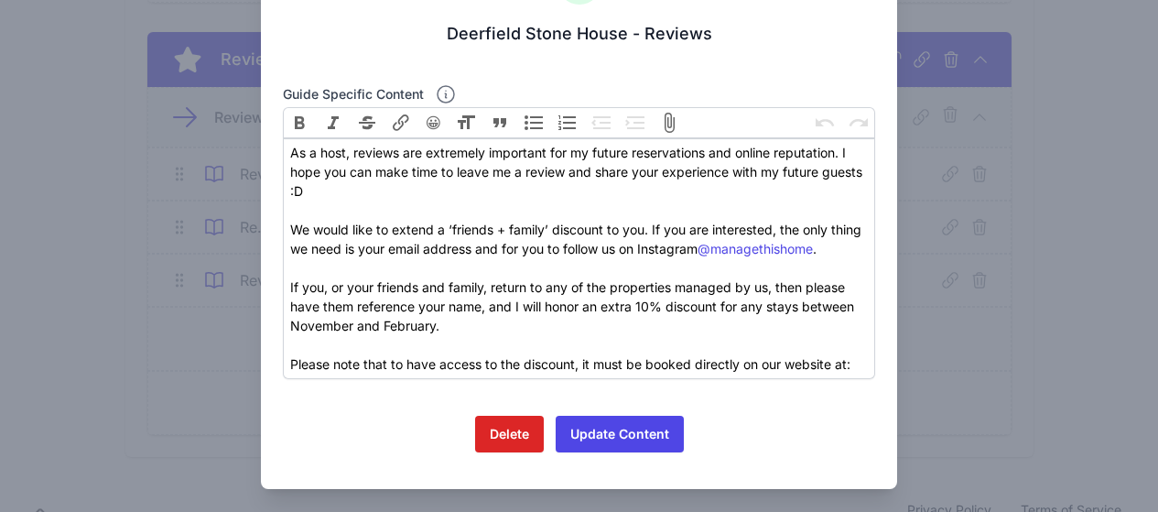
scroll to position [97, 0]
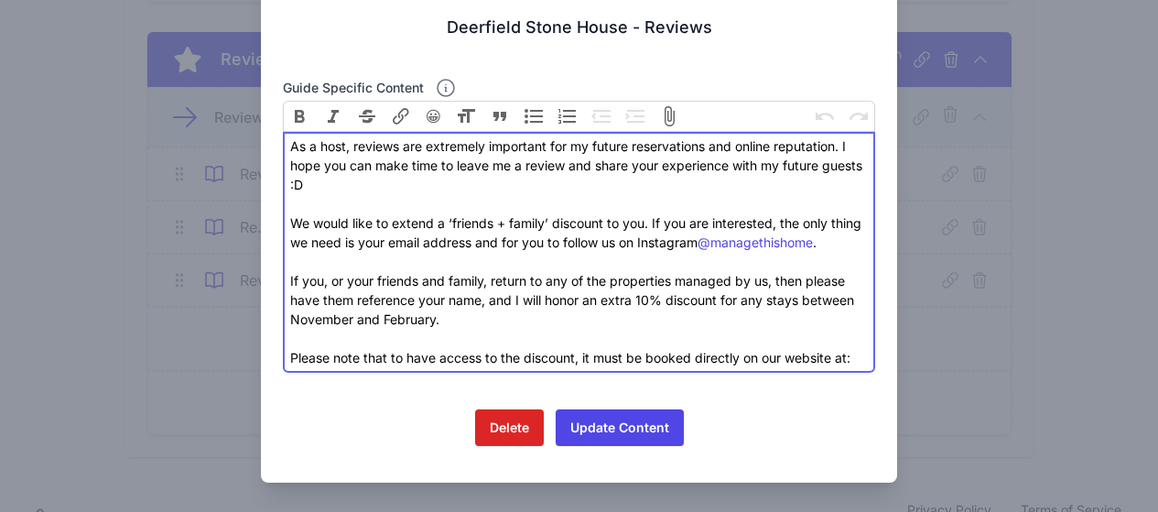
click at [852, 359] on div "As a host, reviews are extremely important for my future reservations and onlin…" at bounding box center [578, 251] width 577 height 231
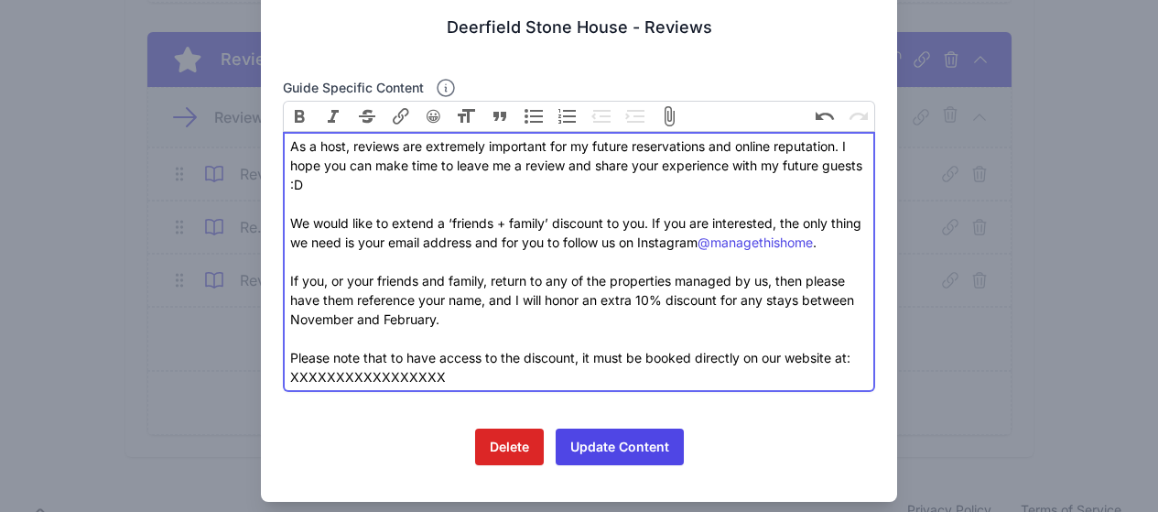
type trix-editor "<div>As a host, reviews are extremely important for my future reservations and …"
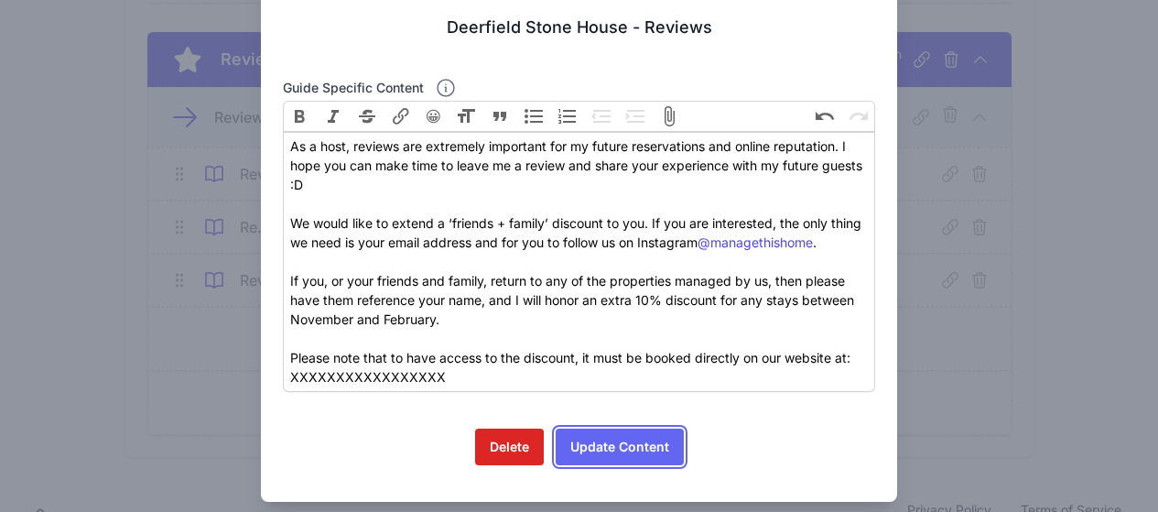
click at [630, 451] on button "Update Content" at bounding box center [619, 446] width 128 height 37
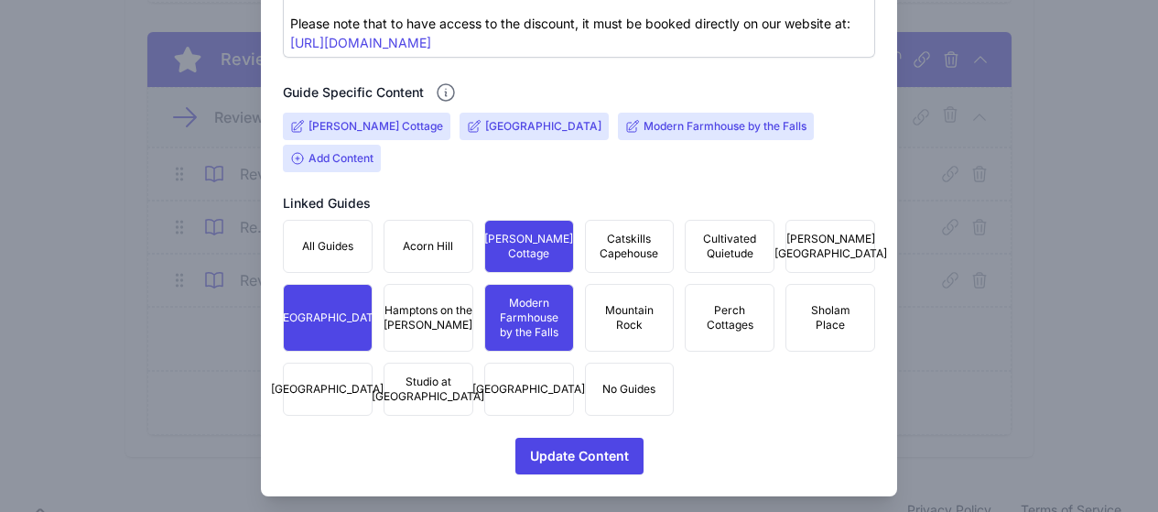
scroll to position [732, 0]
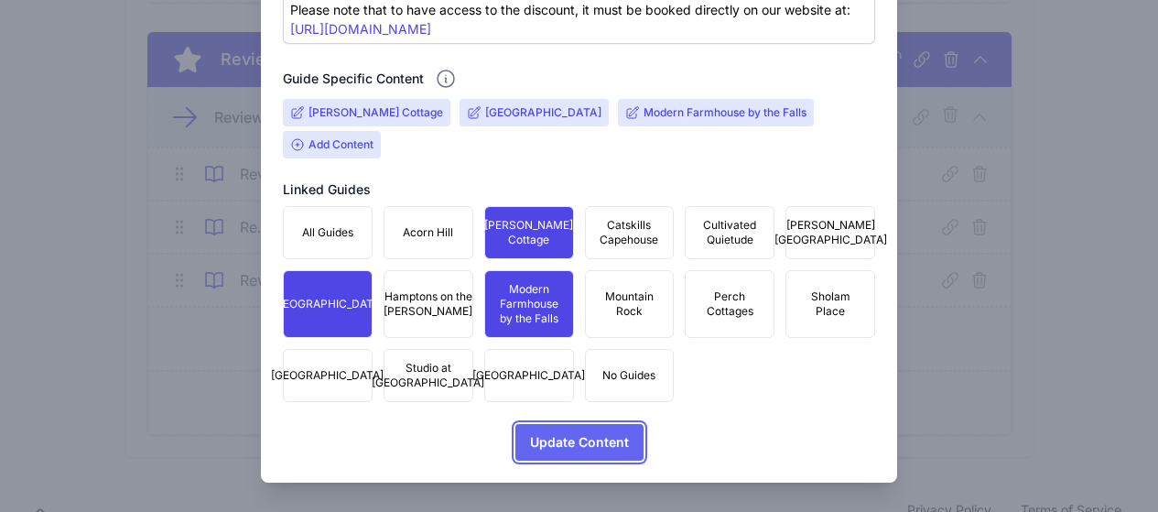
click at [580, 445] on span "Update Content" at bounding box center [579, 442] width 99 height 37
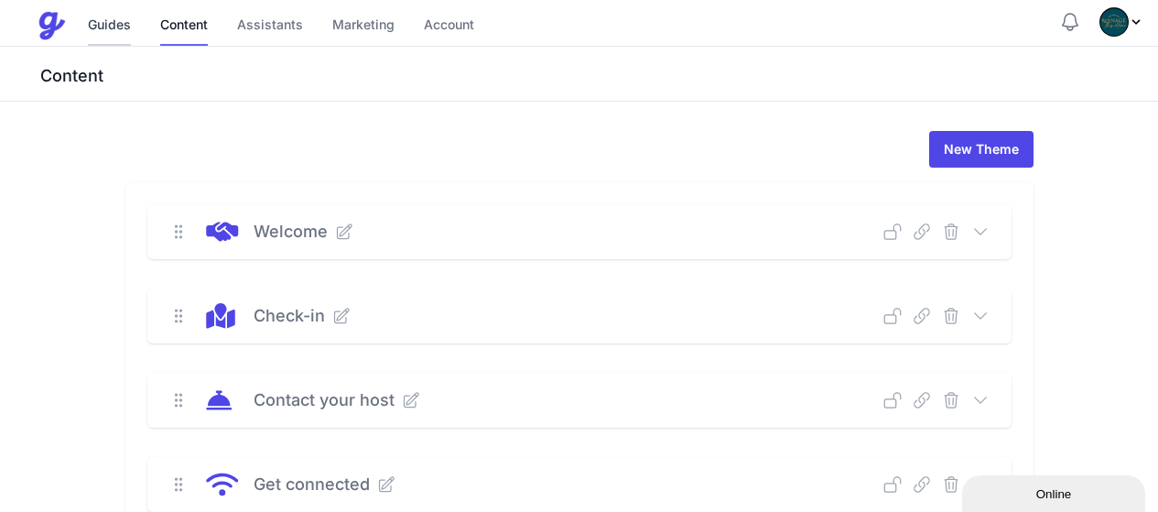
click at [117, 22] on link "Guides" at bounding box center [109, 25] width 43 height 39
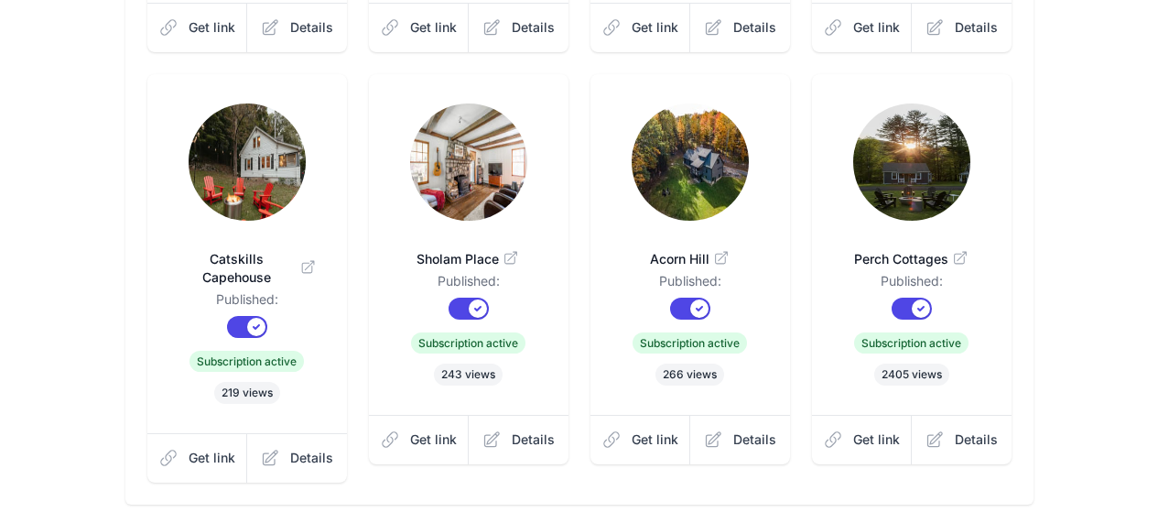
scroll to position [690, 0]
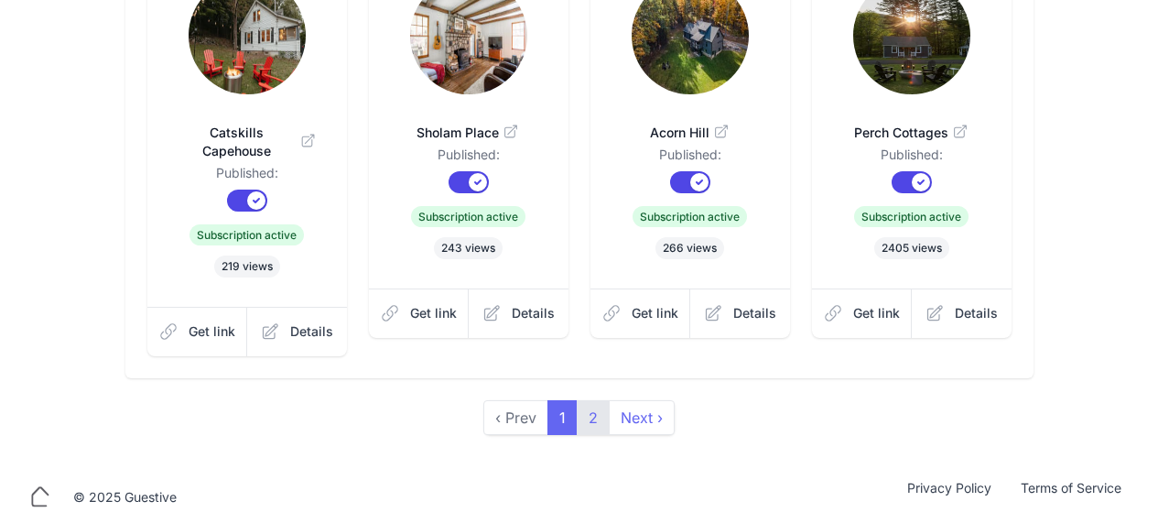
click at [588, 400] on link "2" at bounding box center [593, 417] width 33 height 35
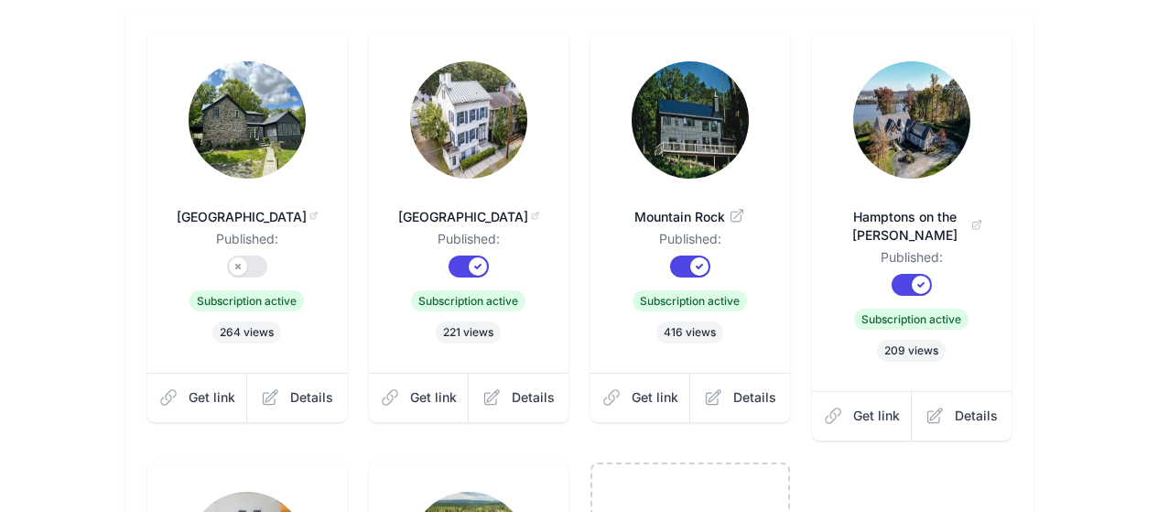
scroll to position [183, 0]
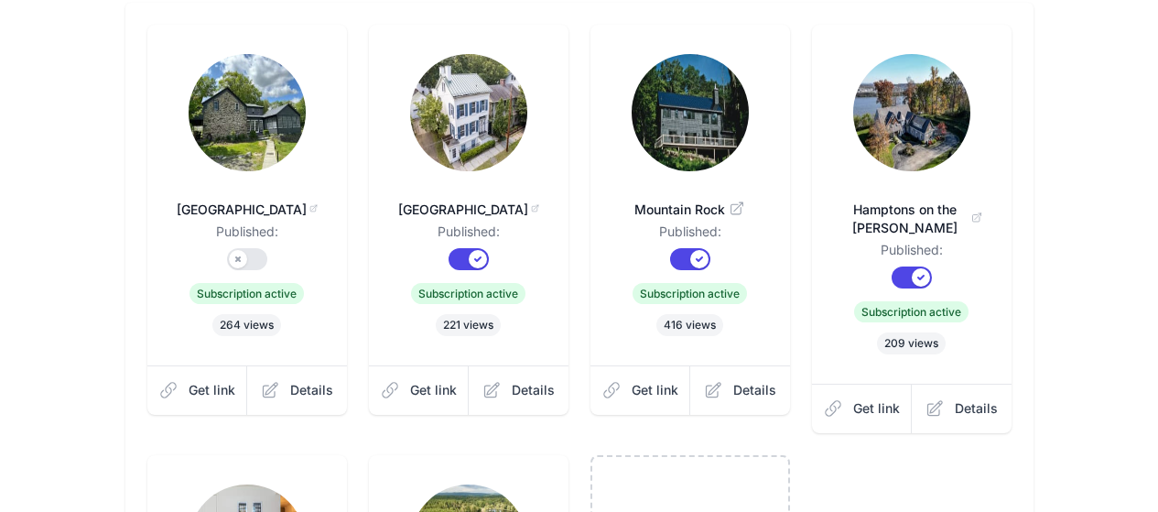
click at [189, 121] on img at bounding box center [247, 112] width 117 height 117
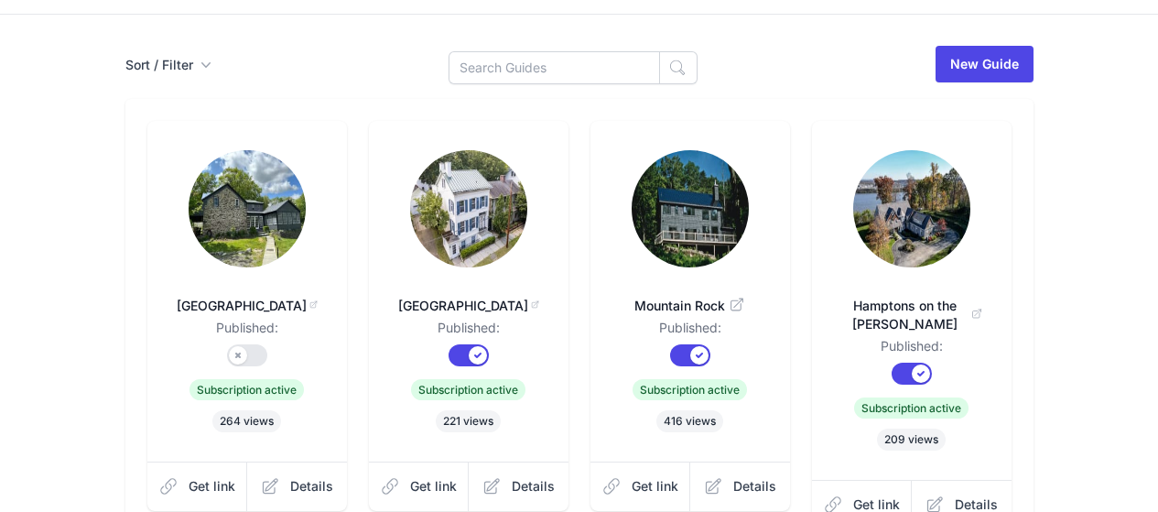
scroll to position [0, 0]
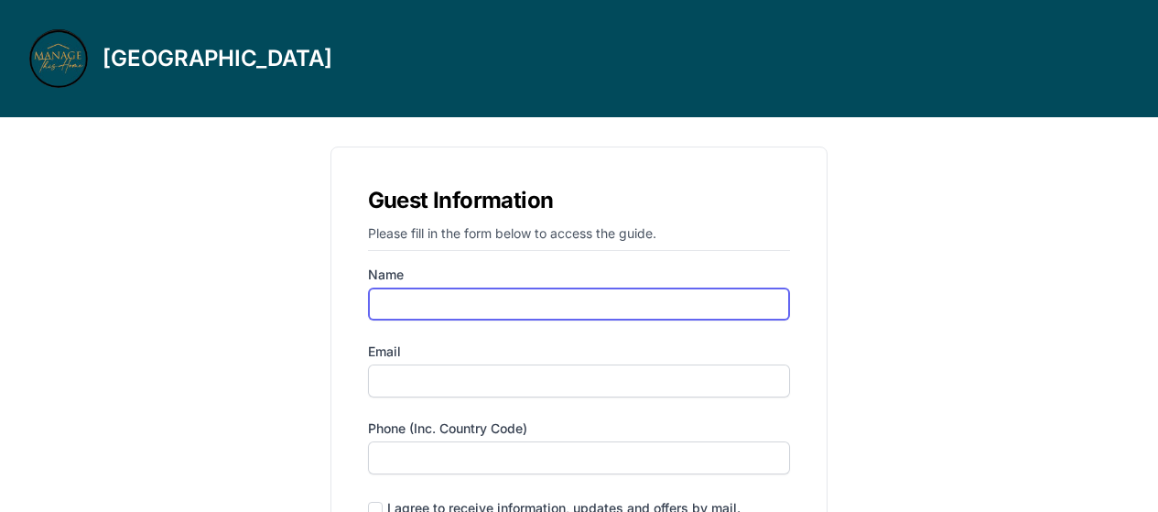
click at [472, 306] on input "Name" at bounding box center [579, 303] width 423 height 33
type input "alona"
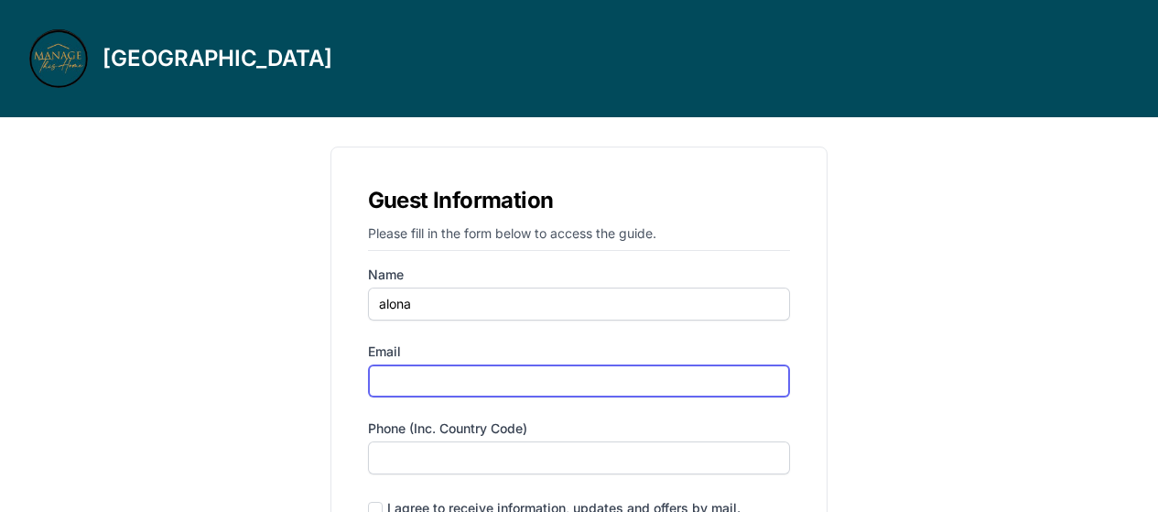
click at [455, 381] on input "Email" at bounding box center [579, 380] width 423 height 33
type input "[EMAIL_ADDRESS][DOMAIN_NAME]"
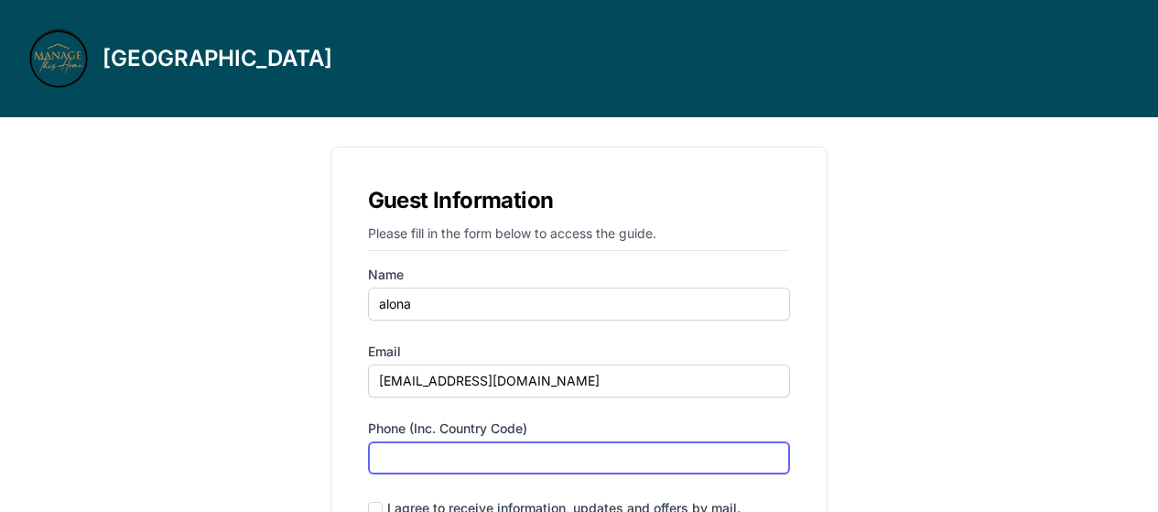
click at [463, 448] on input "Phone (inc. country code)" at bounding box center [579, 457] width 423 height 33
type input "‪(646) 389-6677‬"
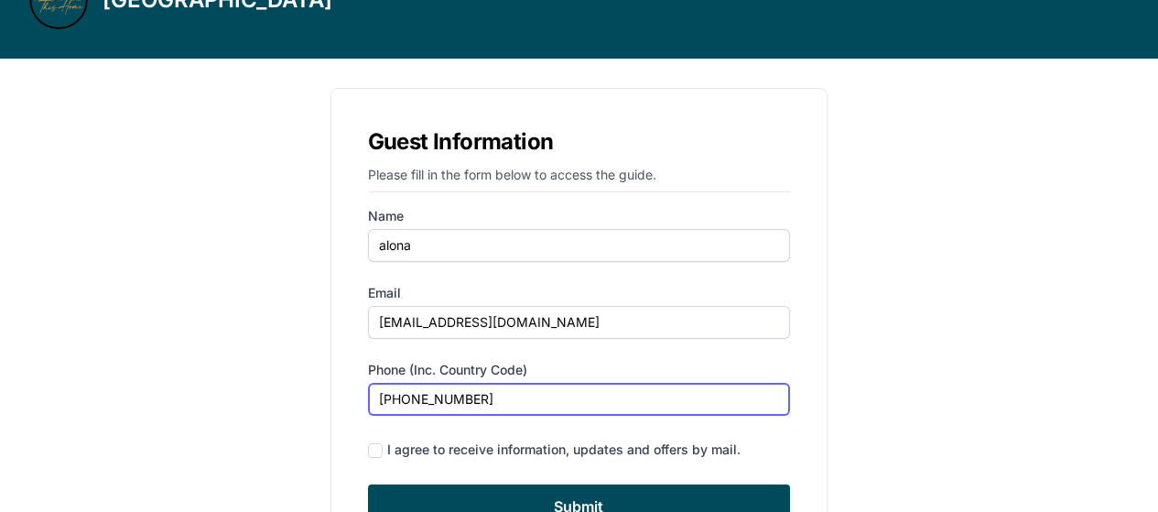
scroll to position [92, 0]
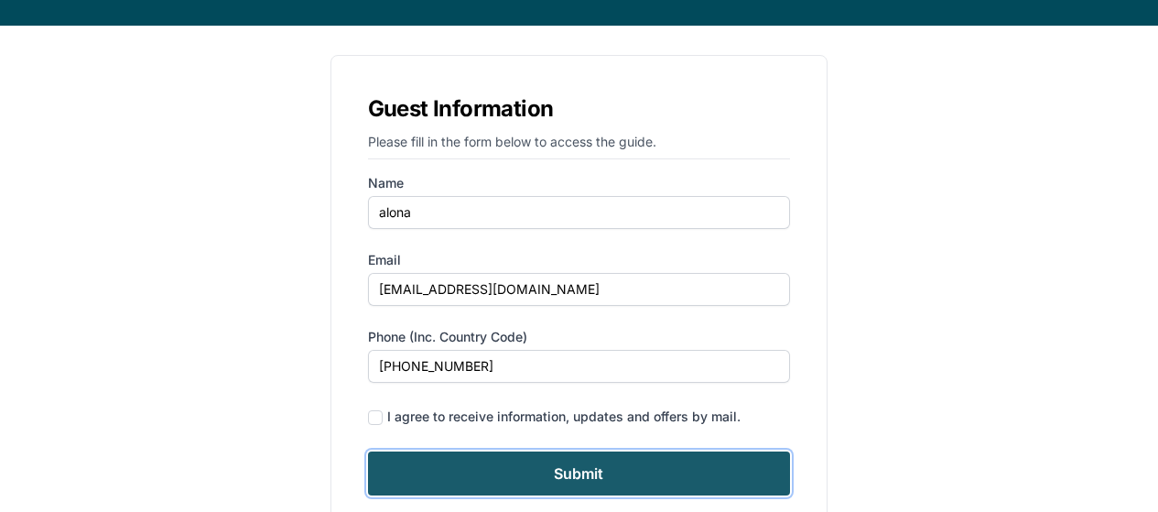
drag, startPoint x: 683, startPoint y: 474, endPoint x: 682, endPoint y: 462, distance: 11.9
click at [683, 473] on input "Submit" at bounding box center [579, 473] width 423 height 44
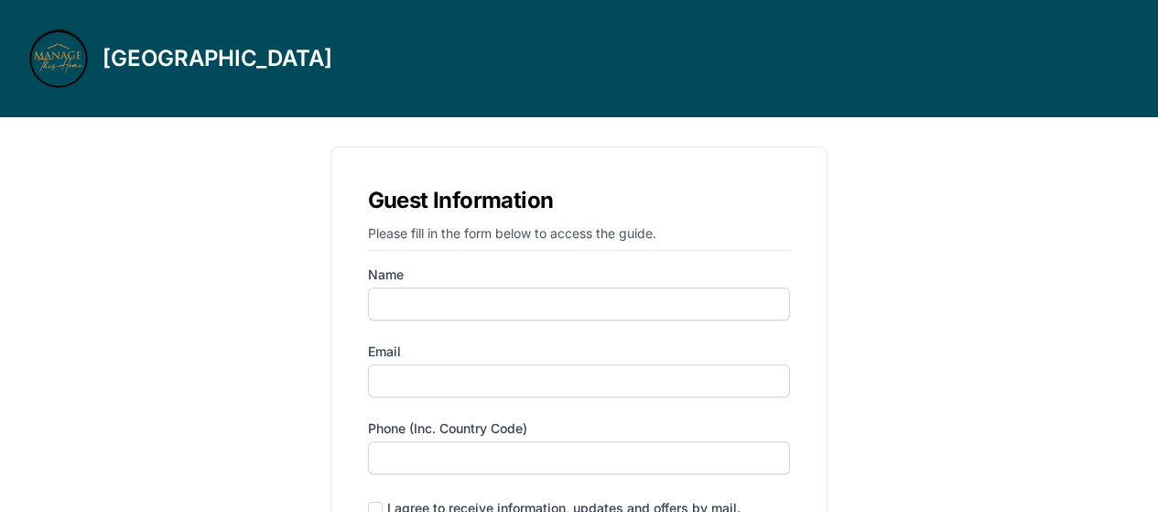
scroll to position [92, 0]
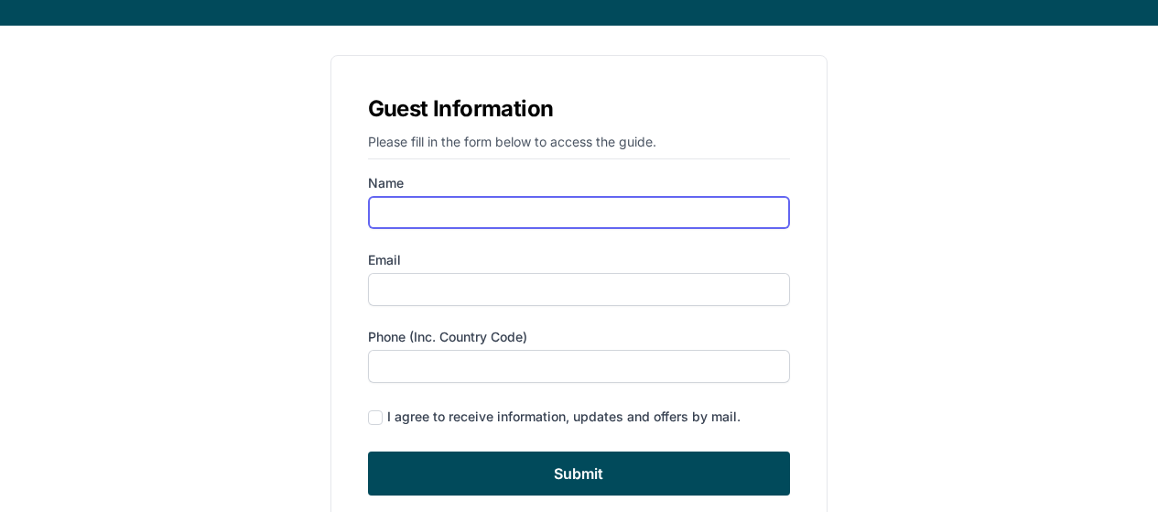
click at [484, 214] on input "Name" at bounding box center [579, 212] width 423 height 33
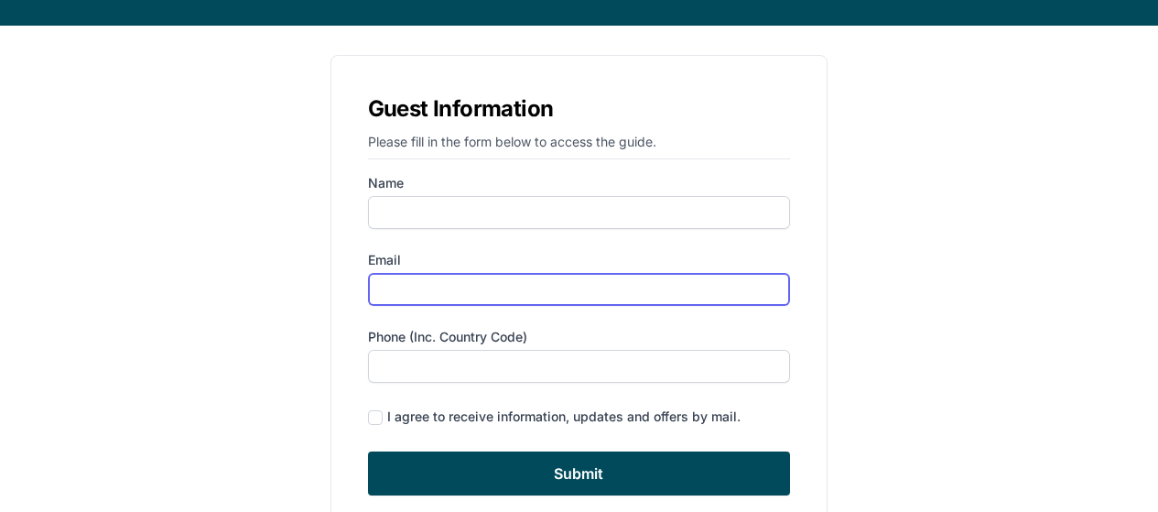
drag, startPoint x: 452, startPoint y: 287, endPoint x: 464, endPoint y: 296, distance: 14.5
click at [452, 287] on input "Email" at bounding box center [579, 289] width 423 height 33
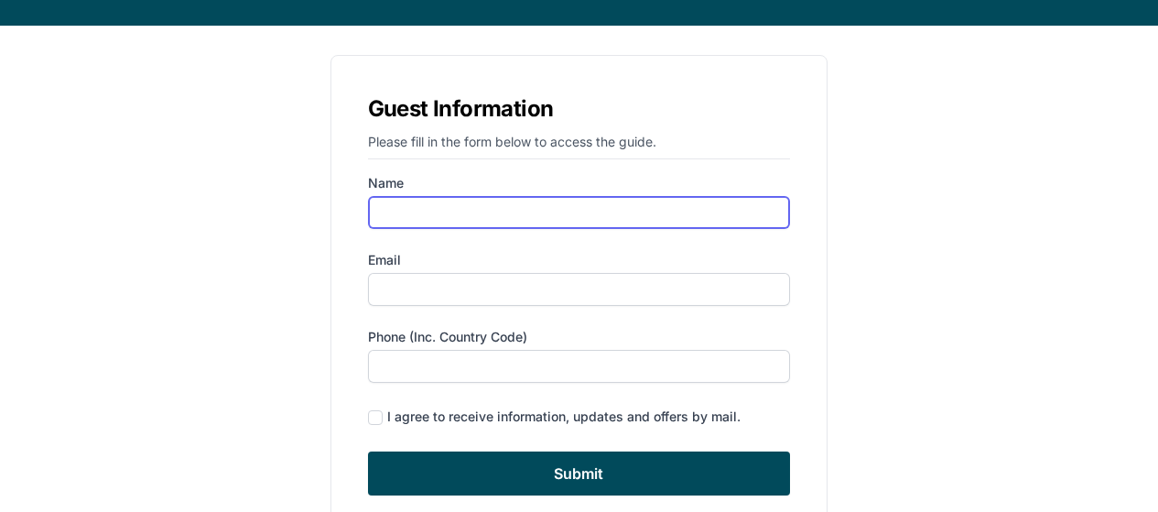
click at [466, 210] on input "Name" at bounding box center [579, 212] width 423 height 33
type input "alona"
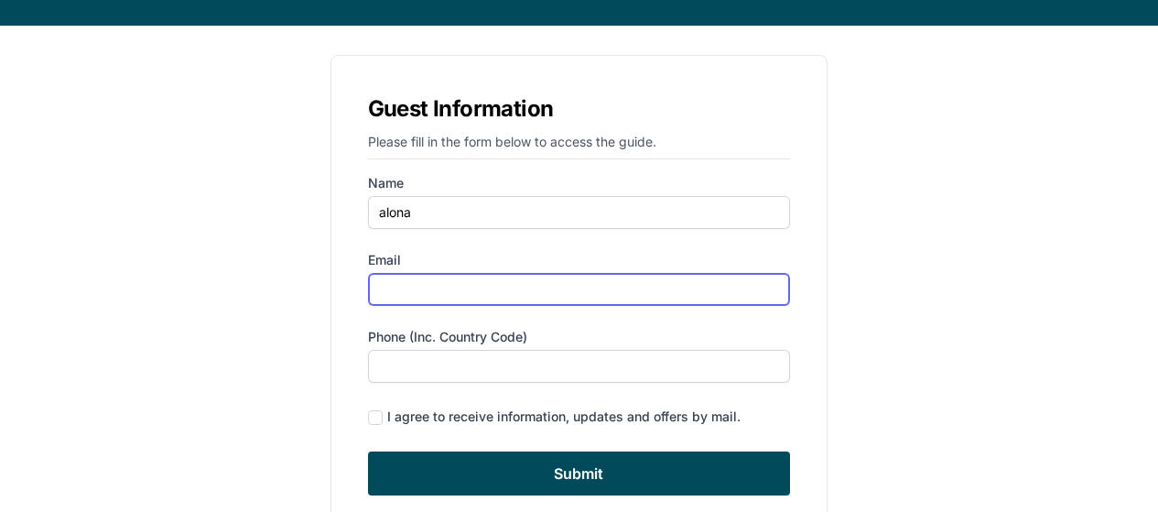
click at [480, 290] on input "Email" at bounding box center [579, 289] width 423 height 33
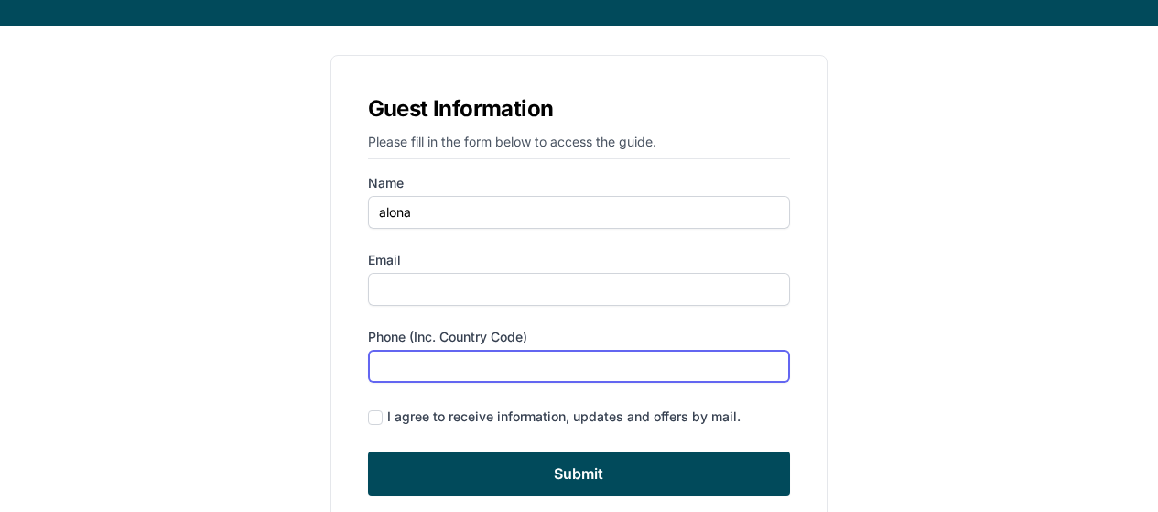
click at [501, 367] on input "Phone (inc. country code)" at bounding box center [579, 366] width 423 height 33
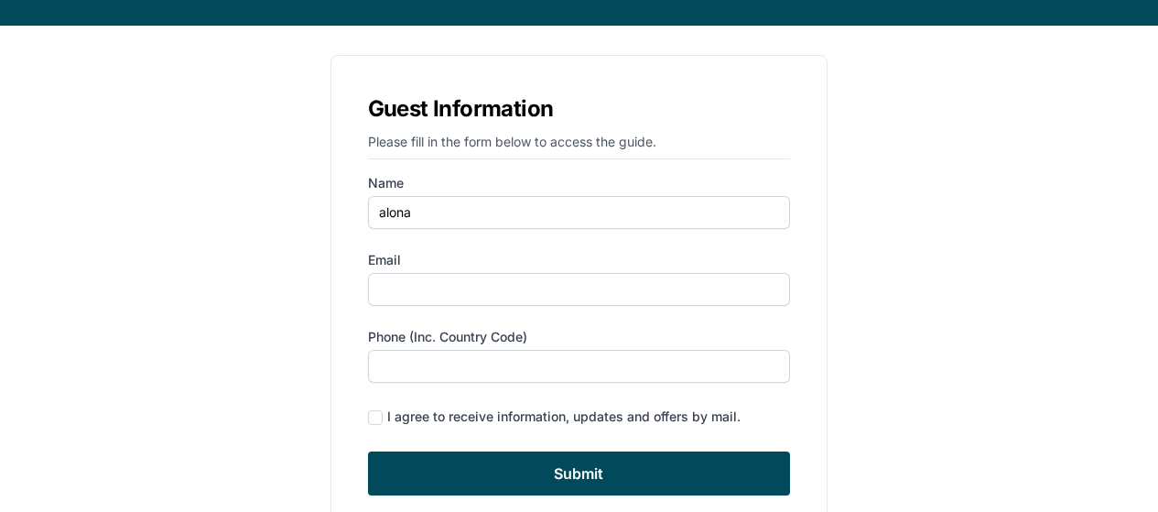
click at [507, 309] on form "Name alona Email Phone (inc. country code) I agree to receive information, upda…" at bounding box center [579, 334] width 423 height 321
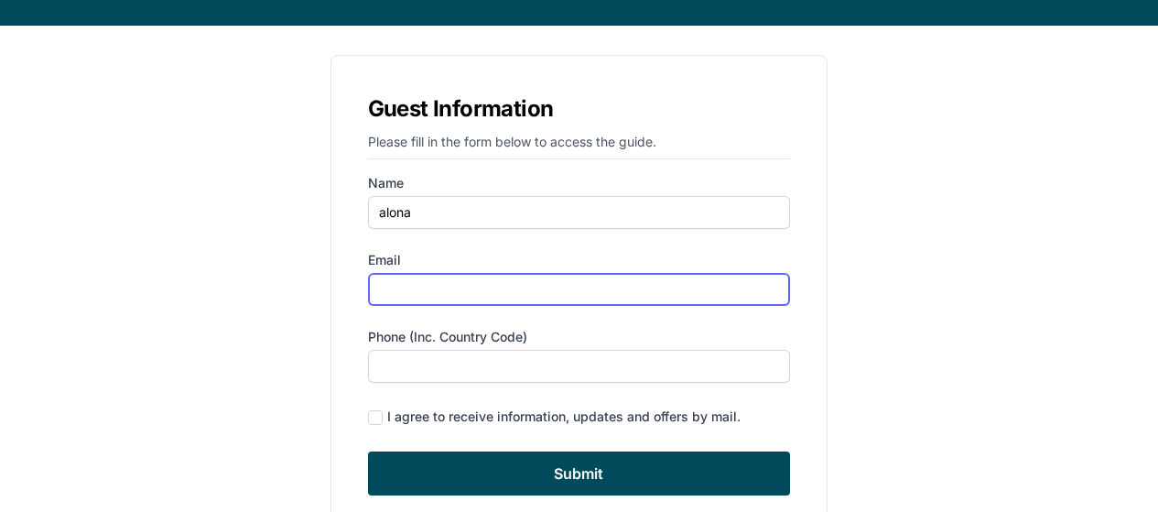
drag, startPoint x: 513, startPoint y: 286, endPoint x: 516, endPoint y: 297, distance: 10.4
click at [513, 286] on input "Email" at bounding box center [579, 289] width 423 height 33
type input "[EMAIL_ADDRESS][DOMAIN_NAME]"
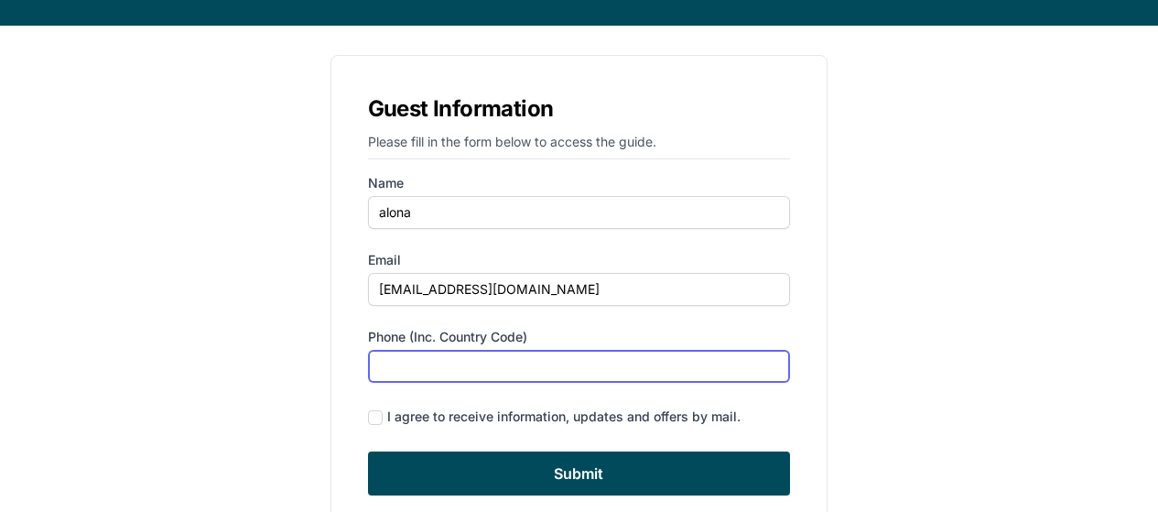
click at [495, 361] on input "Phone (inc. country code)" at bounding box center [579, 366] width 423 height 33
type input "‪[PHONE_NUMBER]‬"
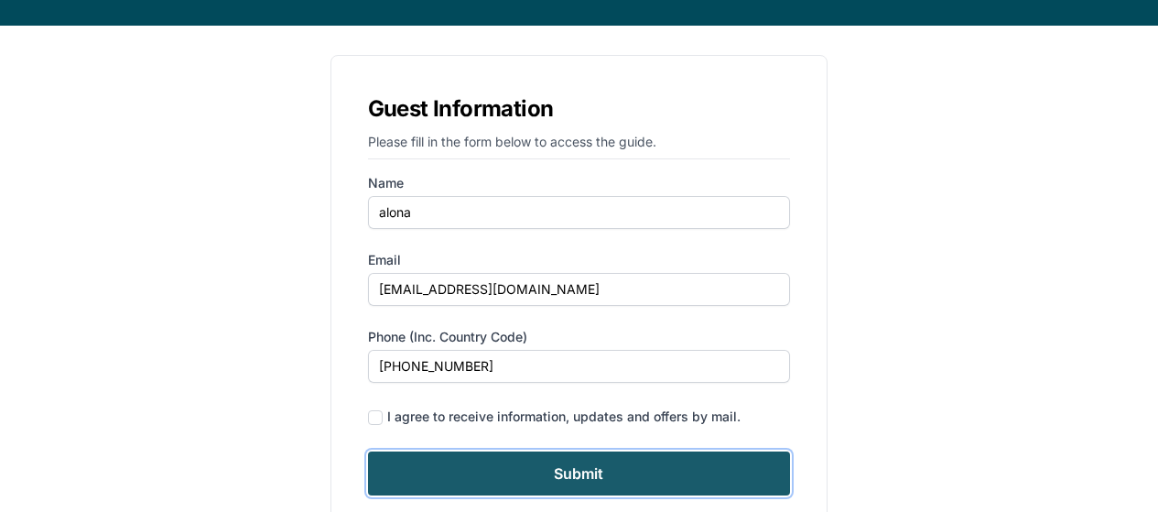
click at [619, 469] on input "Submit" at bounding box center [579, 473] width 423 height 44
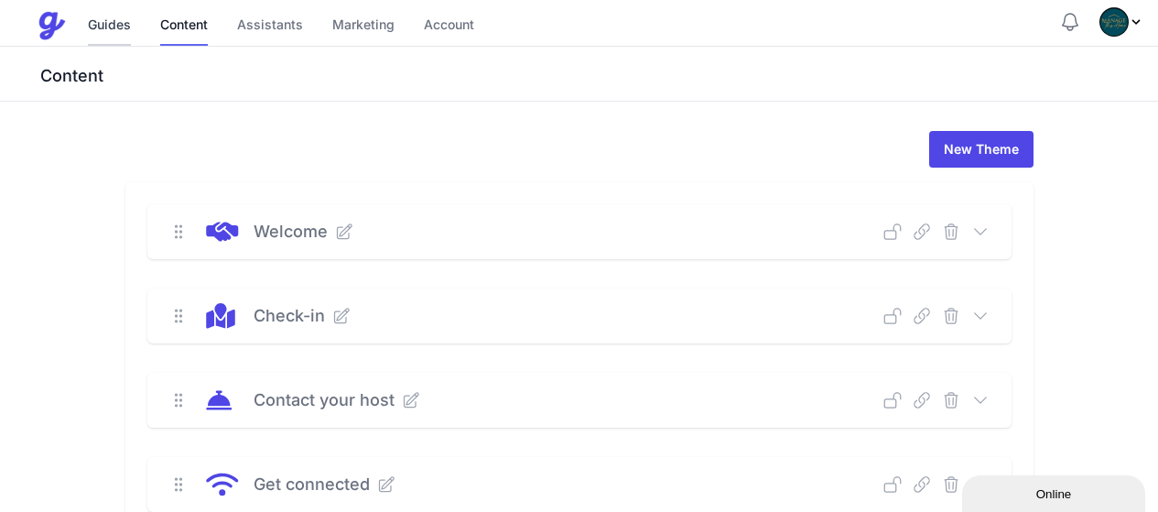
click at [108, 26] on link "Guides" at bounding box center [109, 25] width 43 height 39
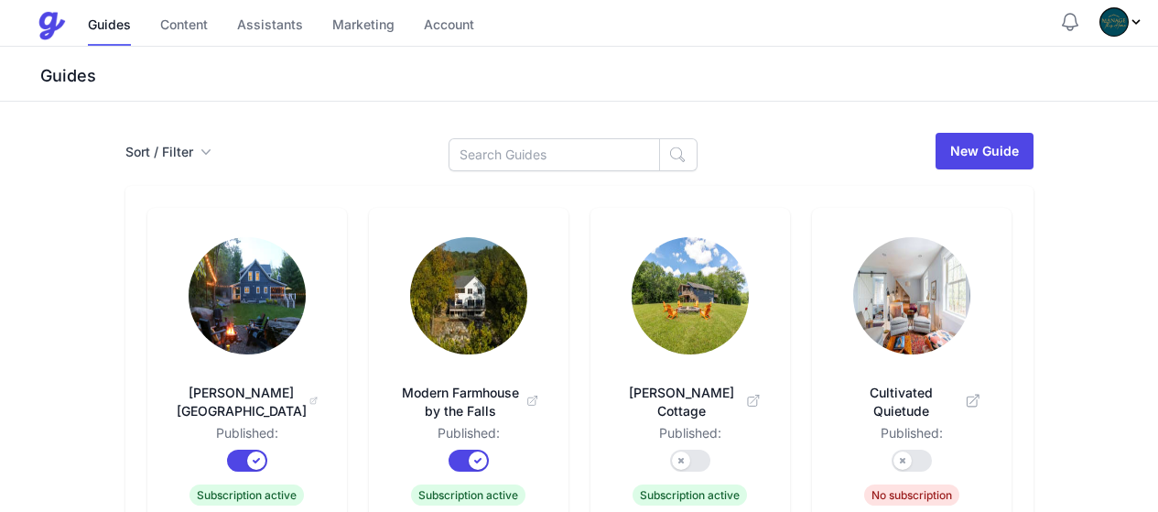
click at [189, 286] on img at bounding box center [247, 295] width 117 height 117
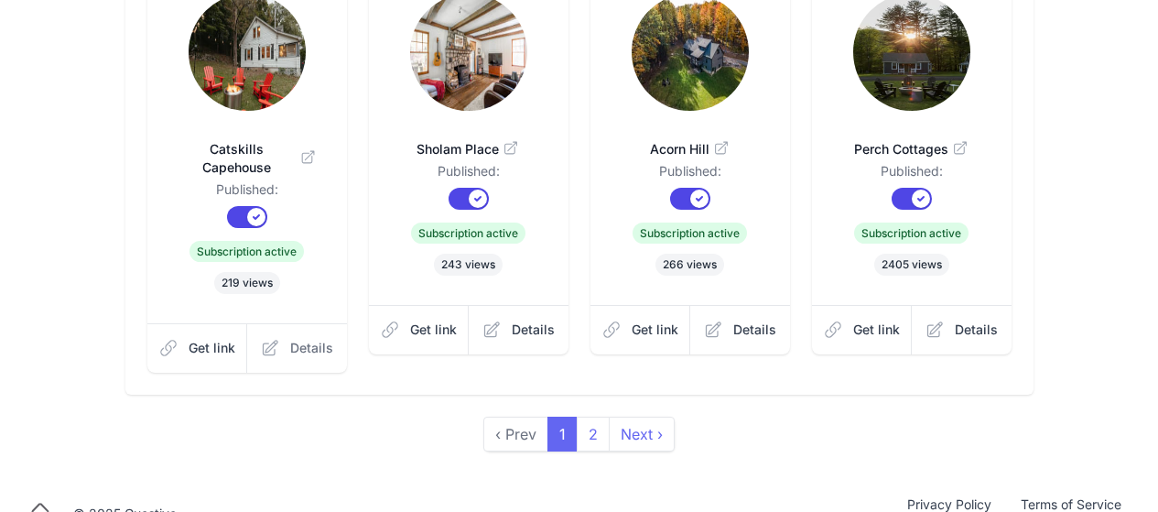
scroll to position [690, 0]
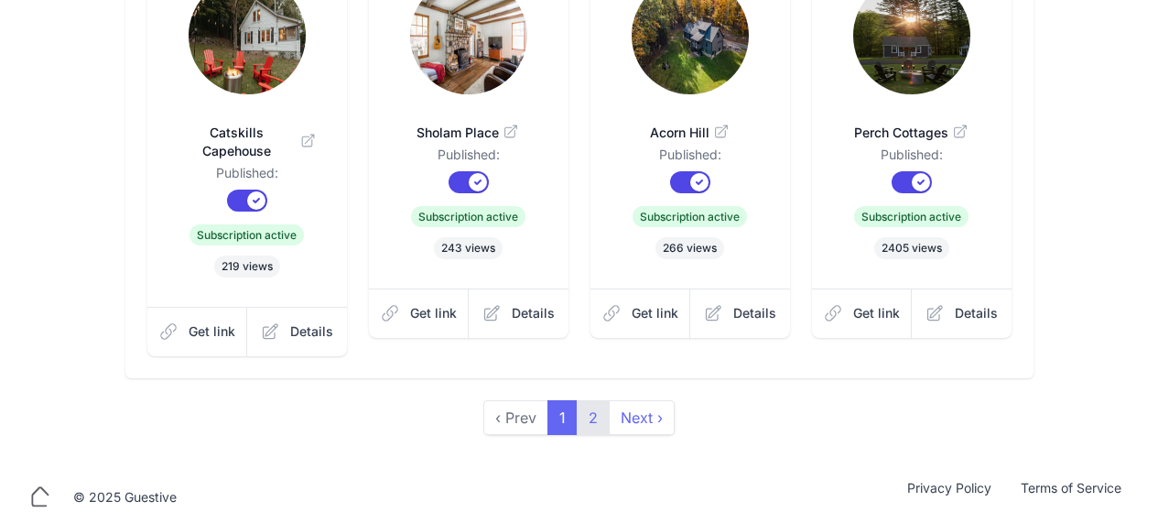
click at [585, 407] on link "2" at bounding box center [593, 417] width 33 height 35
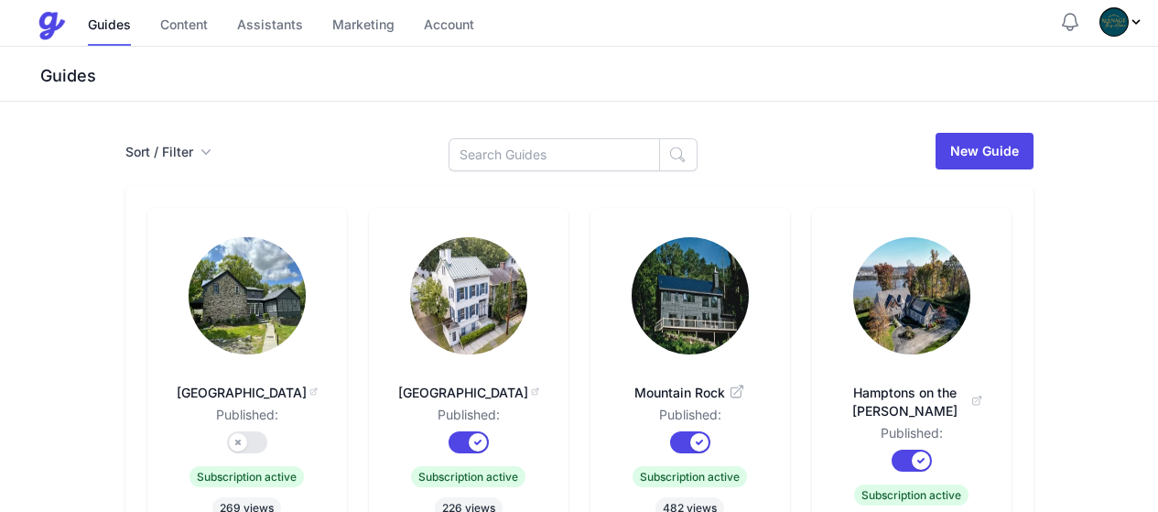
click at [970, 292] on img at bounding box center [911, 295] width 117 height 117
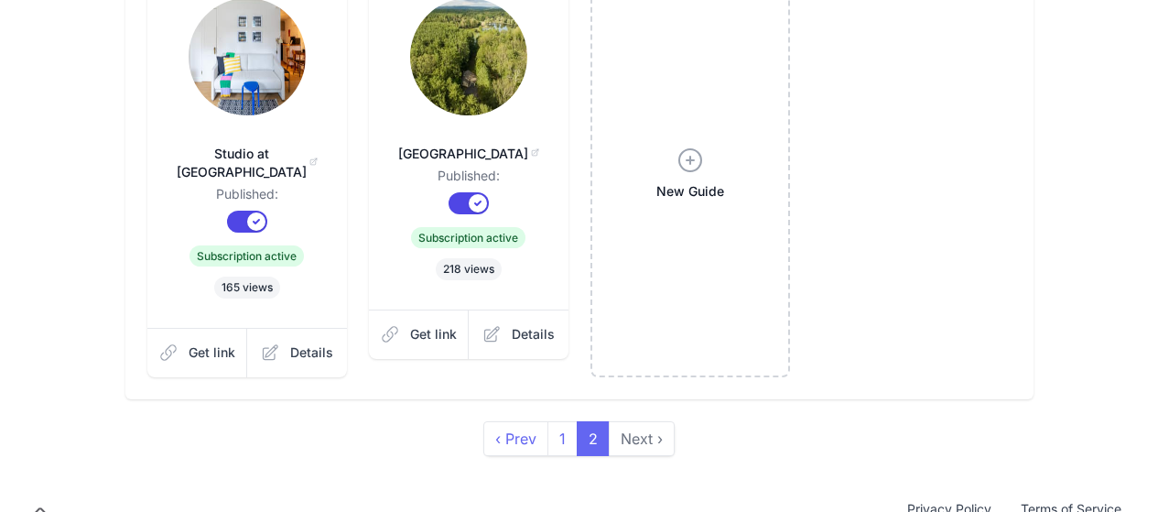
scroll to position [672, 0]
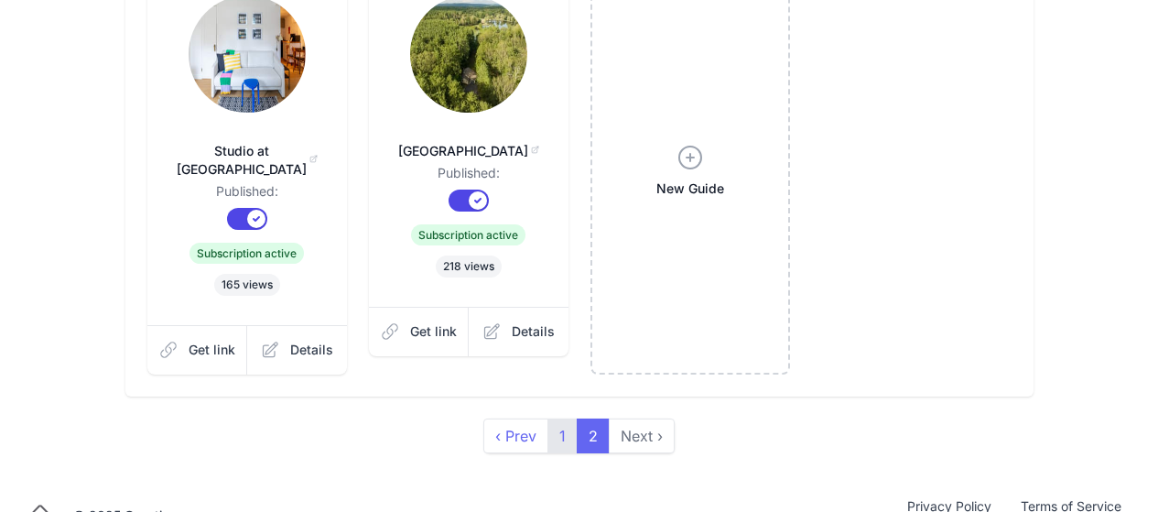
click at [568, 418] on link "1" at bounding box center [562, 435] width 30 height 35
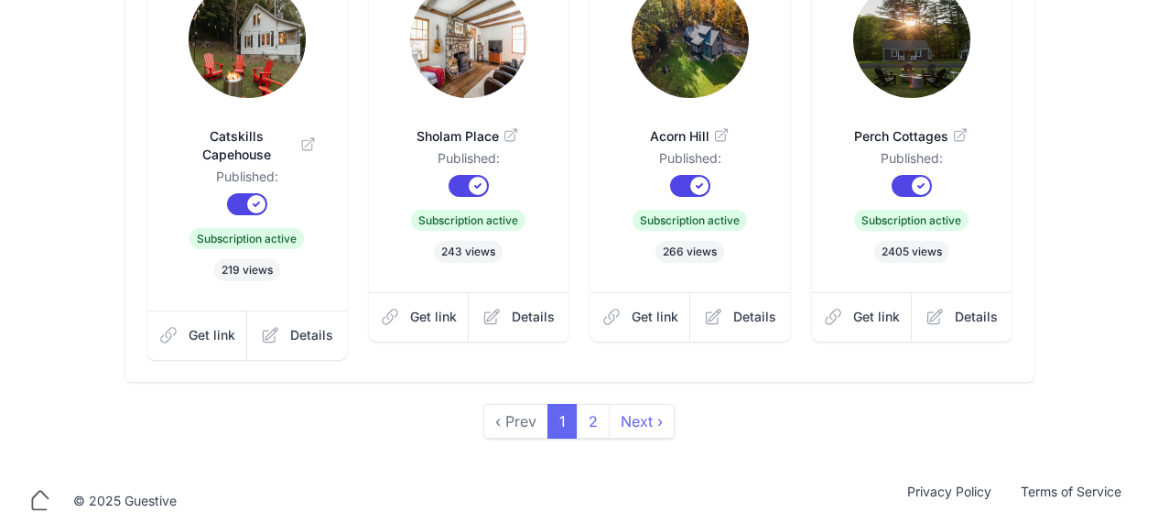
scroll to position [690, 0]
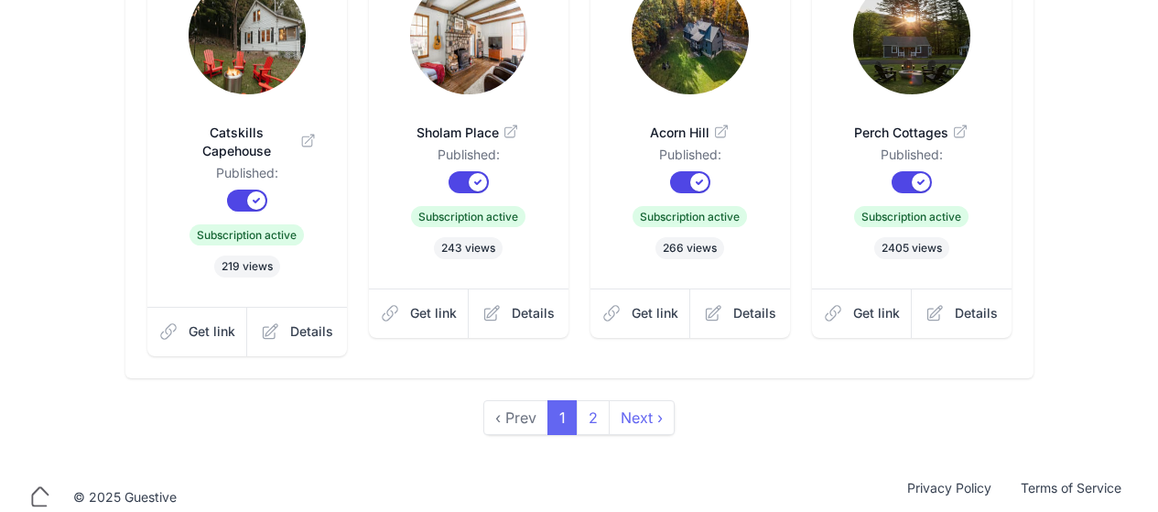
click at [190, 71] on img at bounding box center [247, 35] width 117 height 117
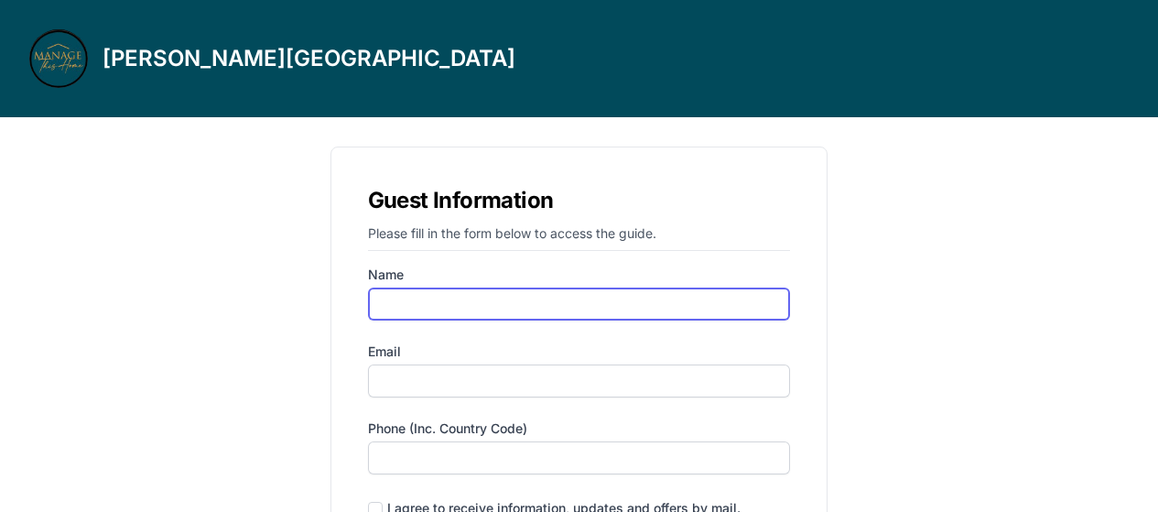
click at [498, 303] on input "Name" at bounding box center [579, 303] width 423 height 33
type input "alona"
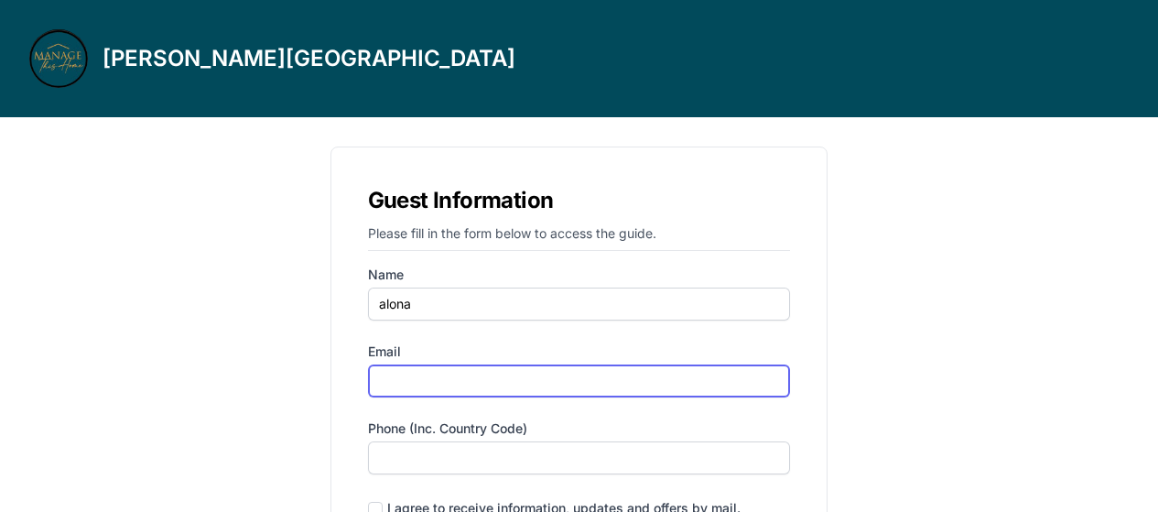
click at [440, 388] on input "Email" at bounding box center [579, 380] width 423 height 33
type input "[EMAIL_ADDRESS][DOMAIN_NAME]"
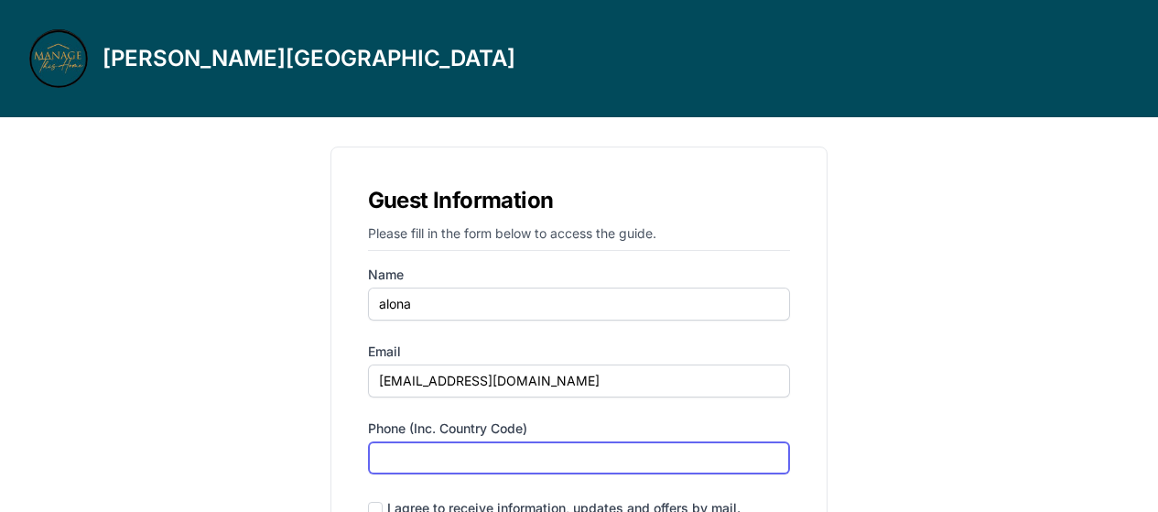
click at [456, 452] on input "Phone (inc. country code)" at bounding box center [579, 457] width 423 height 33
type input "‪[PHONE_NUMBER]‬"
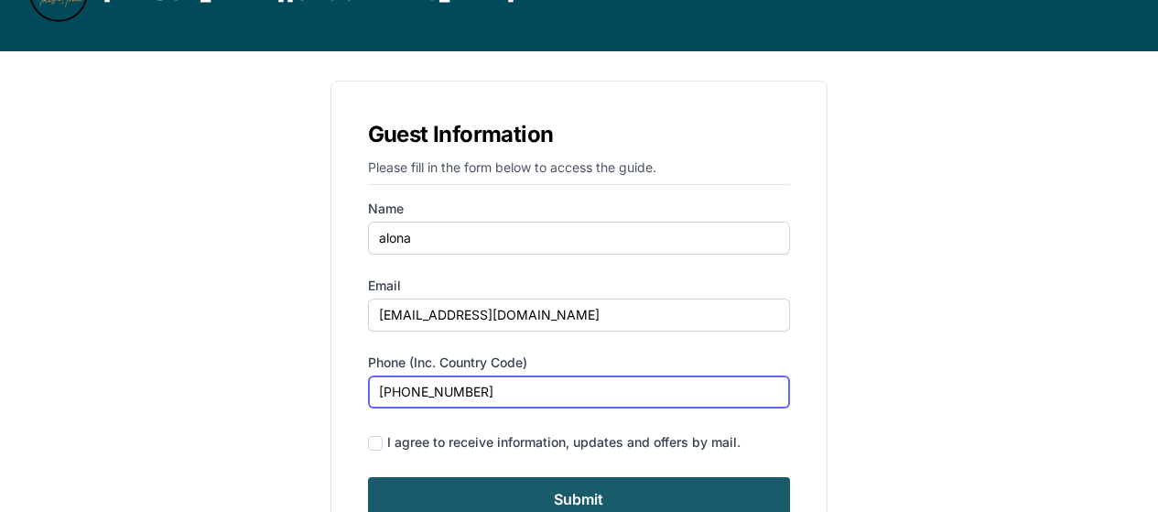
scroll to position [164, 0]
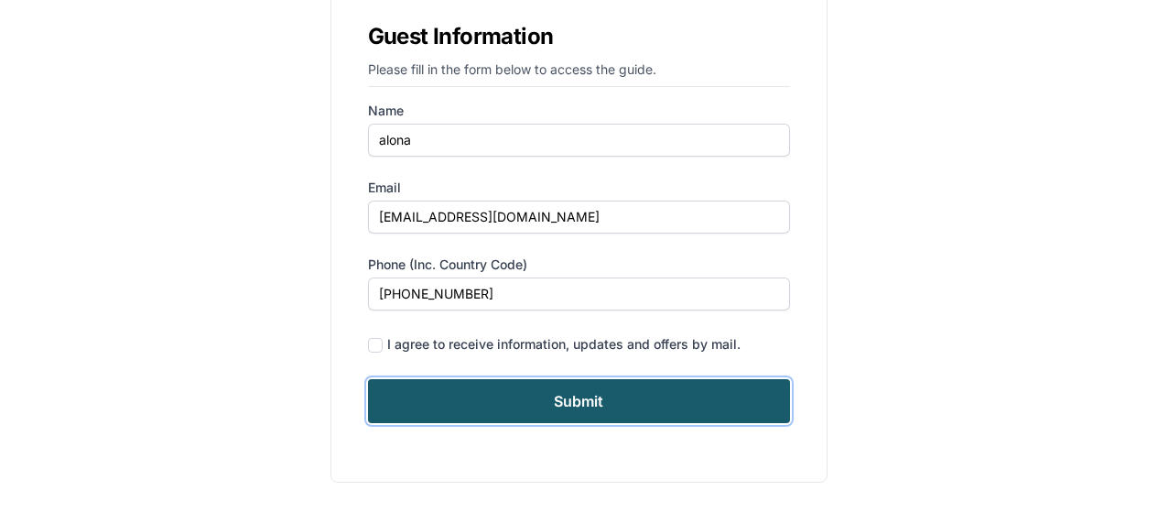
click at [696, 413] on input "Submit" at bounding box center [579, 401] width 423 height 44
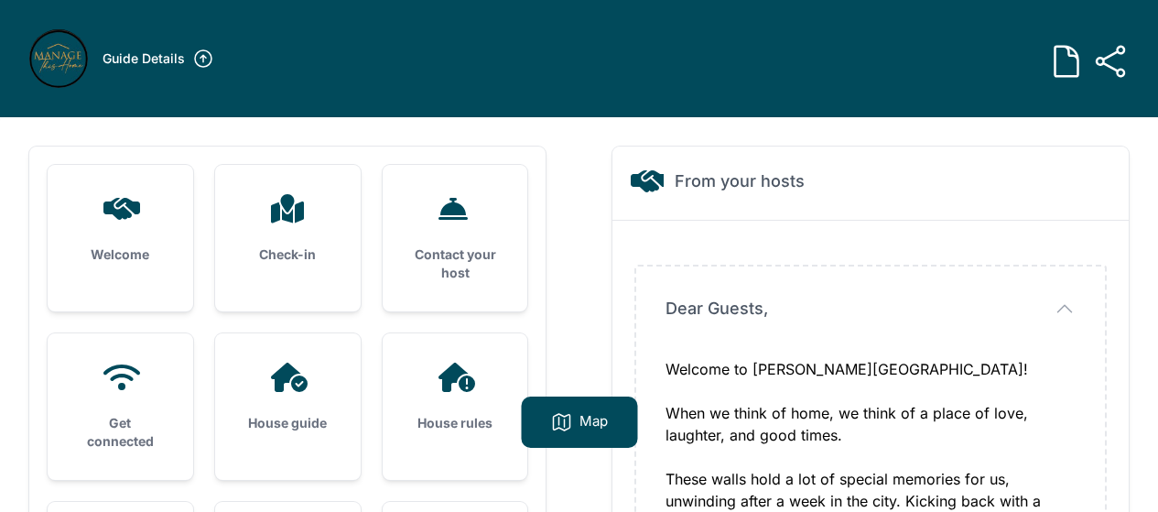
click at [286, 231] on div "Check-in" at bounding box center [288, 229] width 146 height 128
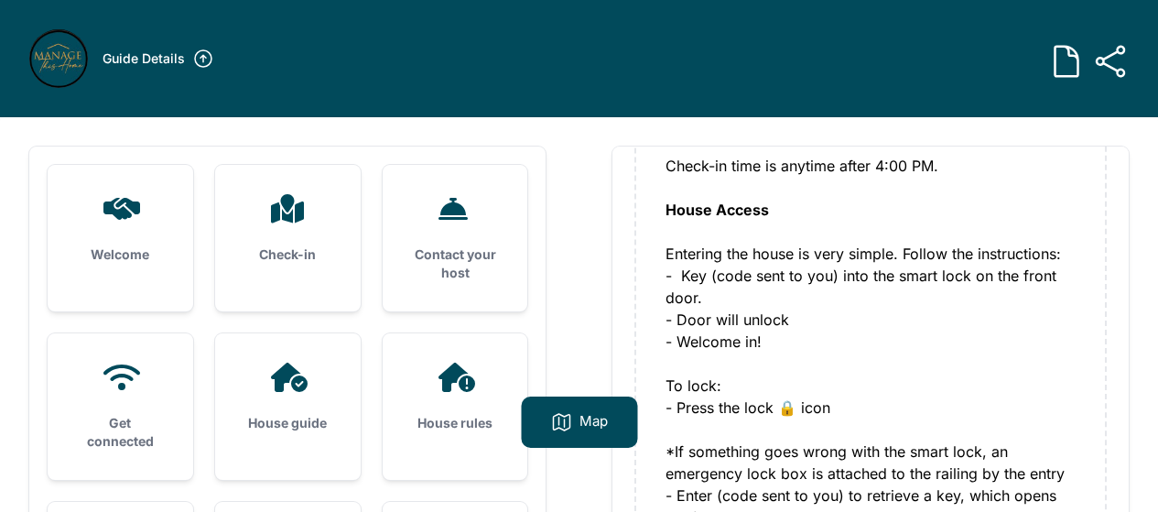
scroll to position [549, 0]
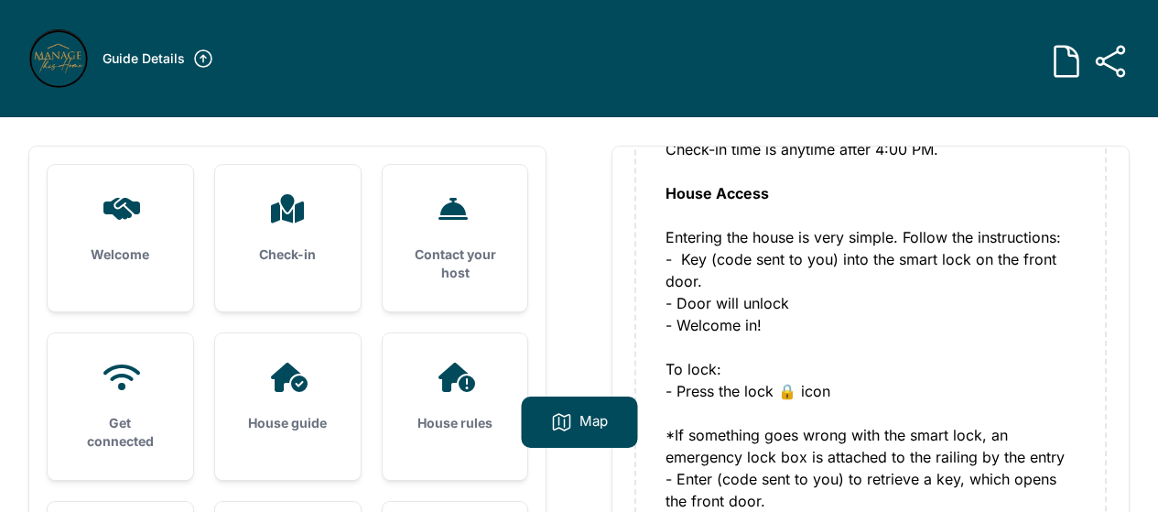
click at [760, 278] on div "Check-in time is anytime after 4:00 PM. House Access Entering the house is very…" at bounding box center [870, 215] width 410 height 198
click at [852, 234] on div "Check-in time is anytime after 4:00 PM. House Access Entering the house is very…" at bounding box center [870, 215] width 410 height 198
drag, startPoint x: 837, startPoint y: 241, endPoint x: 708, endPoint y: 243, distance: 129.1
click at [708, 243] on div "Check-in time is anytime after 4:00 PM. House Access Entering the house is very…" at bounding box center [870, 215] width 410 height 198
copy div "(code sent to you)"
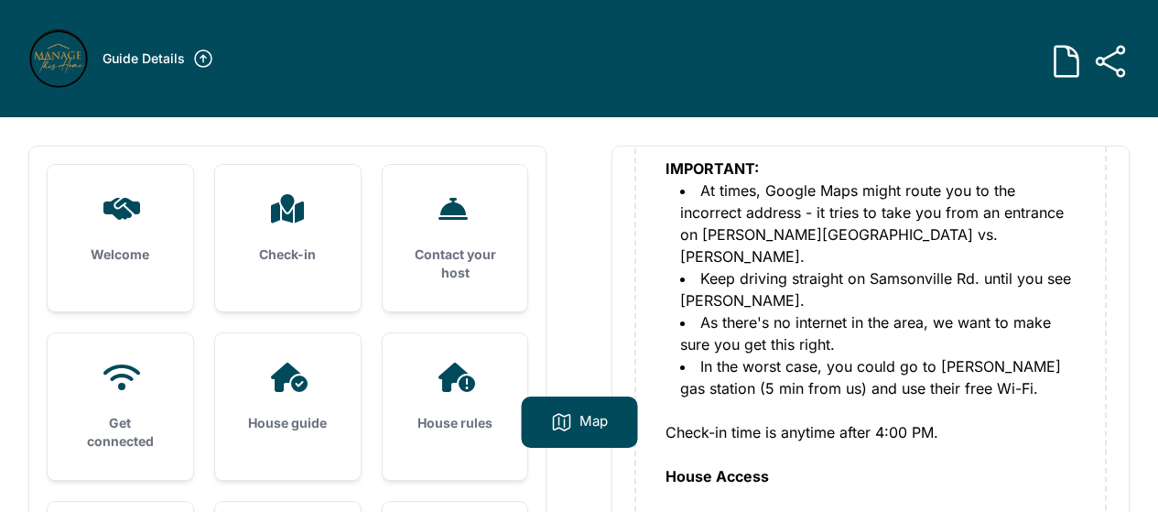
scroll to position [375, 0]
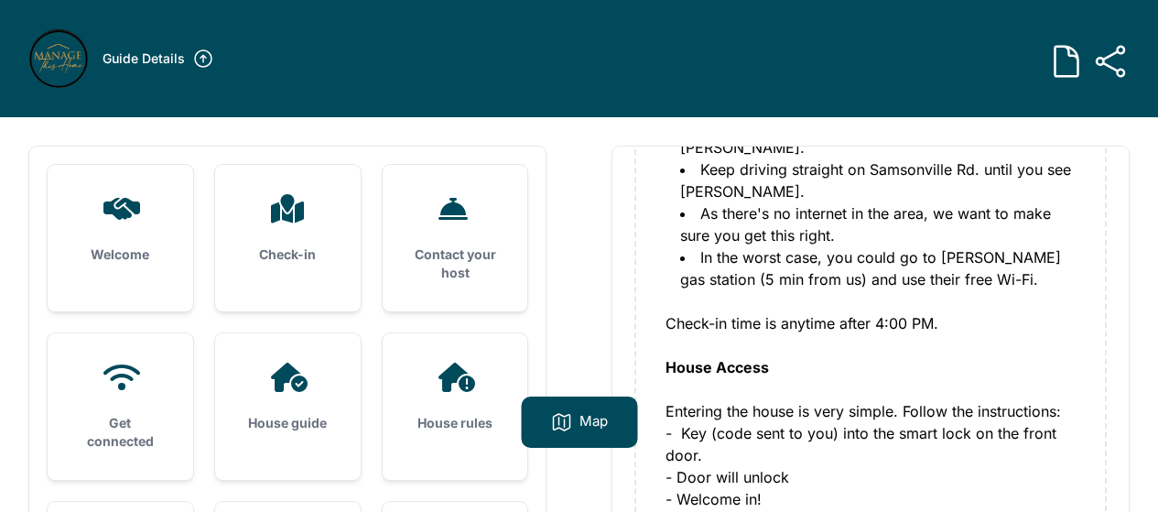
drag, startPoint x: 904, startPoint y: 325, endPoint x: 915, endPoint y: 309, distance: 19.0
click at [905, 323] on div "Check-in time is anytime after 4:00 PM. House Access Entering the house is very…" at bounding box center [870, 389] width 410 height 198
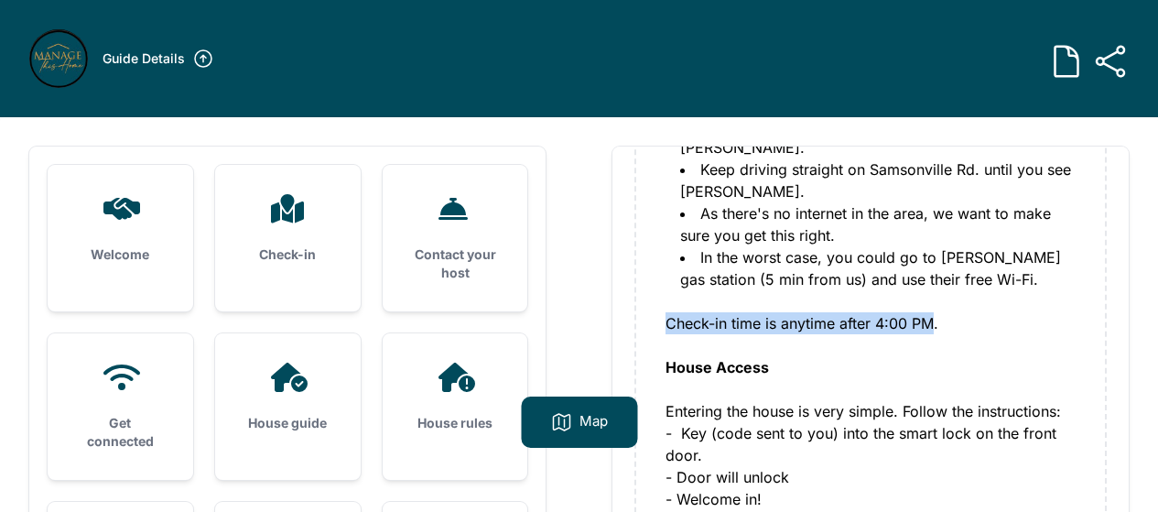
drag, startPoint x: 936, startPoint y: 300, endPoint x: 661, endPoint y: 299, distance: 275.5
click at [661, 299] on div "Instructions 🚗 Instructions 🚗 The house is located at 71 Dawson Lane, Kerhonkso…" at bounding box center [870, 314] width 469 height 846
copy div "Check-in time is anytime after 4:00 PM"
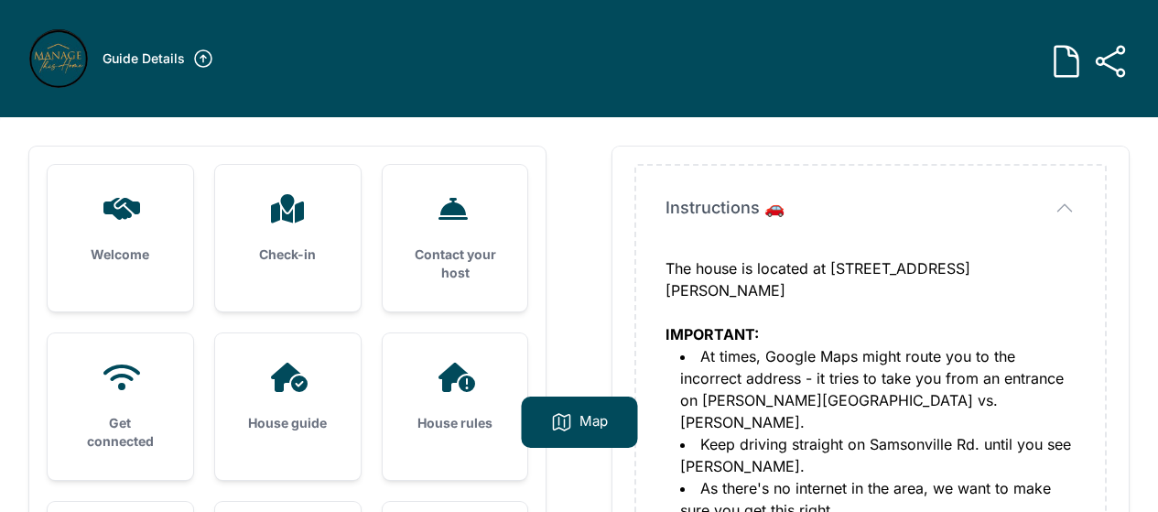
scroll to position [9, 0]
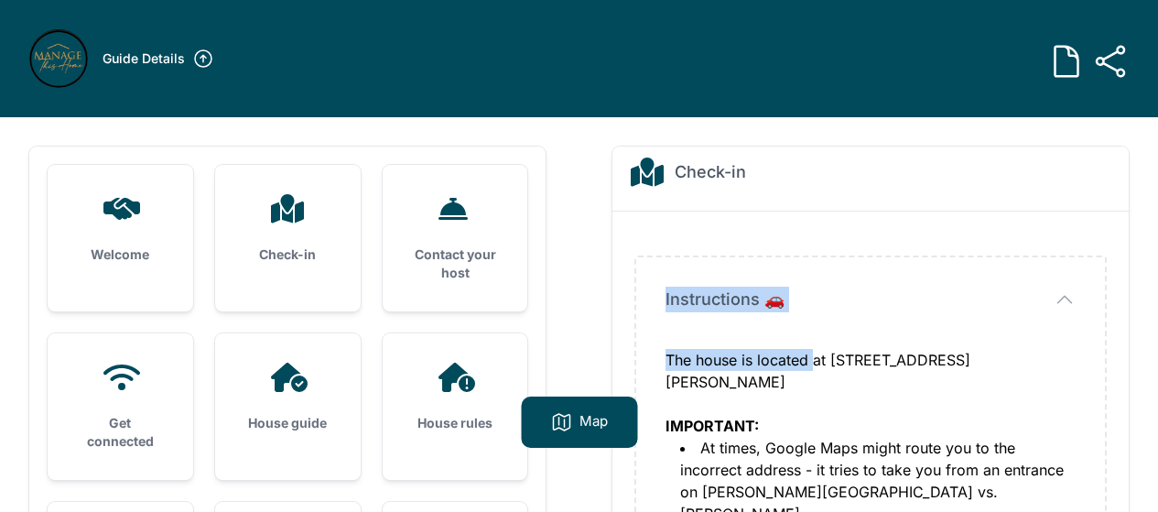
drag, startPoint x: 654, startPoint y: 297, endPoint x: 811, endPoint y: 365, distance: 170.9
copy div "Instructions 🚗 The house is located"
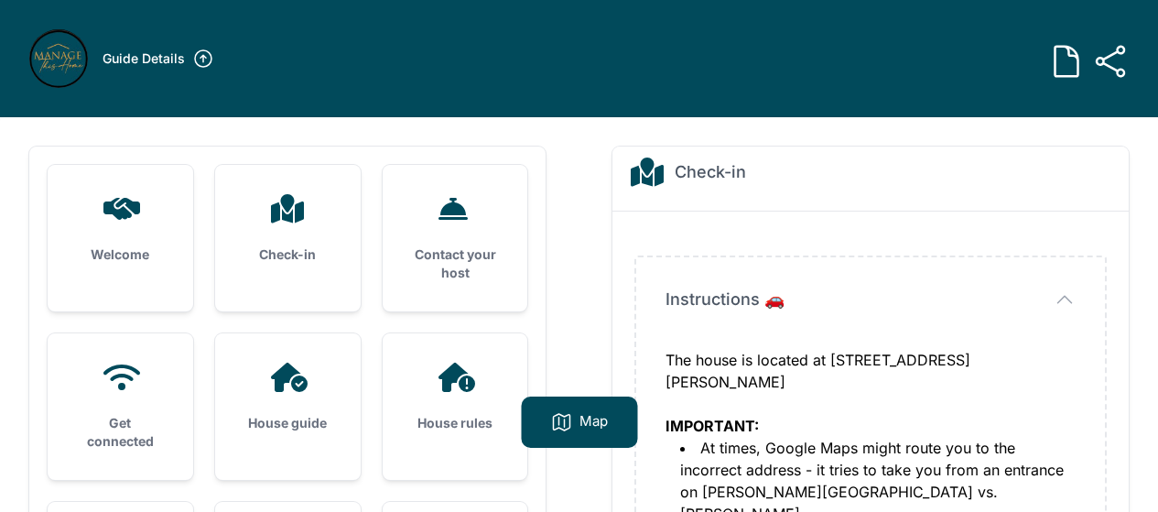
click at [822, 359] on div "The house is located at 71 Dawson Lane, Kerhonkson, NY, 12446 IMPORTANT:" at bounding box center [870, 393] width 410 height 88
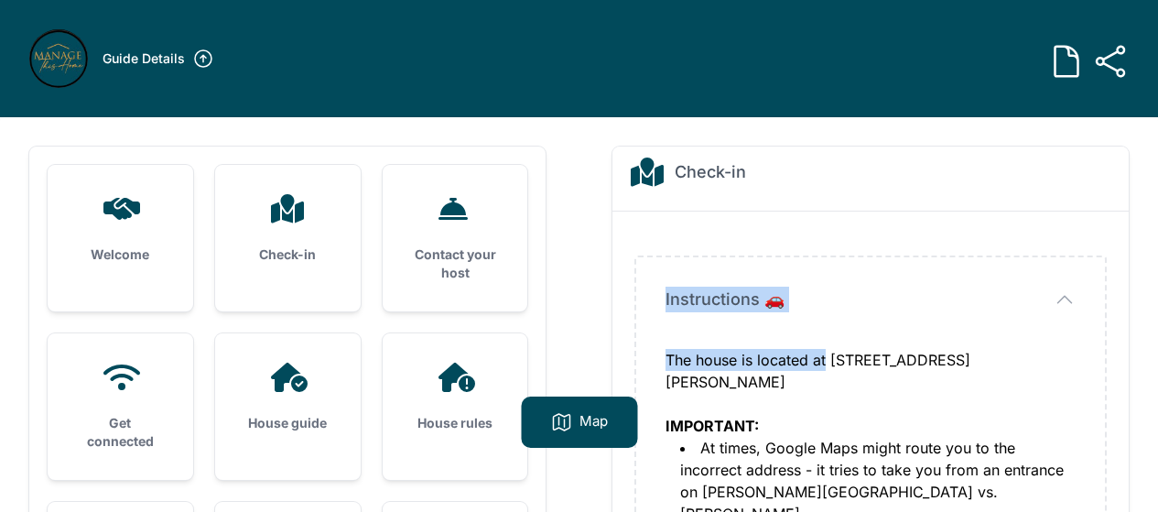
drag, startPoint x: 825, startPoint y: 364, endPoint x: 663, endPoint y: 291, distance: 177.8
copy div "Instructions 🚗 The house is located at"
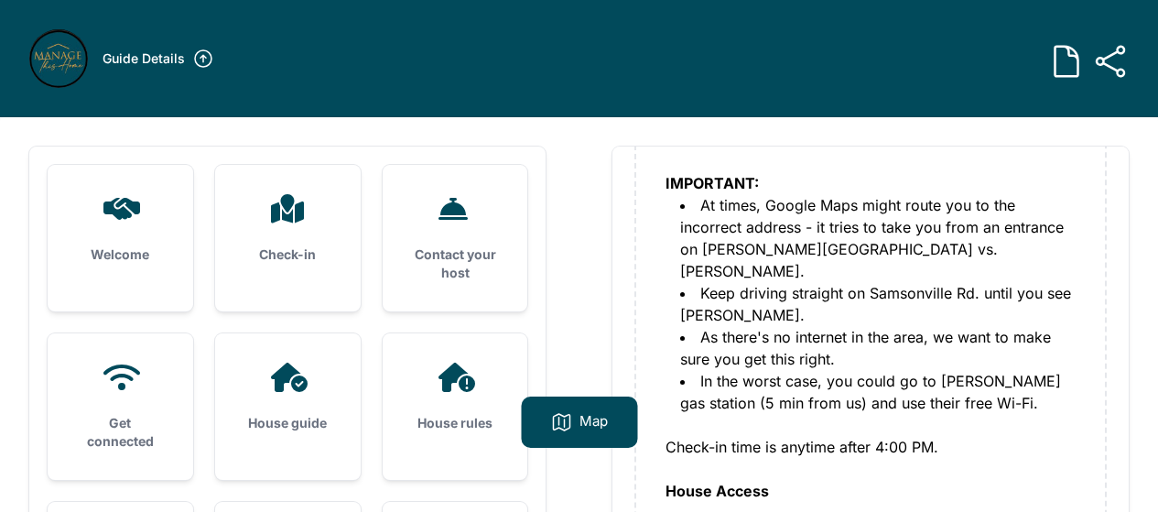
scroll to position [284, 0]
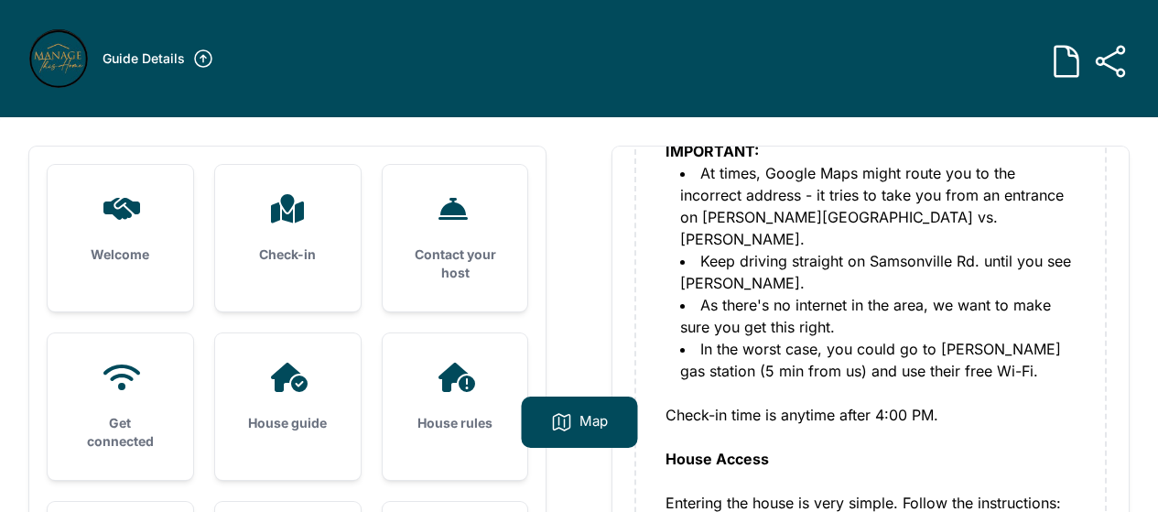
click at [867, 341] on li "In the worst case, you could go to Tetta's gas station (5 min from us) and use …" at bounding box center [877, 360] width 395 height 44
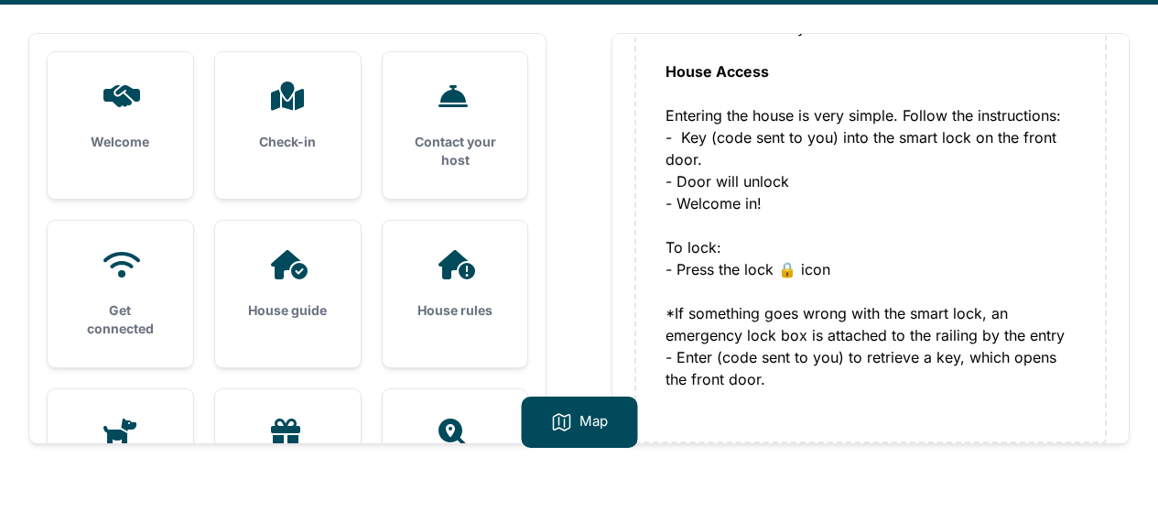
scroll to position [117, 0]
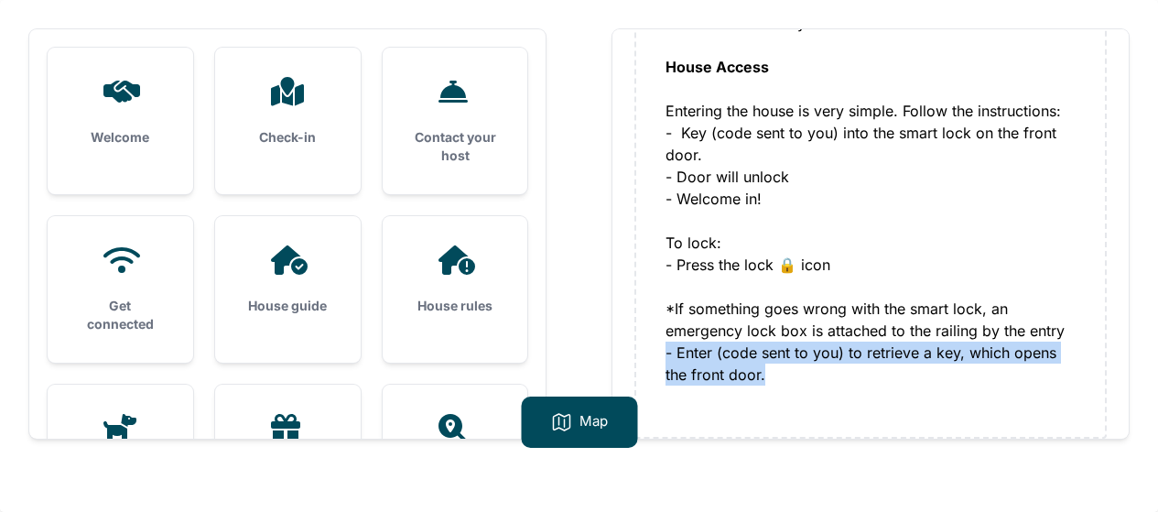
drag, startPoint x: 790, startPoint y: 354, endPoint x: 685, endPoint y: 330, distance: 107.9
click at [672, 330] on div "- Welcome in! To lock: - Press the lock 🔒 icon *If something goes wrong with th…" at bounding box center [870, 287] width 410 height 198
click at [825, 355] on div "- Welcome in! To lock: - Press the lock 🔒 icon *If something goes wrong with th…" at bounding box center [870, 287] width 410 height 198
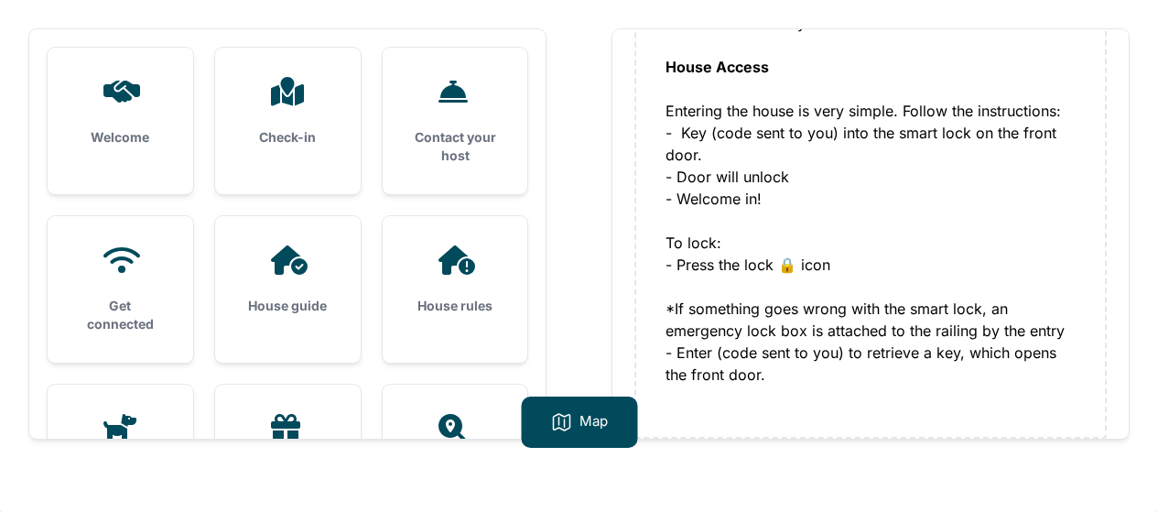
click at [119, 289] on div "Get connected" at bounding box center [121, 289] width 146 height 146
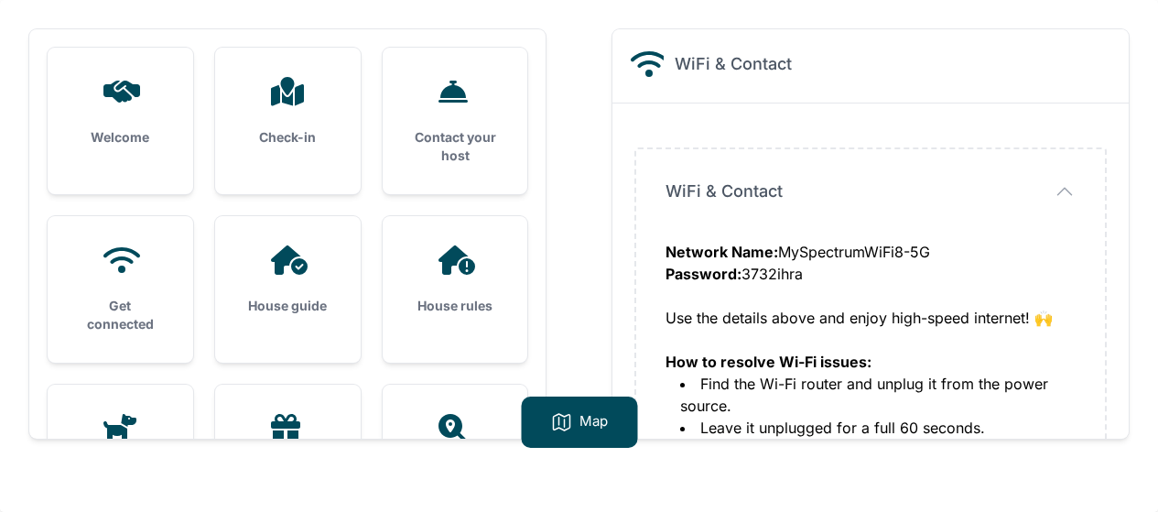
click at [1059, 318] on div "Network Name: MySpectrumWiFi8-5G Password: 3732ihra Use the details above and e…" at bounding box center [870, 307] width 410 height 132
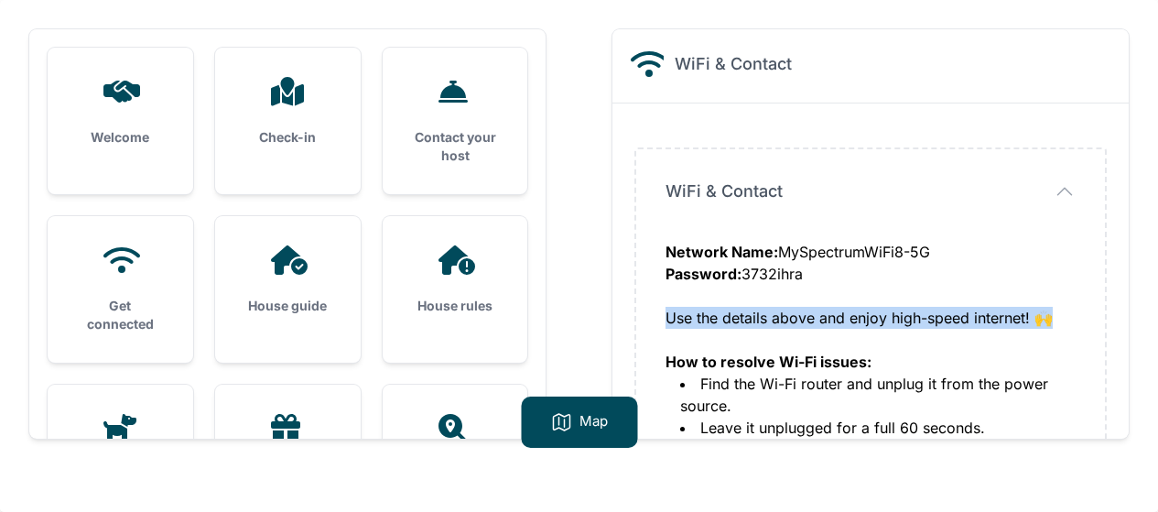
drag, startPoint x: 1052, startPoint y: 319, endPoint x: 660, endPoint y: 320, distance: 392.6
click at [660, 320] on div "WiFi & Contact WiFi & Contact Network Name: MySpectrumWiFi8-5G Password: 3732ih…" at bounding box center [870, 363] width 469 height 428
copy div "Use the details above and enjoy high-speed internet! 🙌"
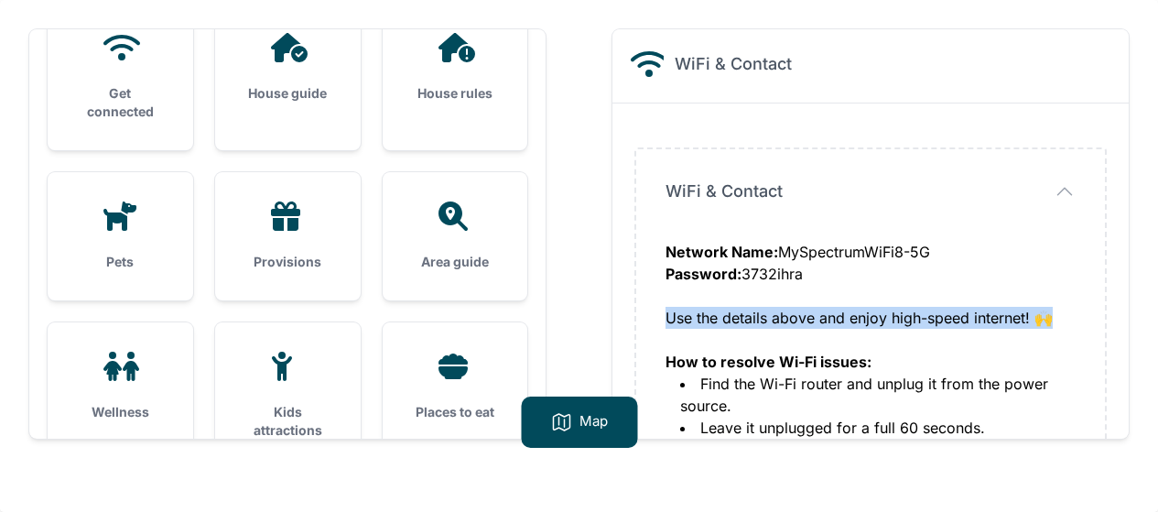
scroll to position [183, 0]
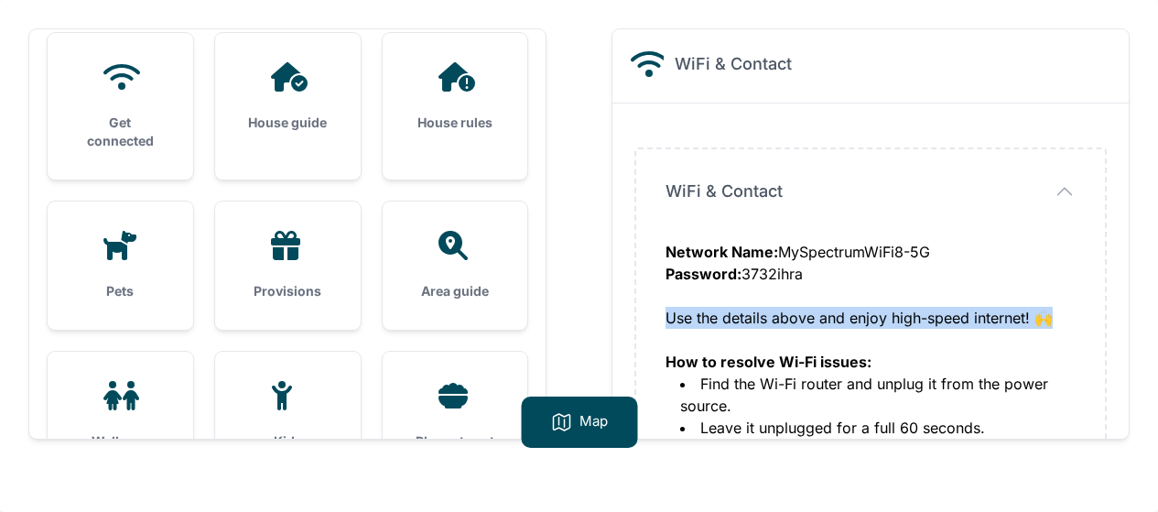
click at [465, 123] on h3 "House rules" at bounding box center [455, 122] width 87 height 18
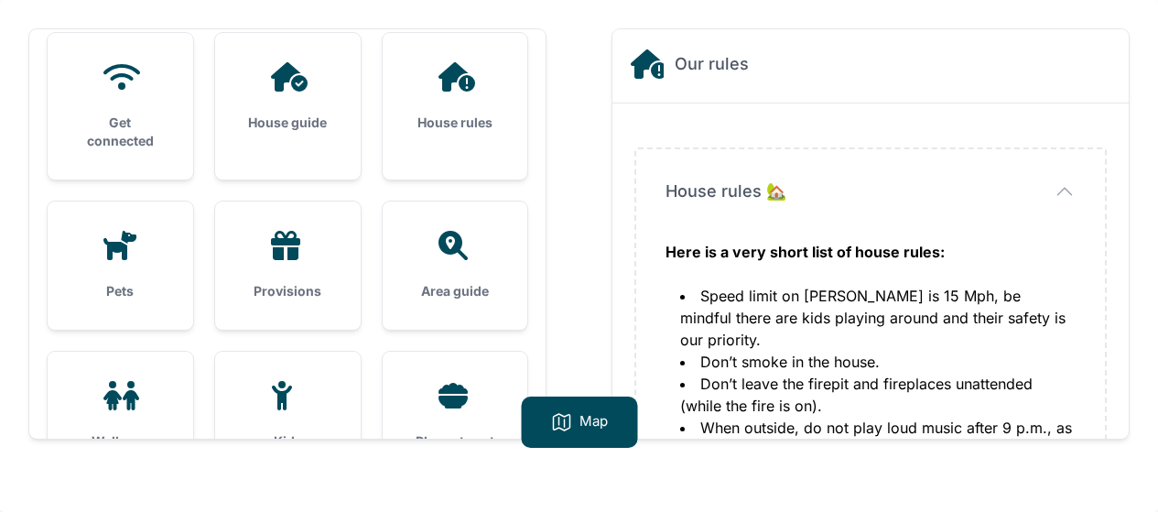
scroll to position [119, 0]
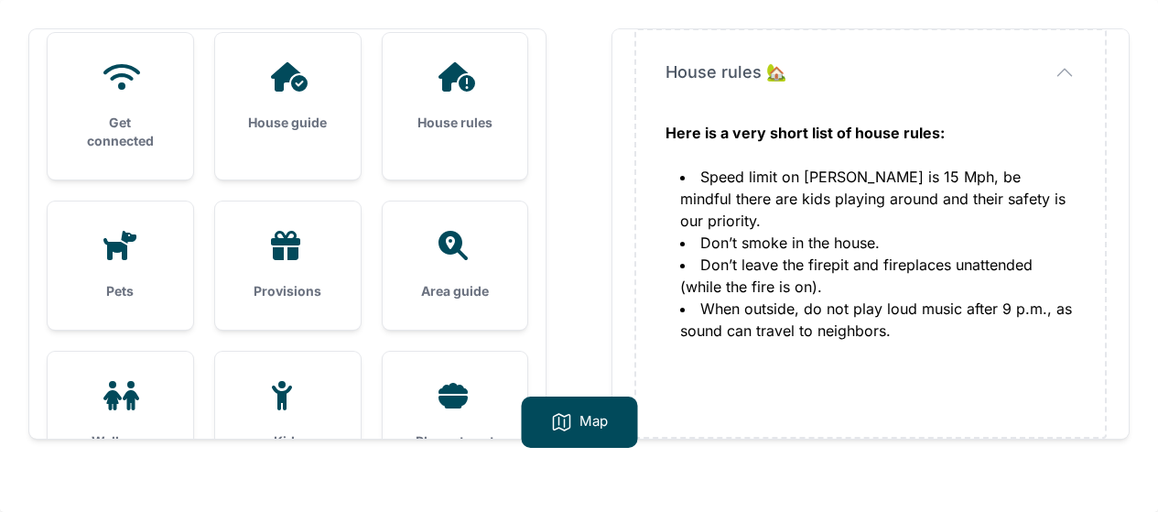
click at [128, 262] on div "Pets" at bounding box center [121, 265] width 146 height 128
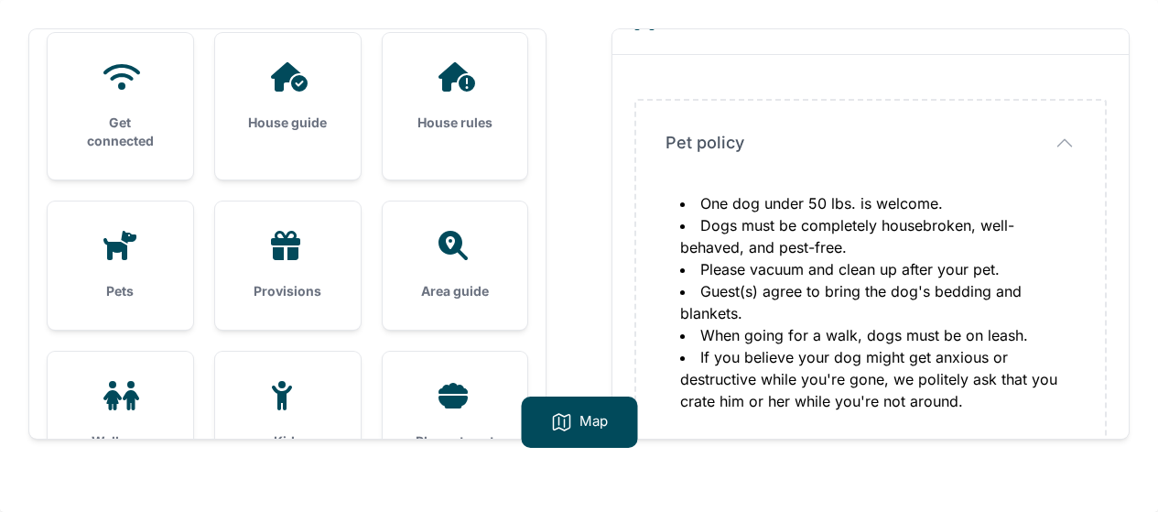
scroll to position [75, 0]
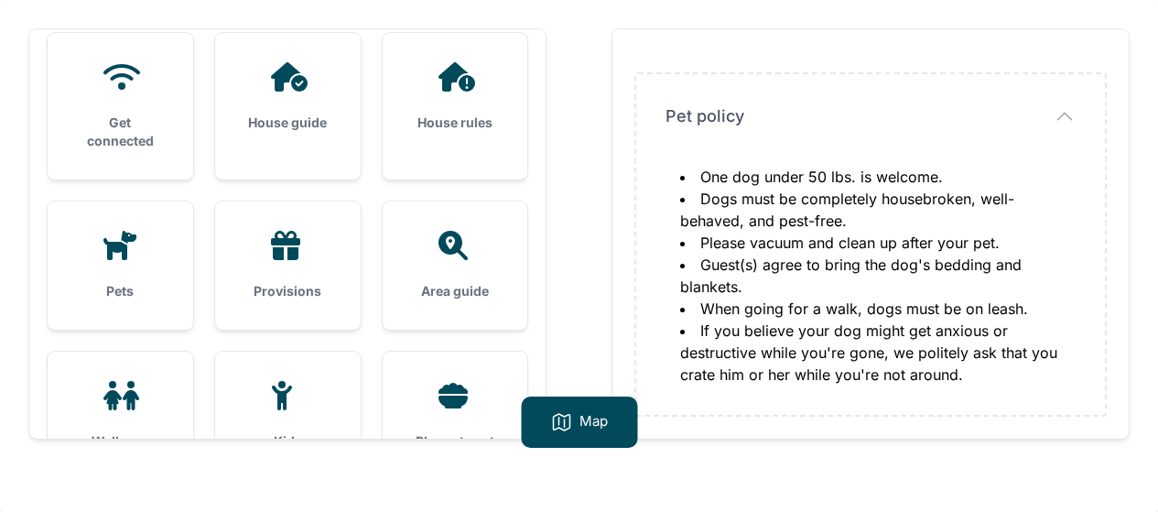
click at [297, 261] on div "Provisions" at bounding box center [288, 265] width 146 height 128
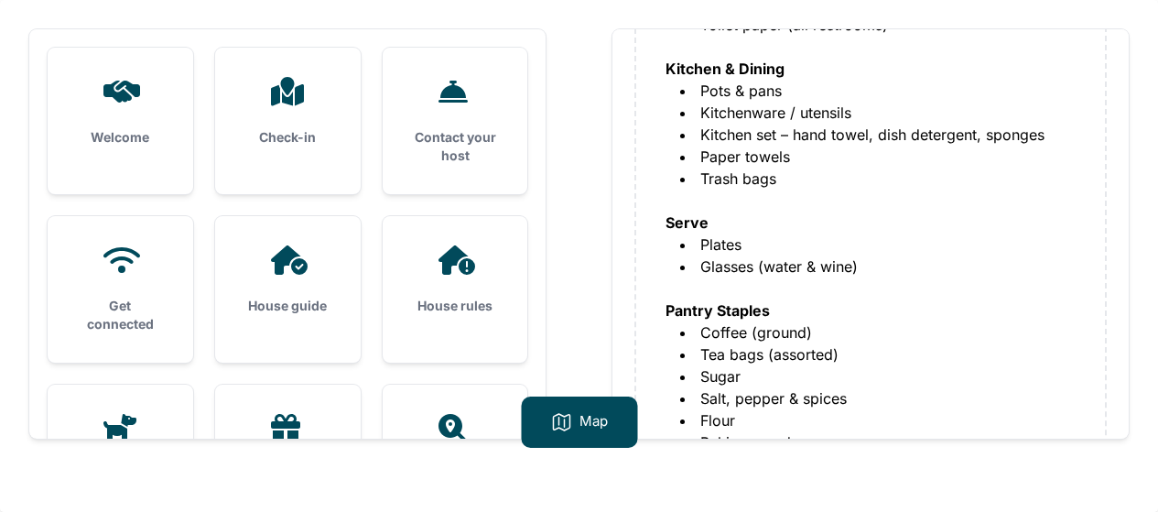
scroll to position [273, 0]
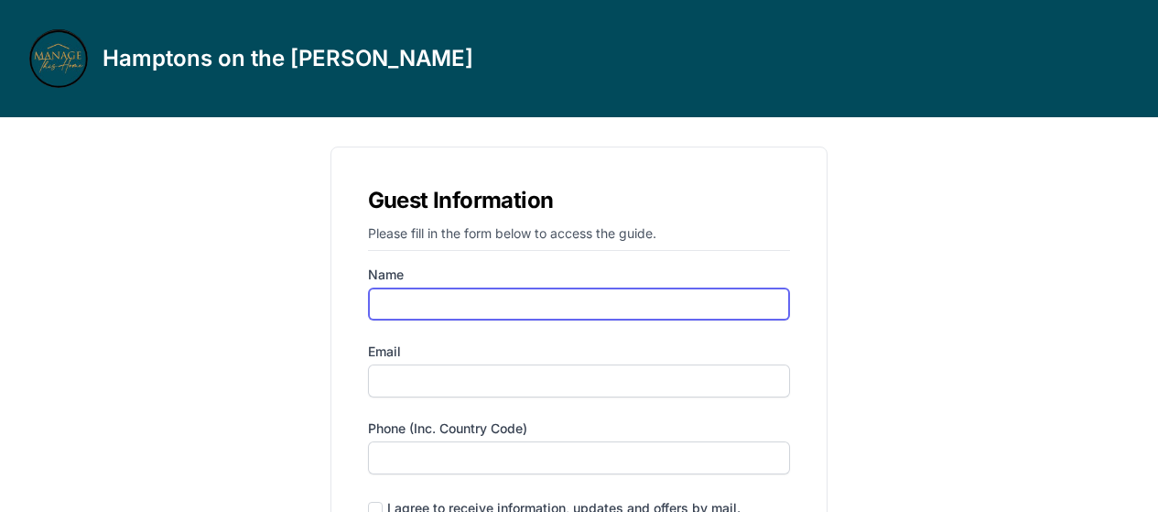
click at [464, 314] on input "Name" at bounding box center [579, 303] width 423 height 33
type input "alona"
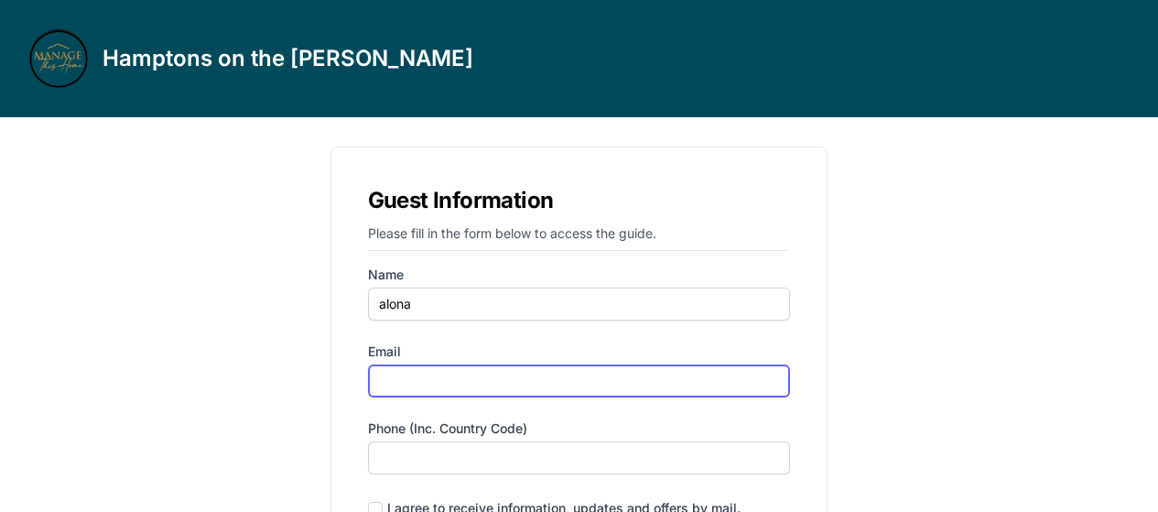
click at [449, 376] on input "Email" at bounding box center [579, 380] width 423 height 33
type input "[EMAIL_ADDRESS][DOMAIN_NAME]"
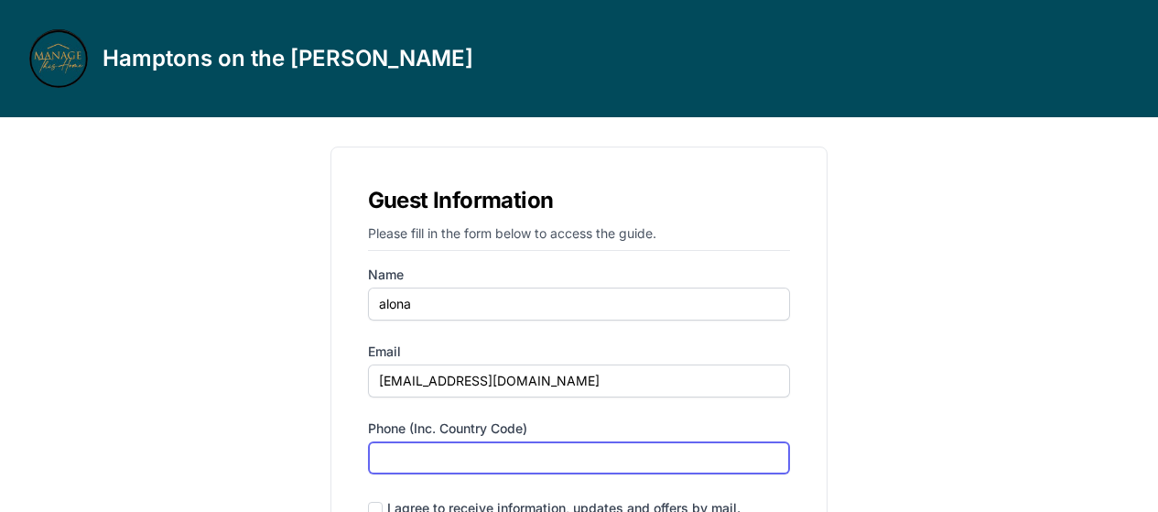
click at [469, 464] on input "Phone (inc. country code)" at bounding box center [579, 457] width 423 height 33
type input "‪[PHONE_NUMBER]‬"
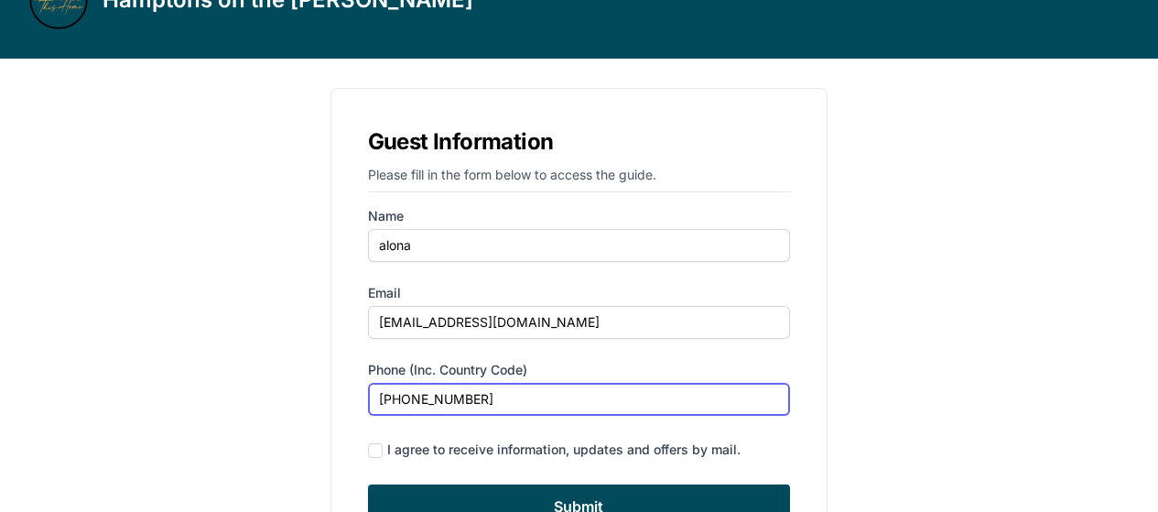
scroll to position [92, 0]
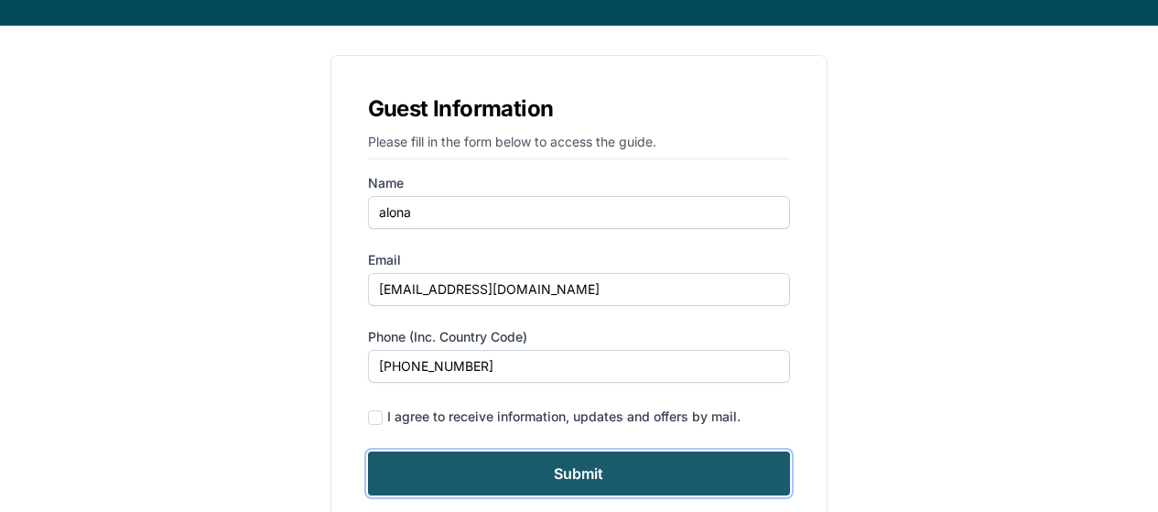
click at [611, 475] on input "Submit" at bounding box center [579, 473] width 423 height 44
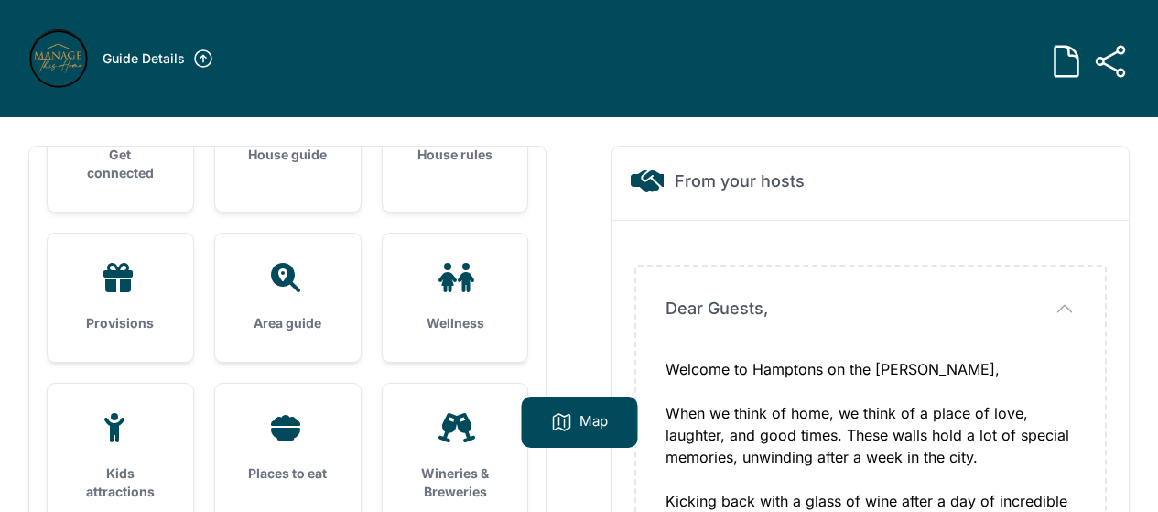
scroll to position [275, 0]
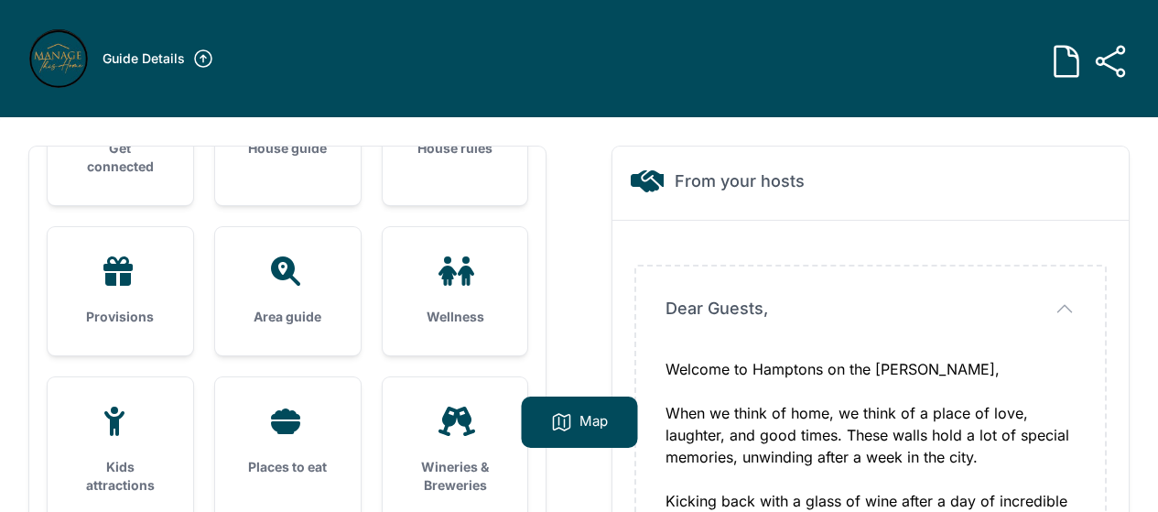
click at [109, 286] on div "Provisions" at bounding box center [121, 291] width 146 height 128
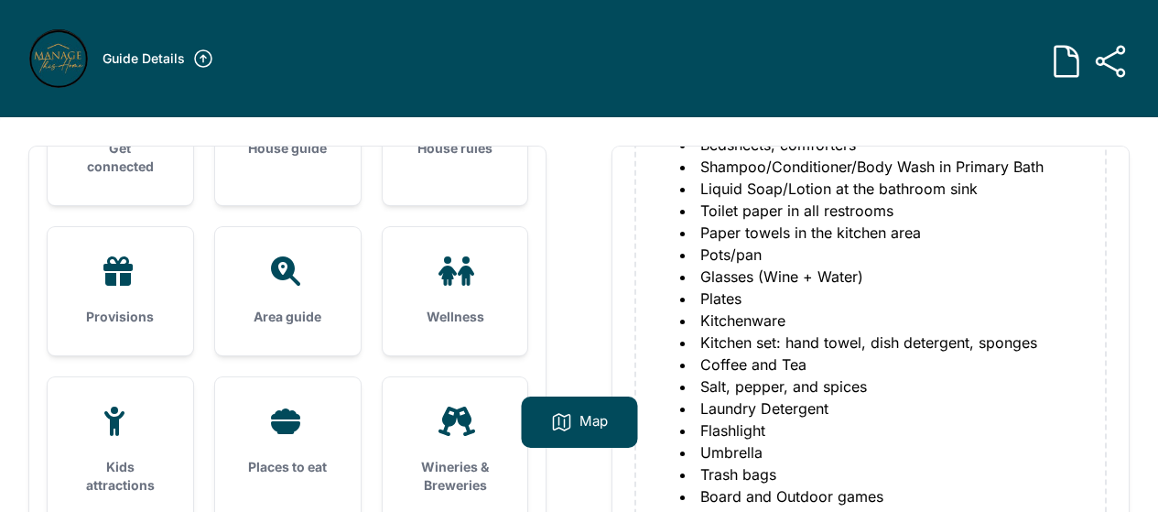
scroll to position [295, 0]
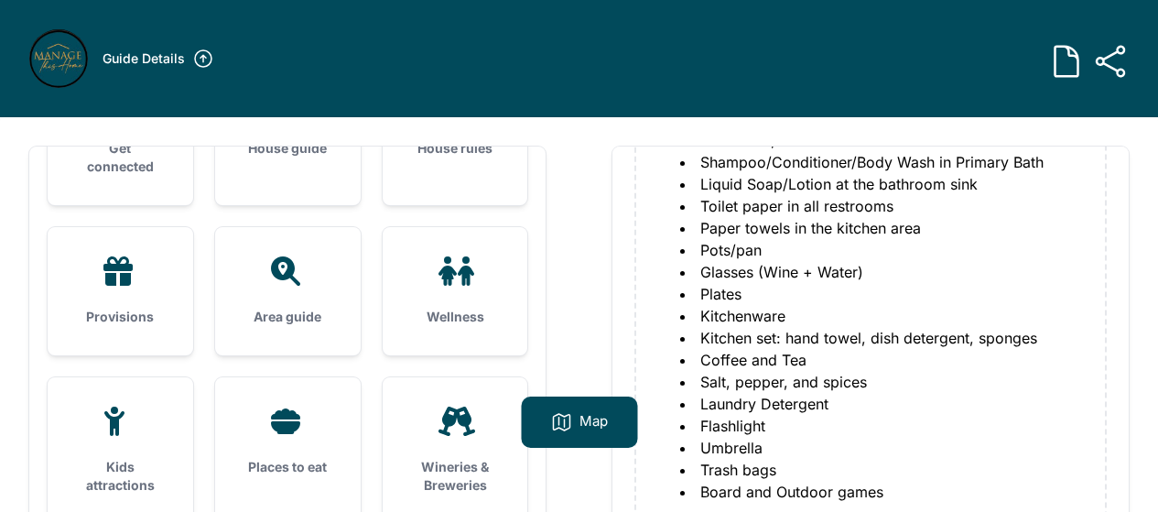
click at [814, 474] on li "Trash bags" at bounding box center [877, 469] width 395 height 22
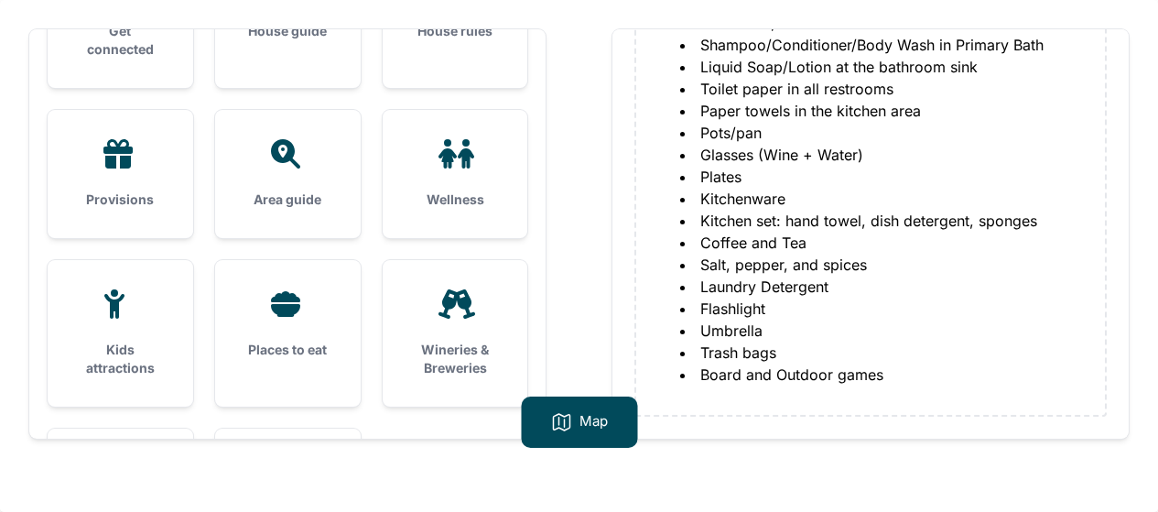
scroll to position [203, 0]
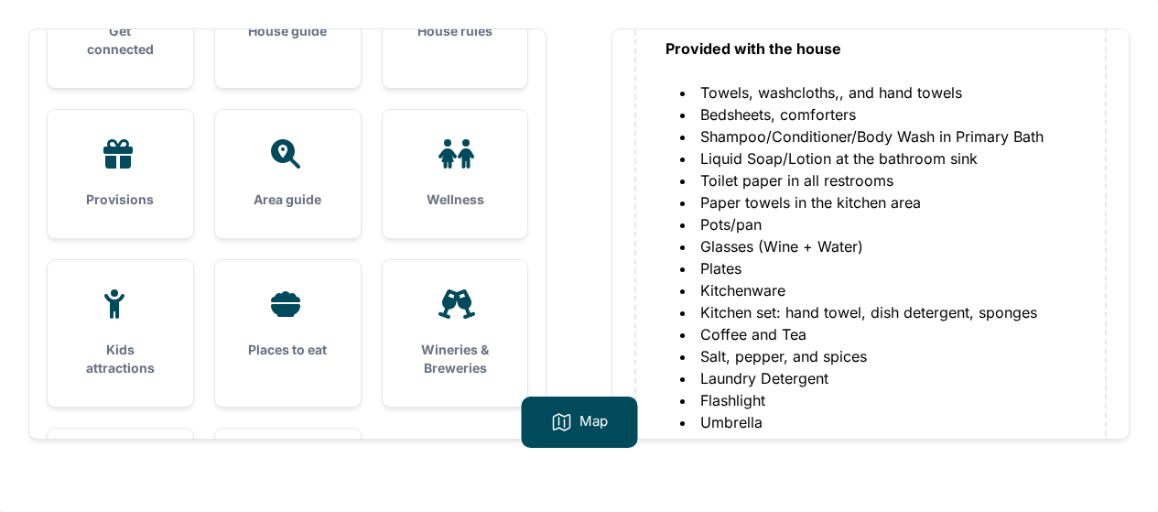
click at [274, 210] on div "Area guide" at bounding box center [288, 174] width 146 height 128
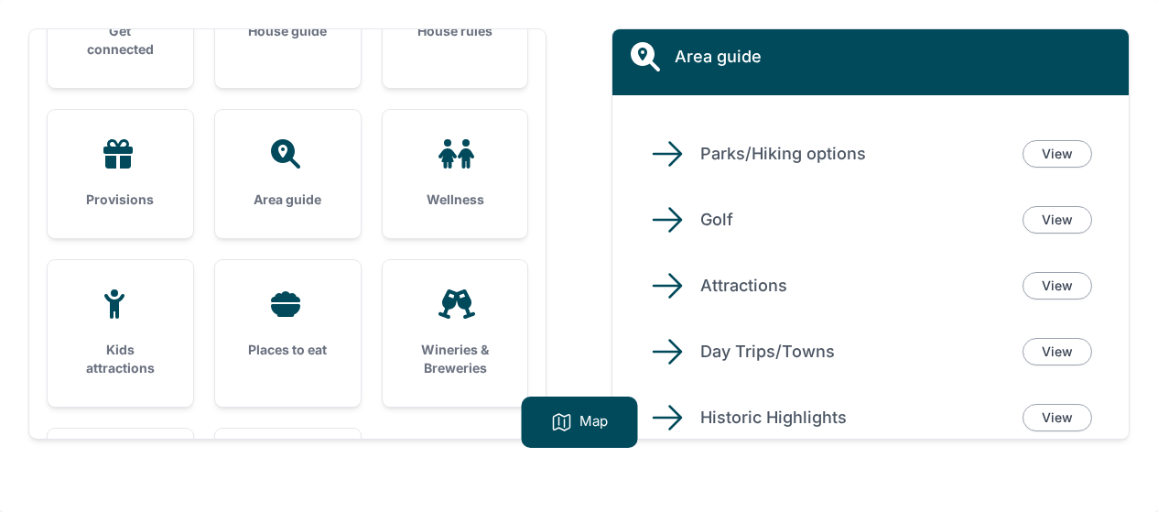
scroll to position [0, 0]
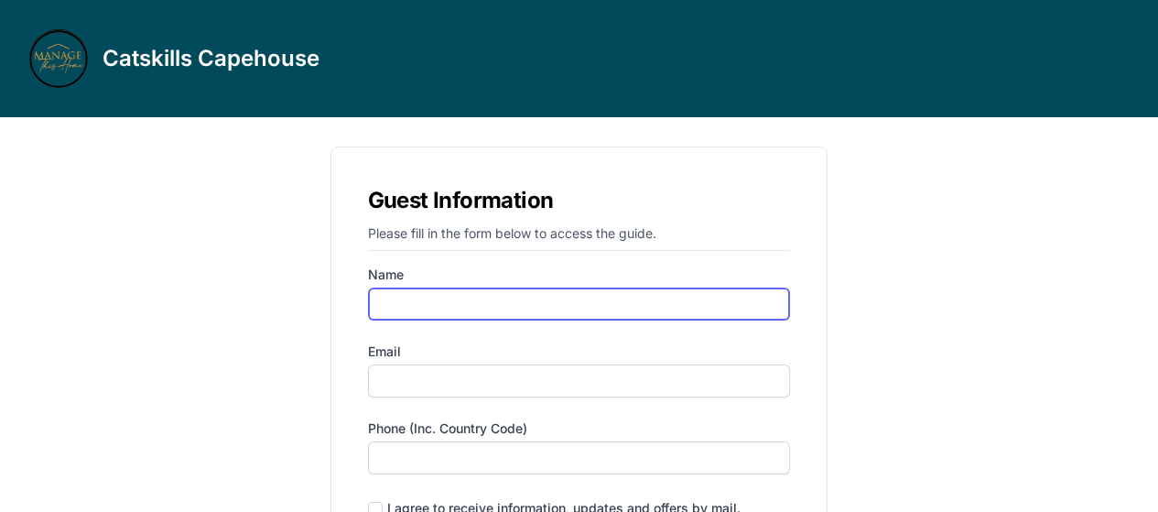
click at [513, 298] on input "Name" at bounding box center [579, 303] width 423 height 33
type input "alona"
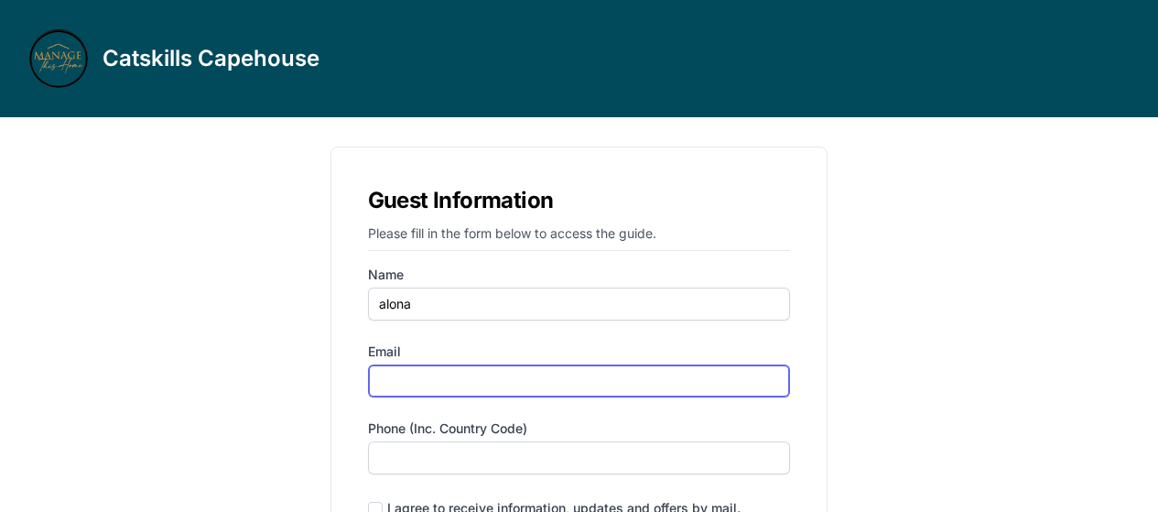
click at [478, 392] on input "Email" at bounding box center [579, 380] width 423 height 33
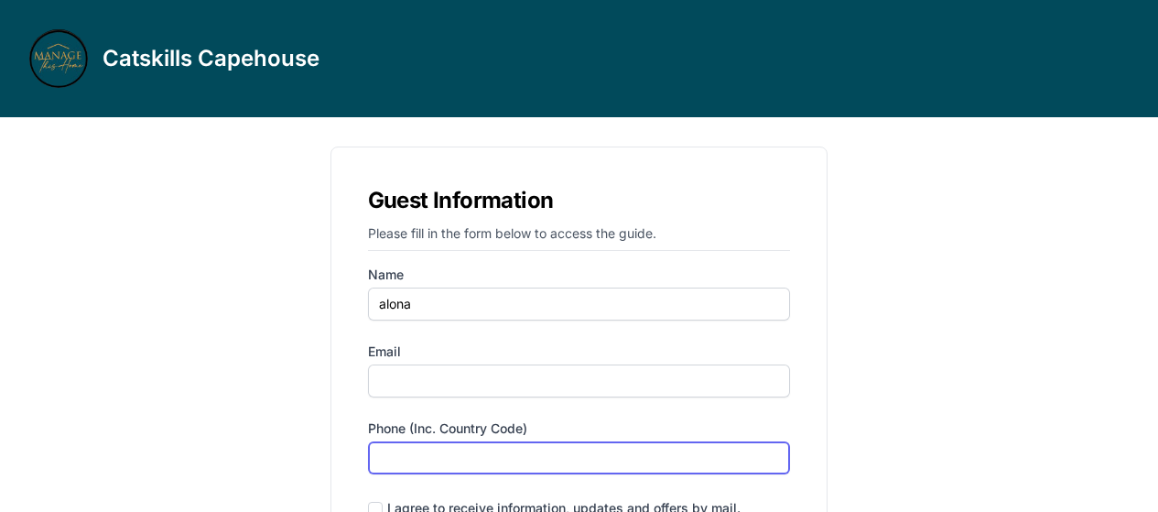
click at [504, 464] on input "Phone (inc. country code)" at bounding box center [579, 457] width 423 height 33
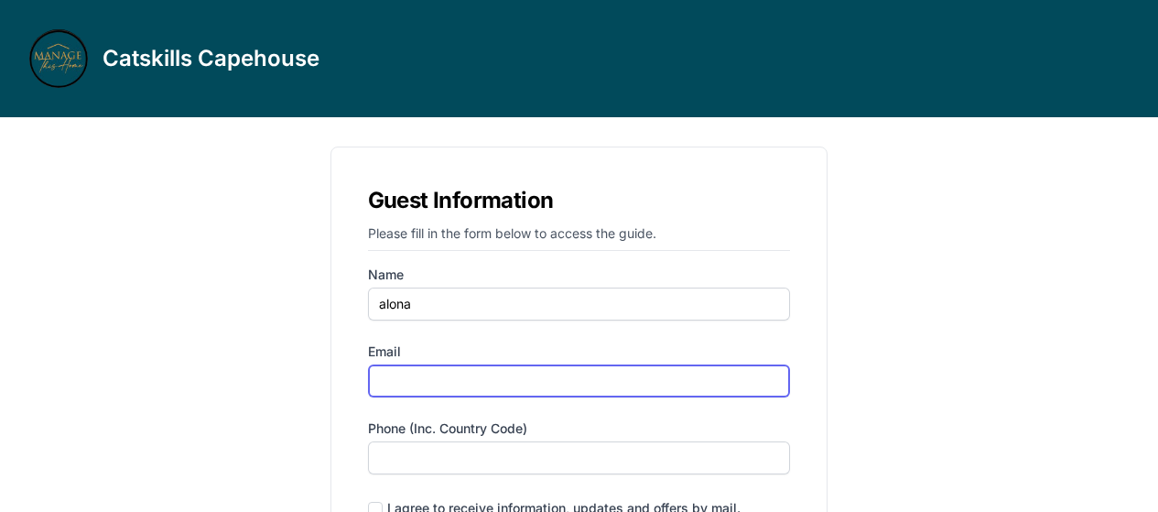
click at [470, 382] on input "Email" at bounding box center [579, 380] width 423 height 33
type input "[EMAIL_ADDRESS][DOMAIN_NAME]"
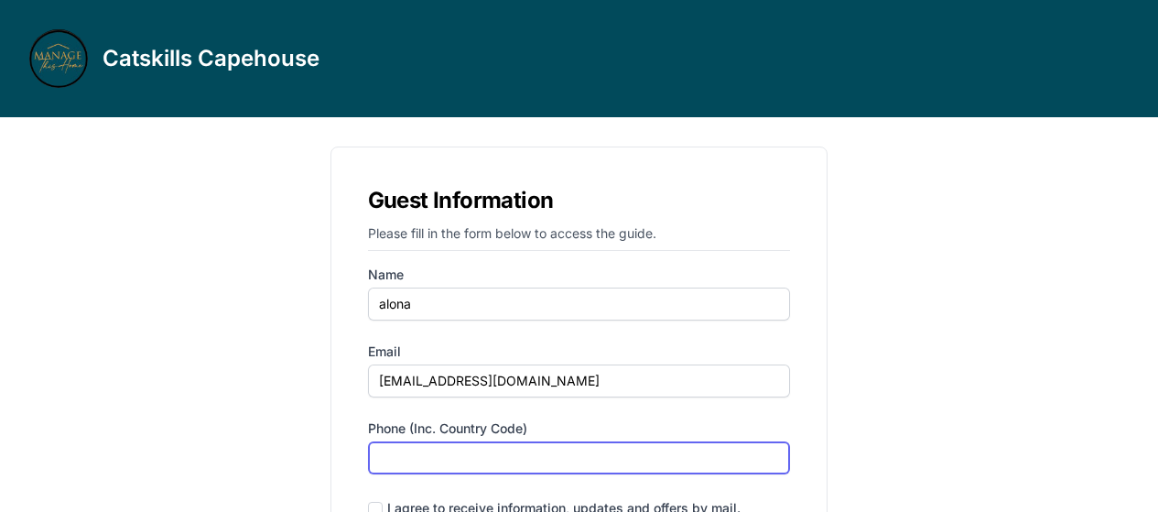
click at [479, 463] on input "Phone (inc. country code)" at bounding box center [579, 457] width 423 height 33
type input "‪[PHONE_NUMBER]‬"
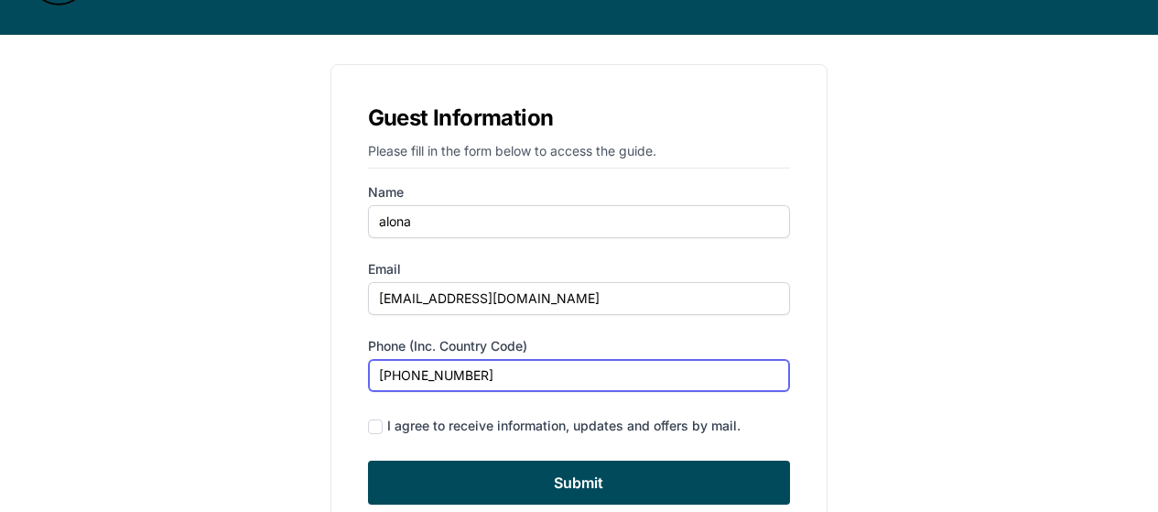
scroll to position [164, 0]
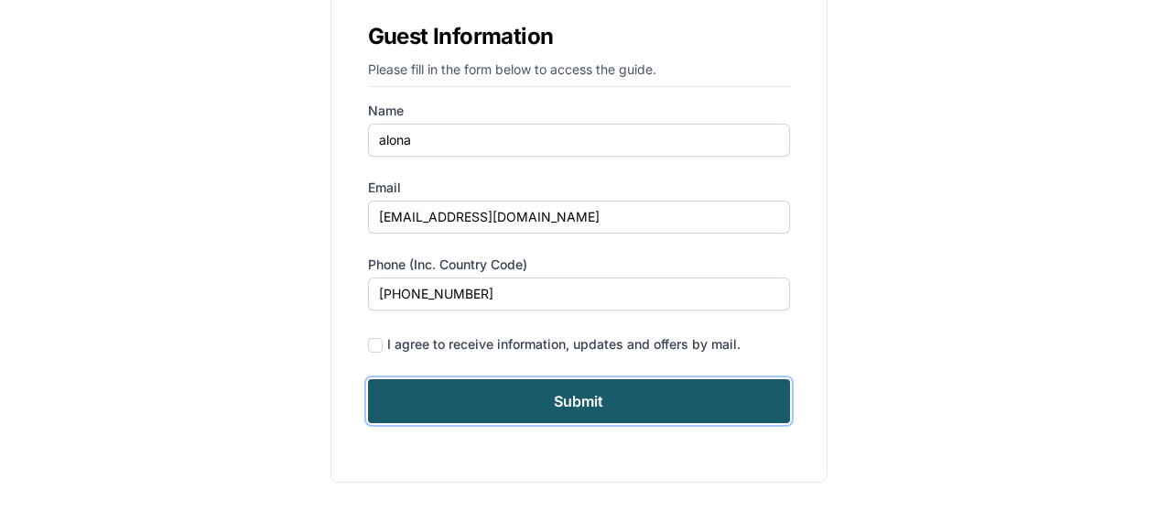
click at [633, 420] on input "Submit" at bounding box center [579, 401] width 423 height 44
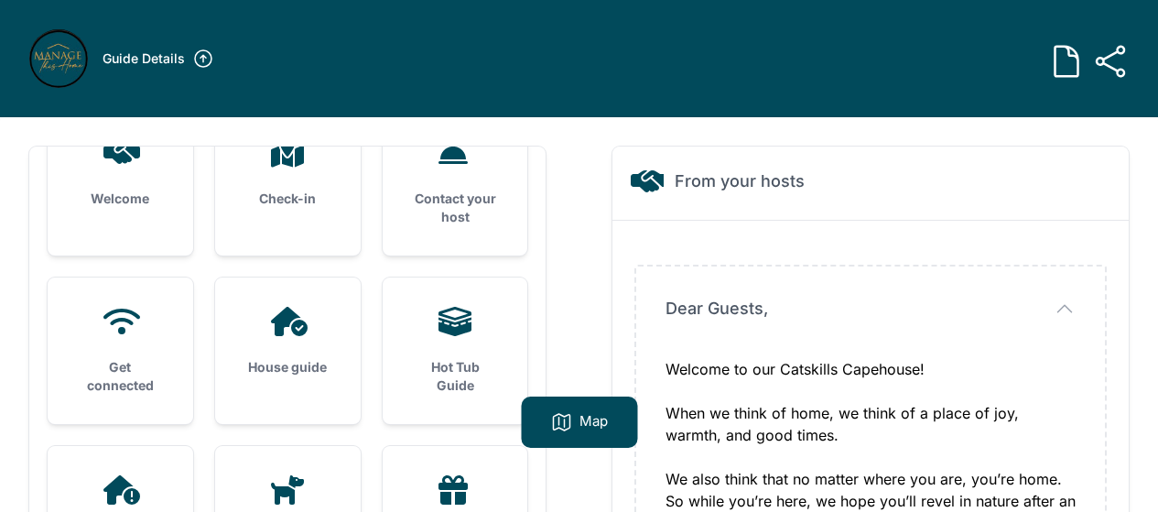
scroll to position [275, 0]
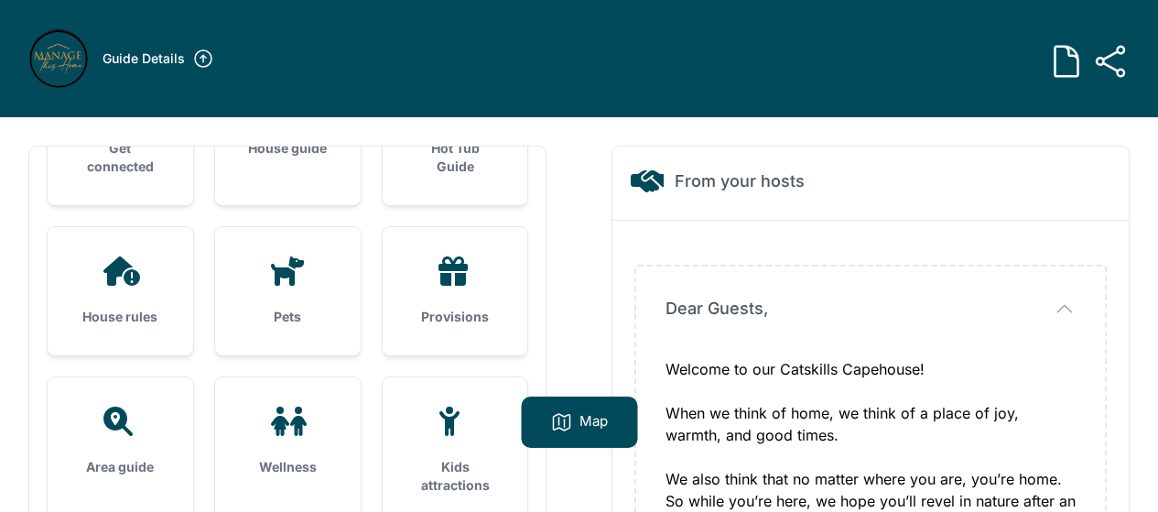
click at [117, 408] on icon at bounding box center [117, 420] width 29 height 29
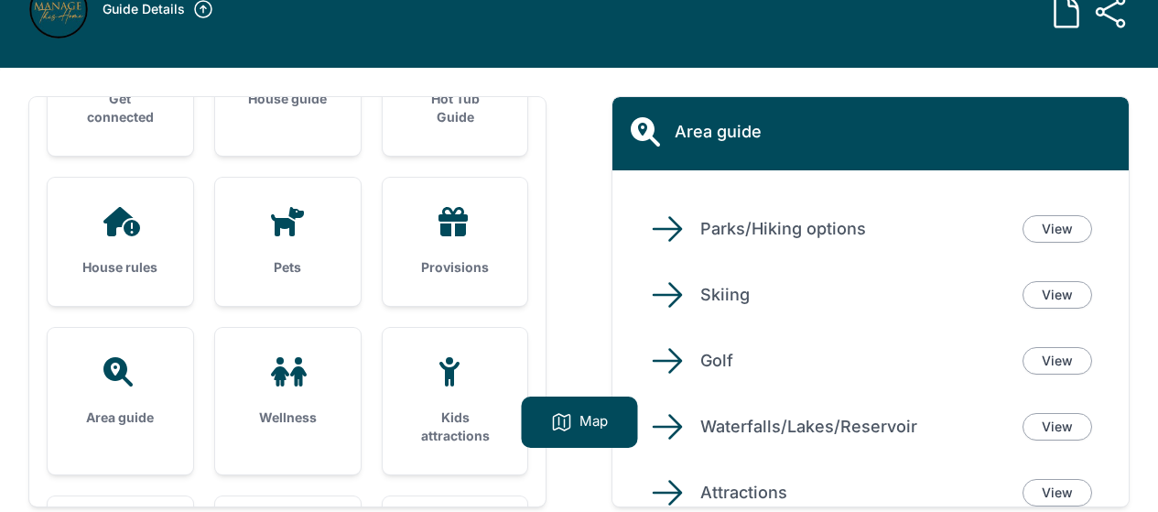
scroll to position [92, 0]
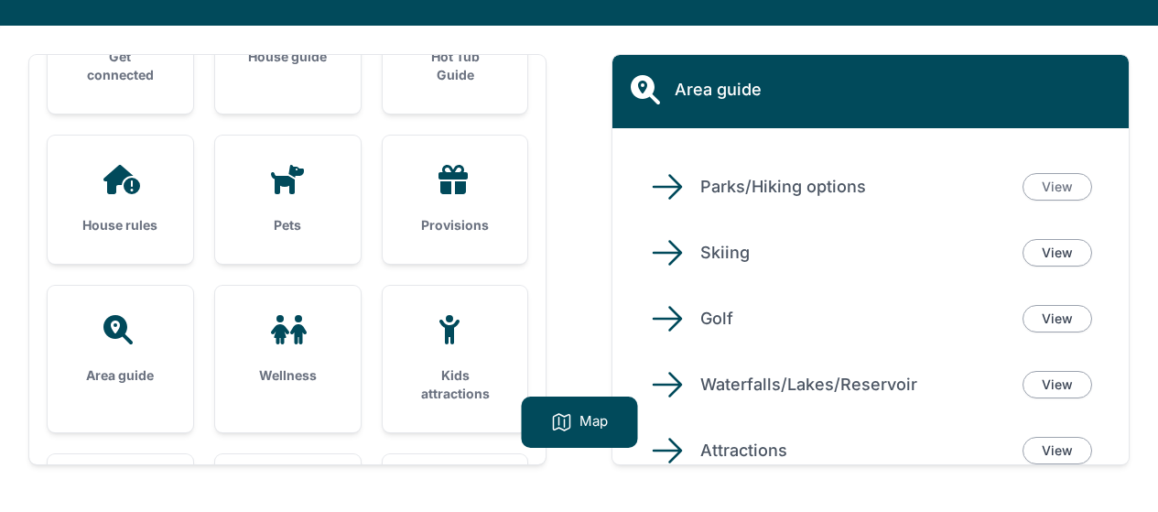
click at [1060, 196] on link "View" at bounding box center [1057, 186] width 70 height 27
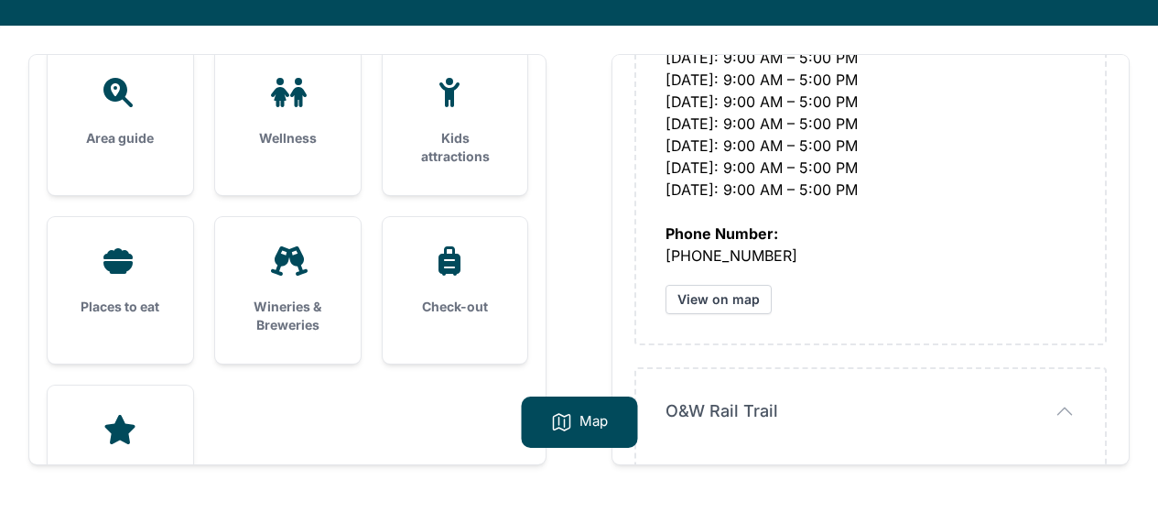
scroll to position [579, 0]
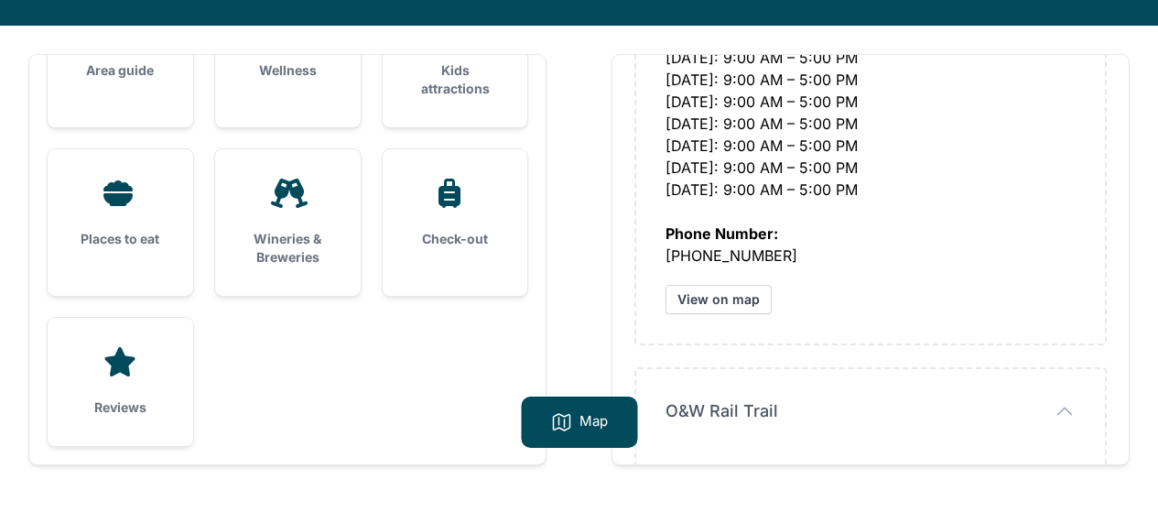
click at [142, 396] on div "Reviews" at bounding box center [121, 382] width 146 height 128
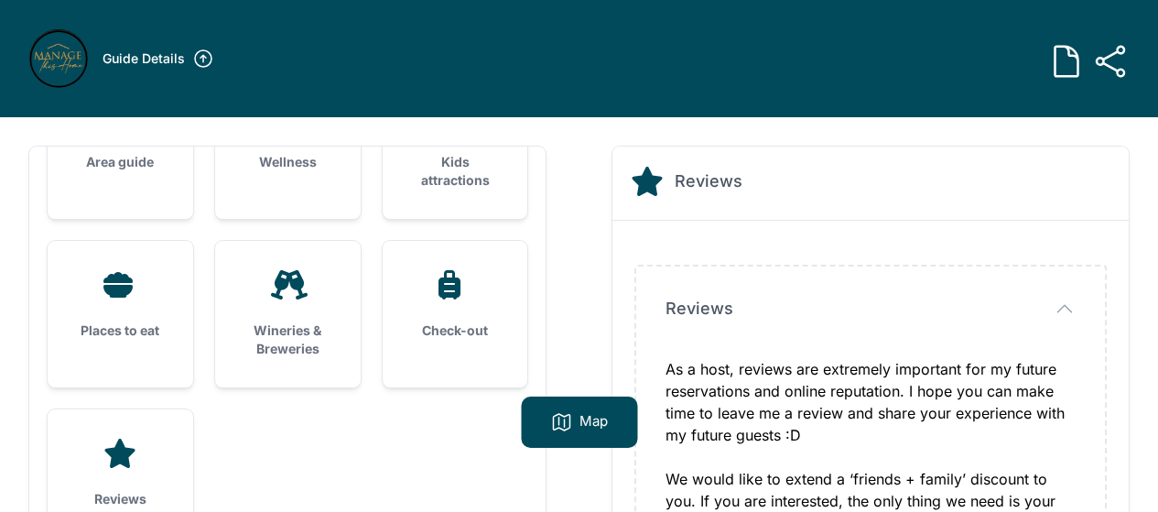
scroll to position [251, 0]
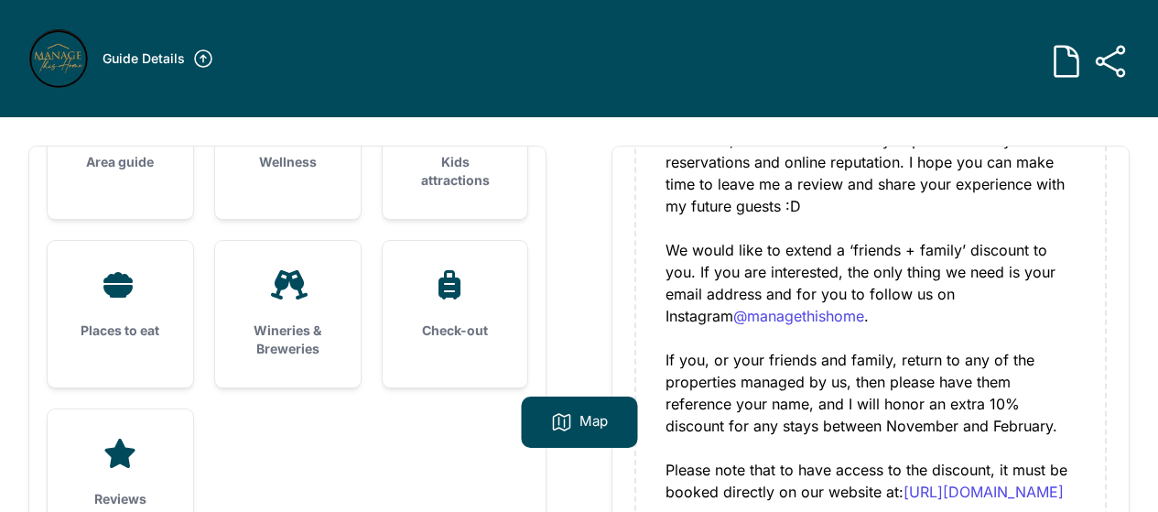
click at [824, 399] on div "As a host, reviews are extremely important for my future reservations and onlin…" at bounding box center [870, 315] width 410 height 373
